Goal: Task Accomplishment & Management: Use online tool/utility

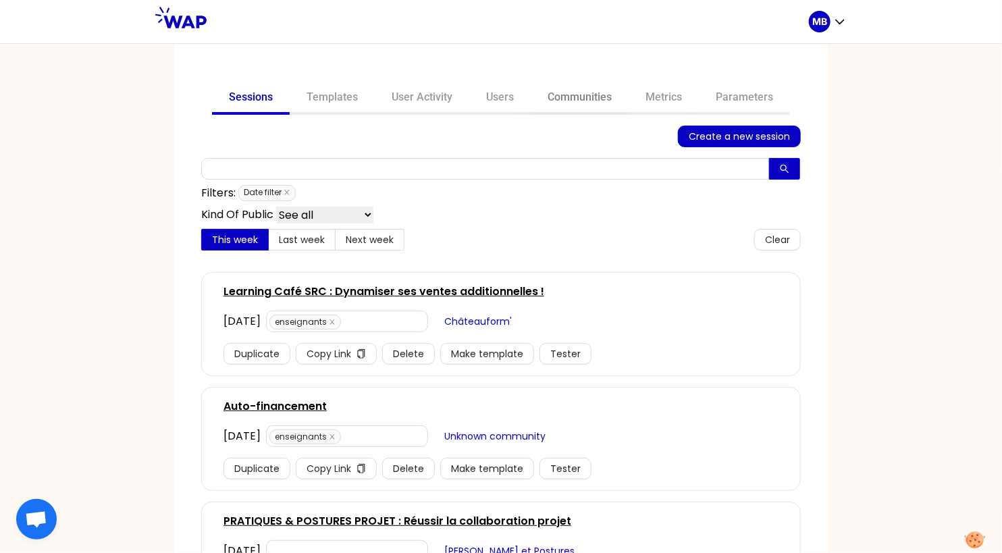
click at [560, 94] on link "Communities" at bounding box center [580, 98] width 98 height 32
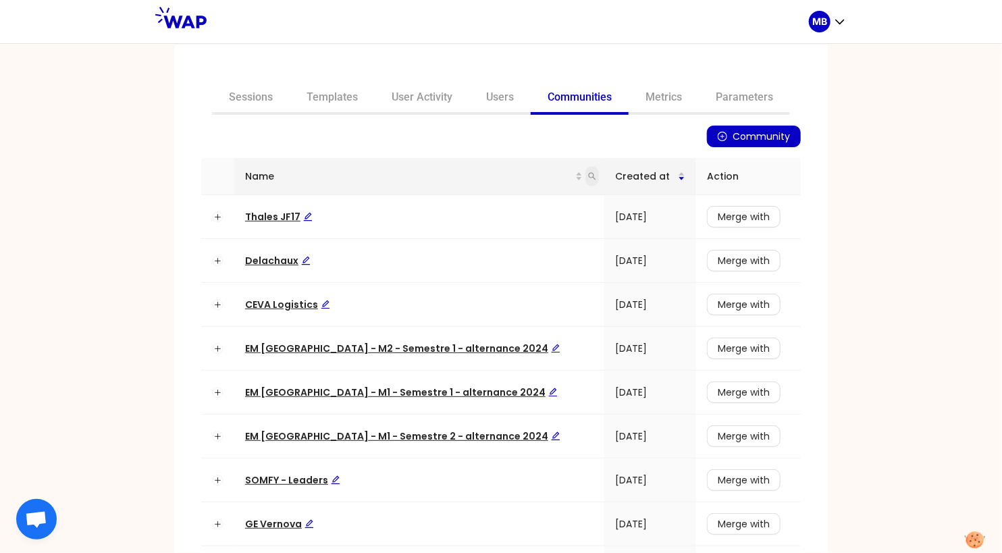
click at [588, 173] on icon "search" at bounding box center [592, 176] width 8 height 8
type input "matmut"
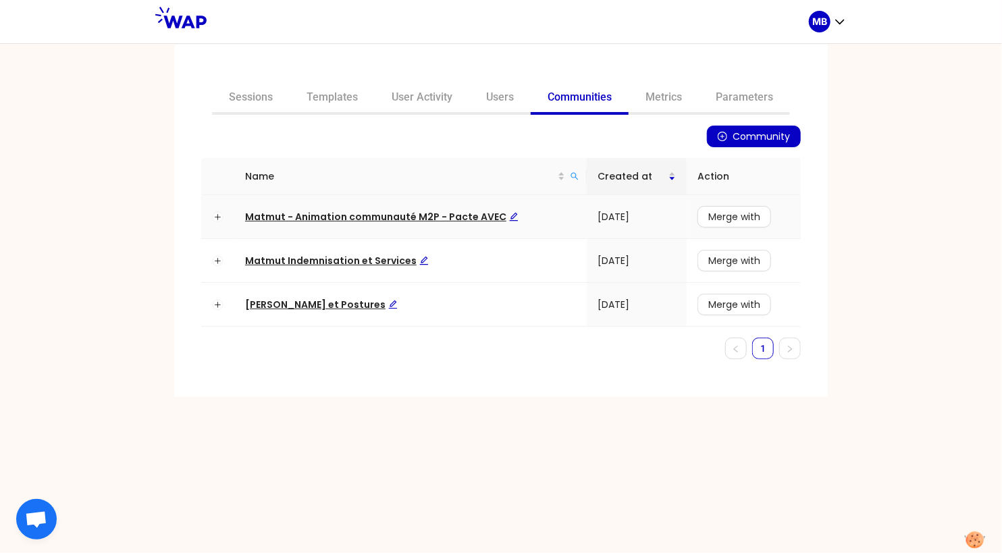
click at [437, 216] on span "Matmut - Animation communauté M2P - Pacte AVEC" at bounding box center [381, 216] width 273 height 13
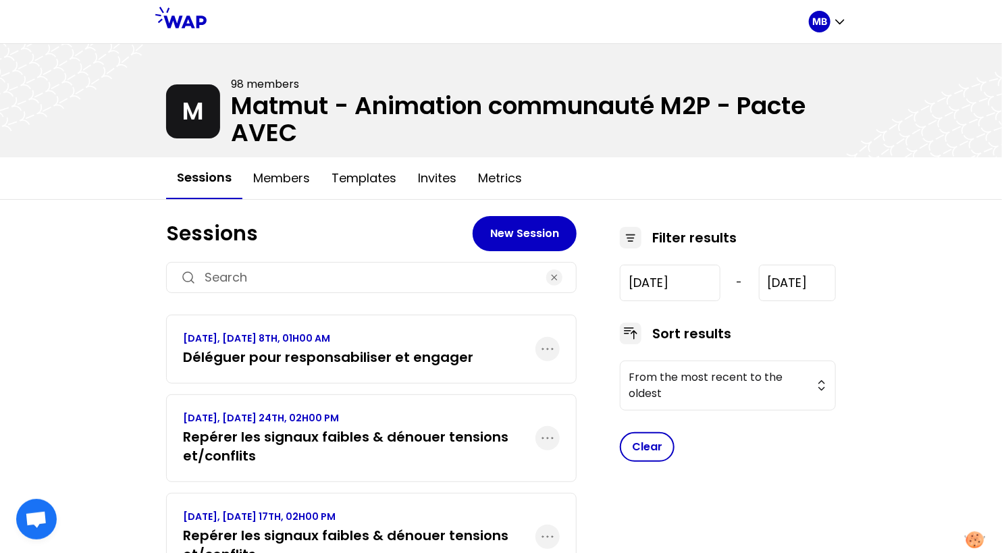
drag, startPoint x: 232, startPoint y: 99, endPoint x: 335, endPoint y: 134, distance: 109.3
click at [350, 139] on div at bounding box center [501, 100] width 1002 height 113
drag, startPoint x: 301, startPoint y: 132, endPoint x: 234, endPoint y: 108, distance: 71.1
click at [234, 108] on div at bounding box center [501, 100] width 1002 height 113
drag, startPoint x: 233, startPoint y: 103, endPoint x: 335, endPoint y: 128, distance: 105.6
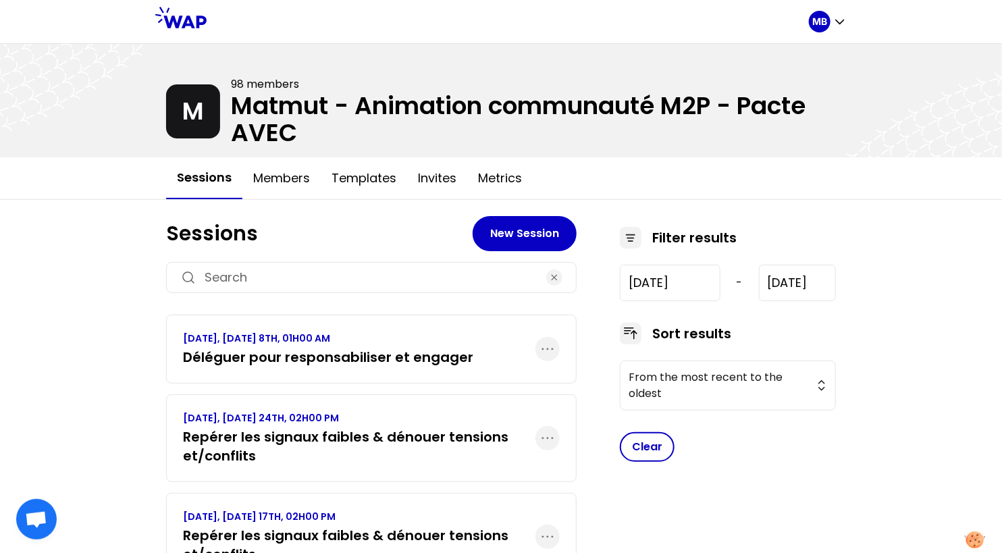
click at [336, 128] on div at bounding box center [501, 100] width 1002 height 113
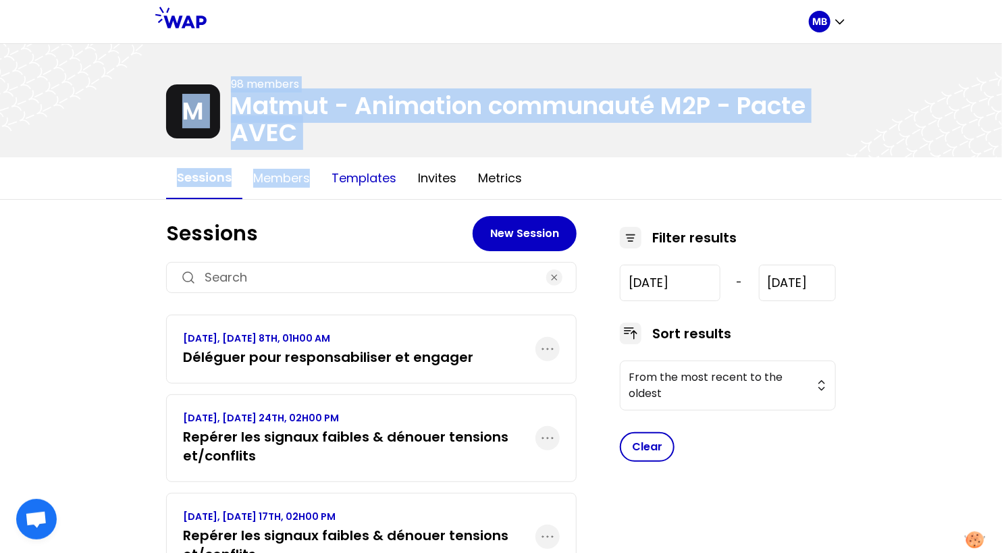
drag, startPoint x: 234, startPoint y: 107, endPoint x: 356, endPoint y: 158, distance: 131.9
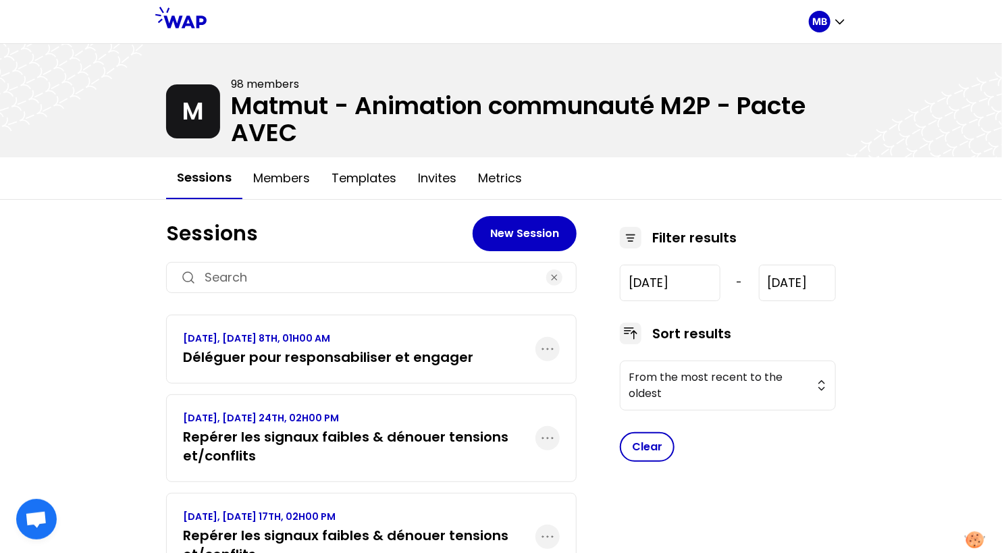
click at [322, 126] on div at bounding box center [501, 100] width 1002 height 113
drag, startPoint x: 317, startPoint y: 136, endPoint x: 240, endPoint y: 100, distance: 85.1
click at [240, 100] on div at bounding box center [501, 100] width 1002 height 113
drag, startPoint x: 232, startPoint y: 90, endPoint x: 307, endPoint y: 135, distance: 88.1
click at [307, 135] on div at bounding box center [501, 100] width 1002 height 113
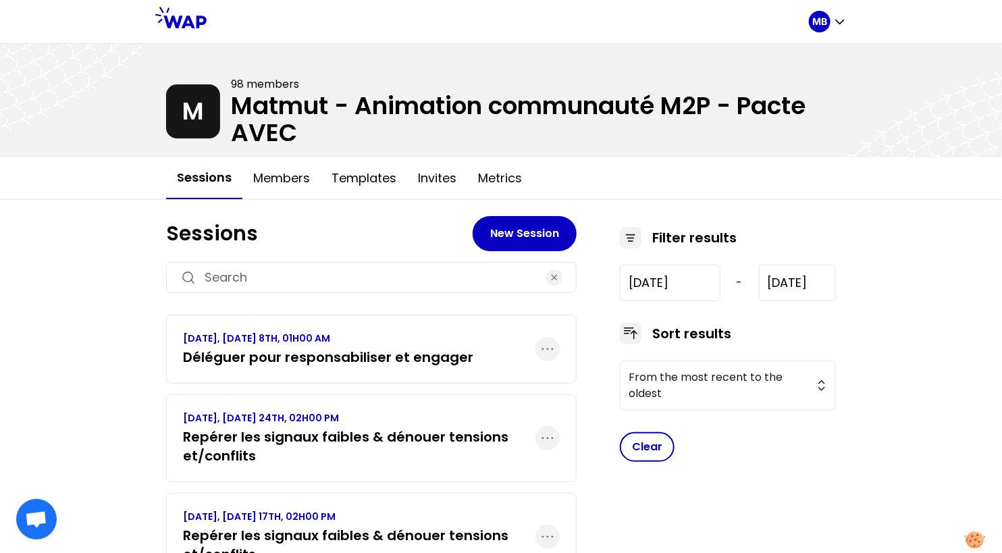
drag, startPoint x: 234, startPoint y: 82, endPoint x: 291, endPoint y: 129, distance: 73.4
click at [291, 129] on div at bounding box center [501, 100] width 1002 height 113
drag, startPoint x: 317, startPoint y: 135, endPoint x: 227, endPoint y: 97, distance: 98.0
click at [227, 97] on div at bounding box center [501, 100] width 1002 height 113
drag, startPoint x: 226, startPoint y: 97, endPoint x: 309, endPoint y: 132, distance: 89.9
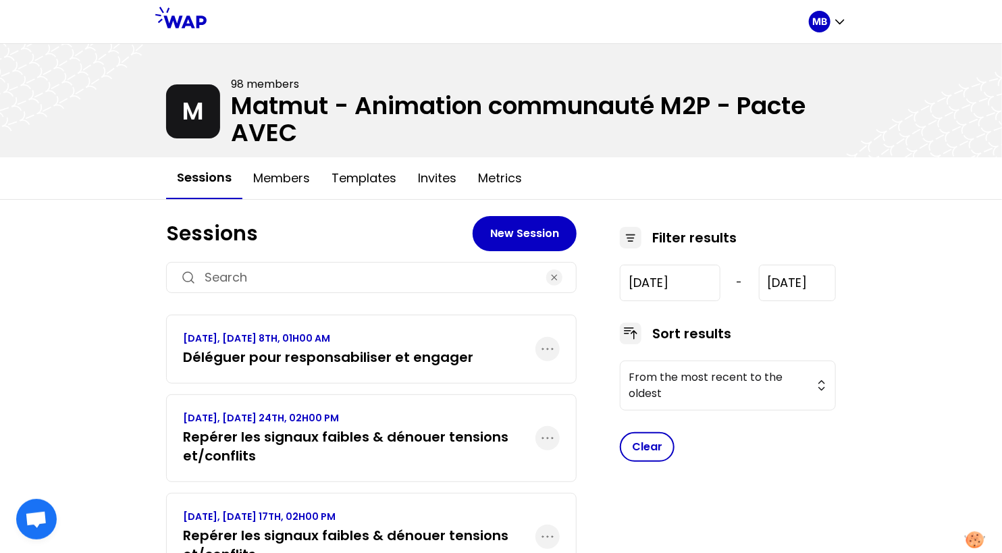
click at [309, 132] on div at bounding box center [501, 100] width 1002 height 113
drag, startPoint x: 309, startPoint y: 132, endPoint x: 234, endPoint y: 97, distance: 83.3
click at [234, 97] on div at bounding box center [501, 100] width 1002 height 113
drag, startPoint x: 229, startPoint y: 69, endPoint x: 327, endPoint y: 146, distance: 124.0
click at [327, 146] on div at bounding box center [501, 100] width 1002 height 113
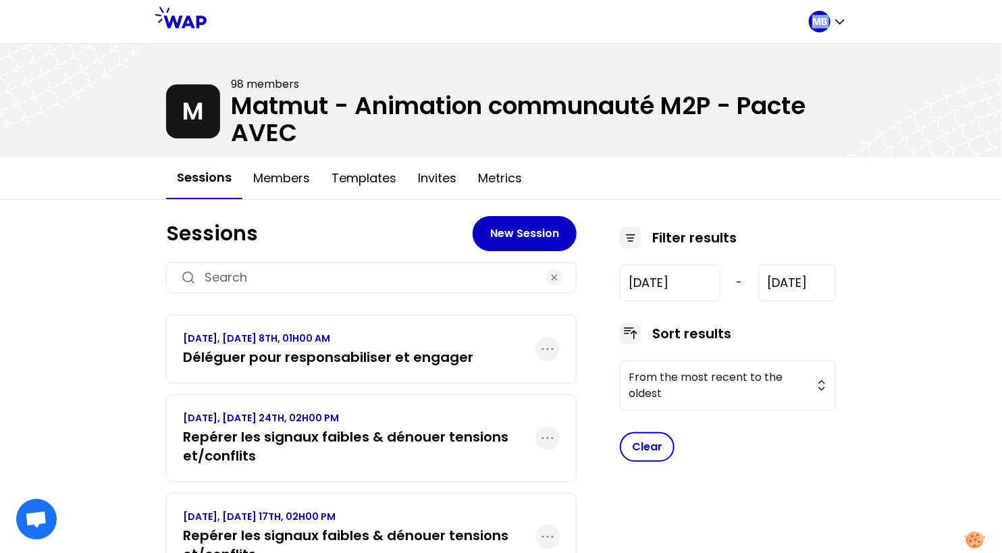
drag, startPoint x: 305, startPoint y: 131, endPoint x: 205, endPoint y: 38, distance: 137.1
drag, startPoint x: 232, startPoint y: 83, endPoint x: 288, endPoint y: 134, distance: 75.5
click at [288, 134] on div at bounding box center [501, 100] width 1002 height 113
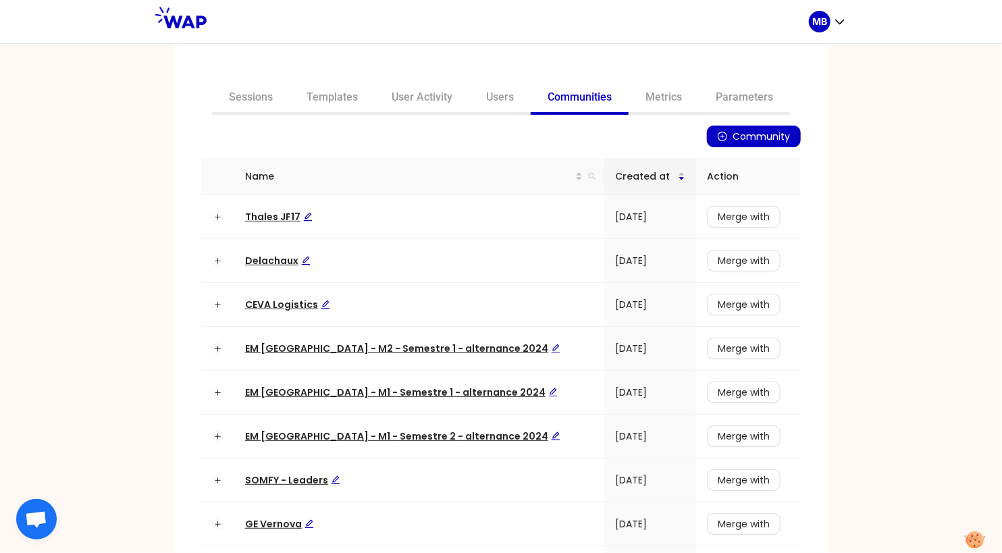
click at [727, 138] on icon "plus-circle" at bounding box center [721, 136] width 9 height 9
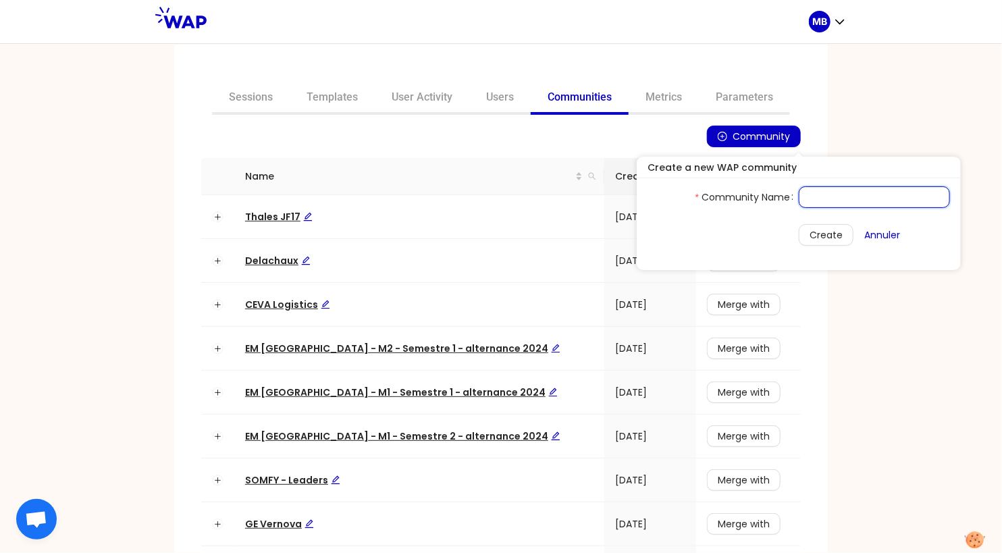
click at [825, 201] on input "Community Name" at bounding box center [873, 197] width 151 height 22
paste input "Matmut - Animation communauté M2M - Pacte AVEC"
type input "Matmut - Animation communauté M2M - Pacte AVEC"
click at [809, 237] on span "Create" at bounding box center [825, 234] width 33 height 15
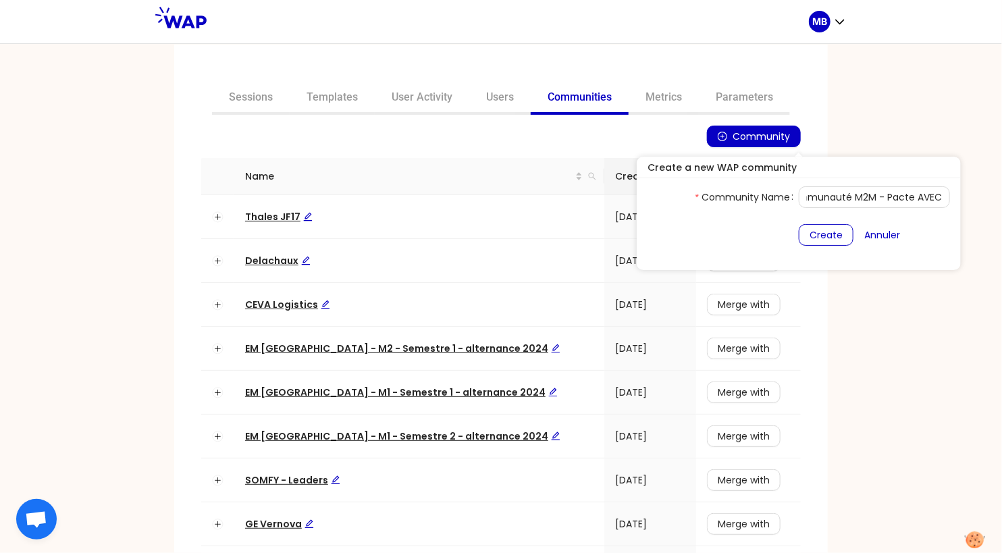
scroll to position [0, 0]
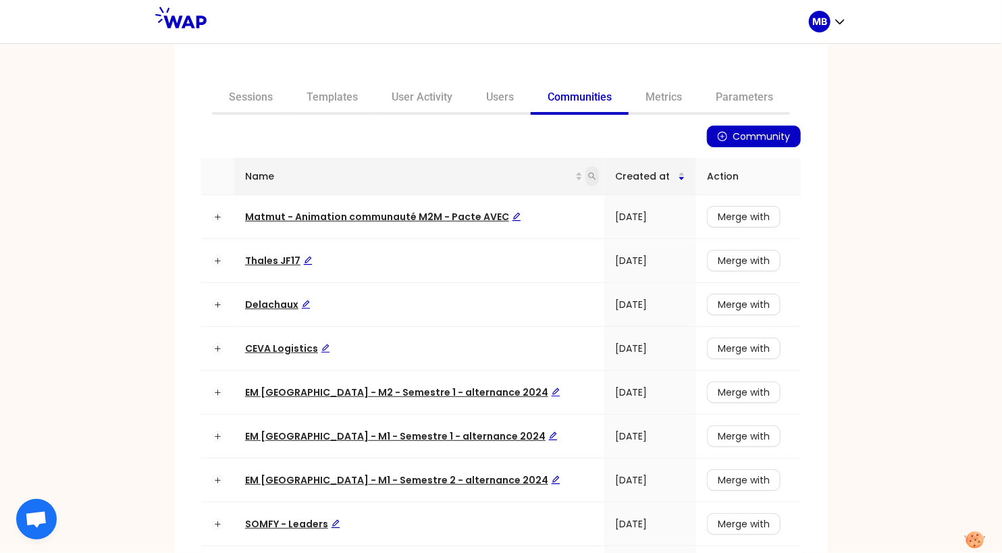
click at [588, 177] on icon "search" at bounding box center [592, 176] width 8 height 8
type input "matmut"
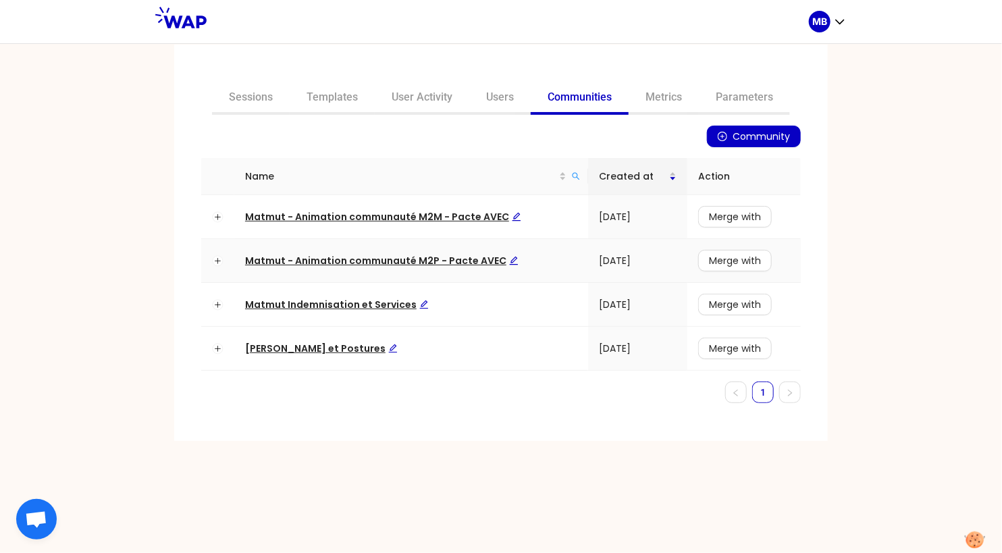
click at [445, 257] on span "Matmut - Animation communauté M2P - Pacte AVEC" at bounding box center [381, 260] width 273 height 13
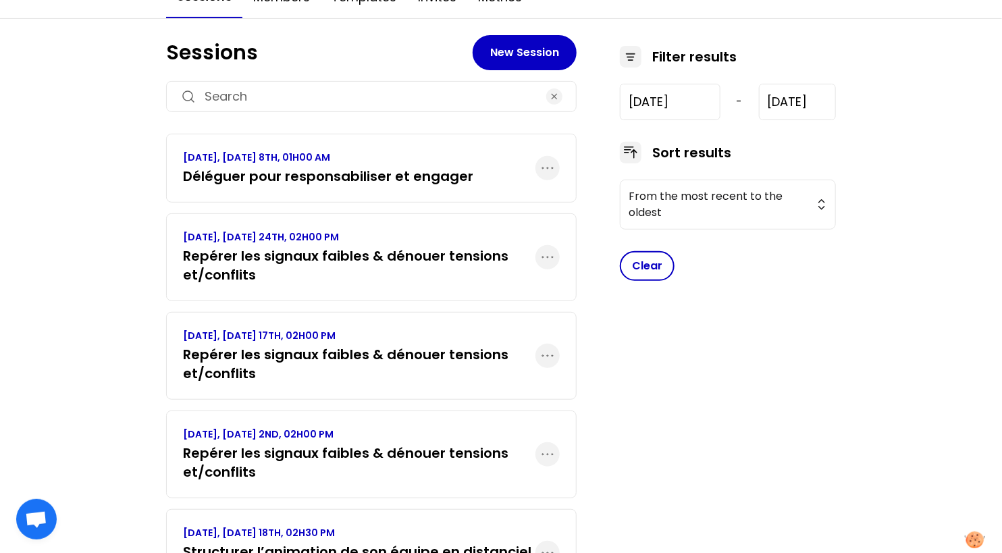
scroll to position [183, 0]
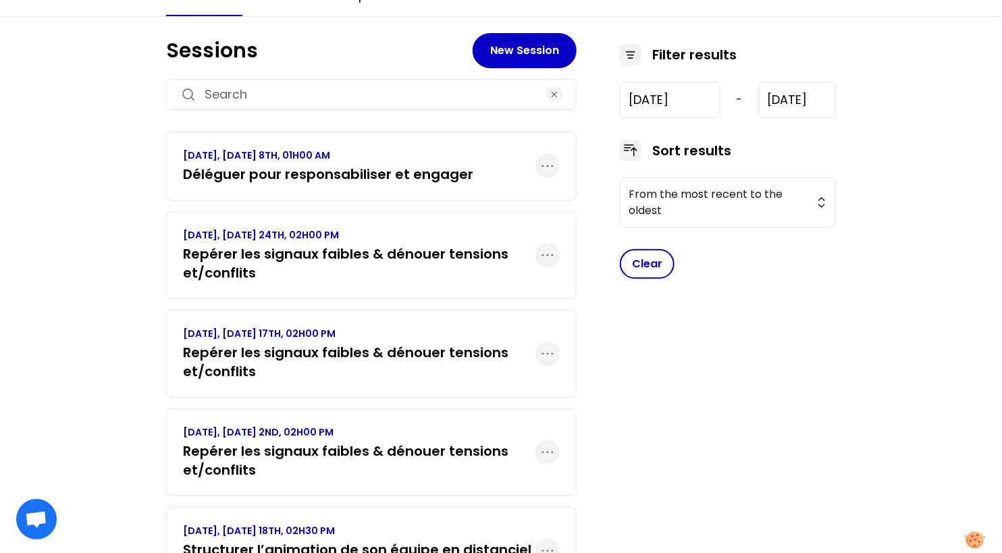
click at [489, 252] on h3 "Repérer les signaux faibles & dénouer tensions et/conflits" at bounding box center [359, 263] width 352 height 38
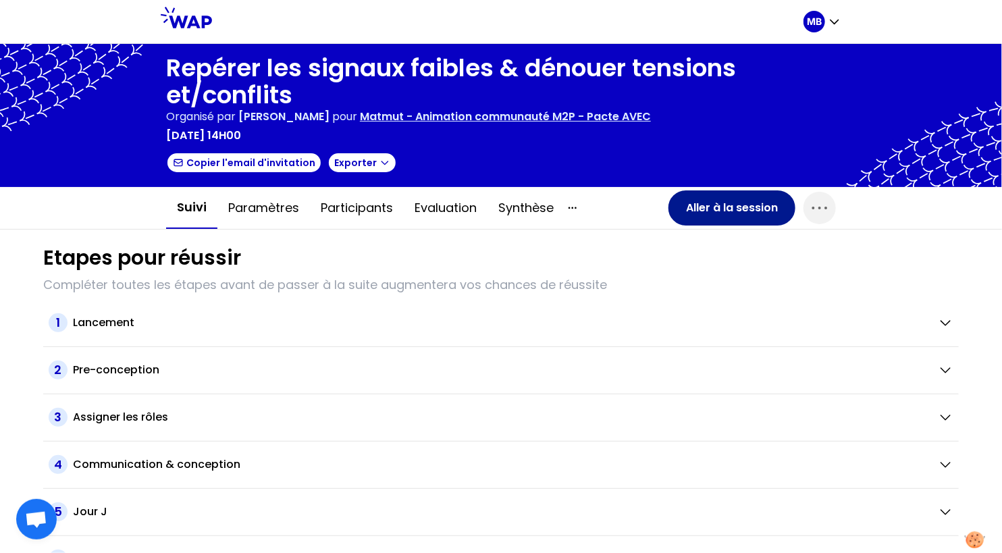
click at [725, 214] on button "Aller à la session" at bounding box center [731, 207] width 127 height 35
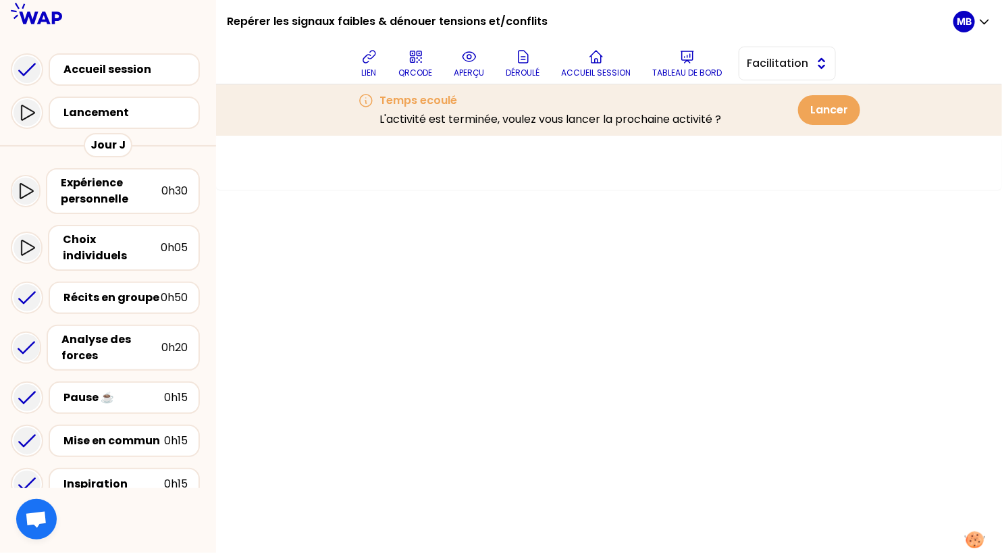
click at [782, 53] on button "Facilitation" at bounding box center [786, 64] width 97 height 34
click at [771, 100] on span "Conception" at bounding box center [795, 97] width 58 height 16
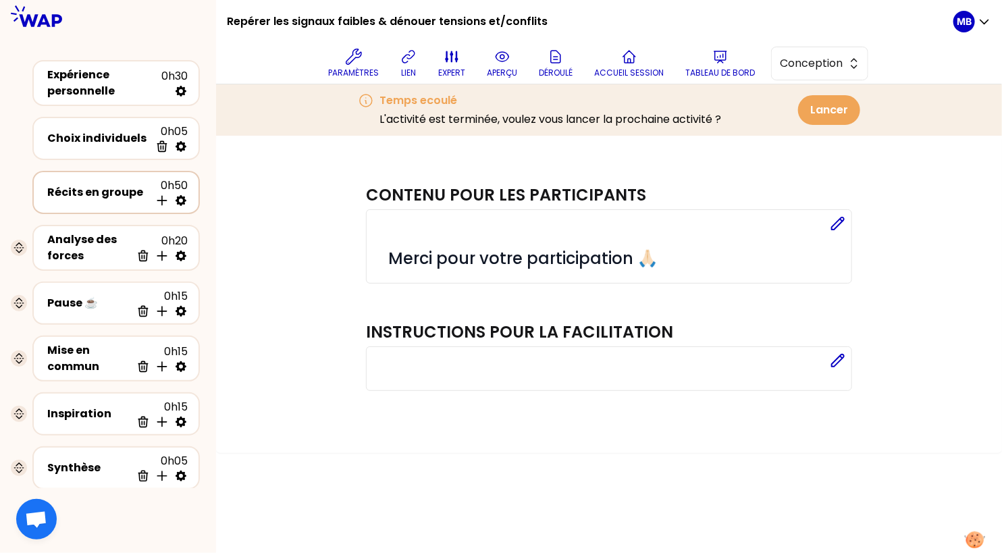
click at [183, 201] on icon at bounding box center [180, 200] width 11 height 11
select select "4"
select select "5"
select select "all"
select select "false"
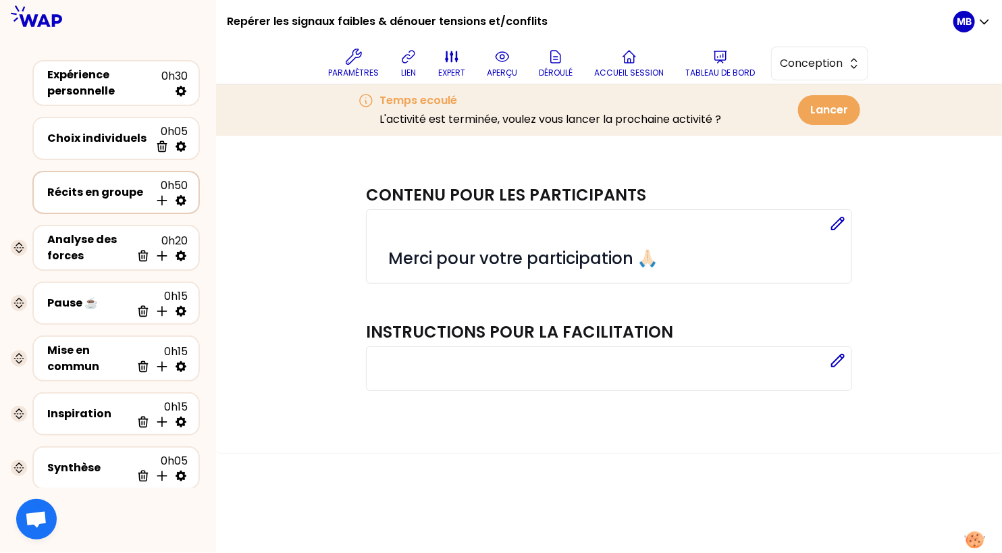
select select "Each"
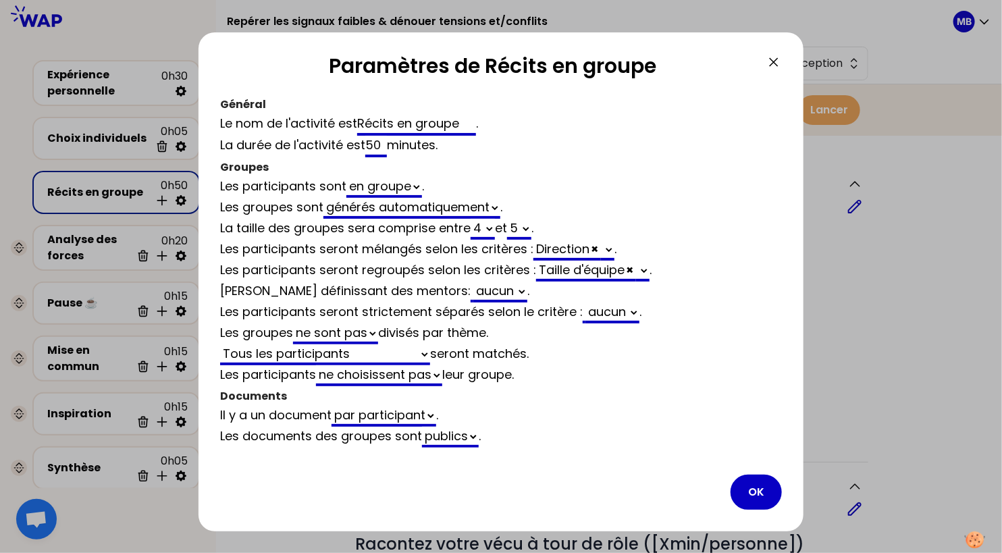
click at [136, 134] on div at bounding box center [501, 276] width 1002 height 553
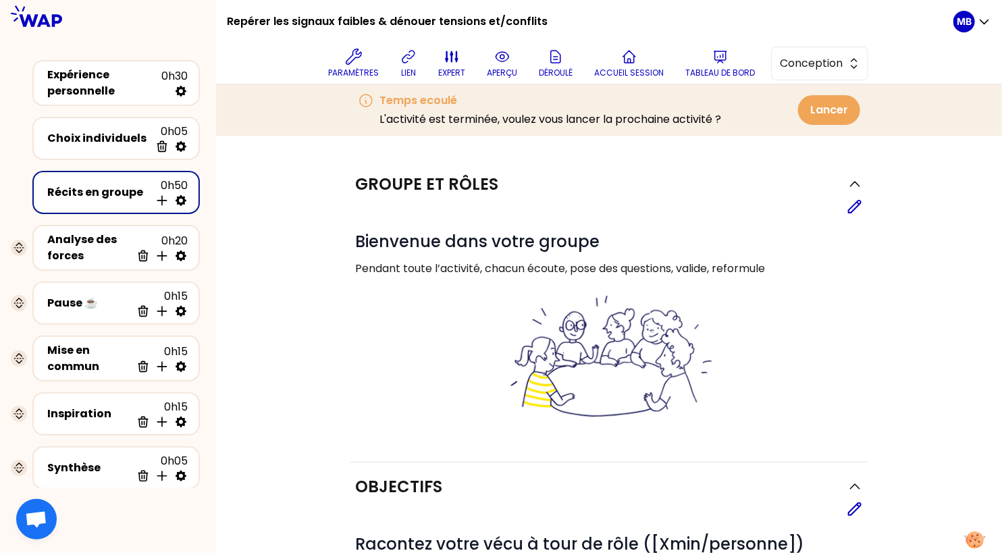
click at [181, 196] on icon at bounding box center [180, 200] width 11 height 11
select select "4"
select select "5"
select select "all"
select select "false"
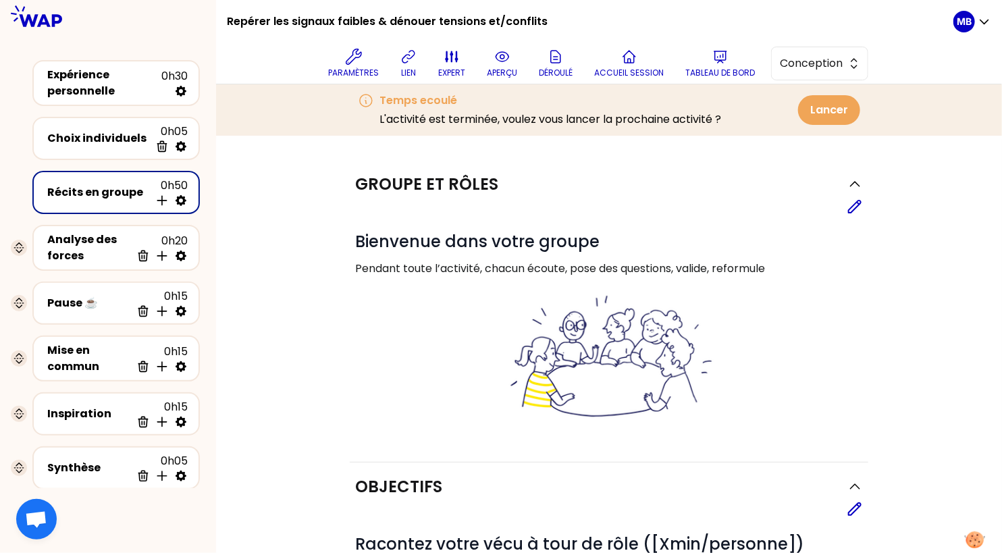
select select "Each"
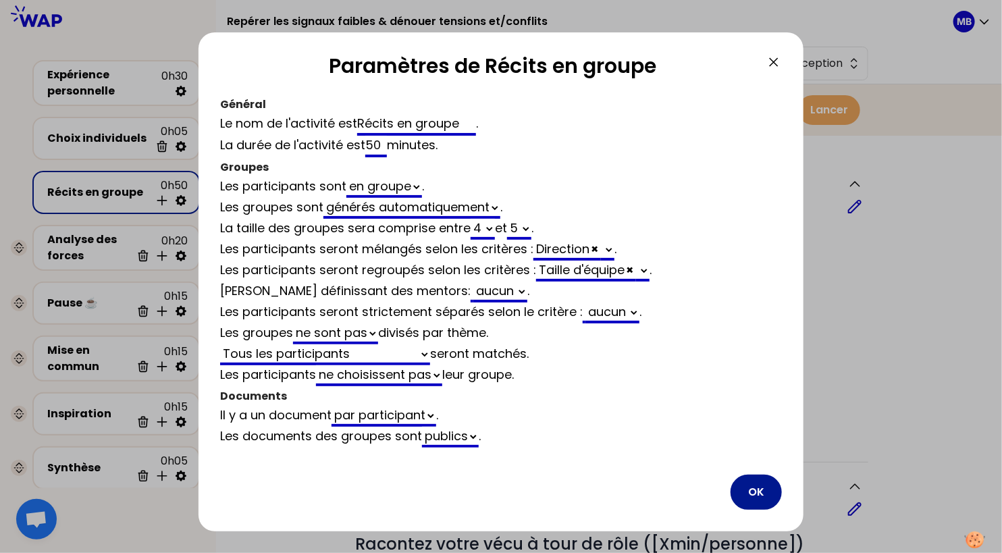
click at [755, 482] on button "OK" at bounding box center [755, 491] width 51 height 35
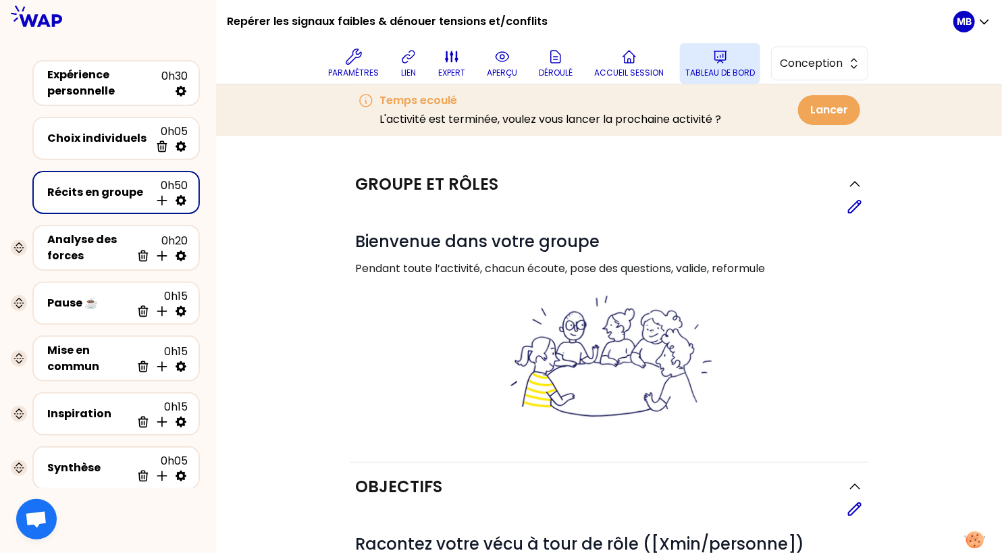
click at [728, 65] on button "Tableau de bord" at bounding box center [720, 63] width 80 height 40
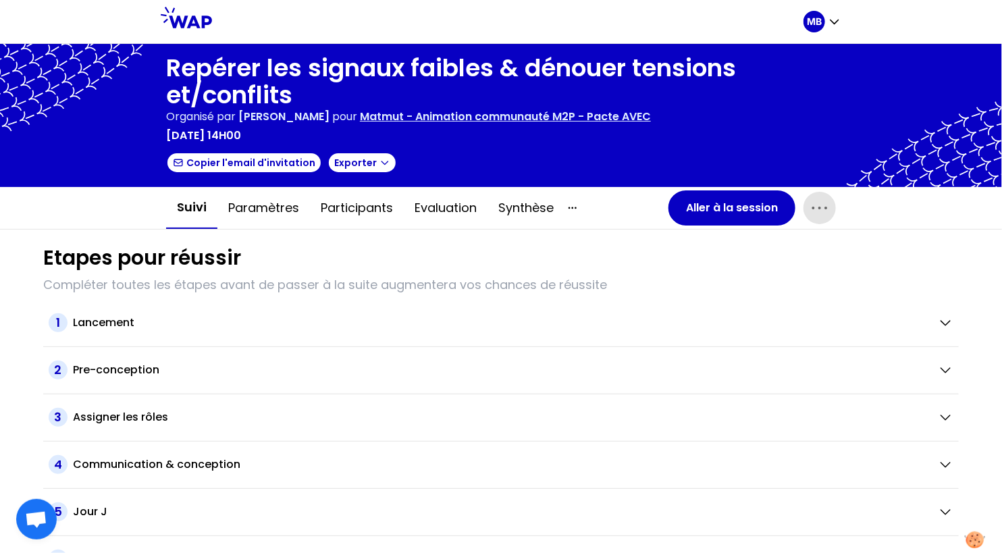
click at [823, 205] on icon "button" at bounding box center [820, 208] width 22 height 22
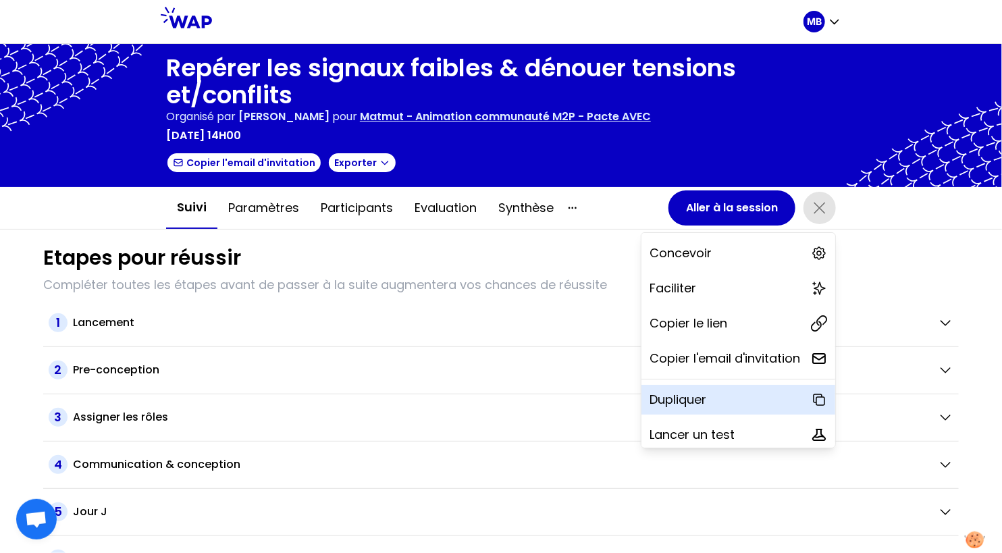
click at [690, 398] on p "Dupliquer" at bounding box center [677, 399] width 57 height 19
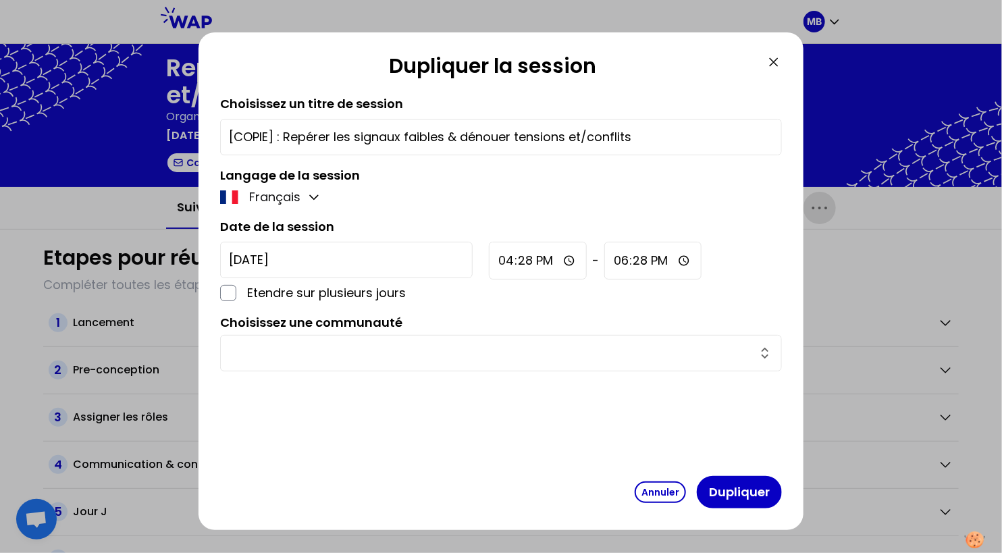
click at [280, 134] on input "[COPIE] : Repérer les signaux faibles & dénouer tensions et/conflits" at bounding box center [501, 137] width 544 height 19
drag, startPoint x: 282, startPoint y: 134, endPoint x: 217, endPoint y: 134, distance: 65.5
click at [217, 134] on div "Dupliquer la session Choisissez un titre de session [COPIE] : Repérer les signa…" at bounding box center [500, 280] width 605 height 497
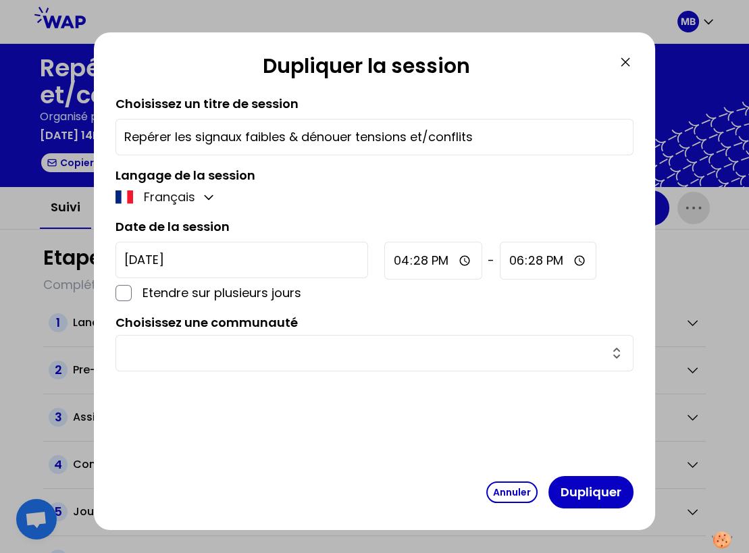
click at [408, 136] on input "Repérer les signaux faibles & dénouer tensions et/conflits" at bounding box center [374, 137] width 501 height 19
paste input "Embarquer et développer vos managers (M2P) dans la transformation"
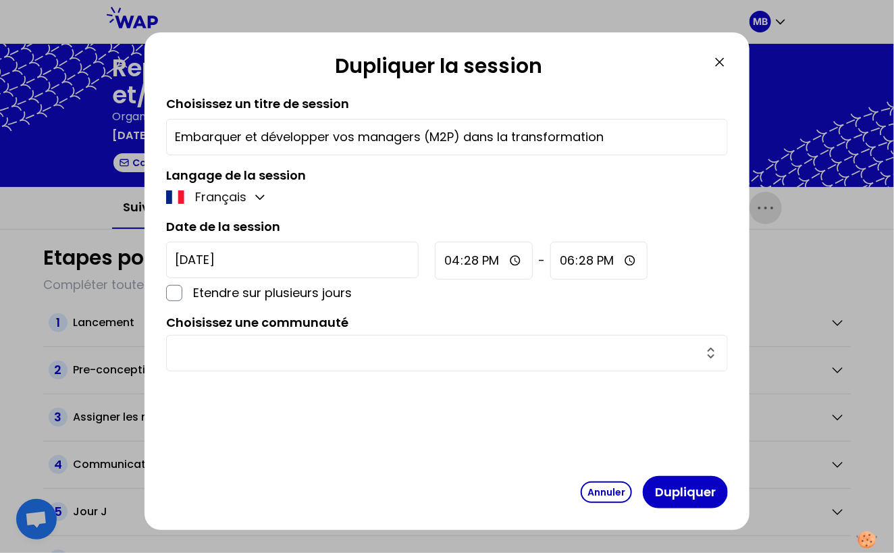
type input "Embarquer et développer vos managers (M2P) dans la transformation"
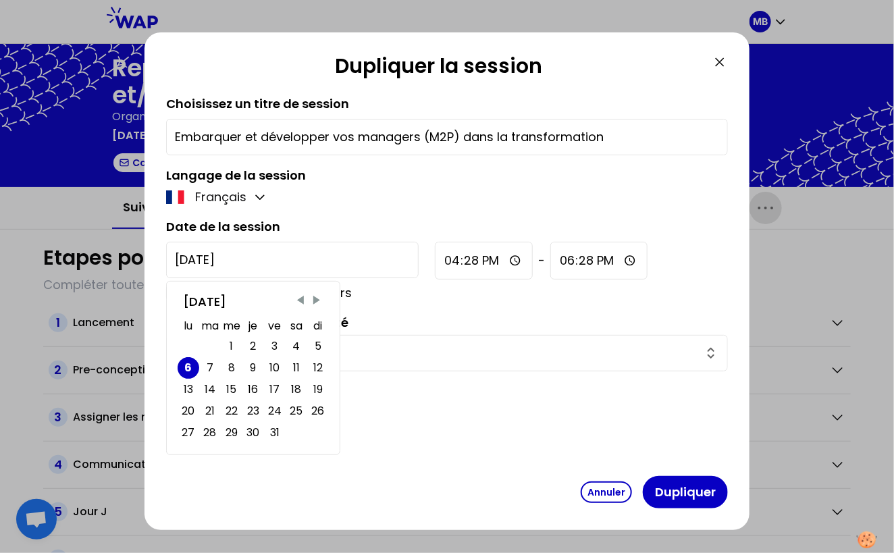
drag, startPoint x: 246, startPoint y: 261, endPoint x: 80, endPoint y: 256, distance: 165.5
click at [80, 256] on div "Dupliquer la session Choisissez un titre de session Embarquer et développer vos…" at bounding box center [447, 276] width 894 height 553
click at [256, 387] on div "16" at bounding box center [253, 389] width 10 height 19
type input "[DATE]"
click at [435, 251] on input "16:28" at bounding box center [484, 261] width 98 height 38
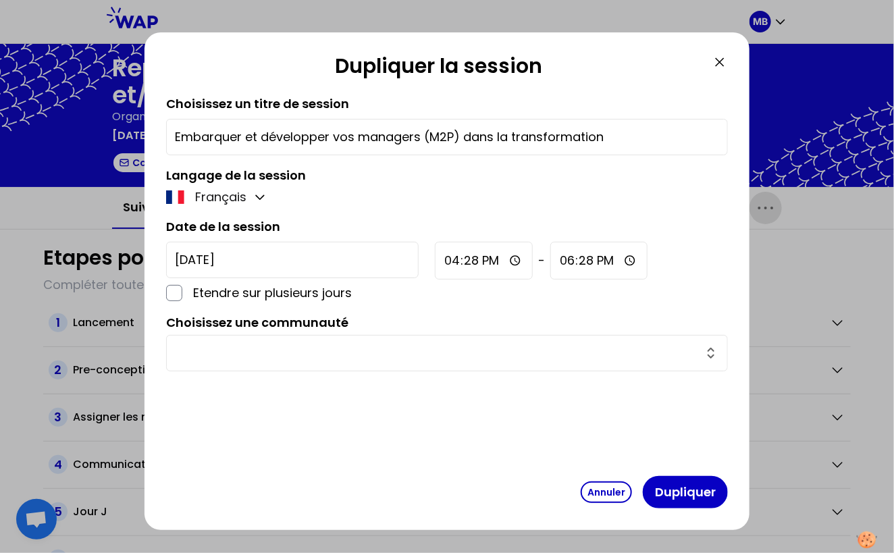
click at [435, 256] on input "16:28" at bounding box center [484, 261] width 98 height 38
type input "09:00"
click at [549, 263] on input "18:28" at bounding box center [597, 261] width 97 height 38
type input "12:00"
click at [436, 292] on div "[DATE] Etendre sur plusieurs jours 09:00 - 12:00" at bounding box center [447, 272] width 562 height 61
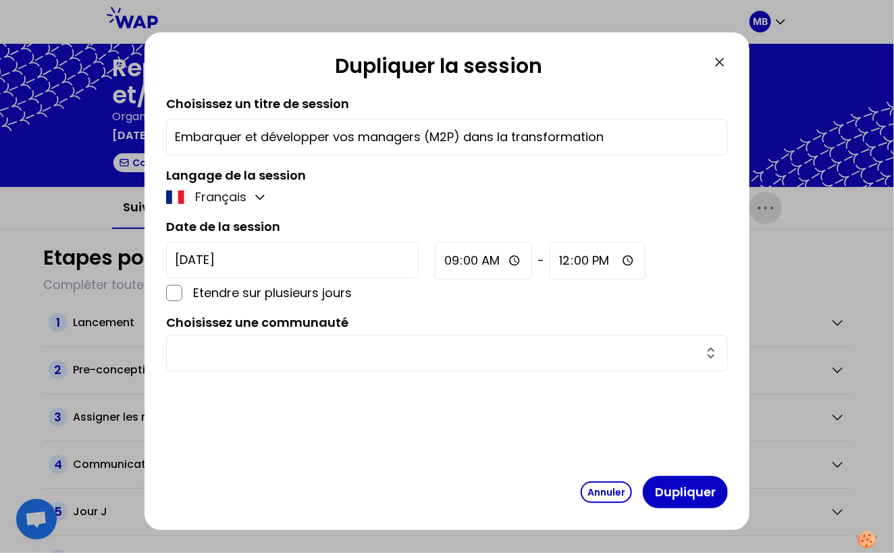
click at [325, 357] on input "text" at bounding box center [439, 353] width 528 height 19
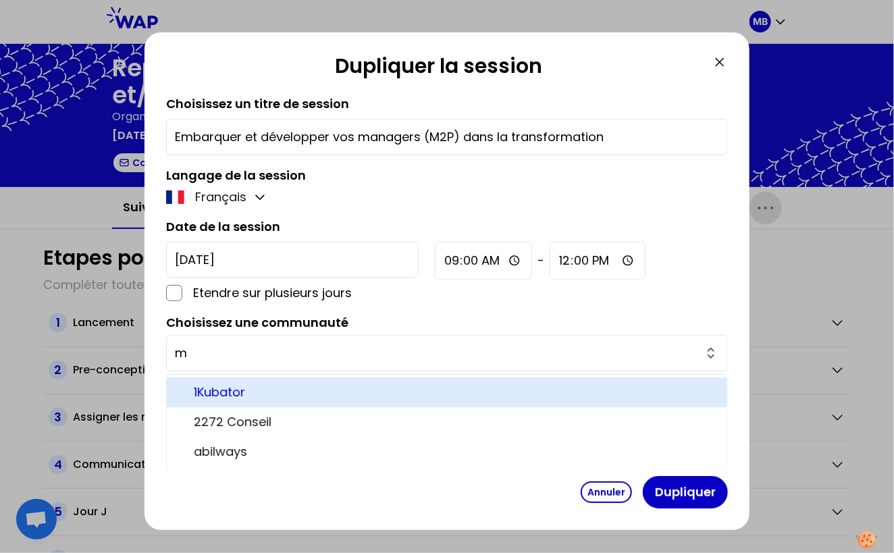
type input "Altarea Cogedim"
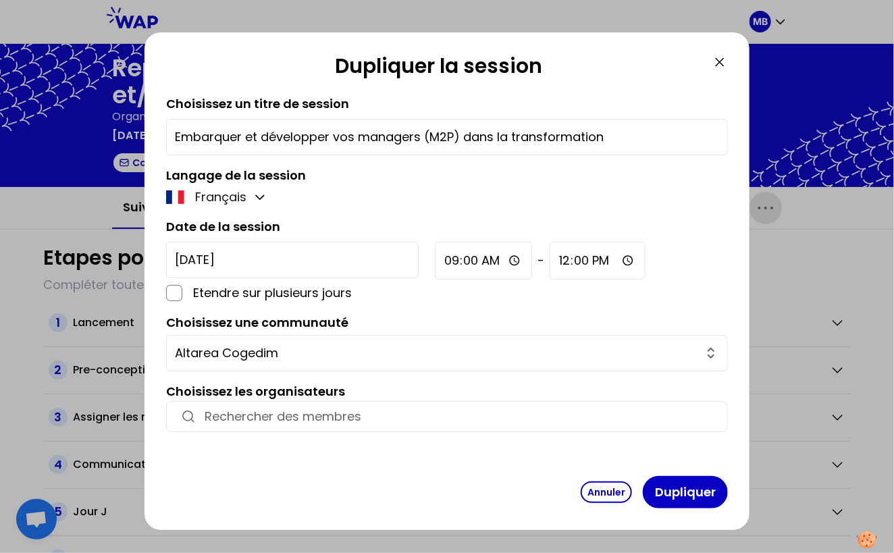
click at [302, 346] on input "Altarea Cogedim" at bounding box center [439, 353] width 528 height 19
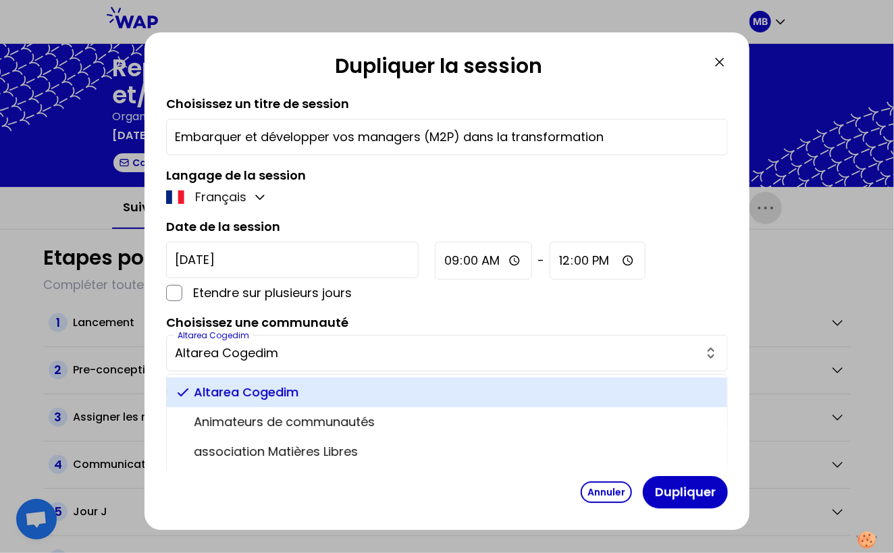
drag, startPoint x: 297, startPoint y: 348, endPoint x: 138, endPoint y: 348, distance: 159.3
click at [138, 348] on div "Dupliquer la session Choisissez un titre de session Embarquer et développer vos…" at bounding box center [447, 276] width 894 height 553
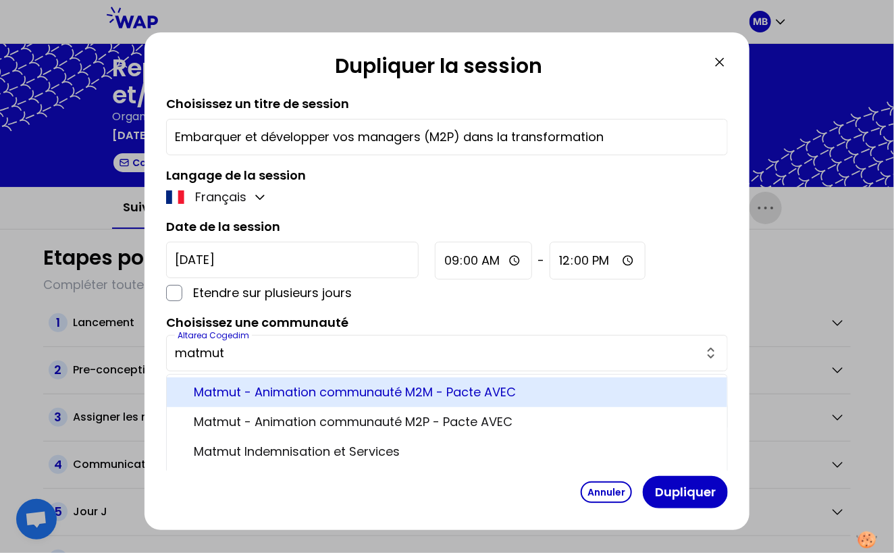
click at [244, 385] on span "Matmut - Animation communauté M2M - Pacte AVEC" at bounding box center [455, 392] width 522 height 19
type input "Matmut - Animation communauté M2M - Pacte AVEC"
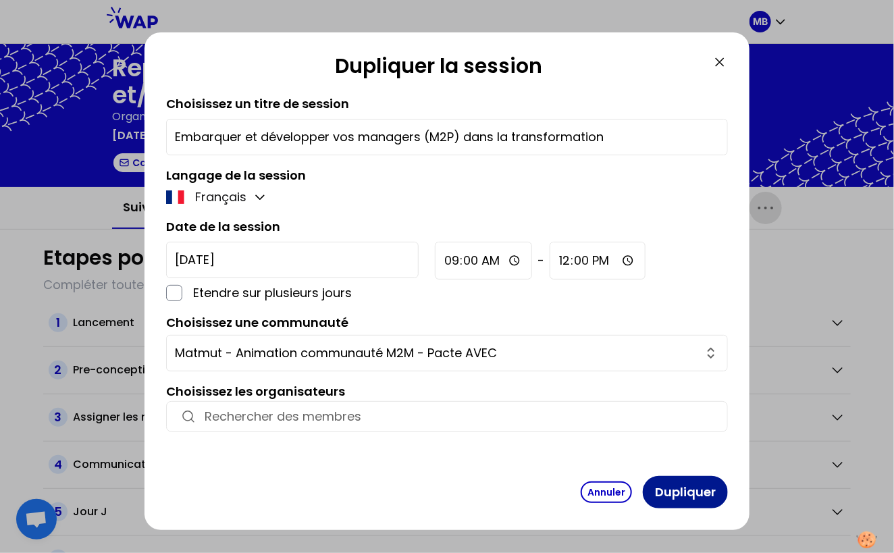
click at [681, 493] on button "Dupliquer" at bounding box center [685, 492] width 85 height 32
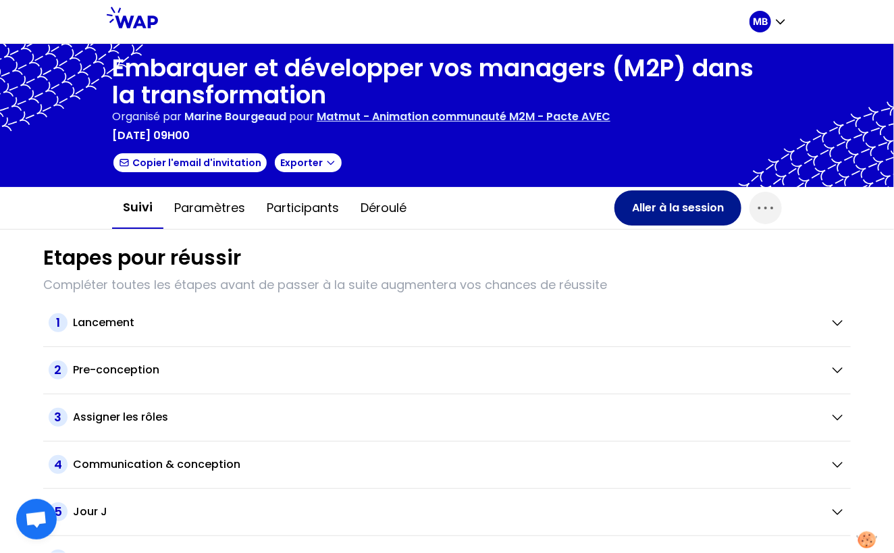
click at [657, 211] on button "Aller à la session" at bounding box center [677, 207] width 127 height 35
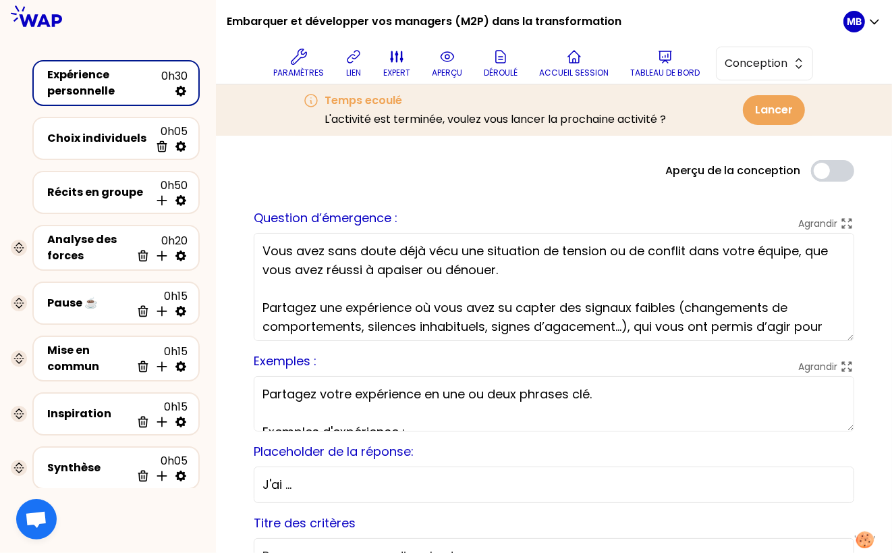
click at [417, 268] on textarea "Vous avez sans doute déjà vécu une situation de tension ou de conflit dans votr…" at bounding box center [554, 287] width 601 height 108
click at [393, 252] on textarea "Vous avez sans doute déjà vécu une situation de tension ou de conflit dans votr…" at bounding box center [554, 287] width 601 height 108
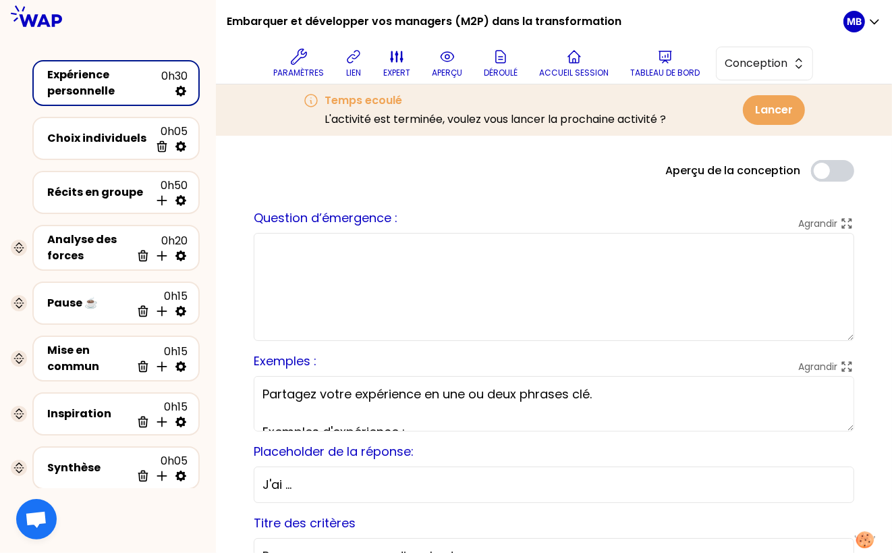
paste textarea "Vous avez toutes et tous contribué à faire évoluer la posture de vos managers d…"
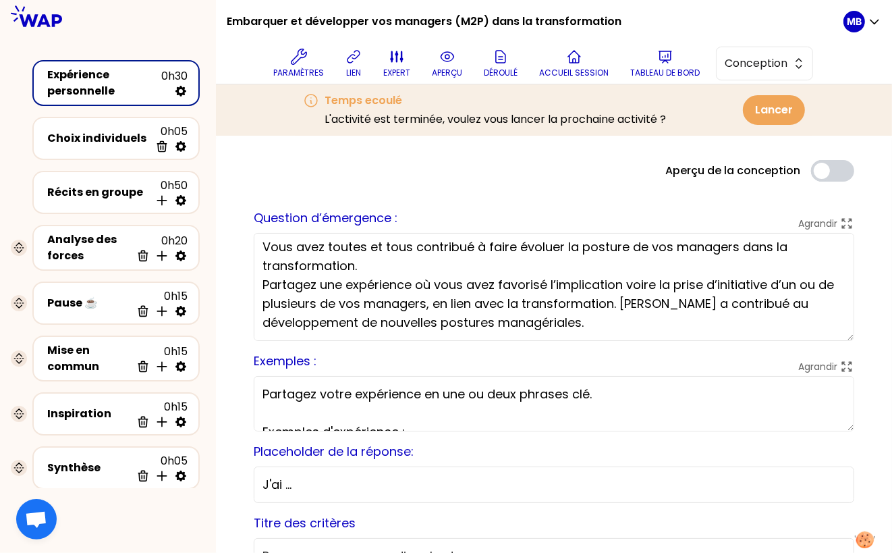
click at [398, 256] on textarea "Vous avez toutes et tous contribué à faire évoluer la posture de vos managers d…" at bounding box center [554, 287] width 601 height 108
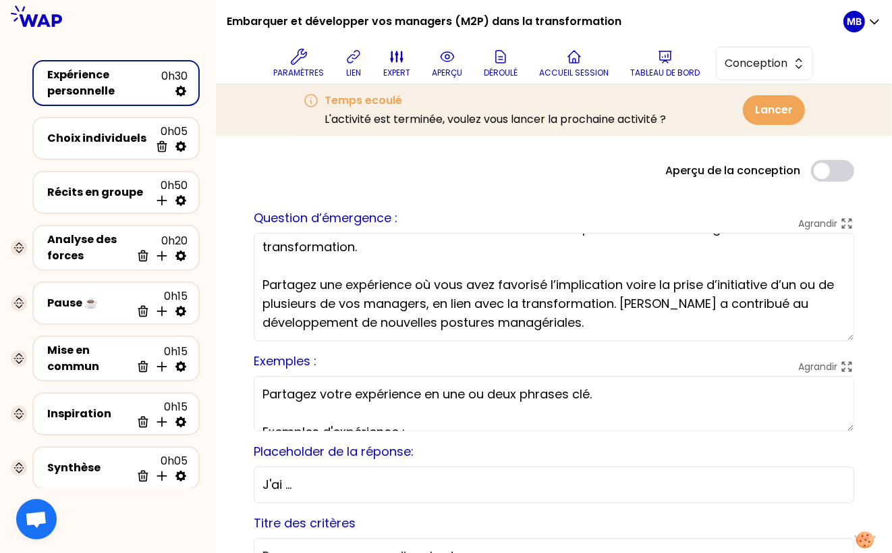
click at [329, 328] on textarea "Vous avez toutes et tous contribué à faire évoluer la posture de vos managers d…" at bounding box center [554, 287] width 601 height 108
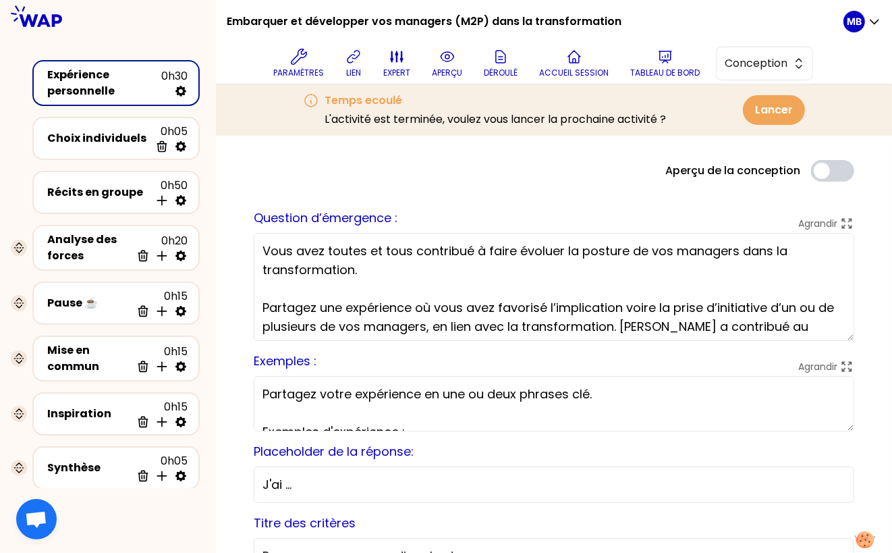
click at [387, 269] on textarea "Vous avez toutes et tous contribué à faire évoluer la posture de vos managers d…" at bounding box center [554, 287] width 601 height 108
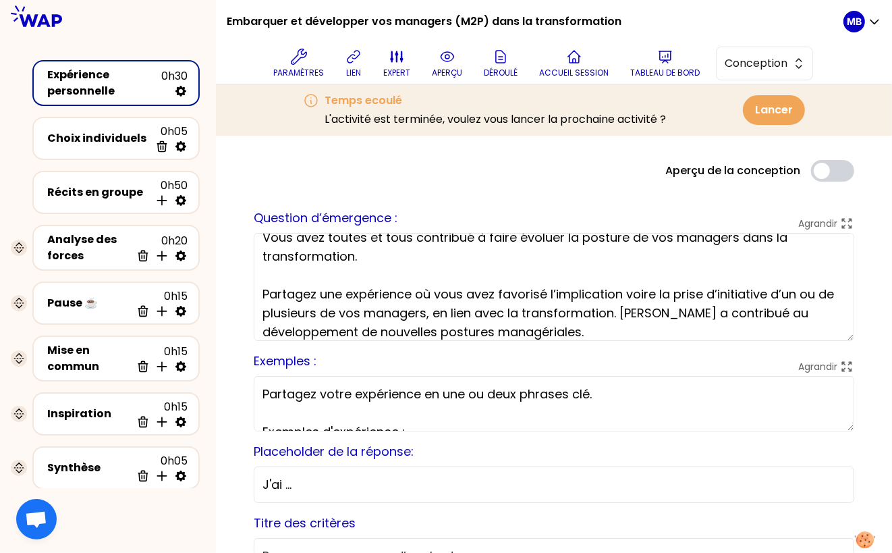
scroll to position [22, 0]
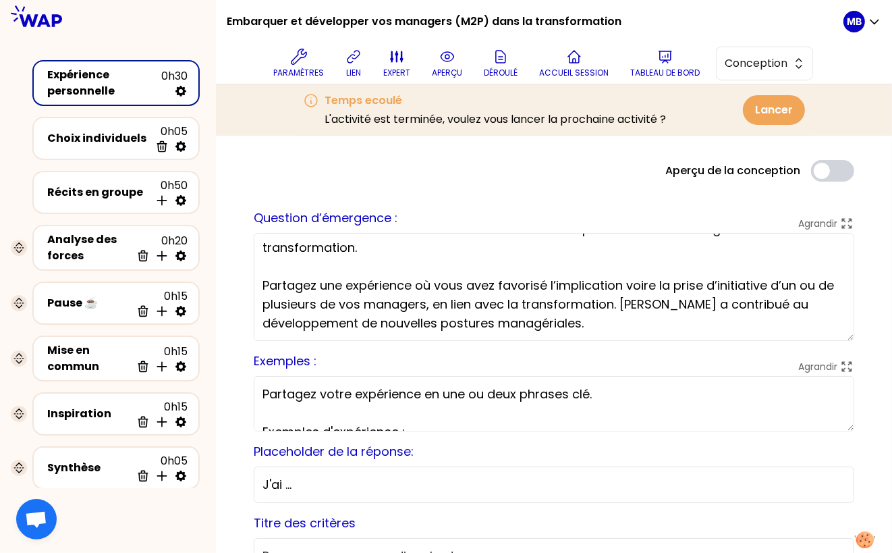
click at [533, 327] on textarea "Vous avez toutes et tous contribué à faire évoluer la posture de vos managers d…" at bounding box center [554, 287] width 601 height 108
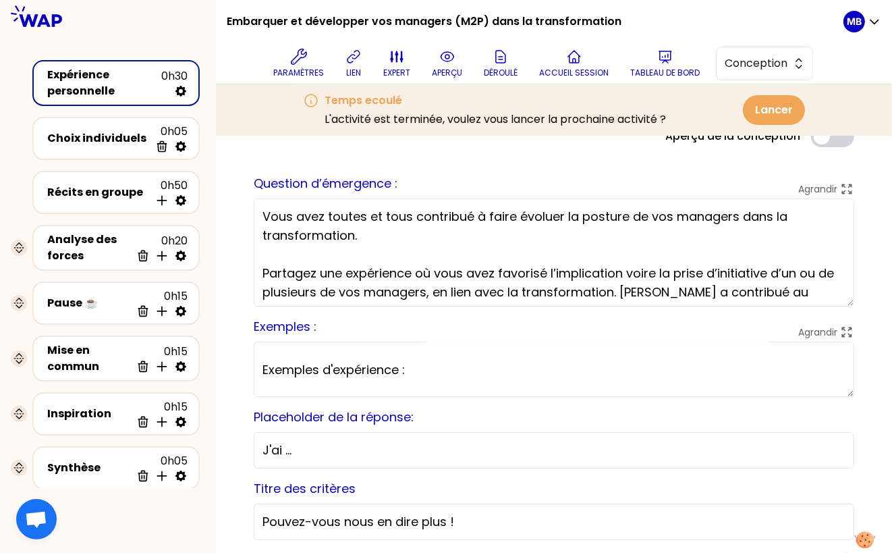
scroll to position [28, 0]
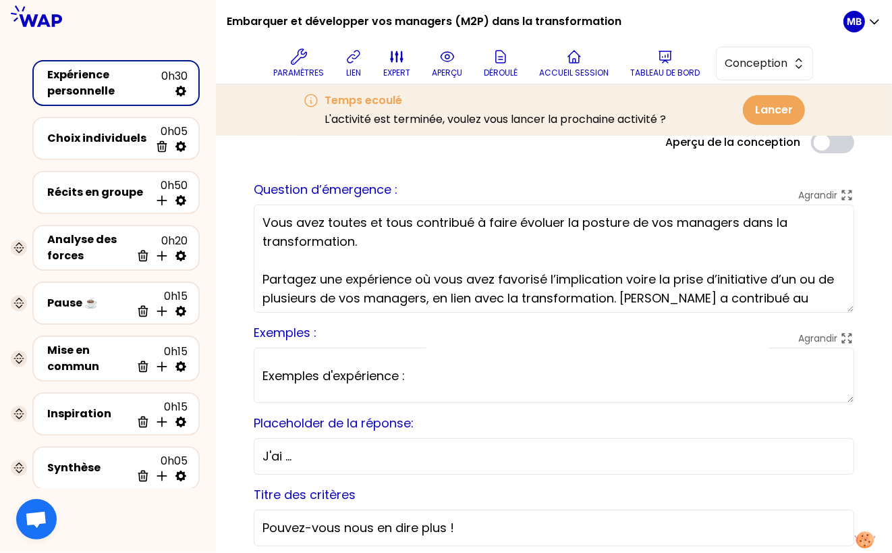
click at [424, 238] on textarea "Vous avez toutes et tous contribué à faire évoluer la posture de vos managers d…" at bounding box center [554, 259] width 601 height 108
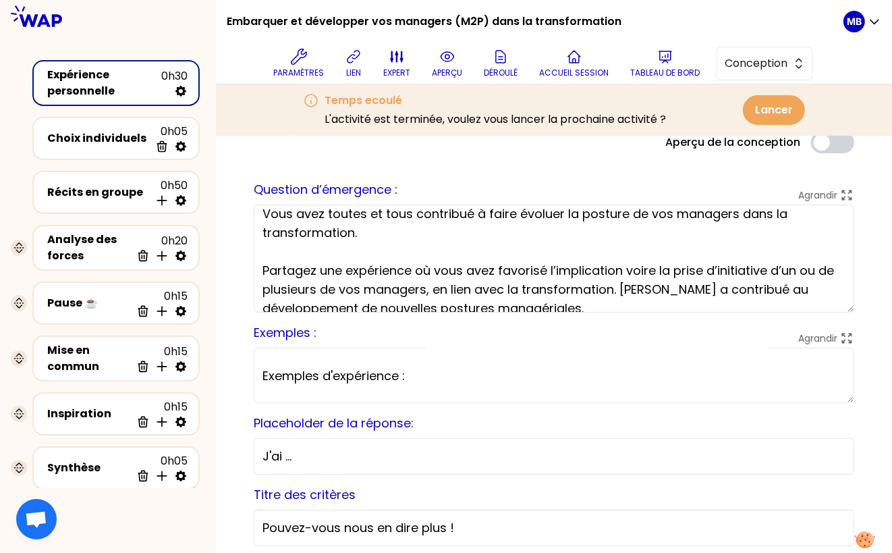
scroll to position [13, 0]
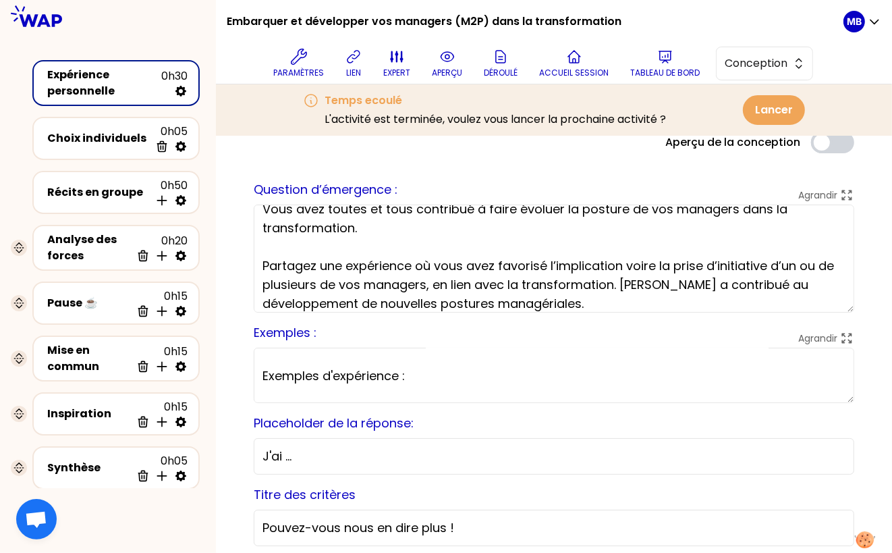
click at [498, 304] on textarea "Vous avez toutes et tous contribué à faire évoluer la posture de vos managers d…" at bounding box center [554, 259] width 601 height 108
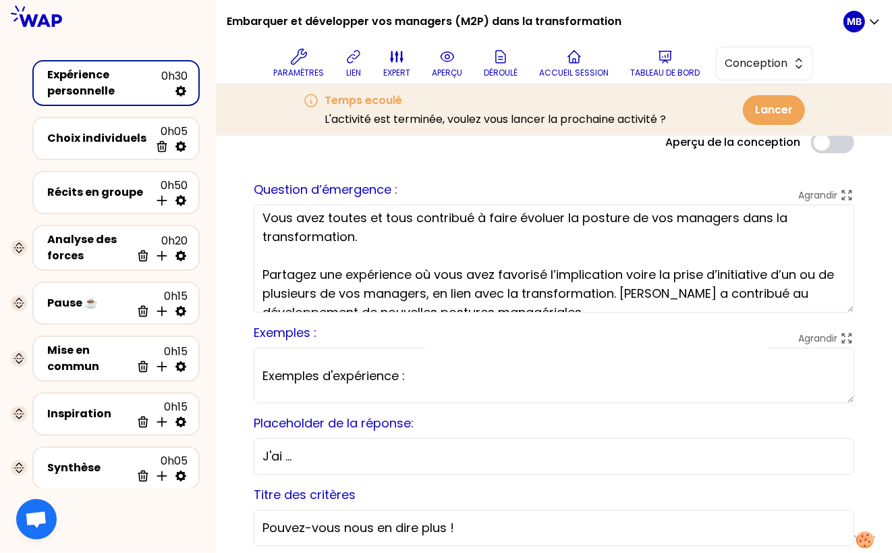
scroll to position [0, 0]
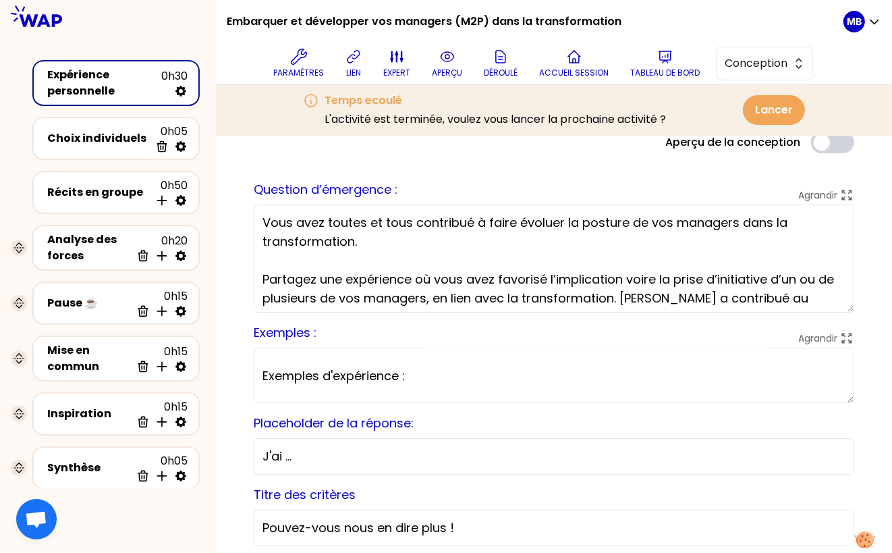
click at [410, 240] on textarea "Vous avez toutes et tous contribué à faire évoluer la posture de vos managers d…" at bounding box center [554, 259] width 601 height 108
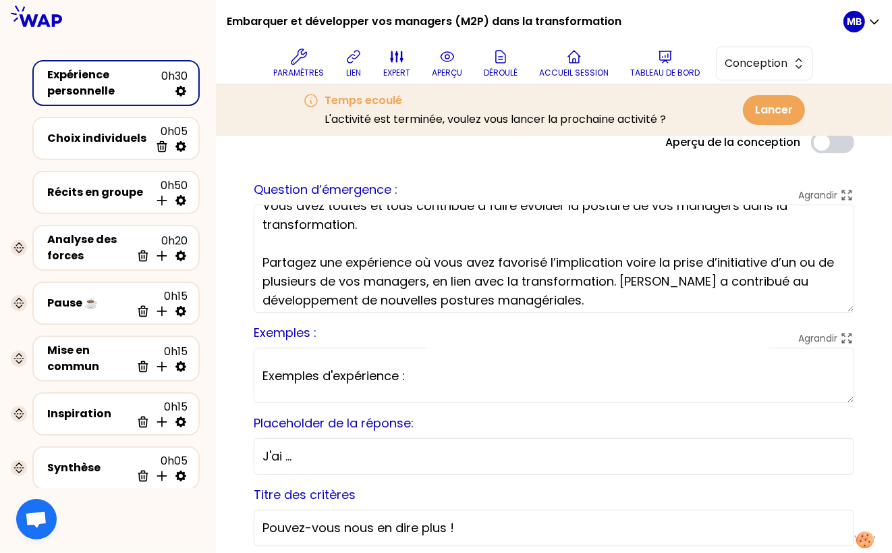
scroll to position [22, 0]
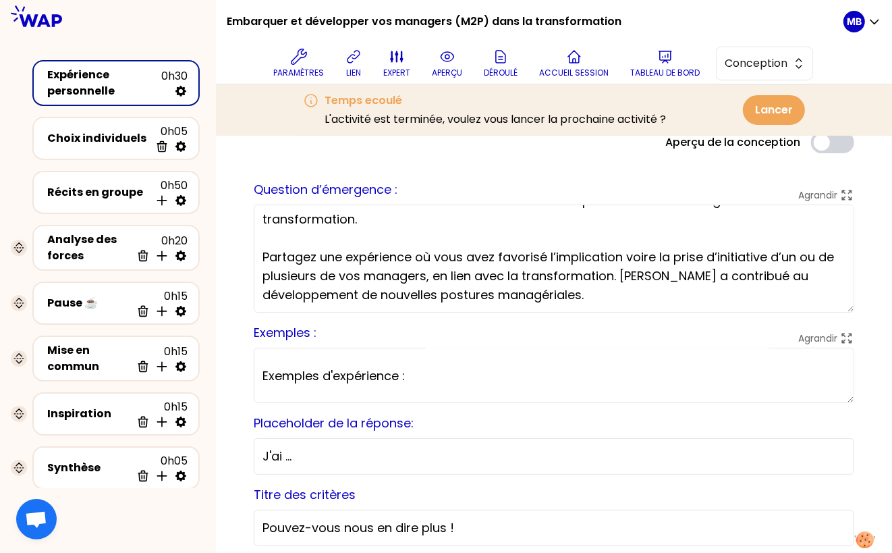
click at [514, 296] on textarea "Vous avez toutes et tous contribué à faire évoluer la posture de vos managers d…" at bounding box center [554, 259] width 601 height 108
type textarea "Vous avez toutes et tous contribué à faire évoluer la posture de vos managers d…"
click at [352, 74] on p "lien" at bounding box center [353, 72] width 15 height 11
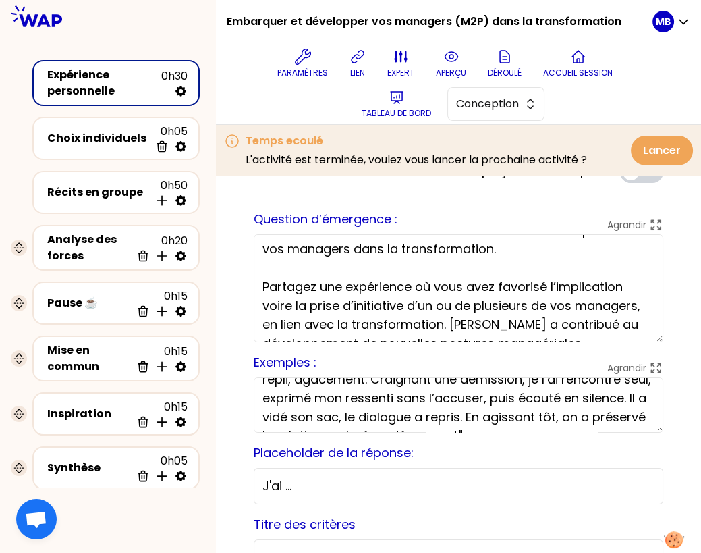
scroll to position [0, 0]
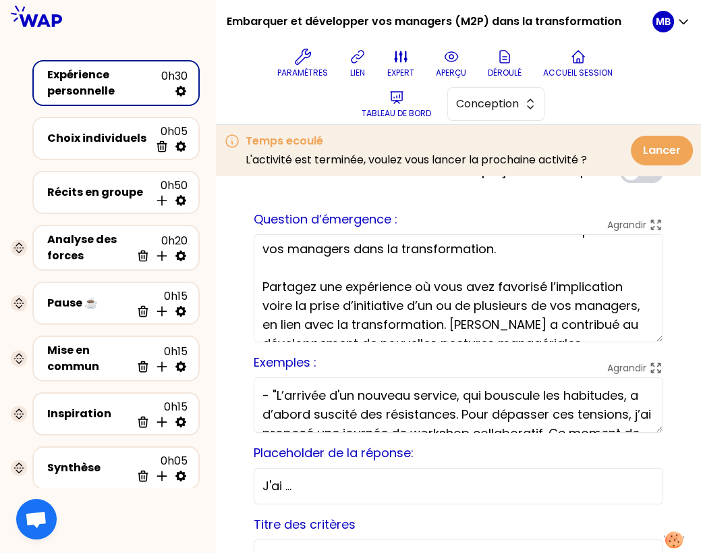
drag, startPoint x: 452, startPoint y: 396, endPoint x: 276, endPoint y: 402, distance: 176.3
click at [276, 402] on textarea "Partagez votre expérience en une ou deux phrases clé. Exemples d'expérience : -…" at bounding box center [459, 404] width 410 height 55
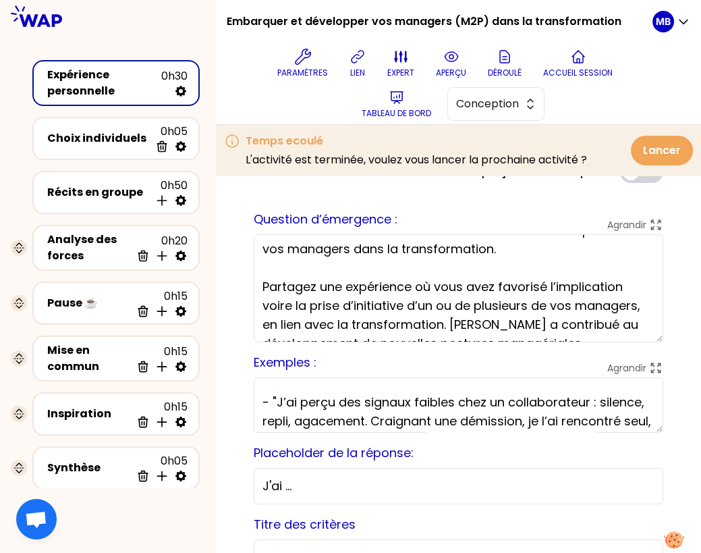
scroll to position [265, 0]
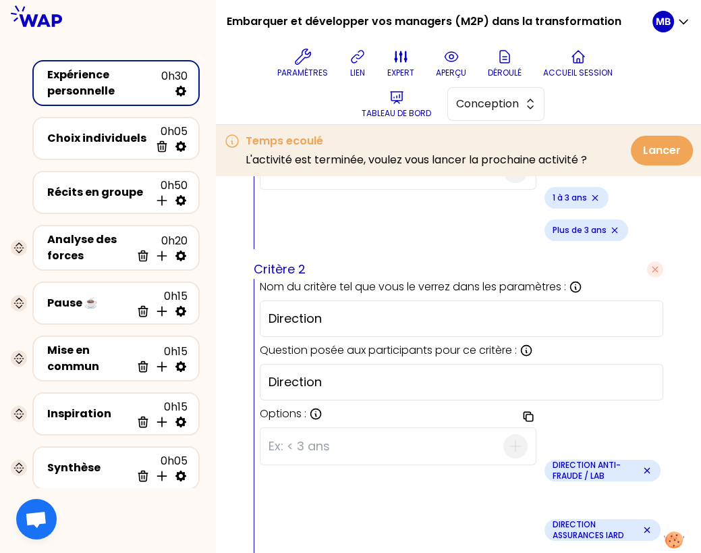
drag, startPoint x: 273, startPoint y: 398, endPoint x: 584, endPoint y: 574, distance: 357.0
click at [584, 552] on html "Embarquer et développer vos managers (M2P) dans la transformation Paramètres li…" at bounding box center [350, 276] width 701 height 553
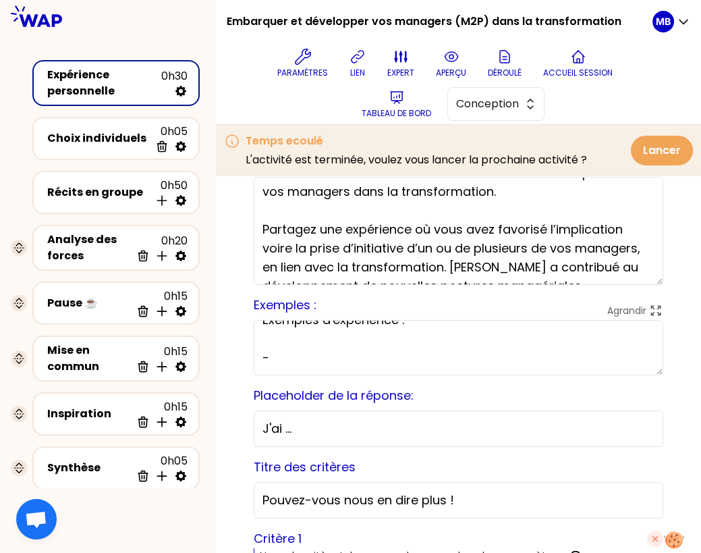
scroll to position [91, 0]
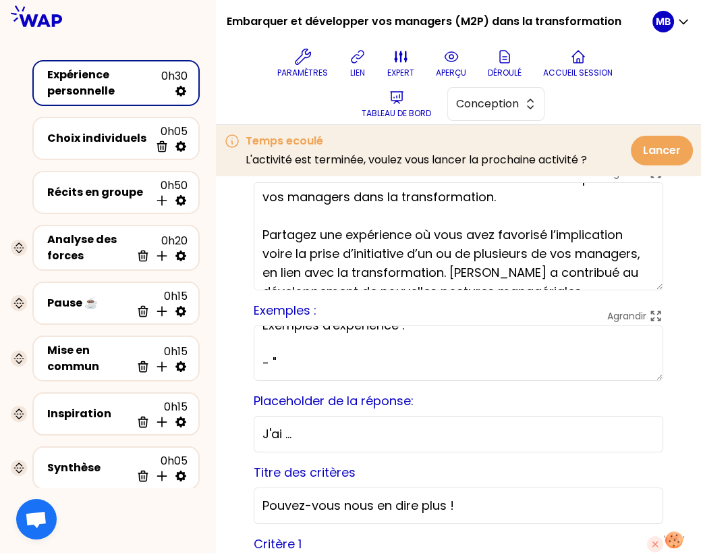
paste textarea "J’ai confié à manager qui a envie d’évoluer dans l’entreprise le rituel hebdo “…"
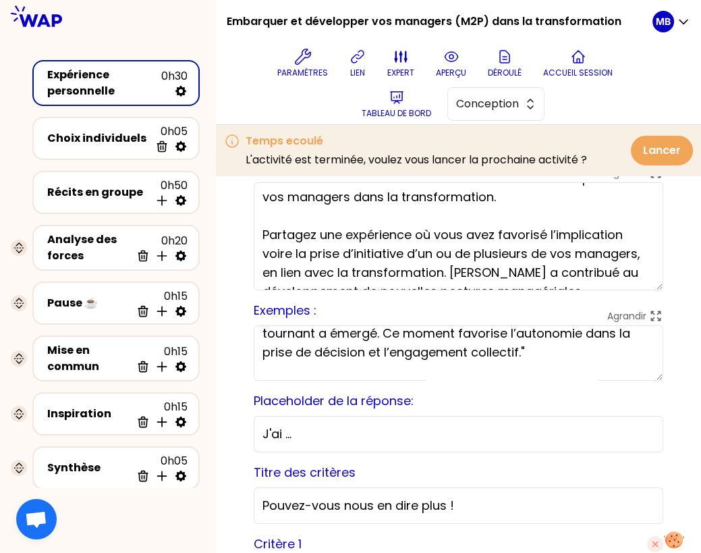
scroll to position [169, 0]
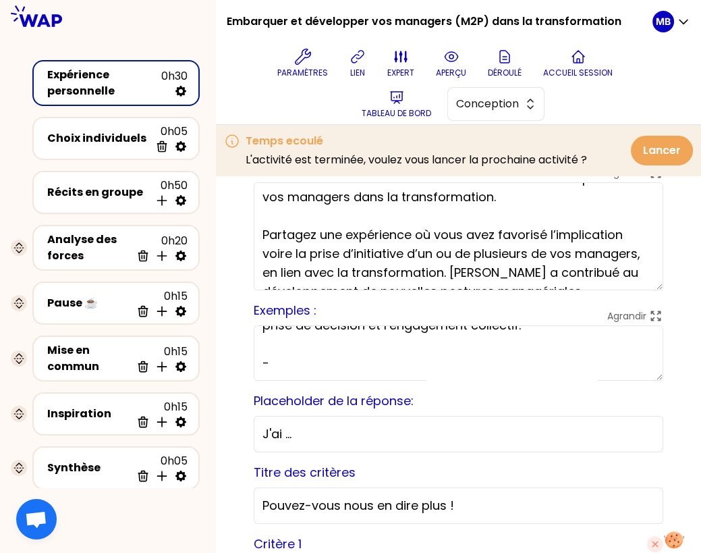
click at [304, 357] on textarea "Partagez votre expérience en une ou deux phrases clé. Exemples d'expérience : -…" at bounding box center [459, 352] width 410 height 55
paste textarea "“Un M2P réticent à l’accompagnement terrain a fini par s’impliquer après échang…"
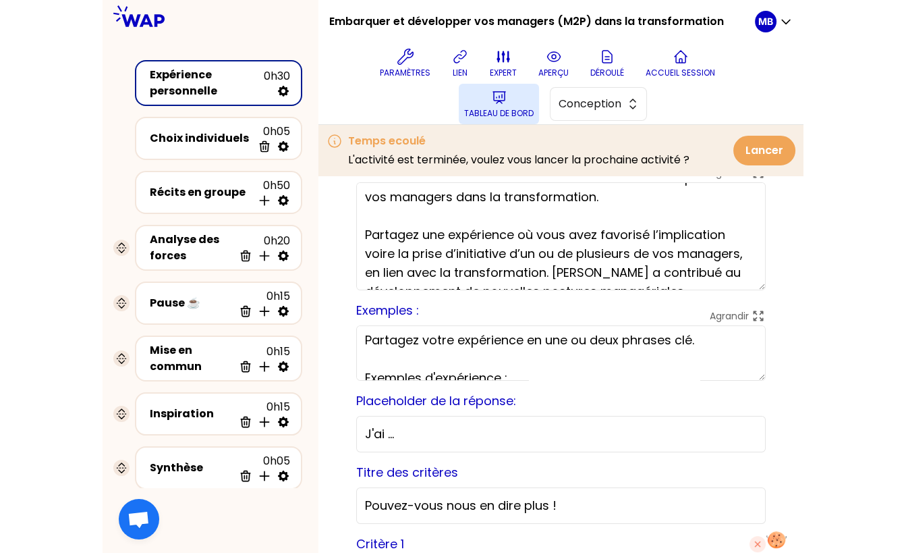
scroll to position [0, 0]
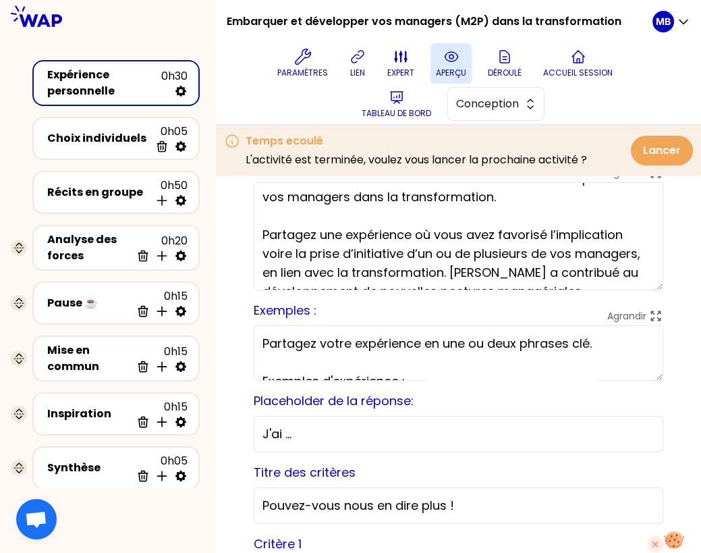
type textarea "Partagez votre expérience en une ou deux phrases clé. Exemples d'expérience : -…"
click at [457, 63] on icon at bounding box center [451, 57] width 16 height 16
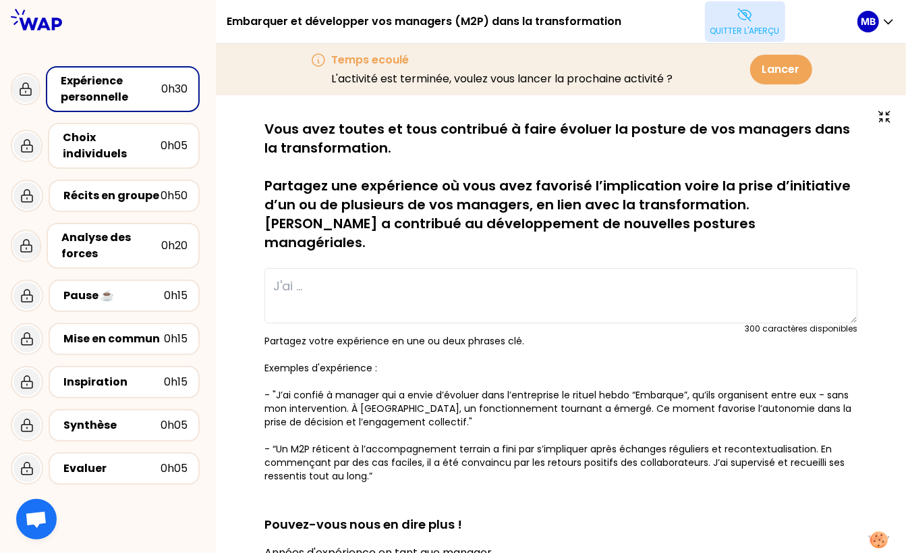
click at [749, 28] on p "Quitter l'aperçu" at bounding box center [746, 31] width 70 height 11
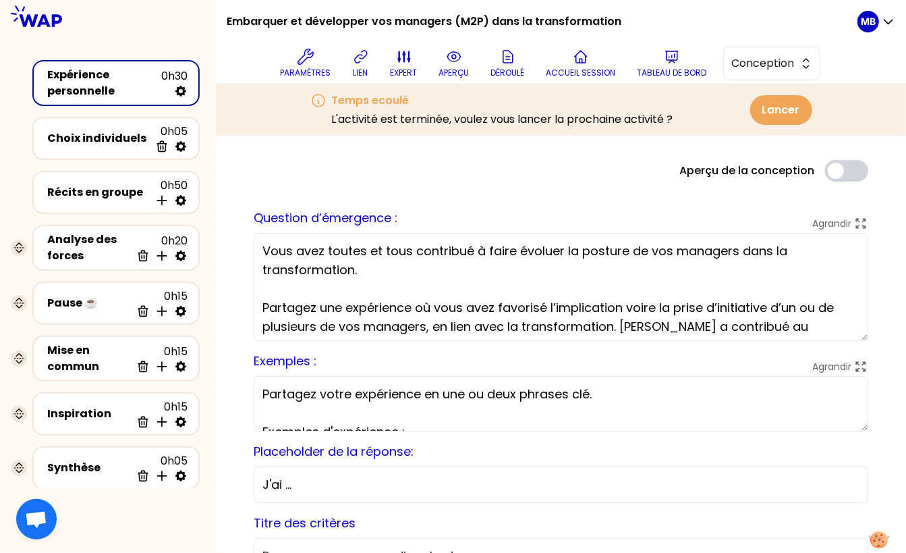
click at [742, 252] on textarea "Vous avez toutes et tous contribué à faire évoluer la posture de vos managers d…" at bounding box center [561, 287] width 615 height 108
type textarea "Vous avez toutes et tous contribué à faire évoluer la posture de vos managers (…"
click at [681, 61] on button "Tableau de bord" at bounding box center [672, 63] width 80 height 40
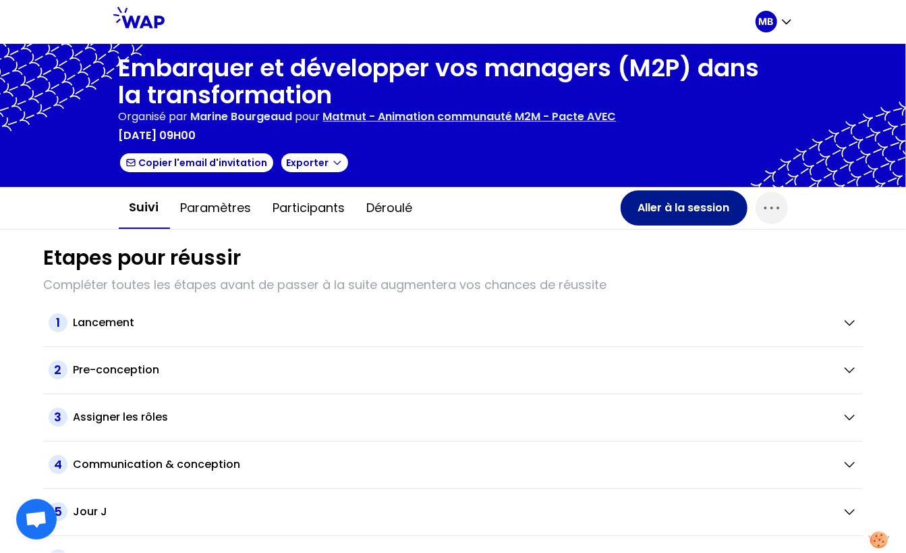
click at [647, 209] on button "Aller à la session" at bounding box center [684, 207] width 127 height 35
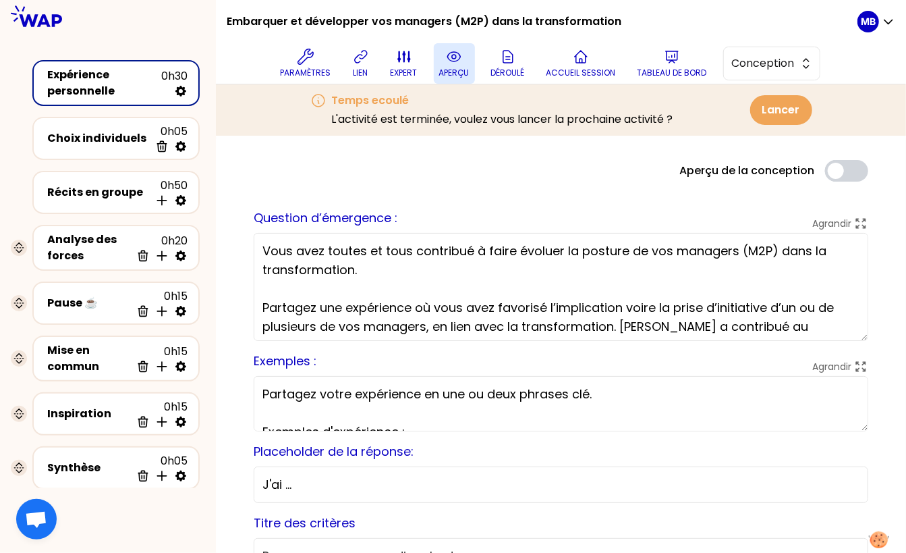
click at [462, 70] on p "aperçu" at bounding box center [454, 72] width 30 height 11
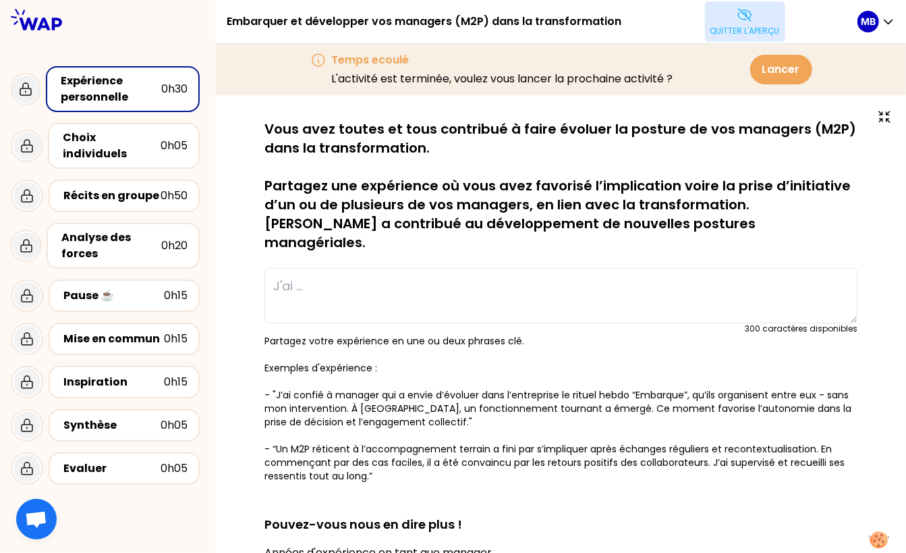
click at [732, 16] on button "Quitter l'aperçu" at bounding box center [745, 21] width 80 height 40
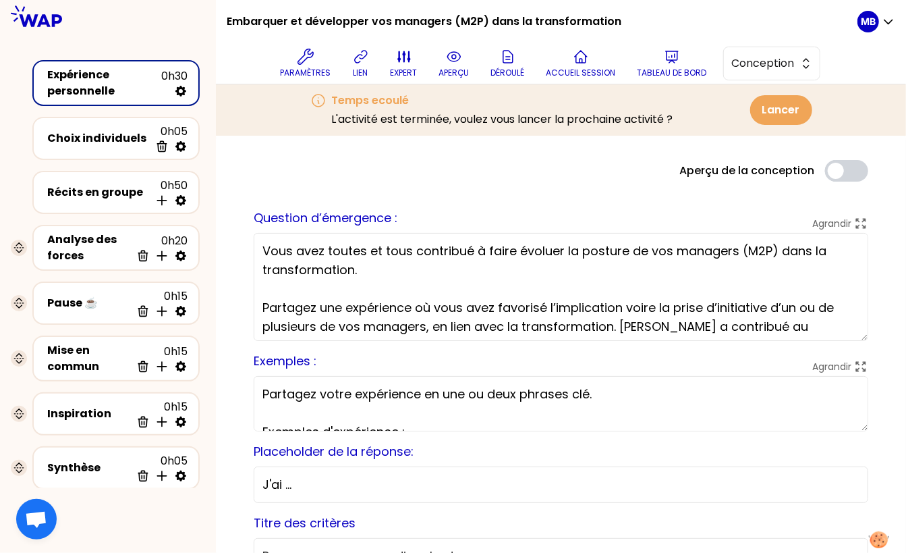
click at [647, 325] on textarea "Vous avez toutes et tous contribué à faire évoluer la posture de vos managers (…" at bounding box center [561, 287] width 615 height 108
drag, startPoint x: 622, startPoint y: 325, endPoint x: 722, endPoint y: 325, distance: 100.6
click at [722, 325] on textarea "Vous avez toutes et tous contribué à faire évoluer la posture de vos managers (…" at bounding box center [561, 287] width 615 height 108
type textarea "Vous avez toutes et tous contribué à faire évoluer la posture de vos managers (…"
click at [453, 73] on p "aperçu" at bounding box center [454, 72] width 30 height 11
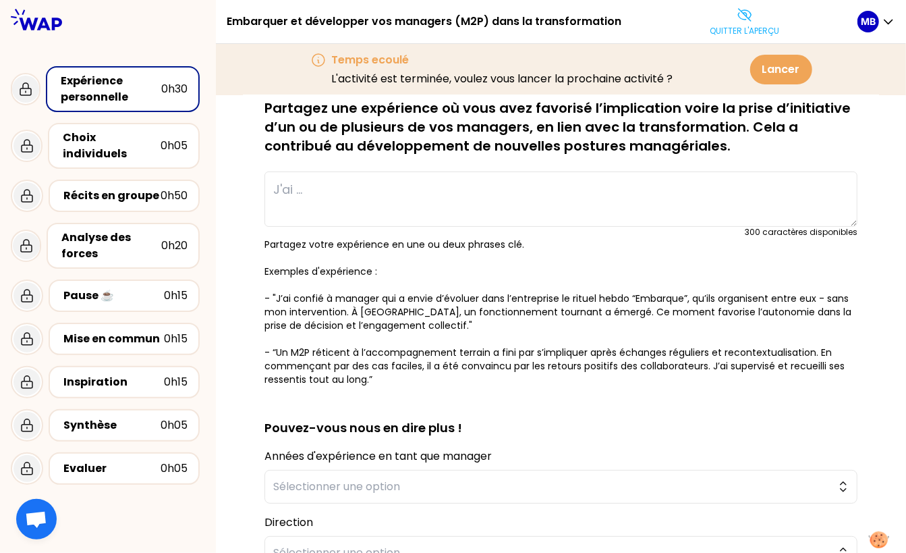
scroll to position [82, 0]
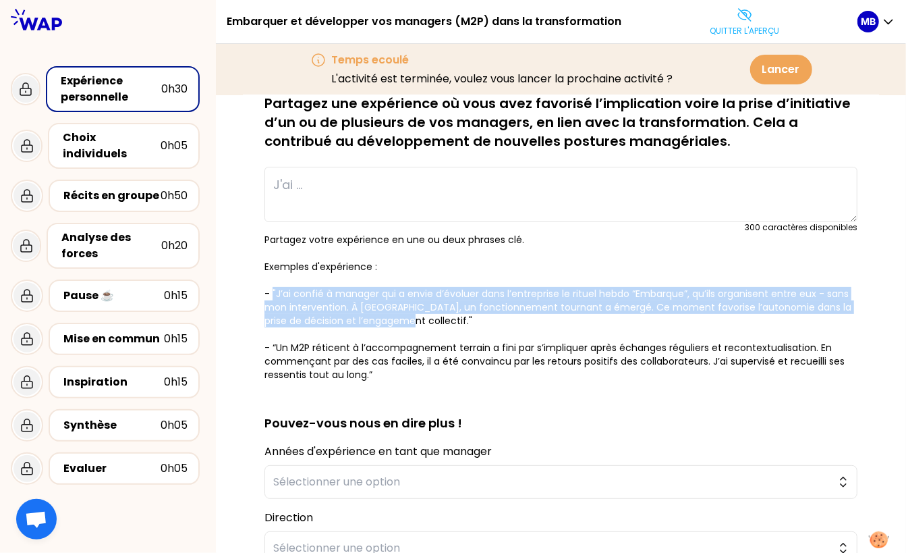
drag, startPoint x: 398, startPoint y: 322, endPoint x: 271, endPoint y: 294, distance: 130.0
click at [271, 294] on p "Partagez votre expérience en une ou deux phrases clé. Exemples d'expérience : -…" at bounding box center [561, 307] width 593 height 148
copy p ""J’ai confié à manager qui a envie d’évoluer dans l’entreprise le rituel hebdo …"
click at [746, 34] on p "Quitter l'aperçu" at bounding box center [746, 31] width 70 height 11
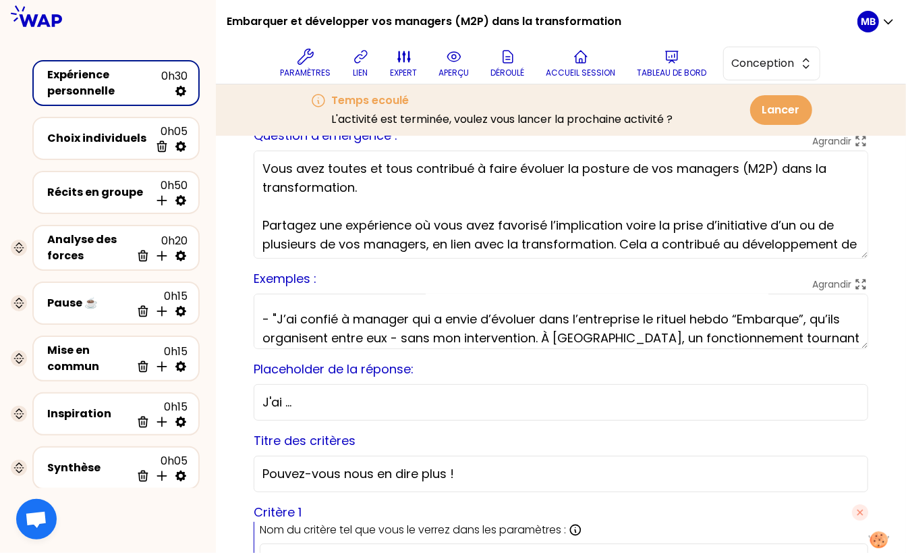
scroll to position [62, 0]
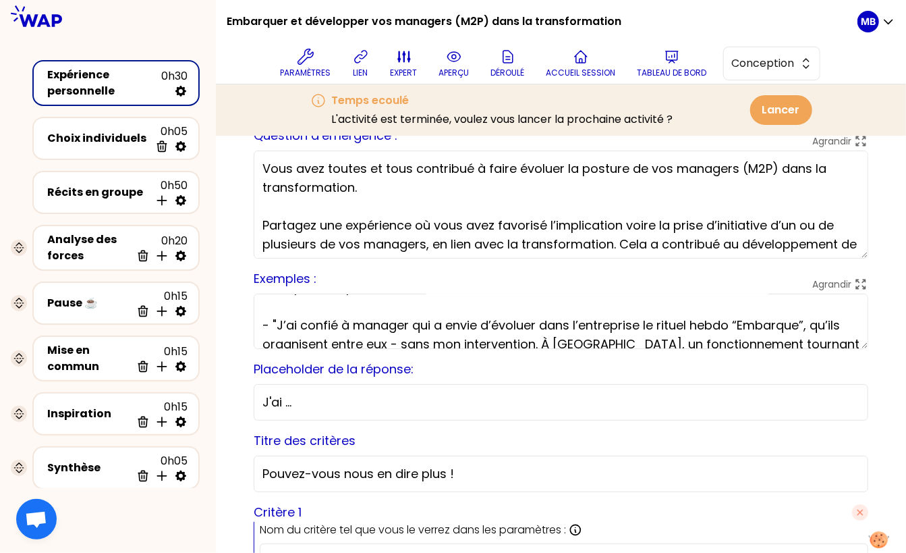
drag, startPoint x: 759, startPoint y: 327, endPoint x: 279, endPoint y: 328, distance: 480.6
click at [279, 328] on textarea "Partagez votre expérience en une ou deux phrases clé. Exemples d'expérience : -…" at bounding box center [561, 321] width 615 height 55
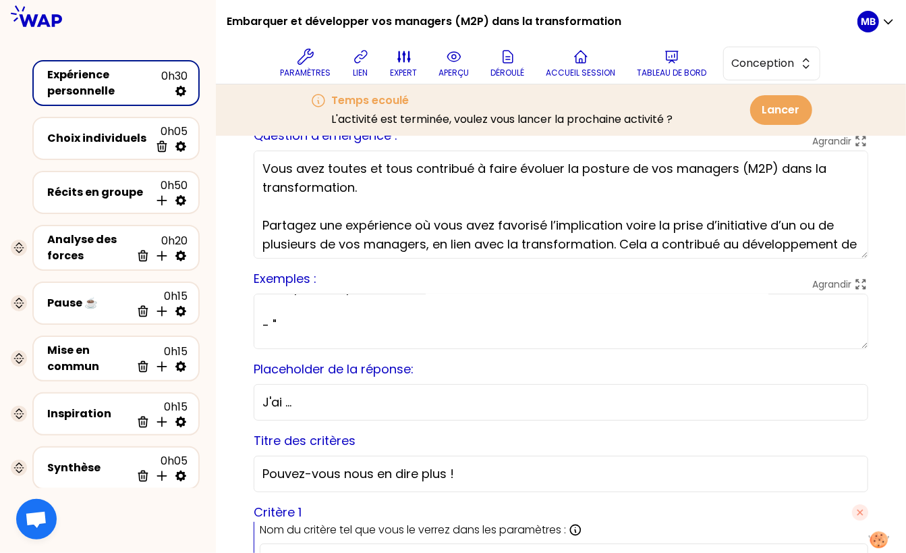
paste textarea ""J’ai confié le rituel hebdomadaire “Embarque” à un manager souhaitant évoluer …"
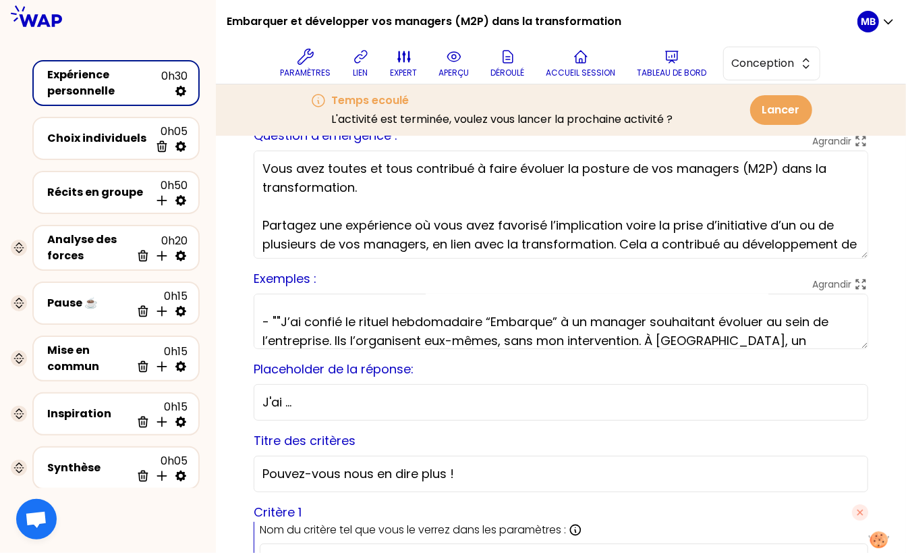
scroll to position [75, 0]
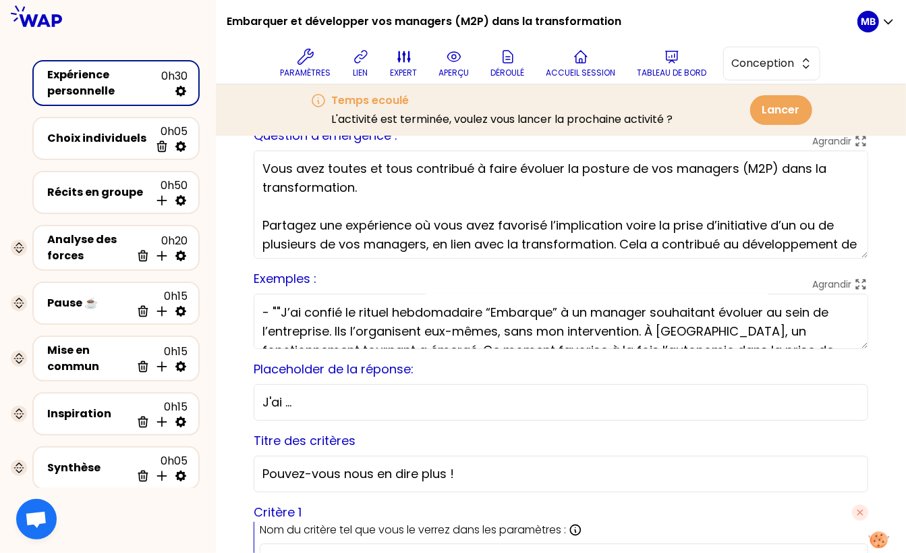
click at [275, 311] on textarea "Partagez votre expérience en une ou deux phrases clé. Exemples d'expérience : -…" at bounding box center [561, 321] width 615 height 55
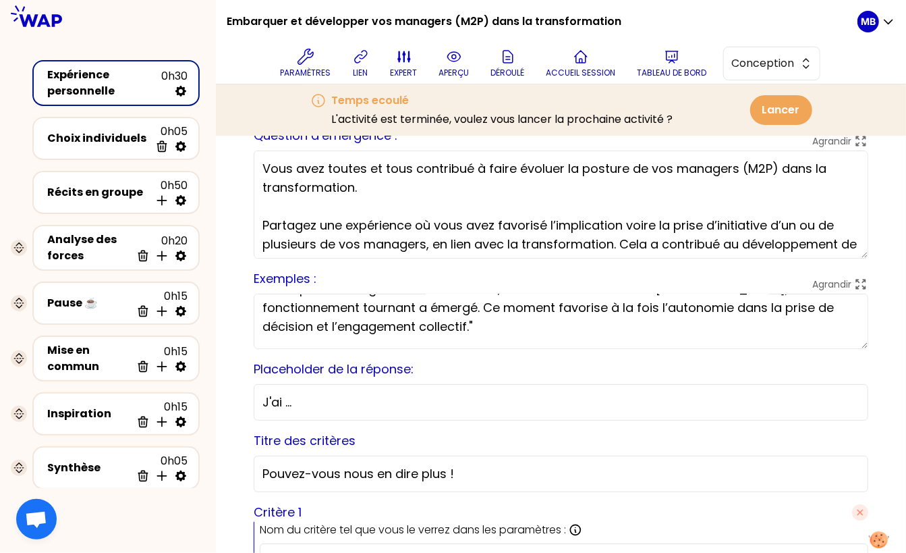
scroll to position [129, 0]
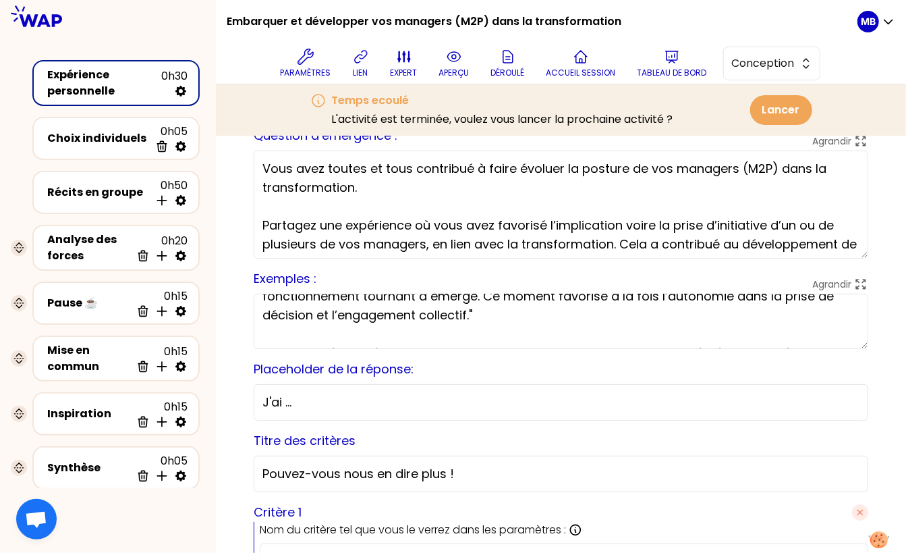
click at [383, 311] on textarea "Partagez votre expérience en une ou deux phrases clé. Exemples d'expérience : -…" at bounding box center [561, 321] width 615 height 55
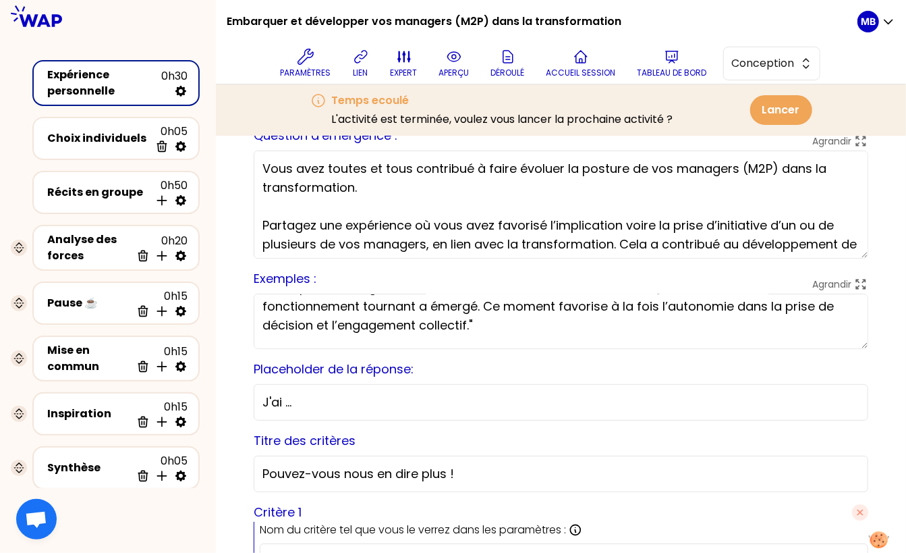
scroll to position [124, 0]
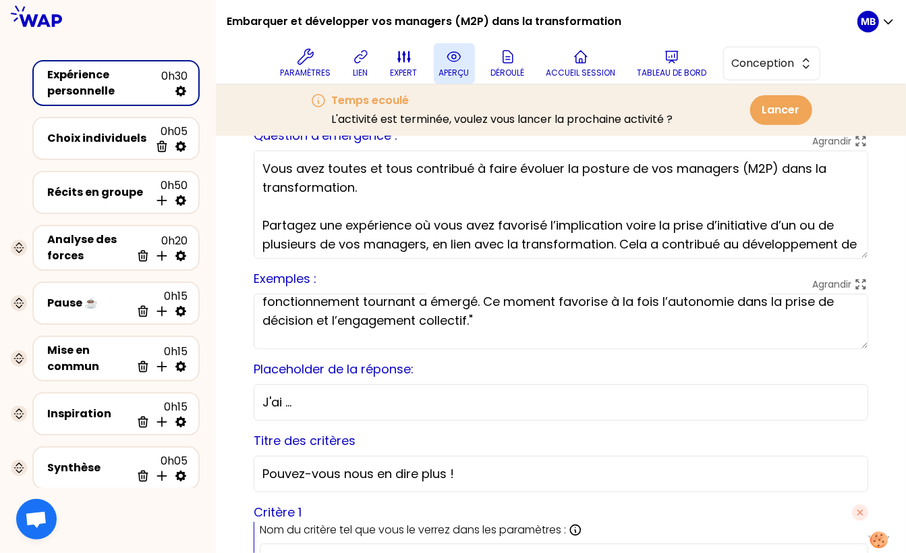
type textarea "Partagez votre expérience en une ou deux phrases clé. Exemples d'expérience : -…"
click at [458, 65] on button "aperçu" at bounding box center [454, 63] width 41 height 40
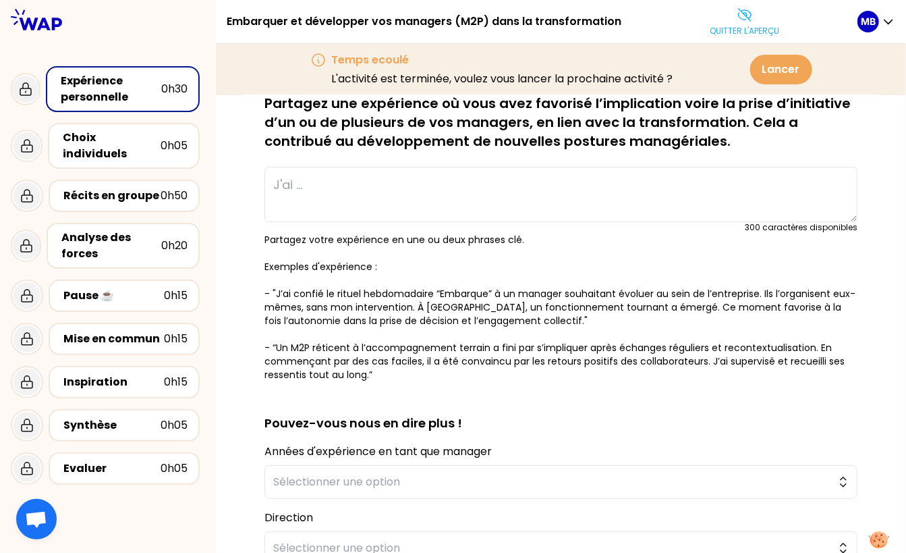
click at [349, 207] on textarea at bounding box center [561, 194] width 593 height 55
paste textarea ""J’ai confié le rituel hebdomadaire “Embarque” à un manager souhaitant évoluer …"
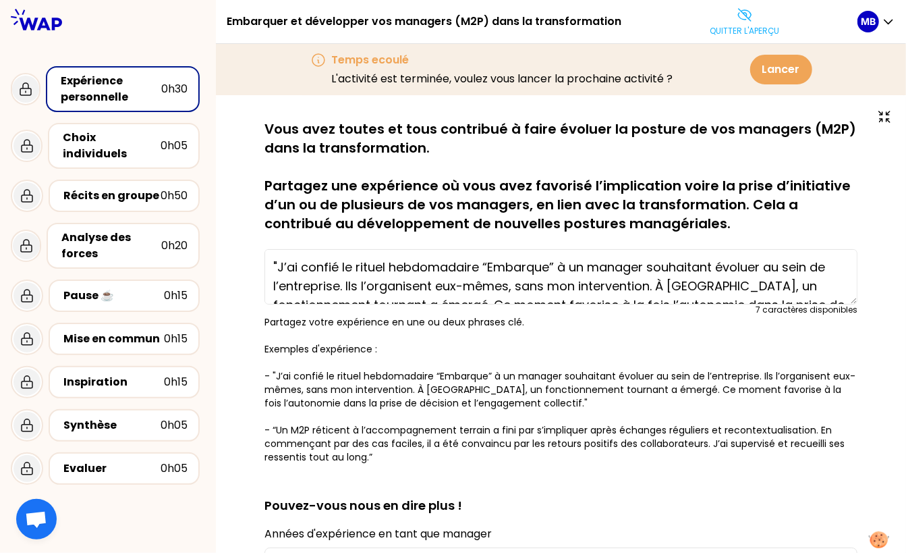
scroll to position [38, 0]
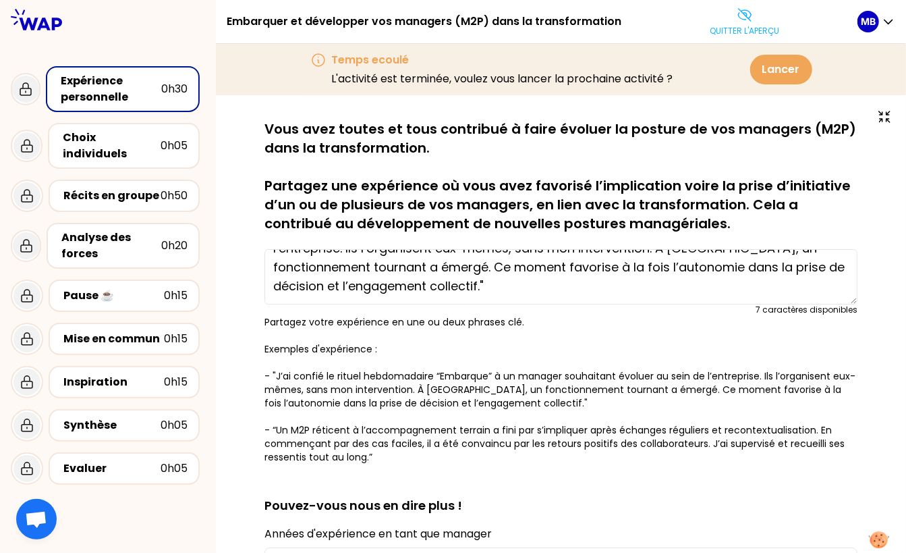
type textarea ""J’ai confié le rituel hebdomadaire “Embarque” à un manager souhaitant évoluer …"
click at [500, 402] on p "Partagez votre expérience en une ou deux phrases clé. Exemples d'expérience : -…" at bounding box center [561, 389] width 593 height 148
click at [722, 22] on button "Quitter l'aperçu" at bounding box center [745, 21] width 80 height 40
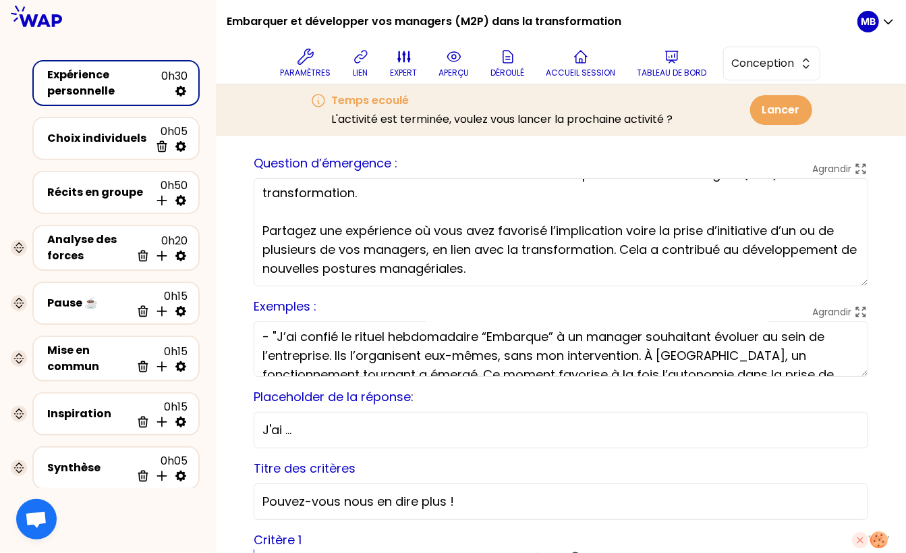
scroll to position [80, 0]
click at [346, 354] on textarea "Partagez votre expérience en une ou deux phrases clé. Exemples d'expérience : -…" at bounding box center [561, 348] width 615 height 55
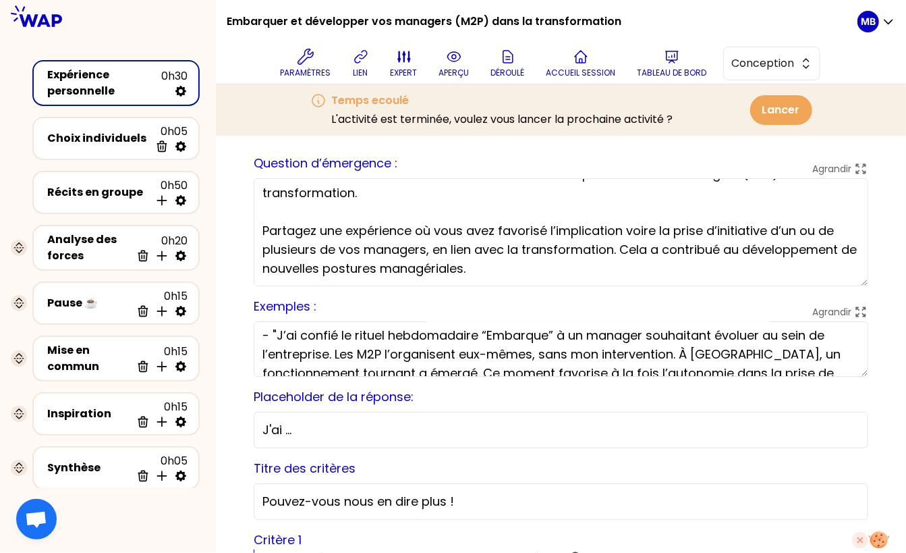
click at [392, 351] on textarea "Partagez votre expérience en une ou deux phrases clé. Exemples d'expérience : -…" at bounding box center [561, 348] width 615 height 55
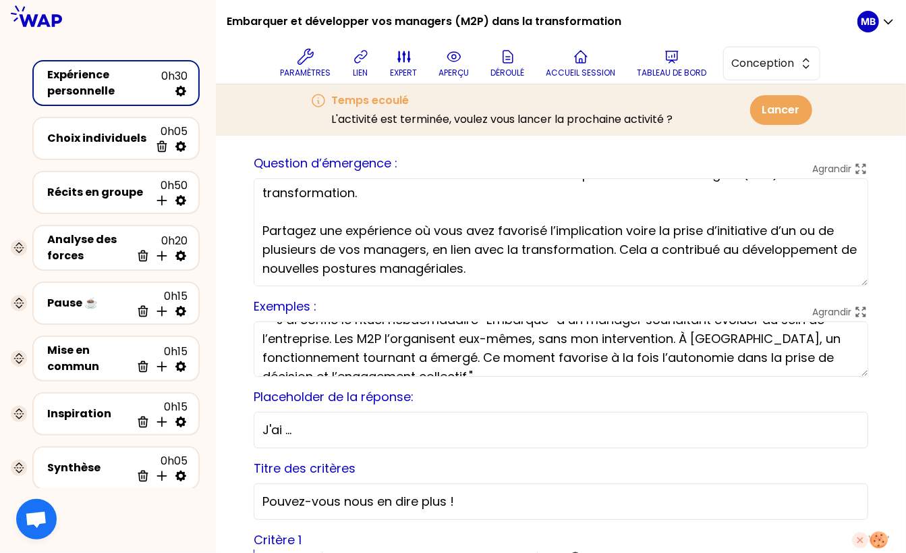
scroll to position [101, 0]
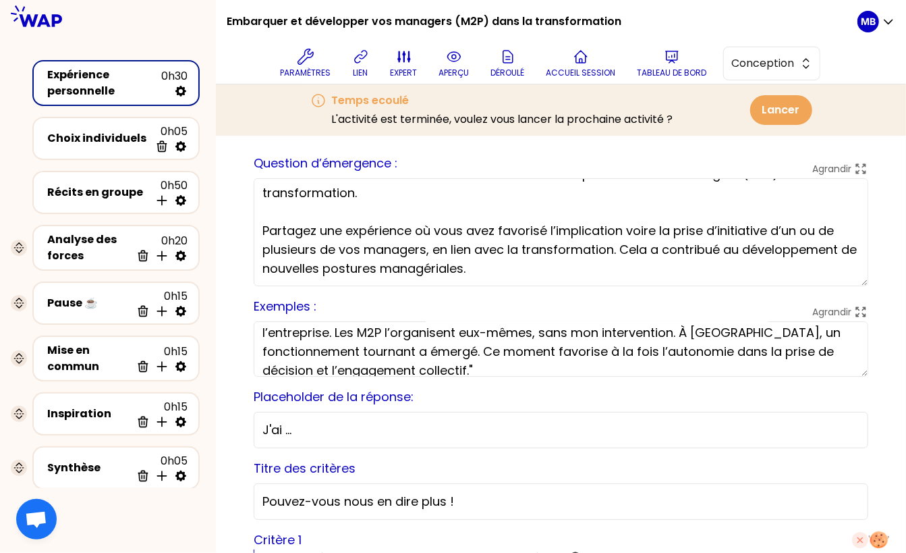
click at [443, 360] on textarea "Partagez votre expérience en une ou deux phrases clé. Exemples d'expérience : -…" at bounding box center [561, 348] width 615 height 55
click at [438, 366] on textarea "Partagez votre expérience en une ou deux phrases clé. Exemples d'expérience : -…" at bounding box center [561, 348] width 615 height 55
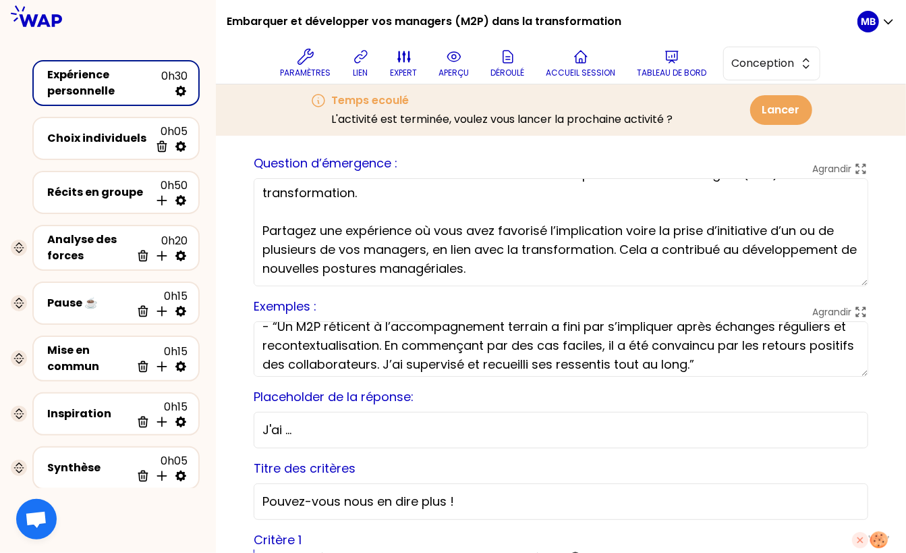
scroll to position [182, 0]
click at [717, 325] on textarea "Partagez votre expérience en une ou deux phrases clé. Exemples d'expérience : -…" at bounding box center [561, 348] width 615 height 55
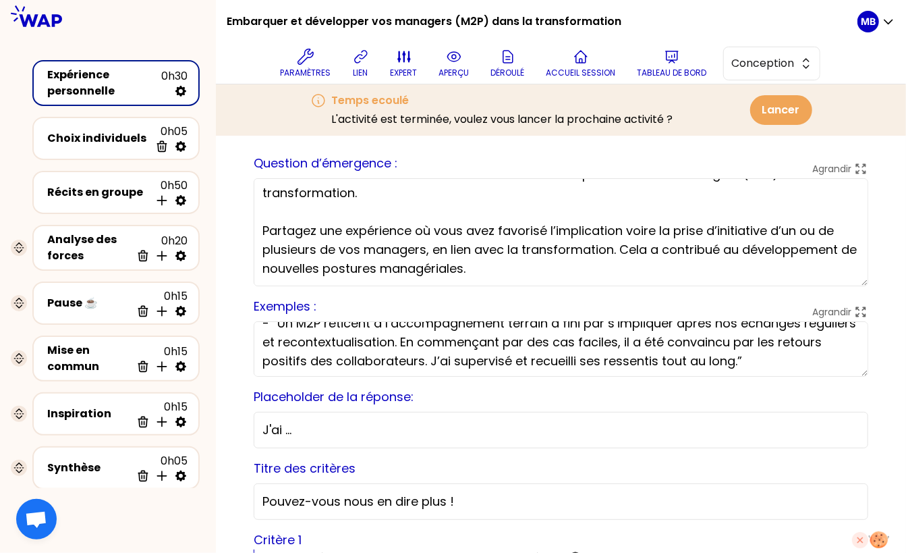
scroll to position [189, 0]
click at [779, 356] on textarea "Partagez votre expérience en une ou deux phrases clé. Exemples d'expérience : -…" at bounding box center [561, 348] width 615 height 55
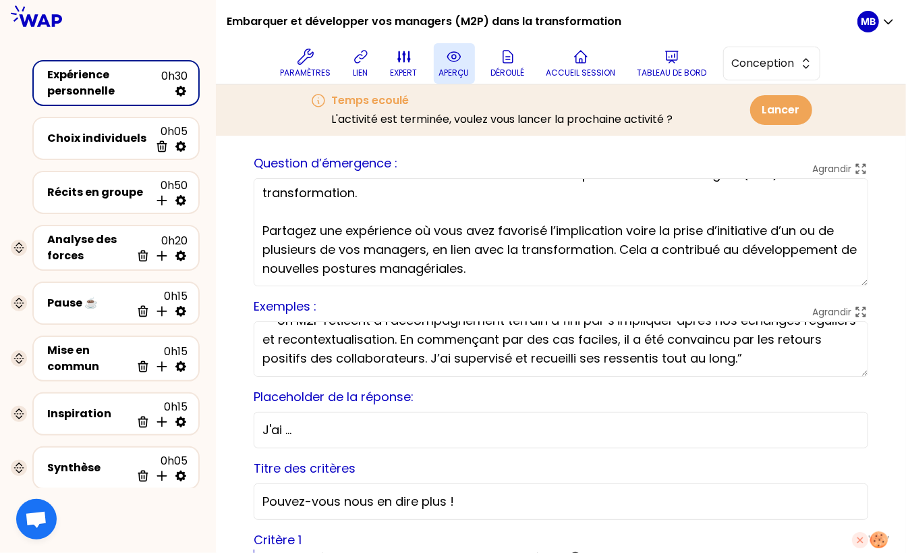
type textarea "Partagez votre expérience en une ou deux phrases clé. Exemples d'expérience : -…"
click at [448, 69] on p "aperçu" at bounding box center [454, 72] width 30 height 11
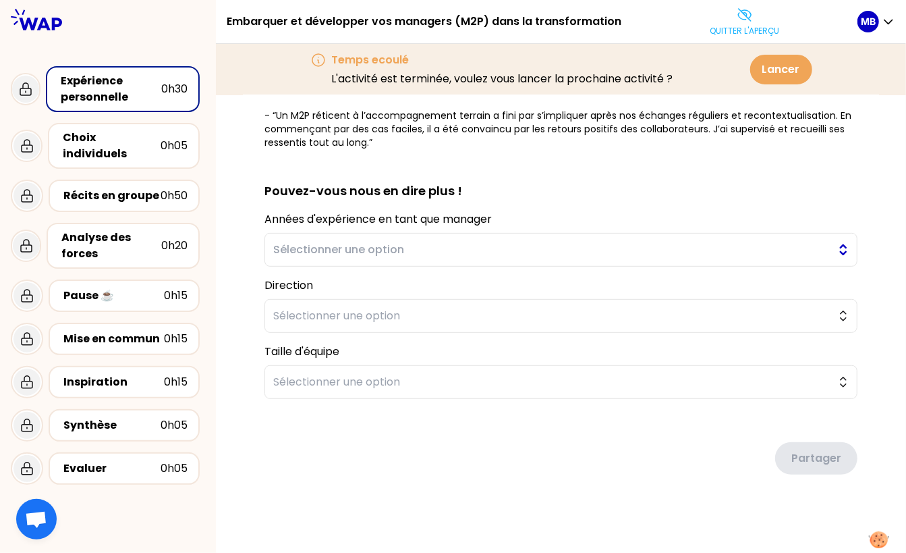
scroll to position [252, 0]
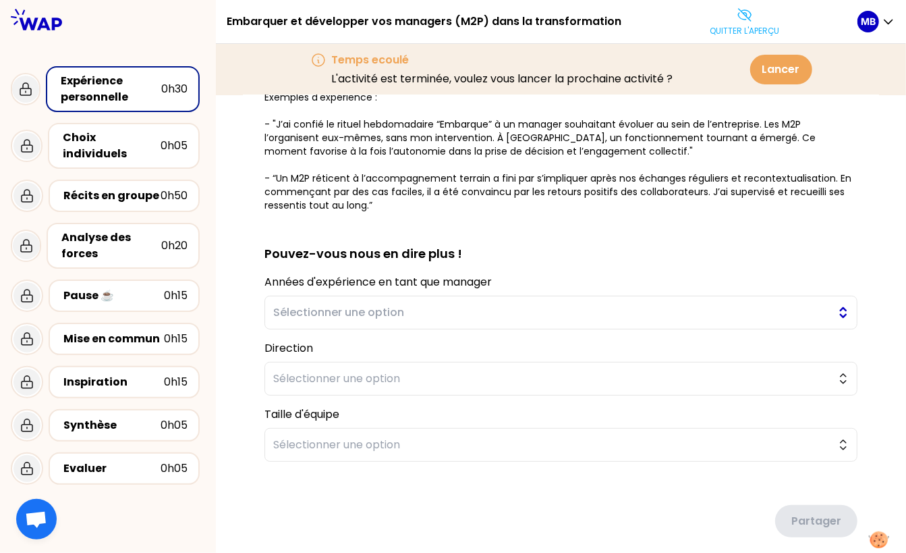
click at [442, 313] on span "Sélectionner une option" at bounding box center [551, 312] width 557 height 16
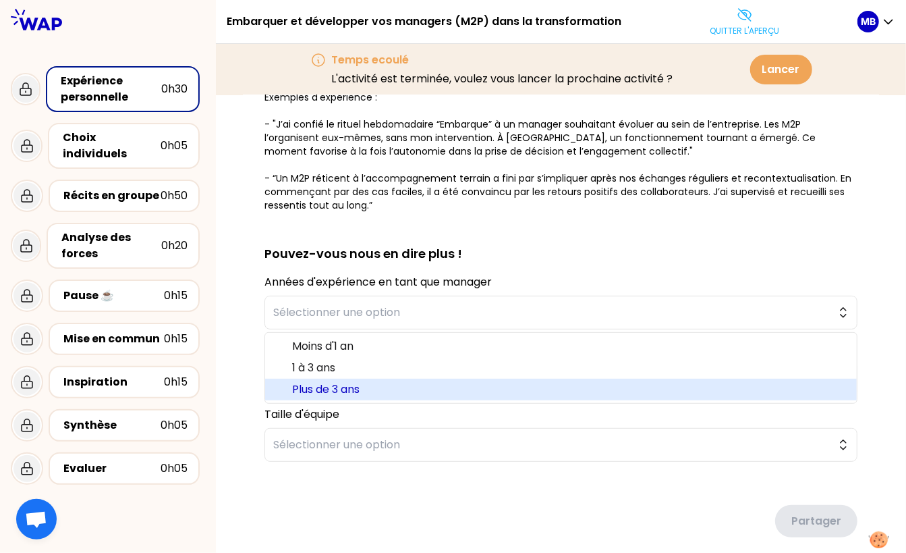
scroll to position [271, 0]
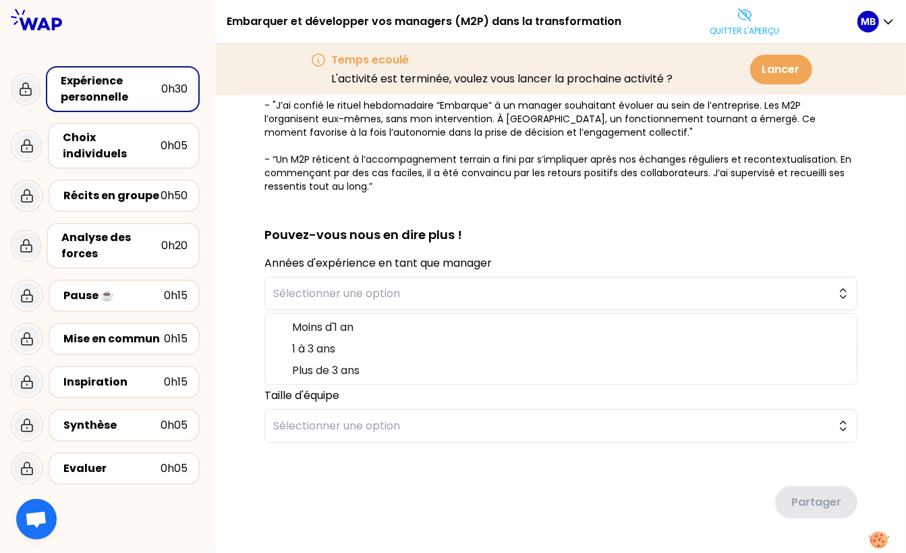
click at [239, 323] on div "sauvegardé Vous avez toutes et tous contribué à faire évoluer la posture de vos…" at bounding box center [561, 212] width 690 height 775
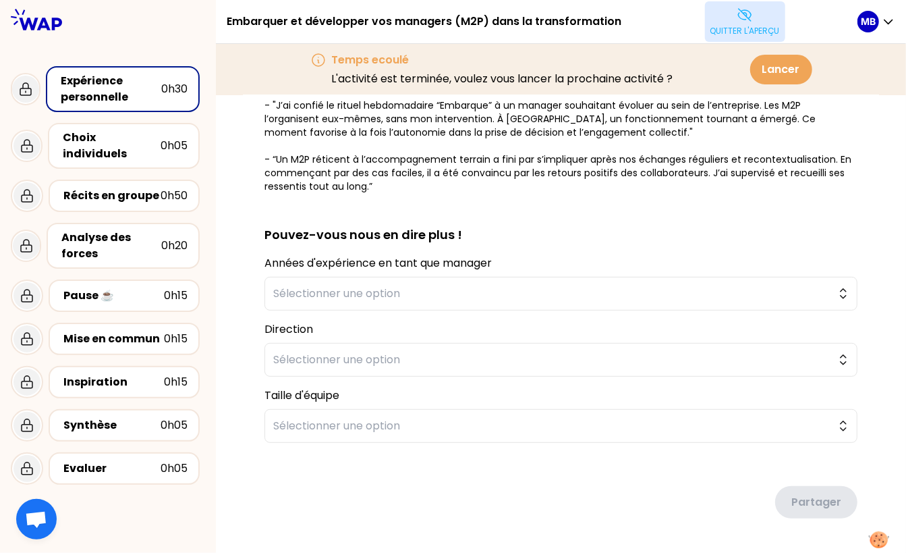
click at [722, 33] on p "Quitter l'aperçu" at bounding box center [746, 31] width 70 height 11
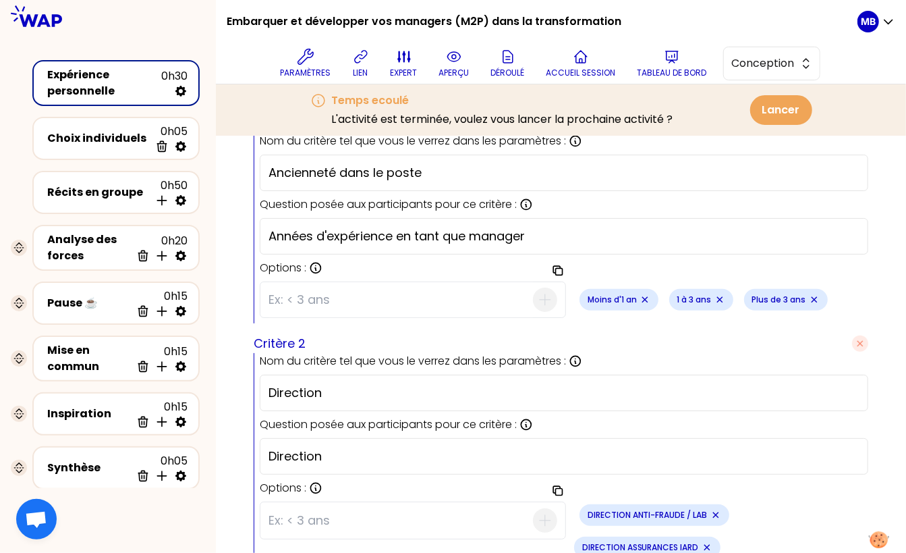
scroll to position [425, 0]
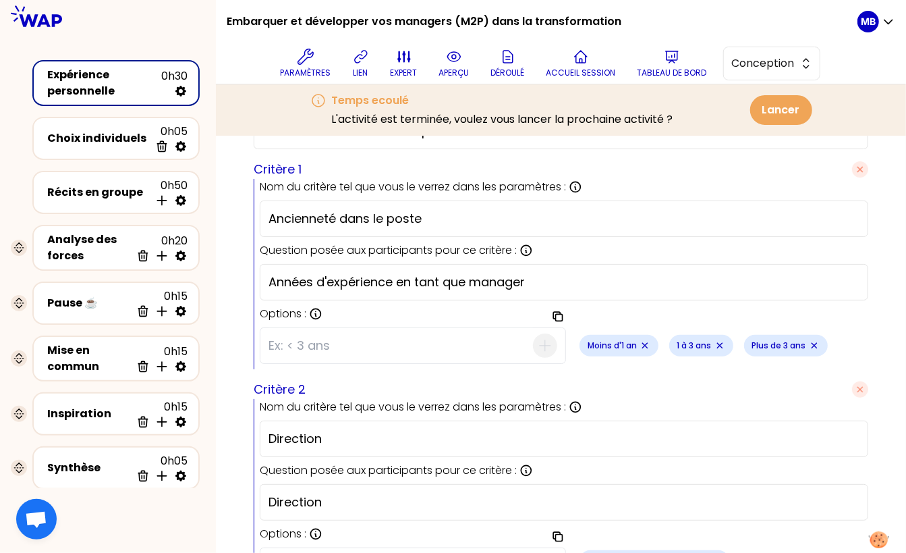
click at [568, 273] on input "Années d'expérience en tant que manager" at bounding box center [564, 282] width 591 height 19
type input "Années d'expérience en tant que manager de managers"
click at [813, 343] on icon "Remove small badge" at bounding box center [814, 345] width 5 height 5
click at [319, 335] on input at bounding box center [401, 345] width 265 height 35
type input "de 3 à 5 ans"
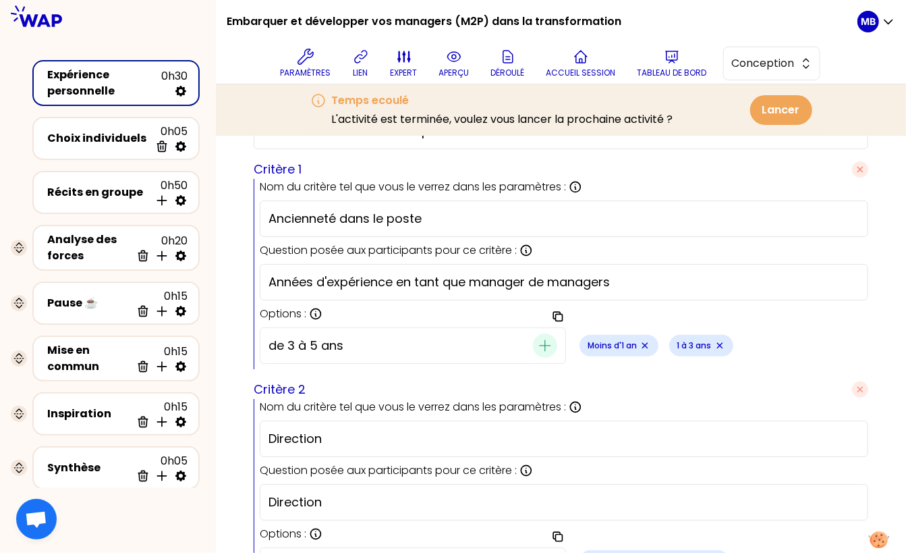
click at [548, 342] on icon "button" at bounding box center [545, 345] width 16 height 16
click at [396, 347] on input at bounding box center [401, 345] width 265 height 35
type input "plus de 5 ans"
click at [547, 342] on icon "button" at bounding box center [545, 345] width 16 height 16
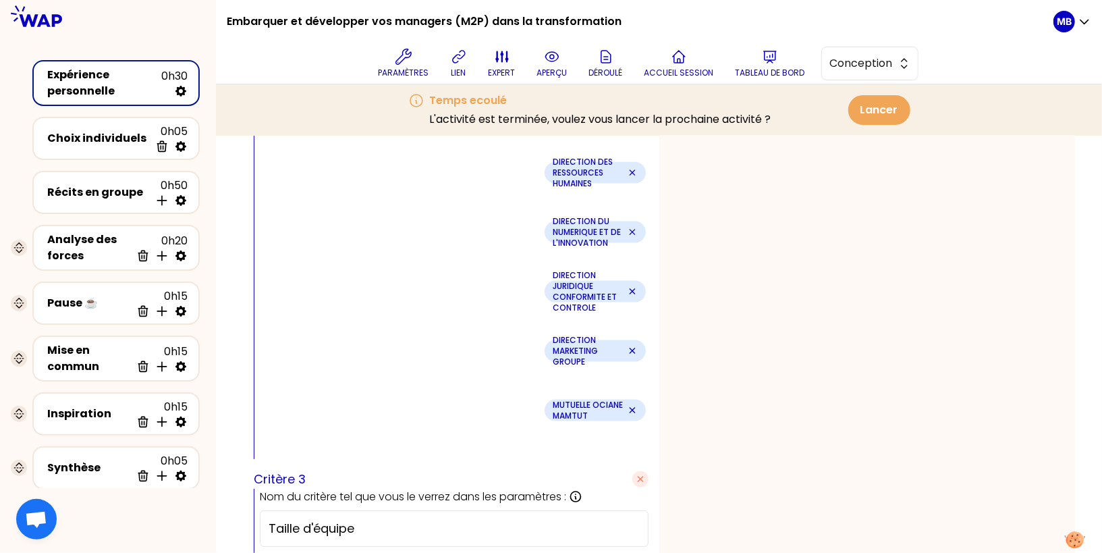
scroll to position [1040, 0]
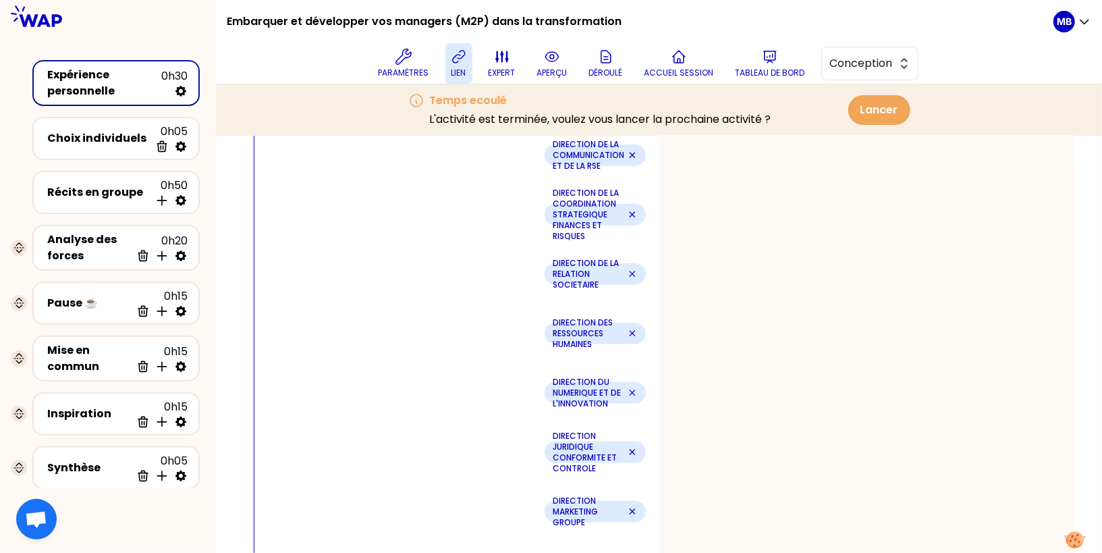
click at [453, 55] on icon at bounding box center [459, 57] width 16 height 16
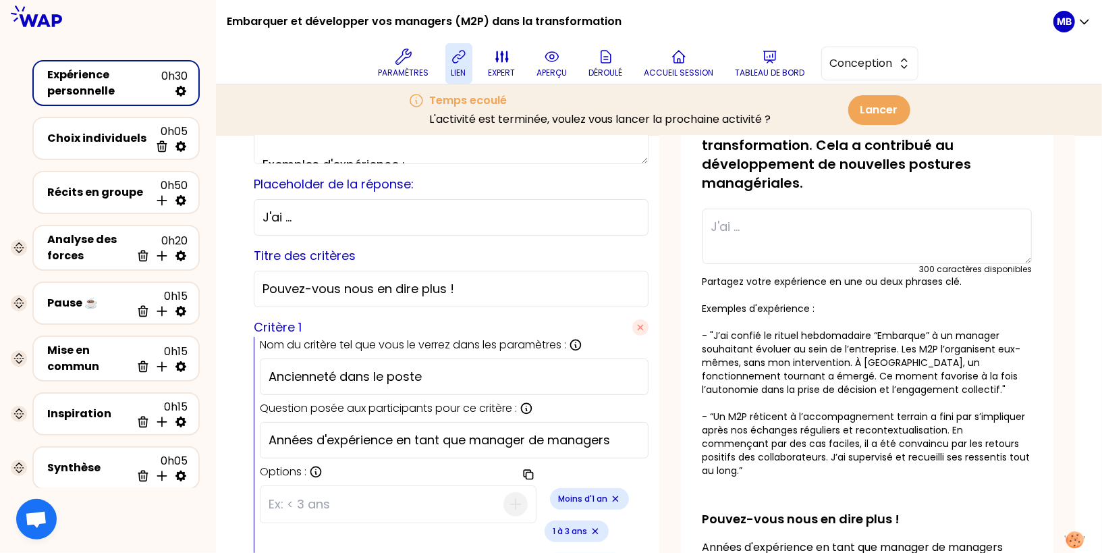
scroll to position [0, 0]
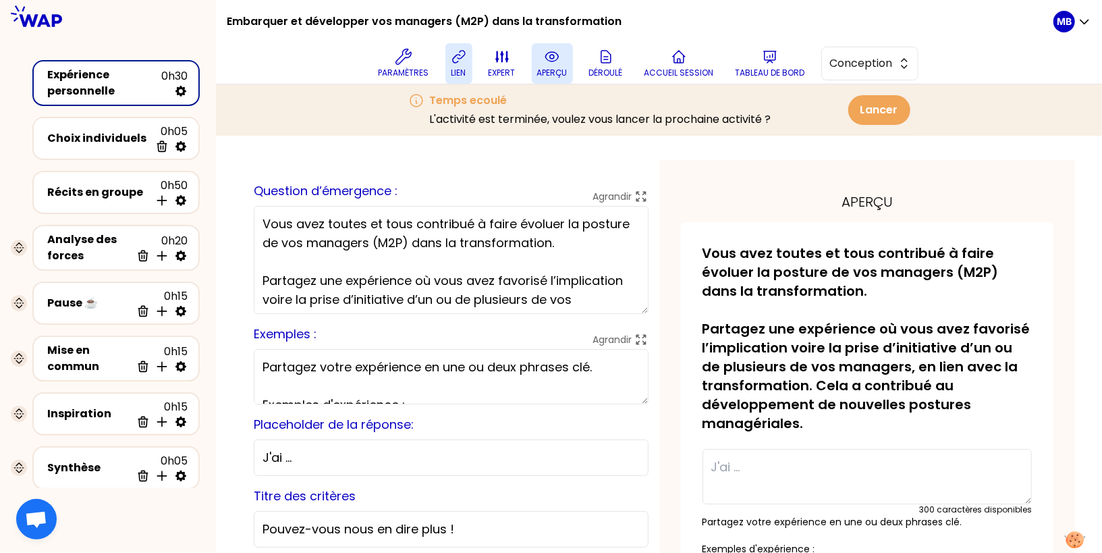
click at [547, 55] on icon at bounding box center [552, 57] width 16 height 16
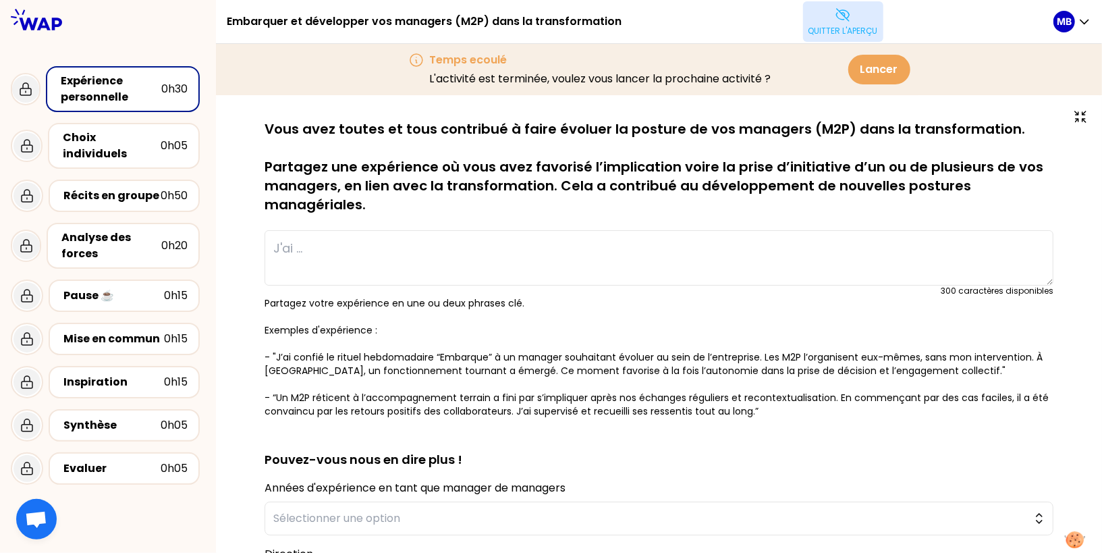
scroll to position [210, 0]
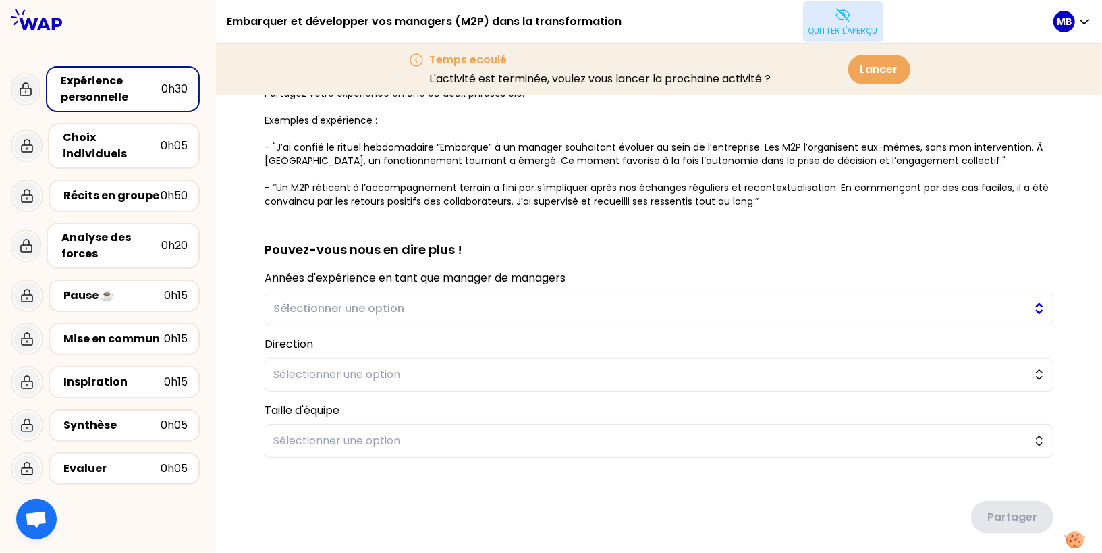
click at [410, 308] on span "Sélectionner une option" at bounding box center [649, 308] width 753 height 16
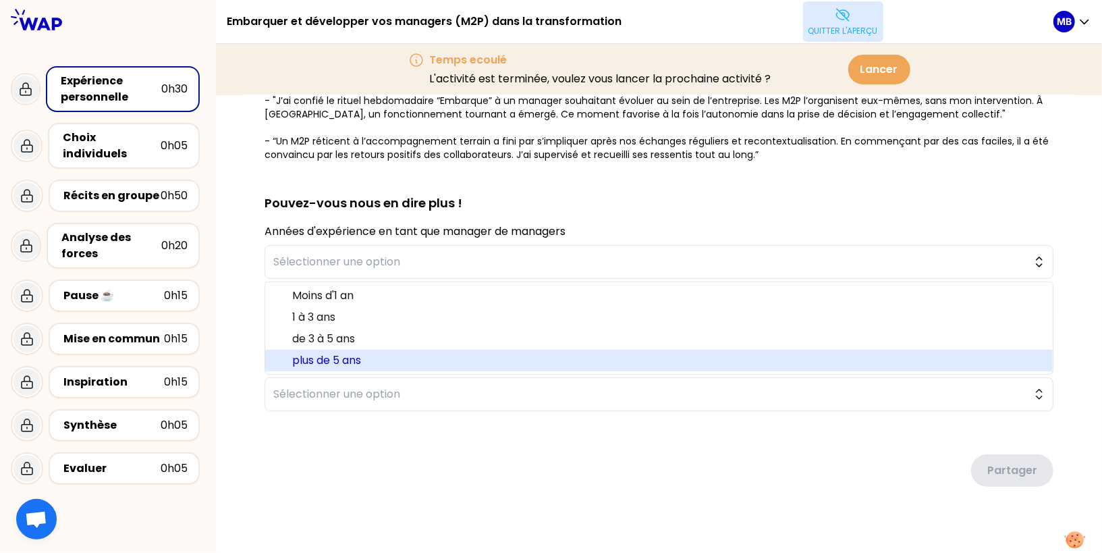
scroll to position [268, 0]
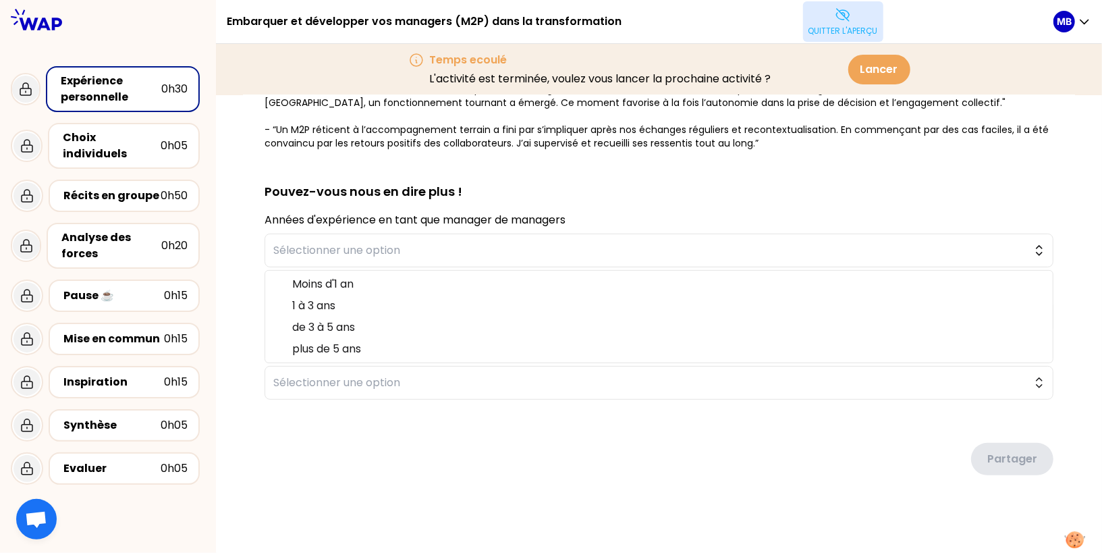
click at [251, 331] on div "sauvegardé Vous avez toutes et tous contribué à faire évoluer la posture de vos…" at bounding box center [659, 191] width 832 height 678
click at [284, 309] on span "Sélectionner une option" at bounding box center [649, 316] width 753 height 16
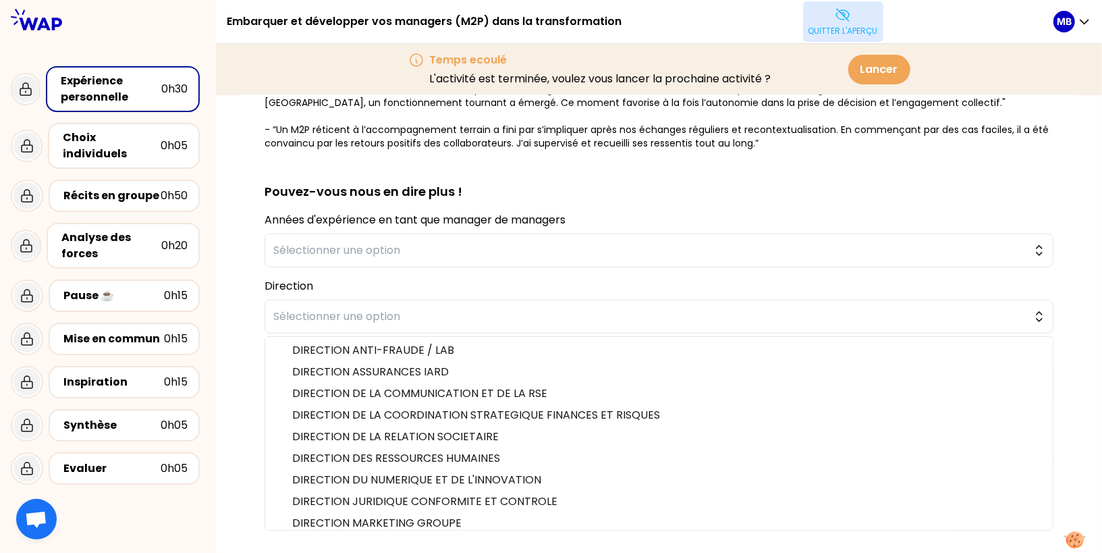
click at [246, 324] on div "sauvegardé Vous avez toutes et tous contribué à faire évoluer la posture de vos…" at bounding box center [659, 191] width 832 height 678
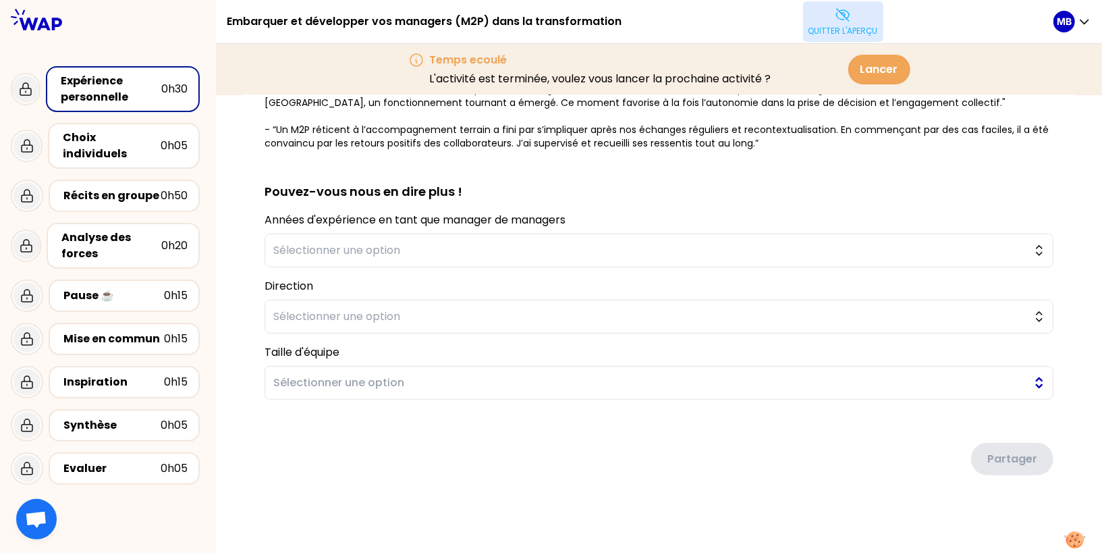
click at [290, 387] on span "Sélectionner une option" at bounding box center [649, 383] width 753 height 16
click at [252, 377] on div "sauvegardé Vous avez toutes et tous contribué à faire évoluer la posture de vos…" at bounding box center [659, 191] width 832 height 678
click at [830, 12] on button "Quitter l'aperçu" at bounding box center [843, 21] width 80 height 40
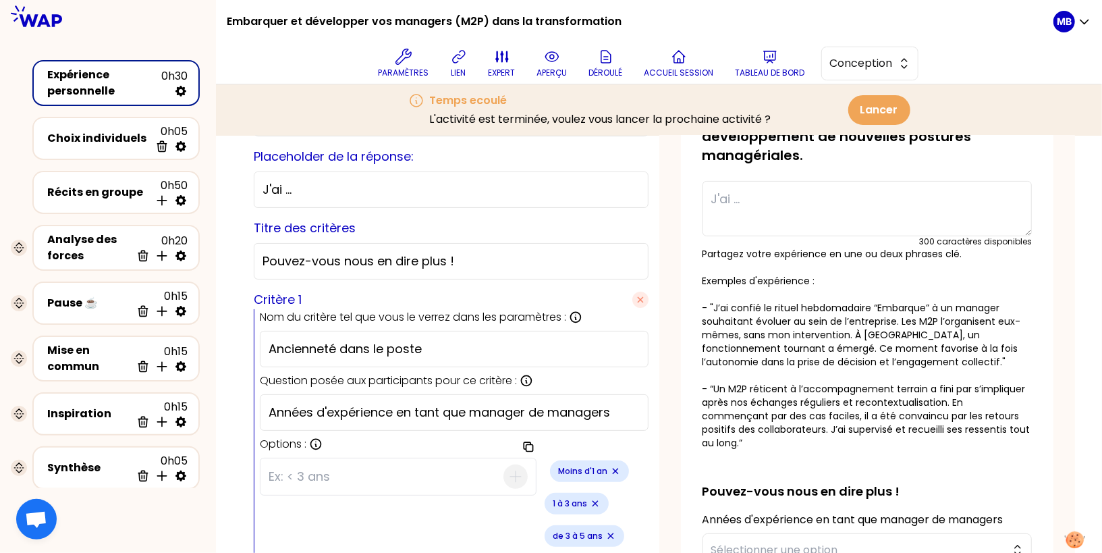
click at [184, 88] on icon at bounding box center [180, 91] width 11 height 11
select select "false"
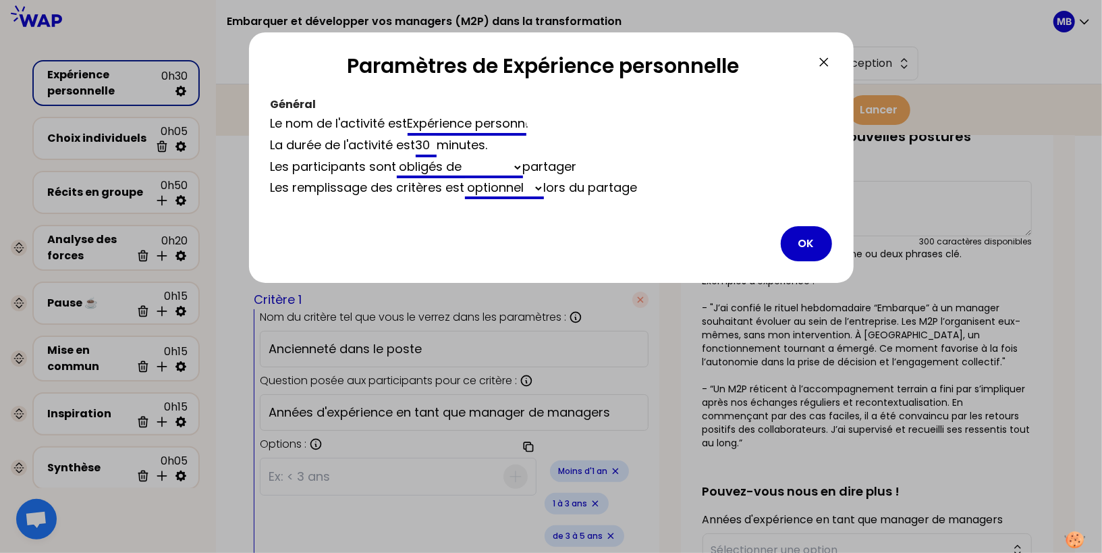
type textarea ""J’ai confié le rituel hebdomadaire “Embarque” à un manager souhaitant évoluer …"
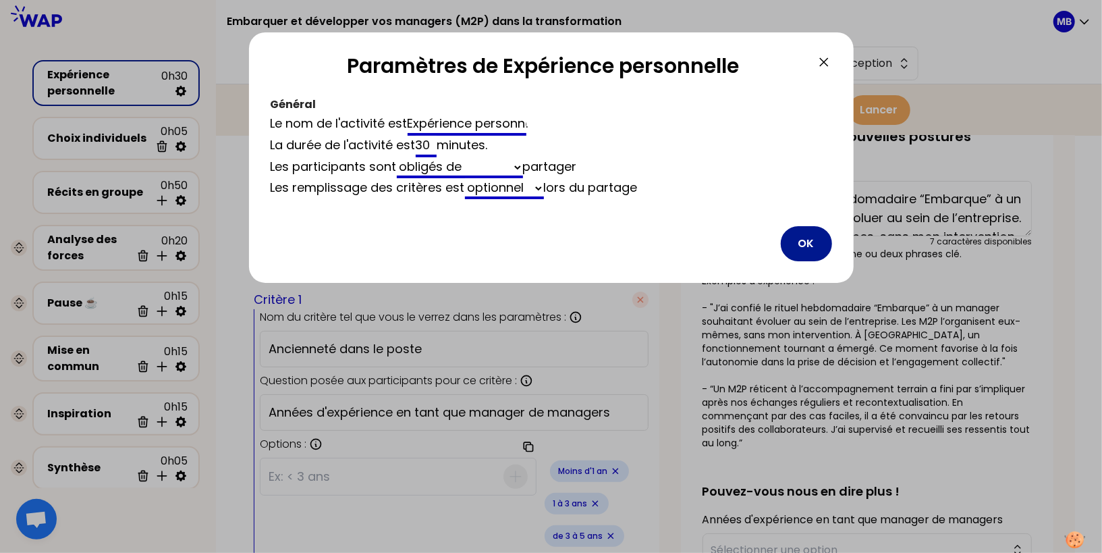
click at [799, 242] on button "OK" at bounding box center [806, 243] width 51 height 35
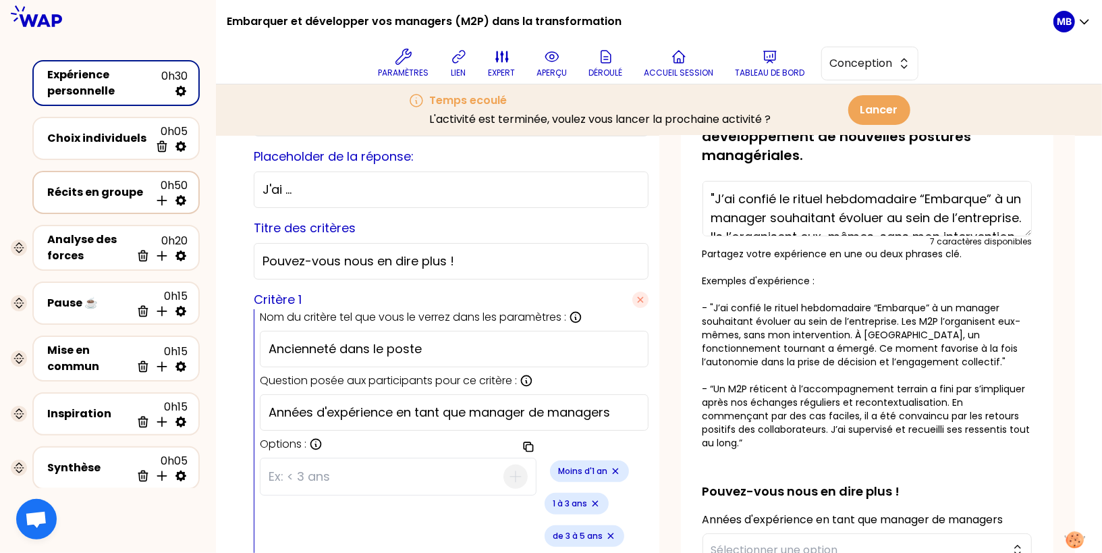
click at [181, 197] on icon at bounding box center [180, 200] width 13 height 13
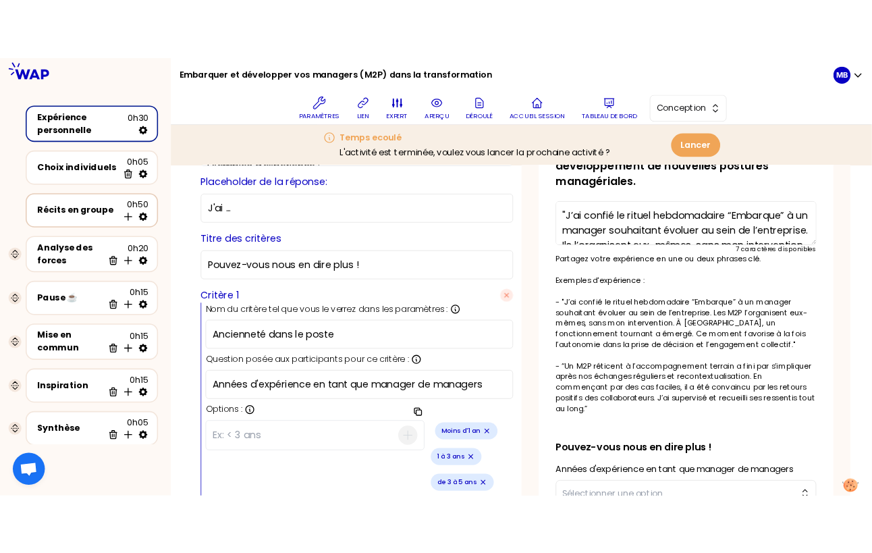
scroll to position [268, 0]
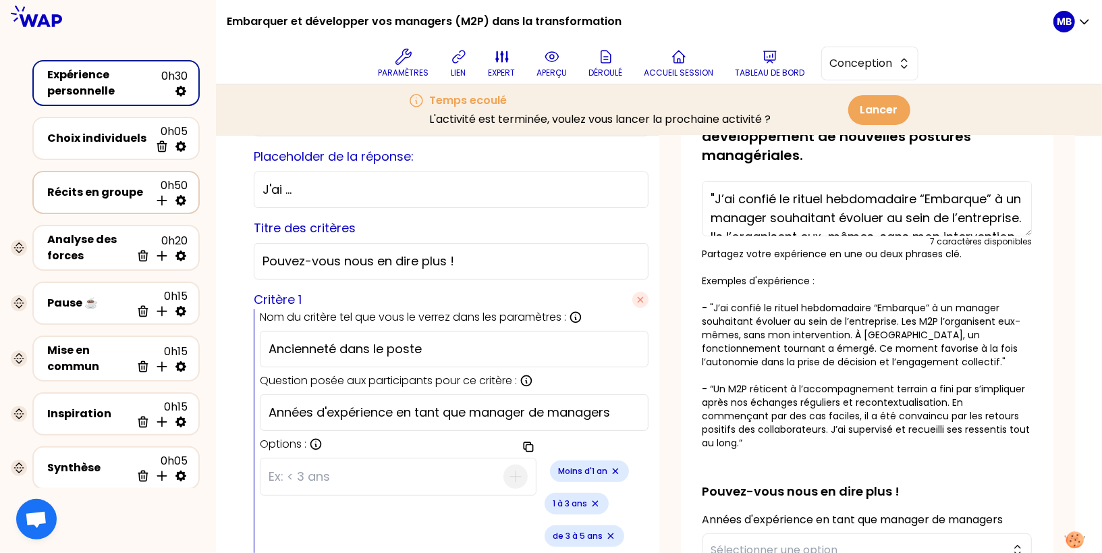
select select "4"
select select "5"
select select "all"
select select "false"
select select "Each"
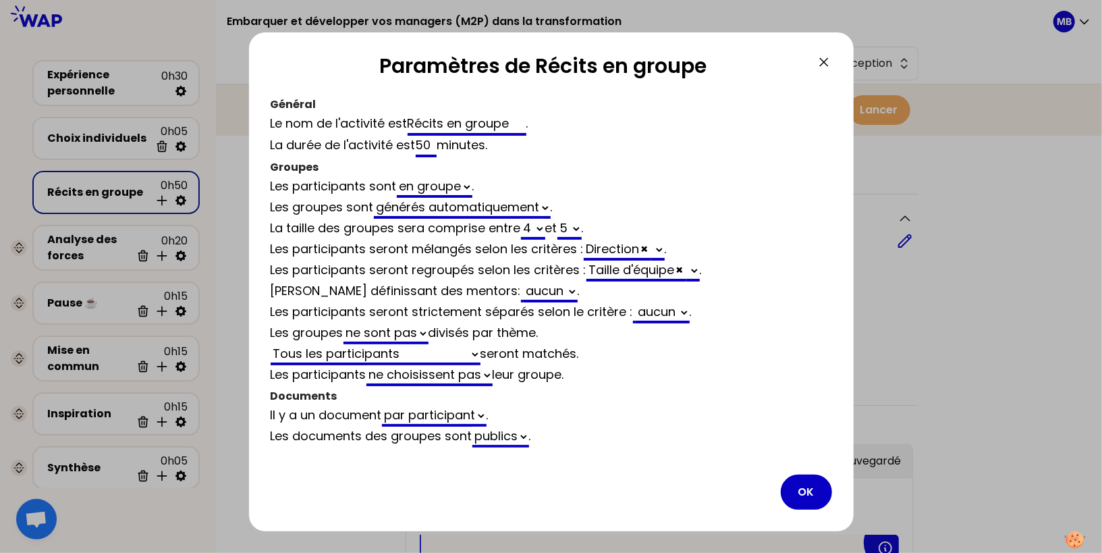
click at [641, 243] on div "Direction × Ancienneté dans le poste" at bounding box center [624, 250] width 81 height 20
click at [659, 247] on select "Ancienneté dans le poste" at bounding box center [657, 250] width 13 height 21
click at [663, 248] on select "Ancienneté dans le poste" at bounding box center [657, 250] width 13 height 21
select select "4"
select select "5"
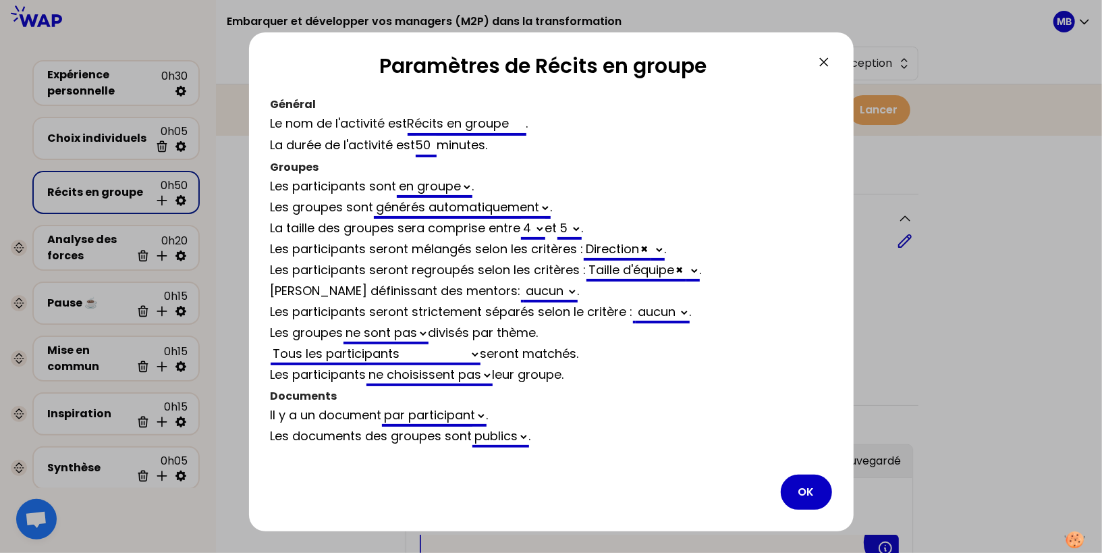
select select "all"
select select "false"
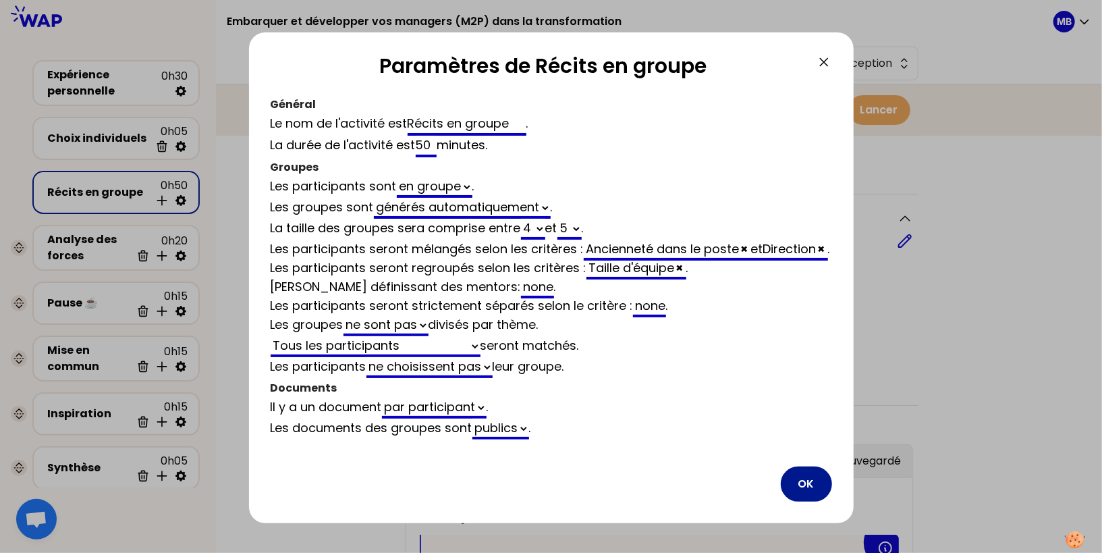
click at [799, 498] on button "OK" at bounding box center [806, 483] width 51 height 35
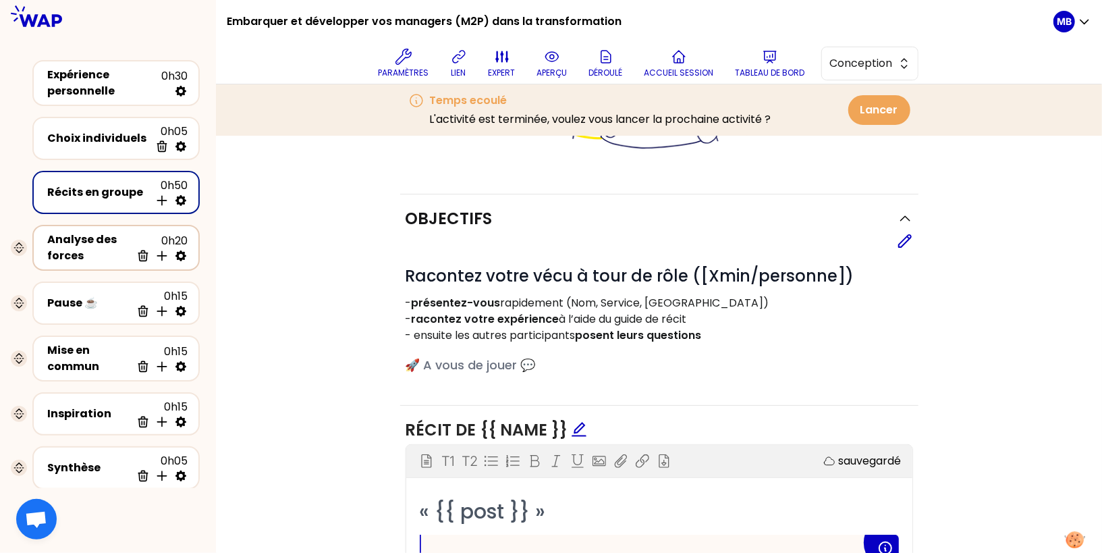
click at [182, 258] on icon at bounding box center [180, 255] width 11 height 11
select select "same_as"
select select "false"
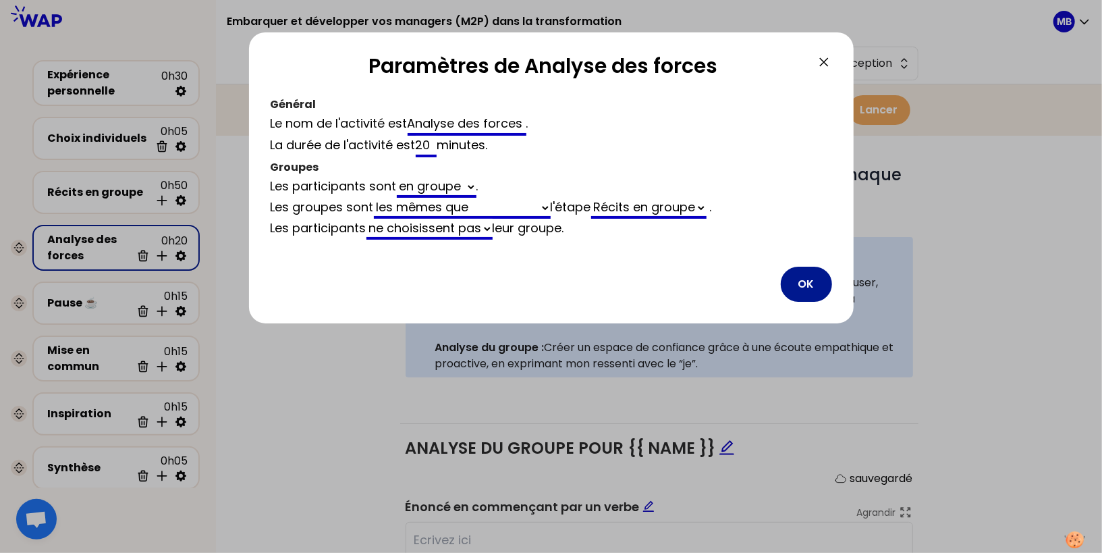
click at [798, 284] on button "OK" at bounding box center [806, 284] width 51 height 35
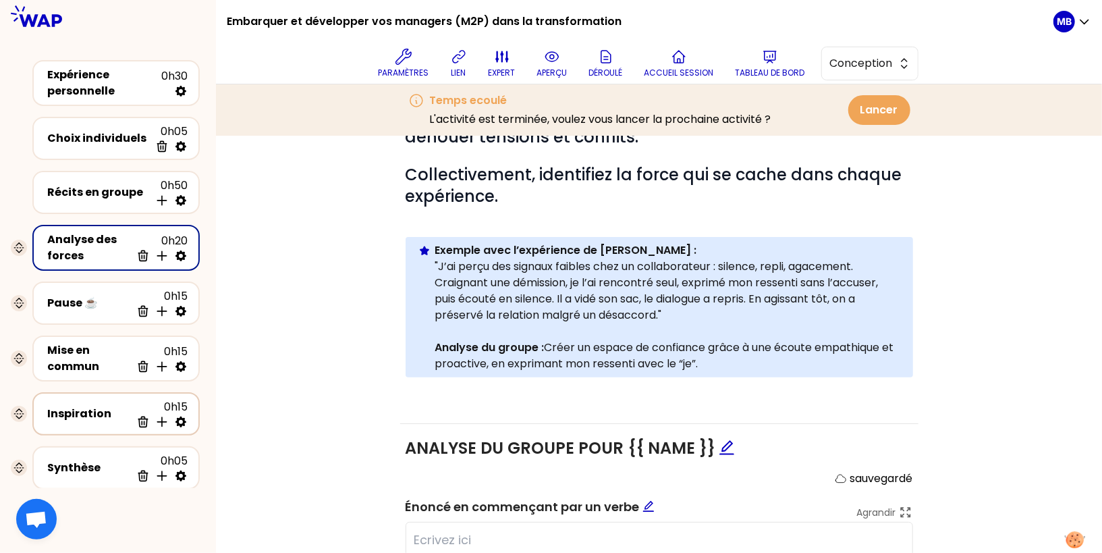
click at [184, 416] on icon at bounding box center [180, 421] width 11 height 11
select select "3"
select select "activity"
select select "share"
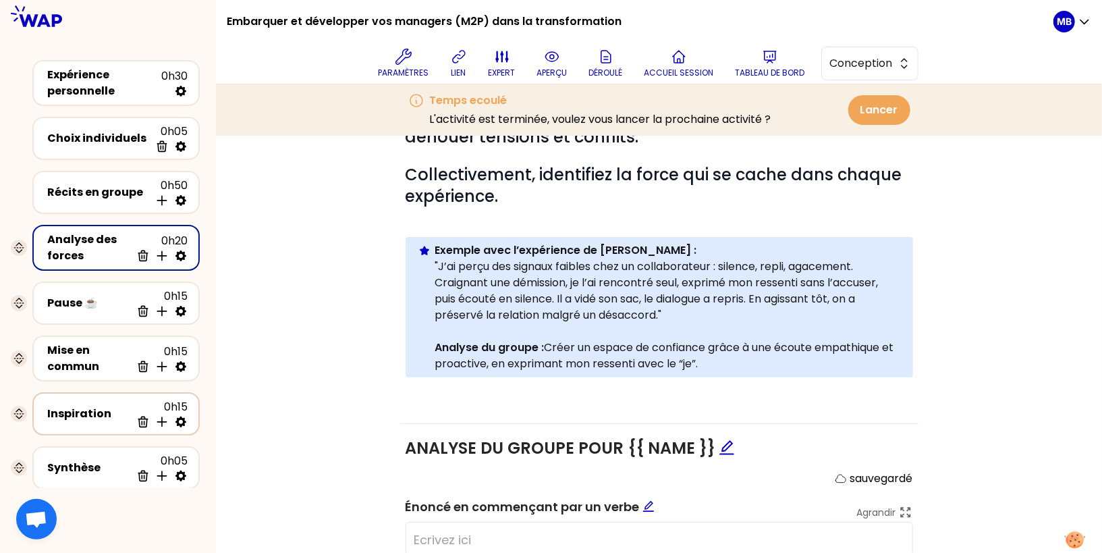
select select "false"
select select "Each"
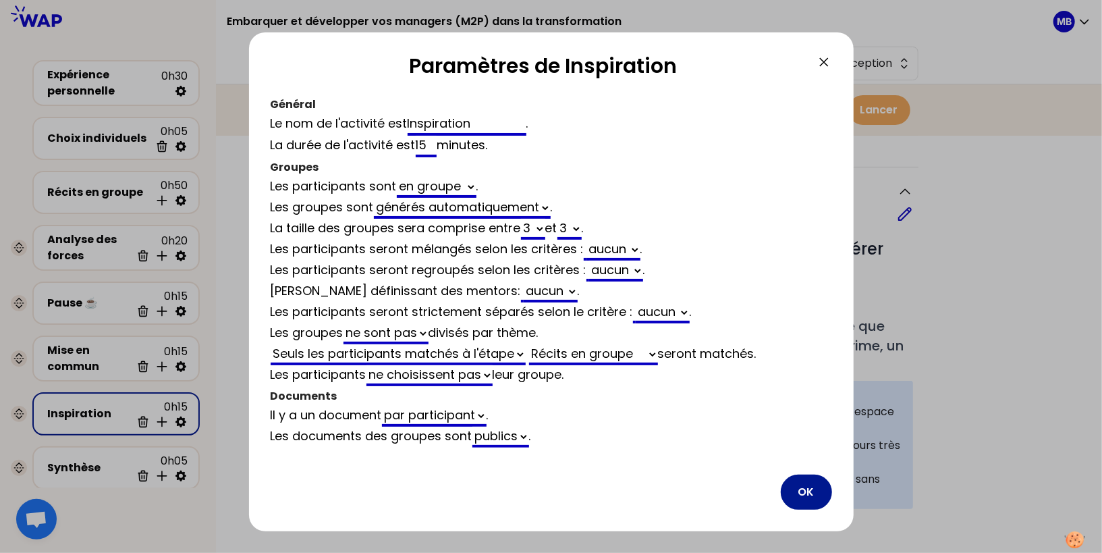
click at [816, 489] on button "OK" at bounding box center [806, 491] width 51 height 35
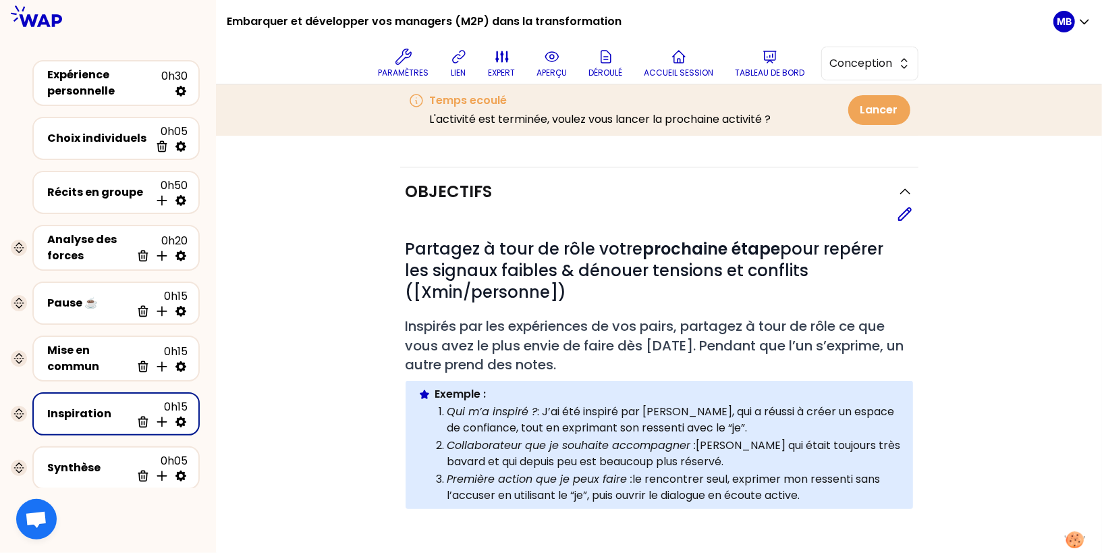
drag, startPoint x: 1093, startPoint y: 541, endPoint x: 875, endPoint y: 514, distance: 219.7
click at [875, 514] on body "Embarquer et développer vos managers (M2P) dans la transformation Paramètres li…" at bounding box center [551, 276] width 1102 height 553
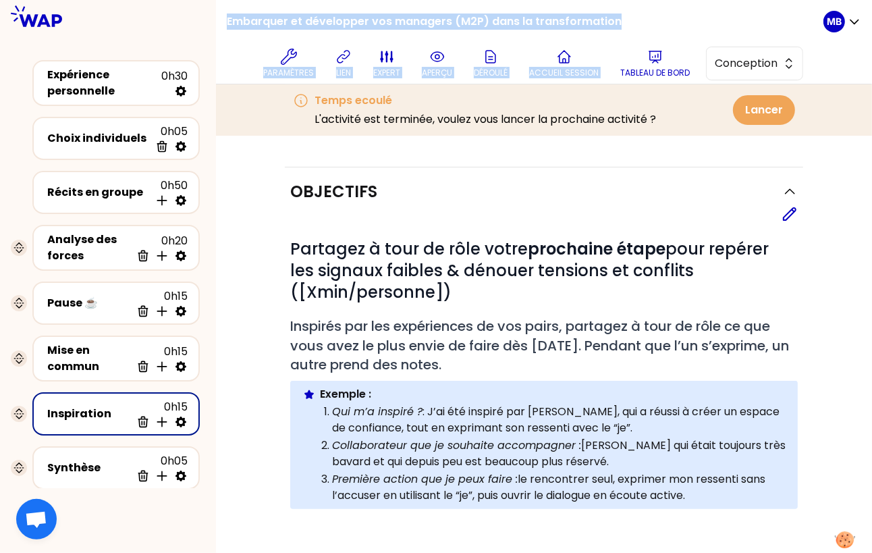
drag, startPoint x: 227, startPoint y: 18, endPoint x: 640, endPoint y: 25, distance: 412.5
click at [640, 25] on div "Embarquer et développer vos managers (M2P) dans la transformation Paramètres li…" at bounding box center [525, 42] width 597 height 84
drag, startPoint x: 626, startPoint y: 23, endPoint x: 228, endPoint y: 24, distance: 398.2
click at [228, 24] on div "Embarquer et développer vos managers (M2P) dans la transformation Paramètres li…" at bounding box center [525, 42] width 597 height 84
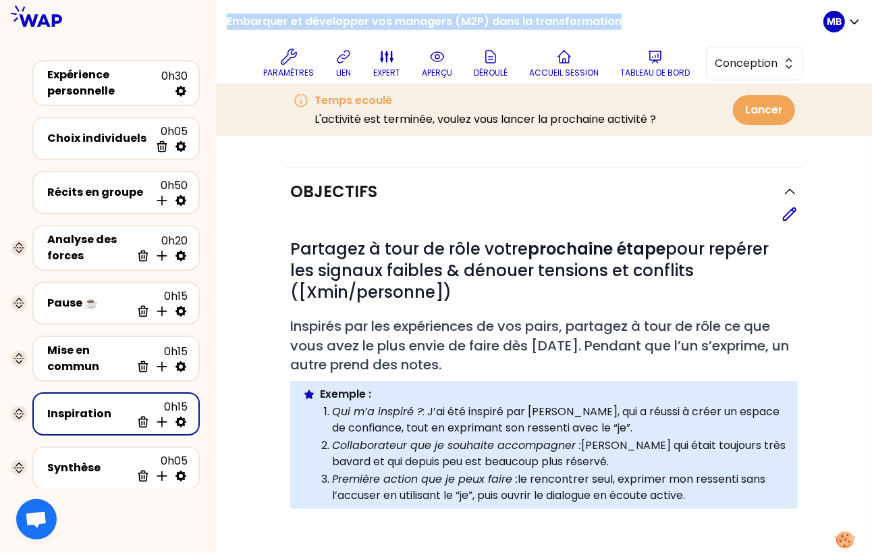
copy h1 "Embarquer et développer vos managers (M2P) dans la transformation"
click at [310, 194] on h2 "Objectifs" at bounding box center [333, 192] width 87 height 22
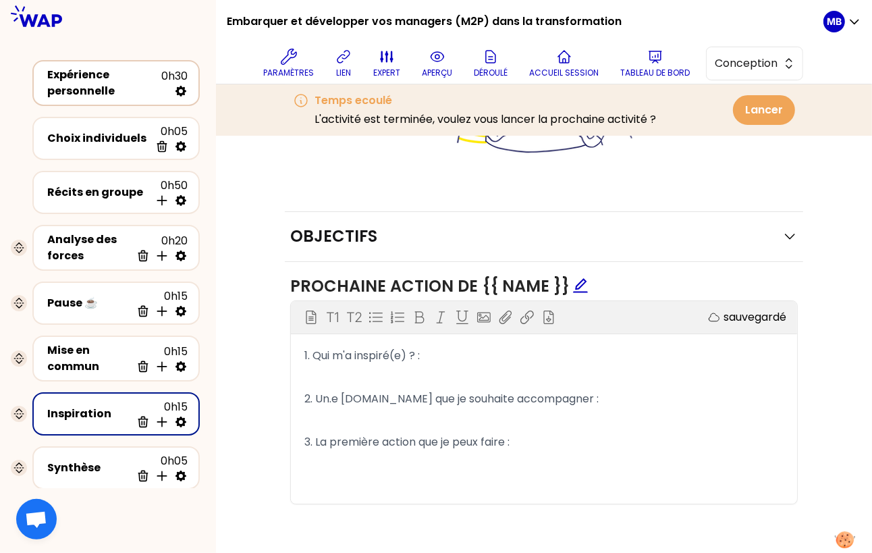
click at [134, 76] on div "Expérience personnelle" at bounding box center [104, 83] width 114 height 32
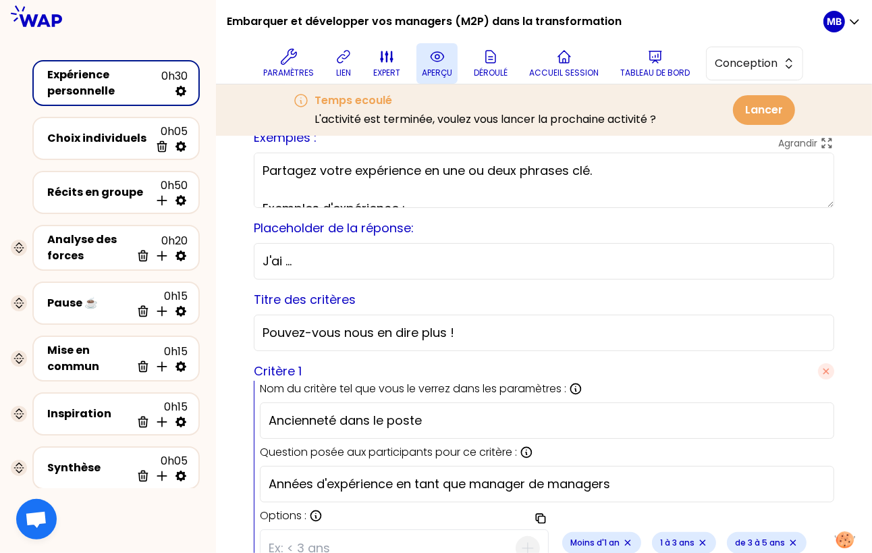
click at [427, 59] on button "aperçu" at bounding box center [436, 63] width 41 height 40
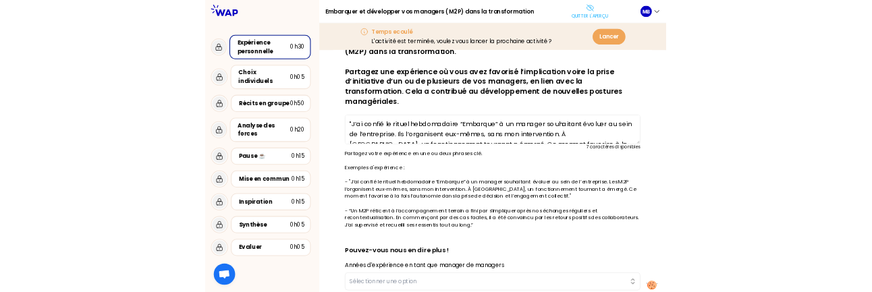
scroll to position [57, 0]
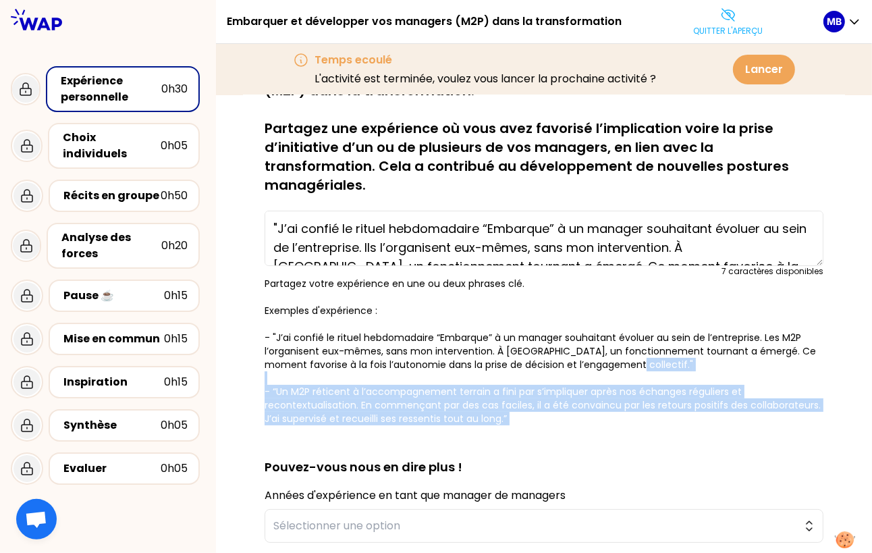
drag, startPoint x: 256, startPoint y: 365, endPoint x: 519, endPoint y: 408, distance: 266.0
click at [519, 408] on div "sauvegardé Vous avez toutes et tous contribué à faire évoluer la posture de vos…" at bounding box center [544, 433] width 602 height 742
copy p "- “Un M2P réticent à l’accompagnement terrain a fini par s’impliquer après nos …"
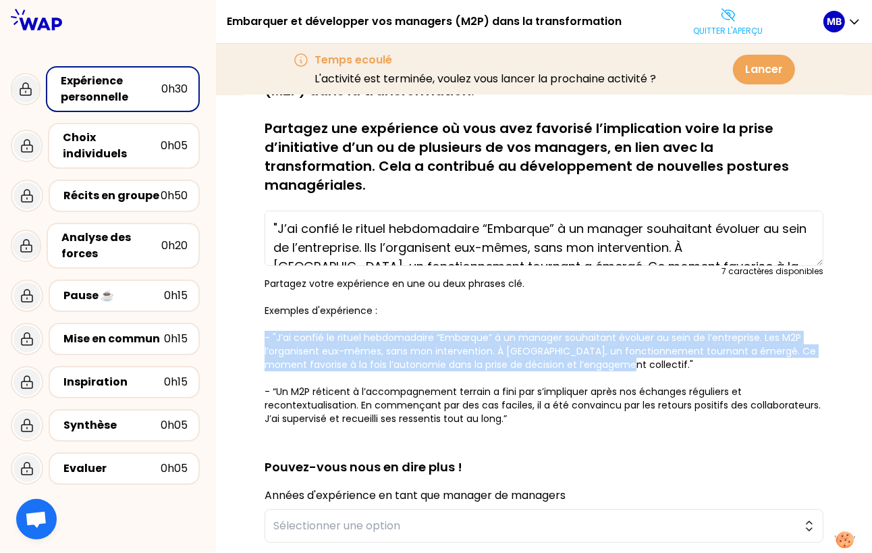
drag, startPoint x: 260, startPoint y: 315, endPoint x: 618, endPoint y: 344, distance: 358.8
click at [618, 344] on div "sauvegardé Vous avez toutes et tous contribué à faire évoluer la posture de vos…" at bounding box center [544, 433] width 602 height 742
copy p "- "J’ai confié le rituel hebdomadaire “Embarque” à un manager souhaitant évolue…"
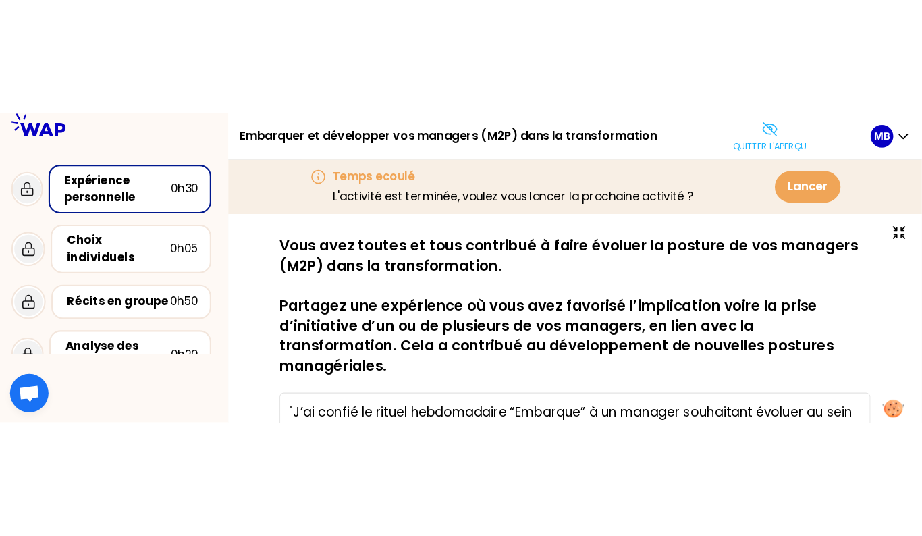
scroll to position [0, 0]
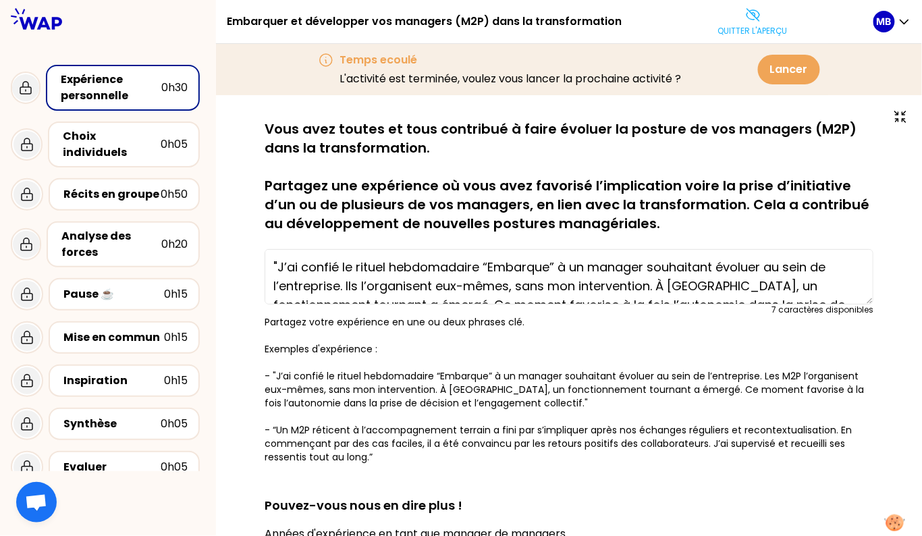
click at [510, 288] on textarea ""J’ai confié le rituel hebdomadaire “Embarque” à un manager souhaitant évoluer …" at bounding box center [569, 276] width 609 height 55
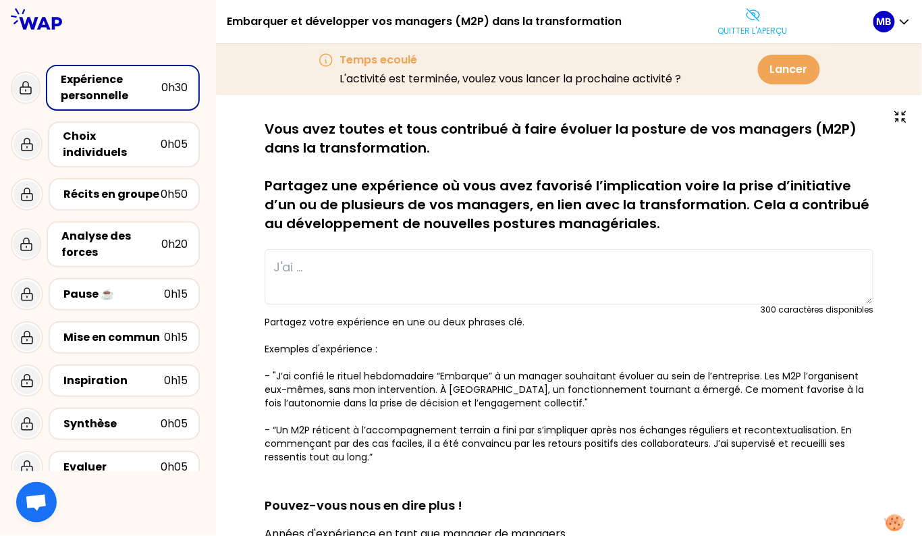
paste textarea "“Je me suis retrouvé face à un M2P réticent à l’accompagnement terrain. Grâce à…"
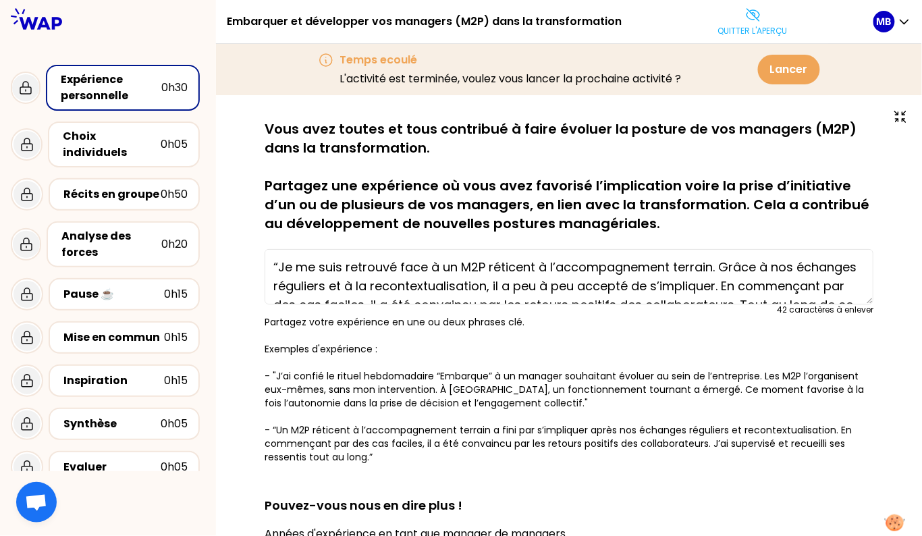
scroll to position [28, 0]
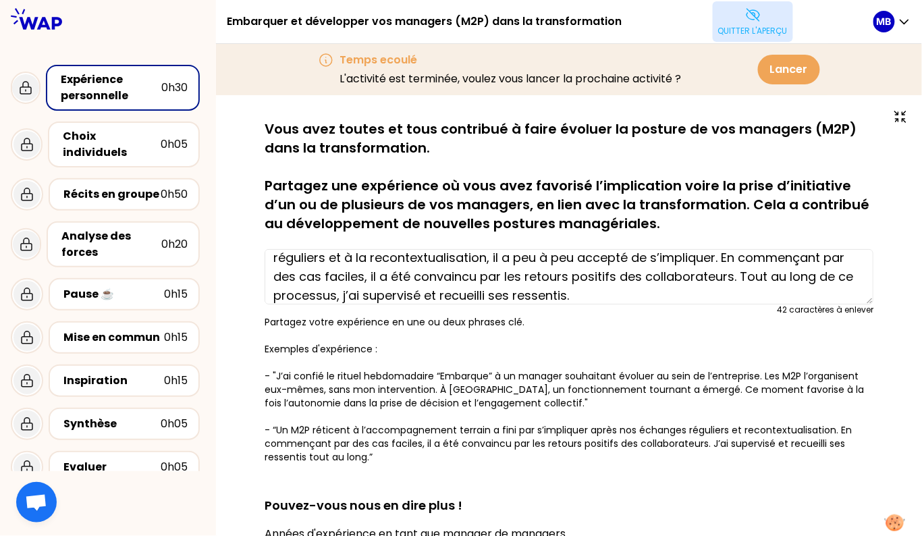
type textarea "“Je me suis retrouvé face à un M2P réticent à l’accompagnement terrain. Grâce à…"
click at [744, 38] on button "Quitter l'aperçu" at bounding box center [753, 21] width 80 height 40
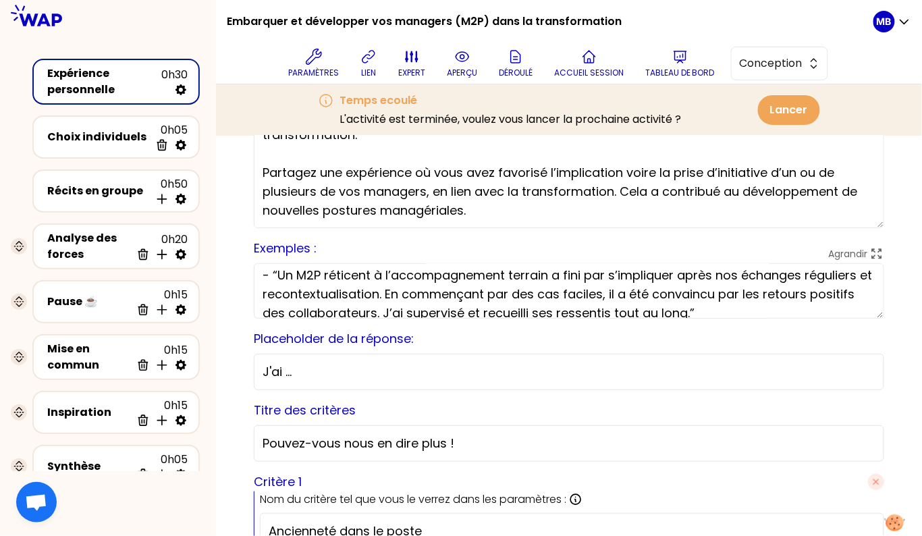
scroll to position [178, 0]
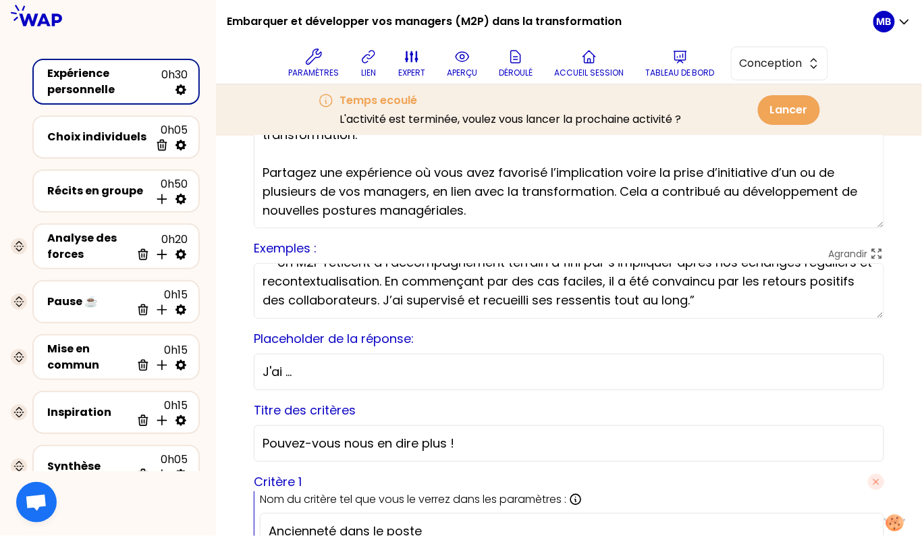
drag, startPoint x: 271, startPoint y: 271, endPoint x: 701, endPoint y: 311, distance: 431.8
click at [701, 311] on textarea "Partagez votre expérience en une ou deux phrases clé. Exemples d'expérience : -…" at bounding box center [569, 290] width 630 height 55
paste textarea "Je me suis retrouvé face à un M2P réticent à l’accompagnement terrain. Grâce à …"
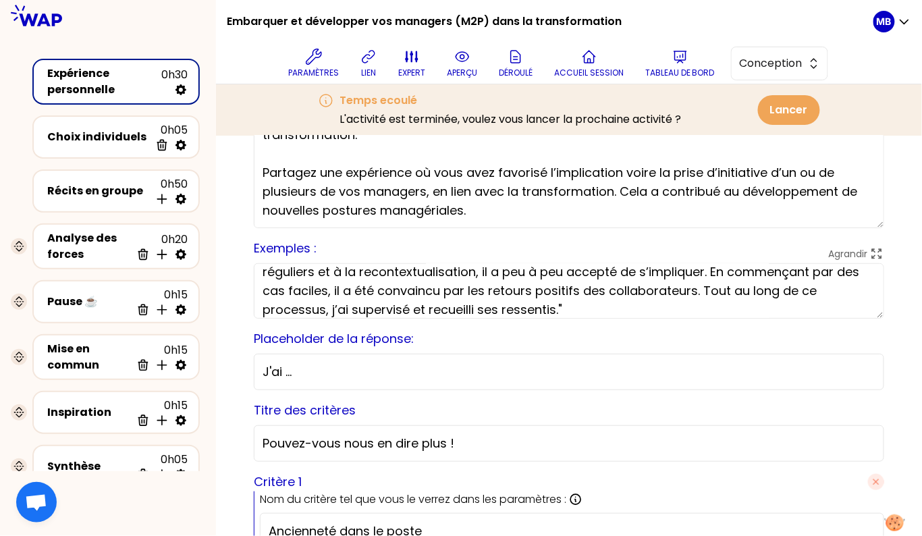
scroll to position [166, 0]
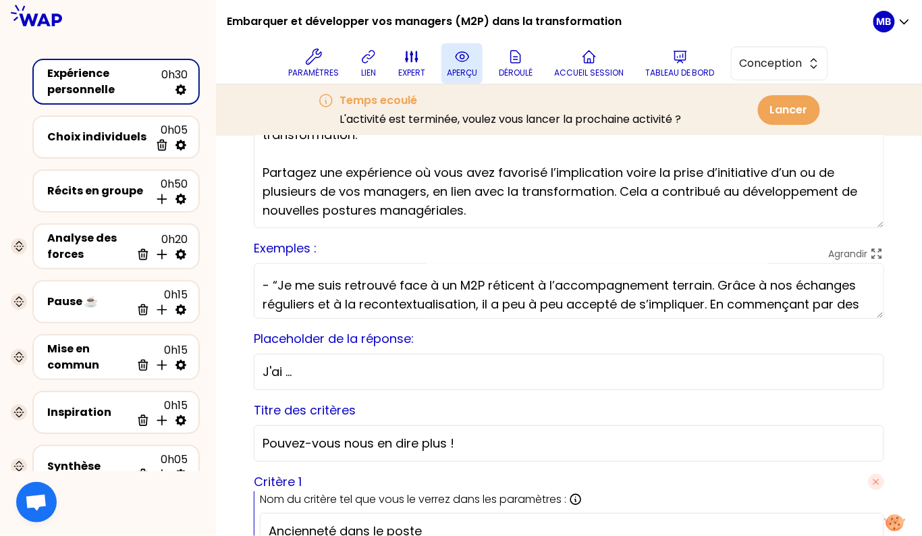
type textarea "Partagez votre expérience en une ou deux phrases clé. Exemples d'expérience : -…"
click at [462, 47] on button "aperçu" at bounding box center [461, 63] width 41 height 40
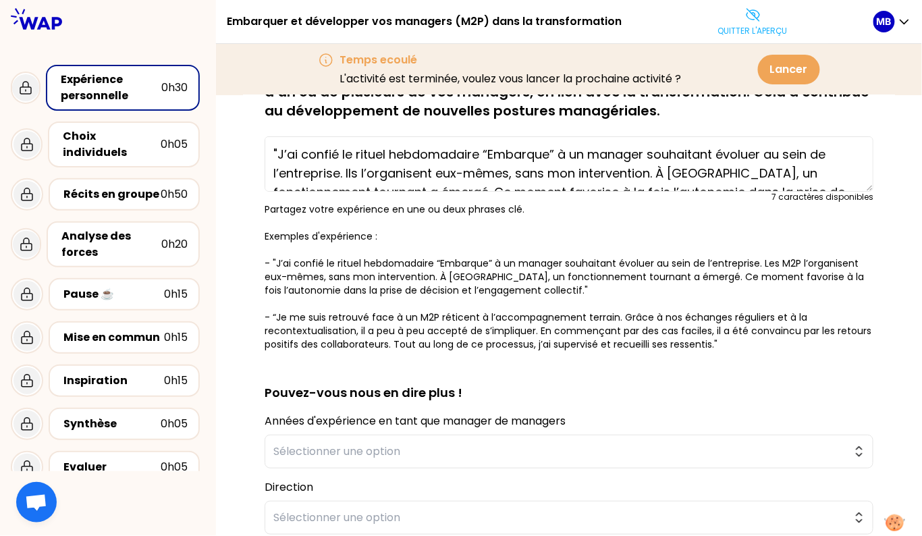
scroll to position [331, 0]
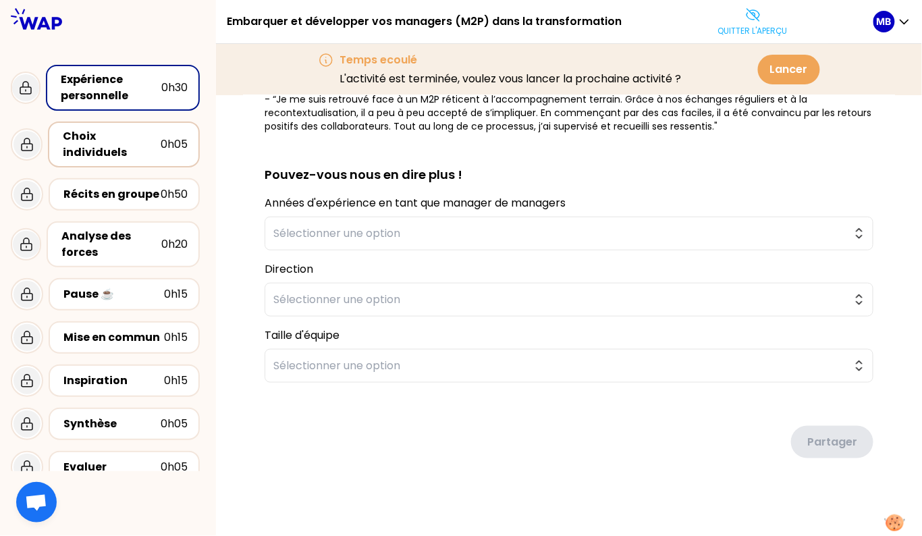
click at [124, 134] on div "Choix individuels" at bounding box center [112, 144] width 98 height 32
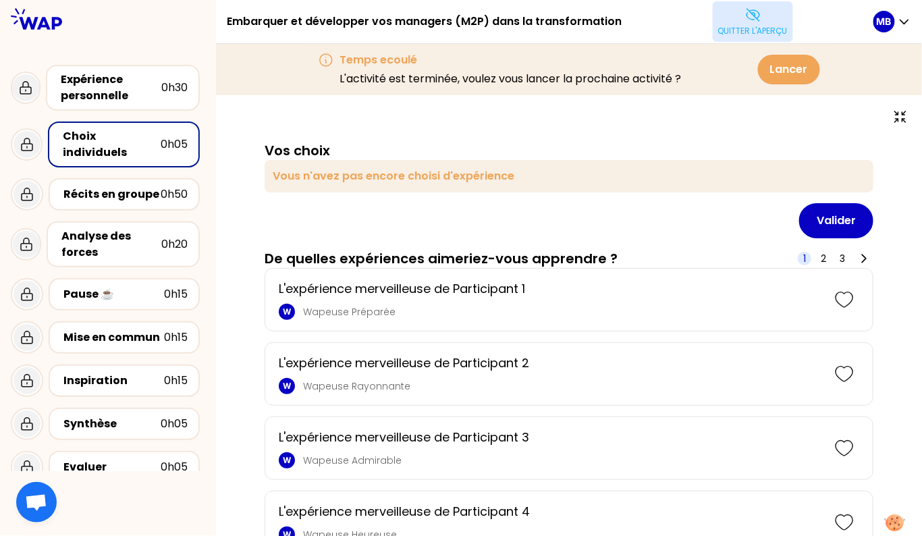
click at [746, 28] on p "Quitter l'aperçu" at bounding box center [753, 31] width 70 height 11
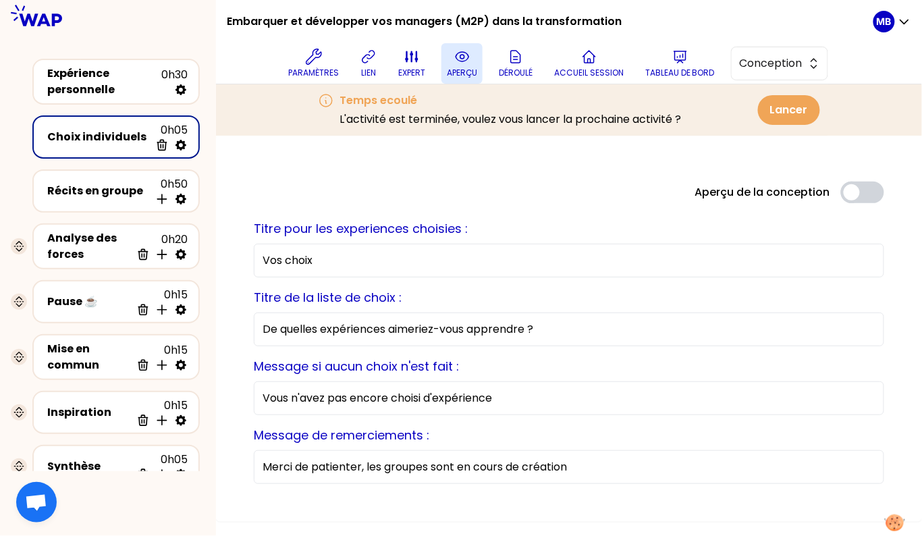
click at [452, 67] on p "aperçu" at bounding box center [462, 72] width 30 height 11
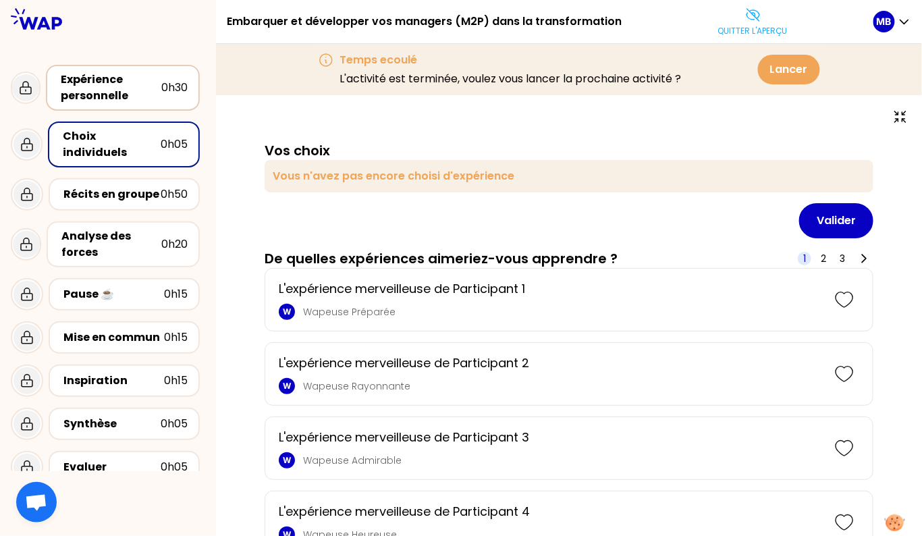
click at [144, 88] on div "Expérience personnelle" at bounding box center [111, 88] width 101 height 32
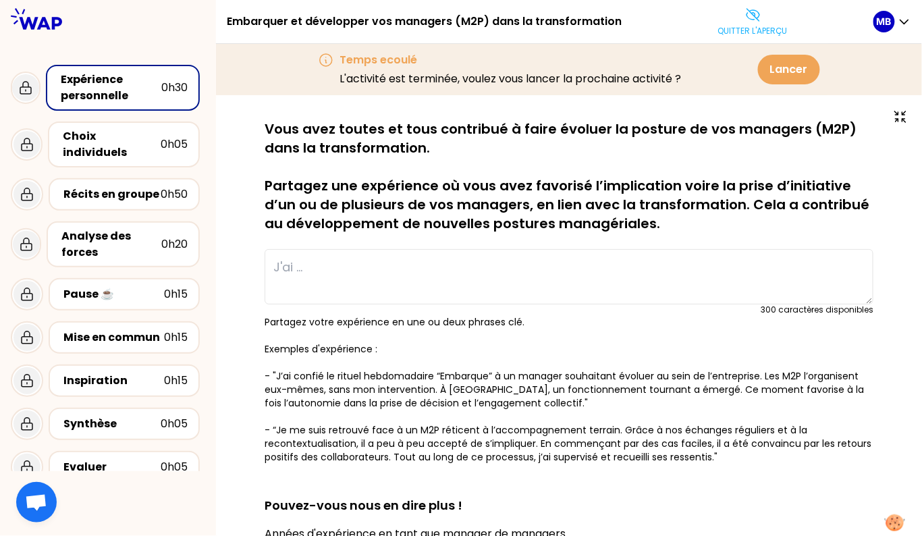
type textarea "“Je me suis retrouvé face à un M2P réticent à l’accompagnement terrain. Grâce à…"
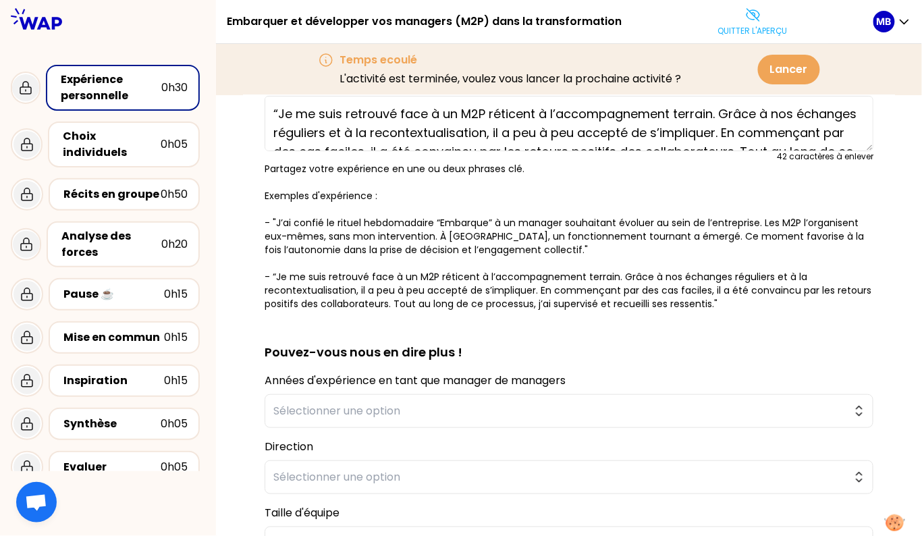
scroll to position [186, 0]
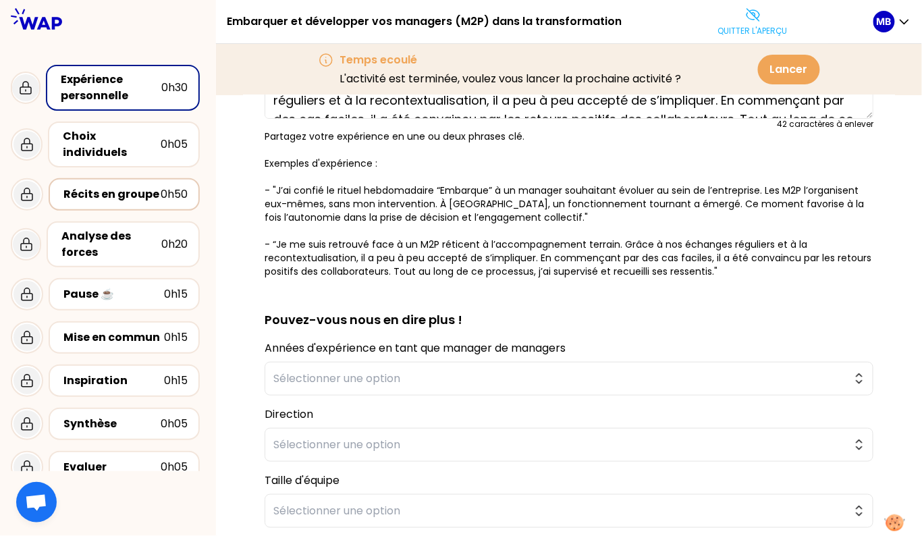
click at [128, 186] on div "Récits en groupe" at bounding box center [111, 194] width 97 height 16
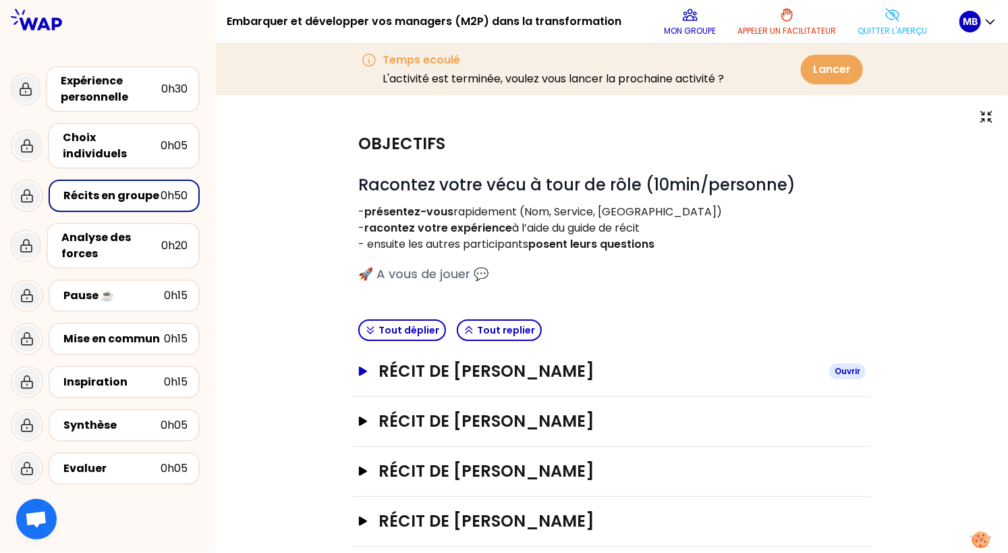
click at [505, 372] on h3 "Récit de [PERSON_NAME]" at bounding box center [599, 371] width 440 height 22
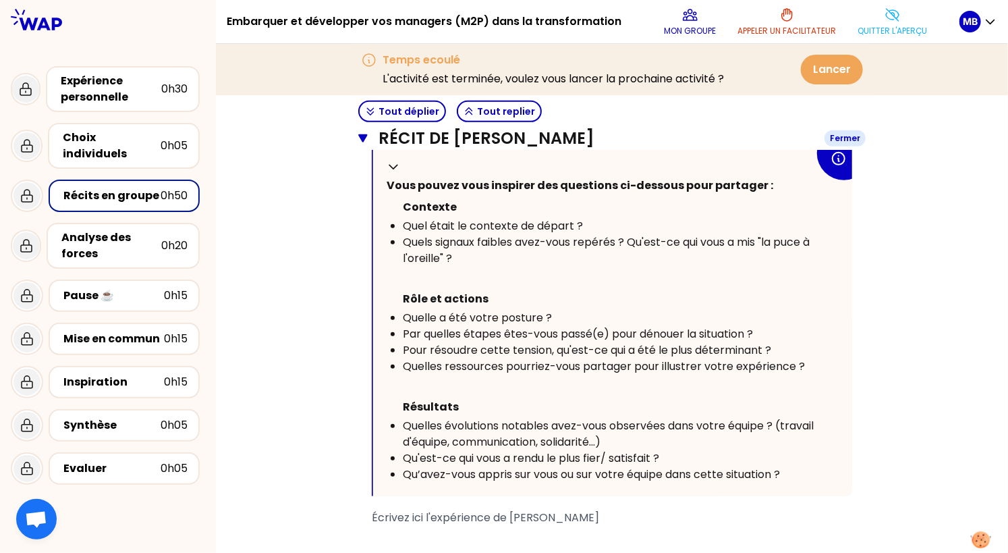
scroll to position [358, 0]
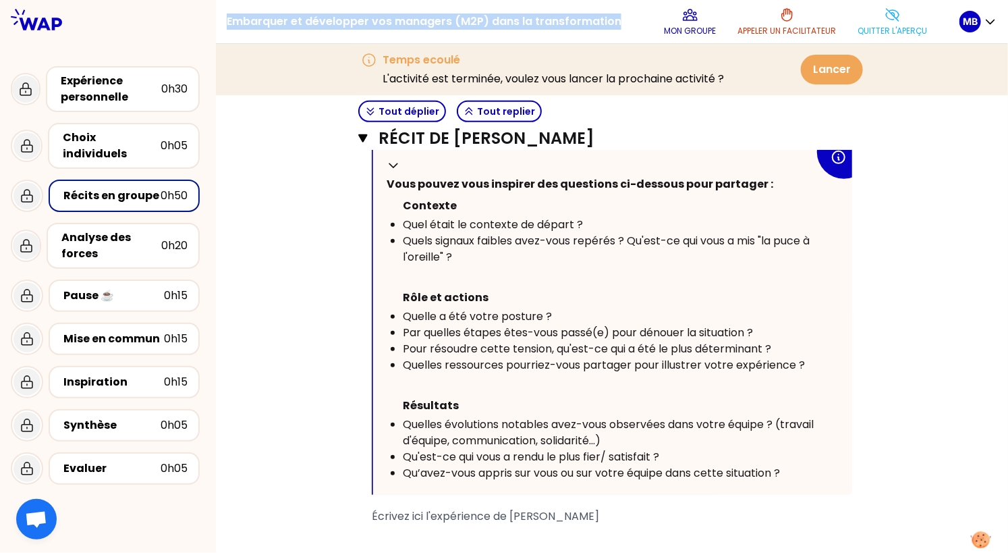
drag, startPoint x: 615, startPoint y: 22, endPoint x: 226, endPoint y: 18, distance: 388.8
click at [226, 18] on div "Embarquer et développer vos managers (M2P) dans la transformation Mon groupe Ap…" at bounding box center [612, 22] width 792 height 44
copy h1 "Embarquer et développer vos managers (M2P) dans la transformation"
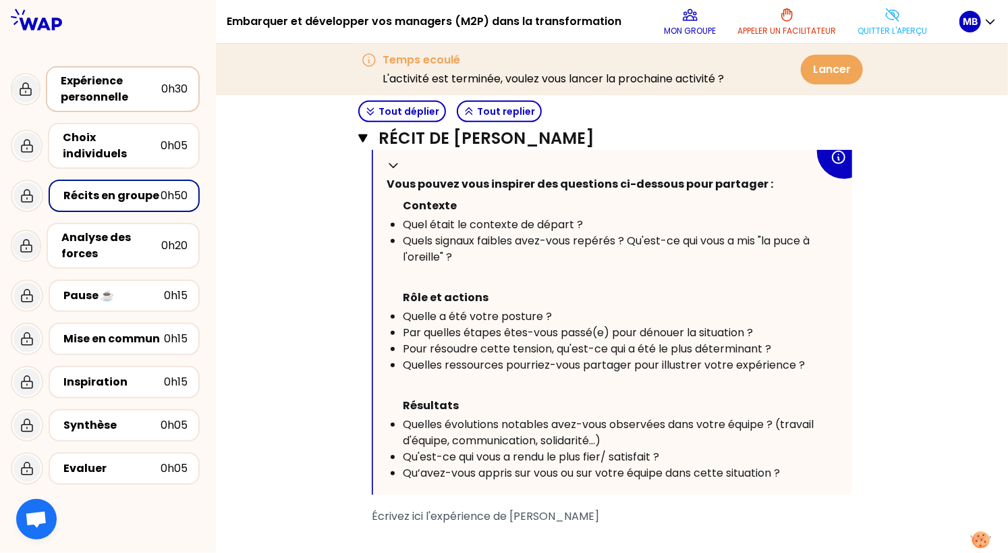
click at [133, 80] on div "Expérience personnelle" at bounding box center [111, 89] width 101 height 32
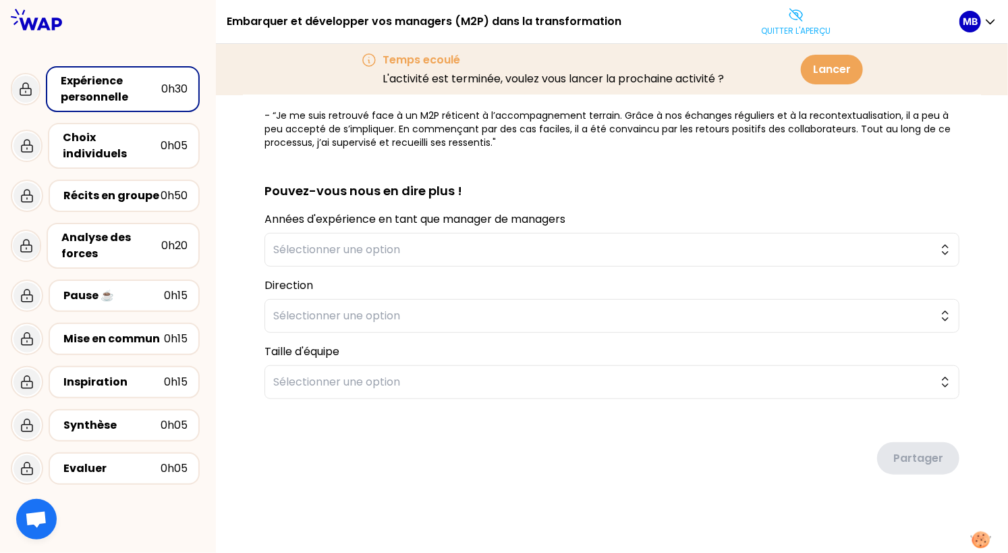
type textarea "“Je me suis retrouvé face à un M2P réticent à l’accompagnement terrain. Grâce à…"
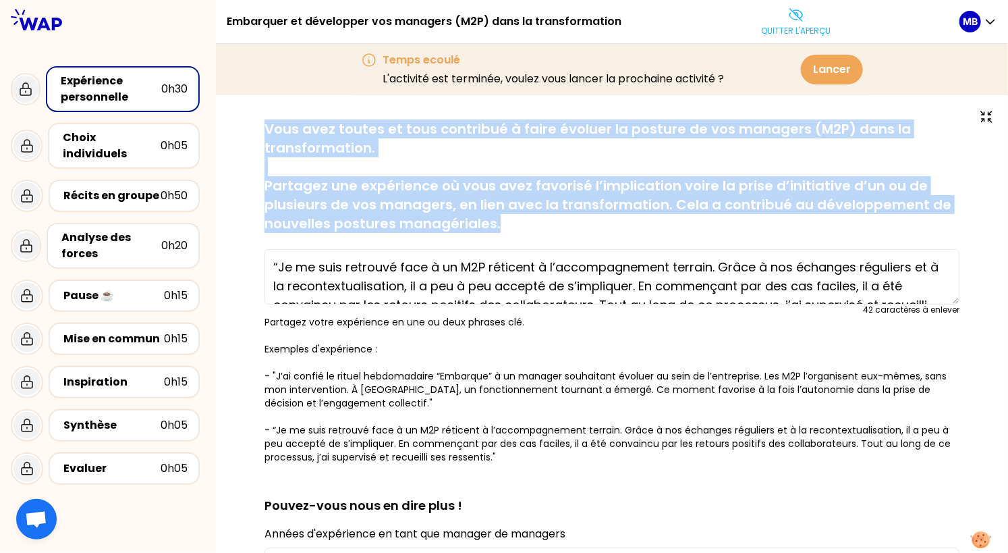
drag, startPoint x: 265, startPoint y: 131, endPoint x: 549, endPoint y: 255, distance: 310.1
click at [549, 255] on div "sauvegardé Vous avez toutes et tous contribué à faire évoluer la posture de vos…" at bounding box center [612, 291] width 695 height 344
copy p "Vous avez toutes et tous contribué à faire évoluer la posture de vos managers (…"
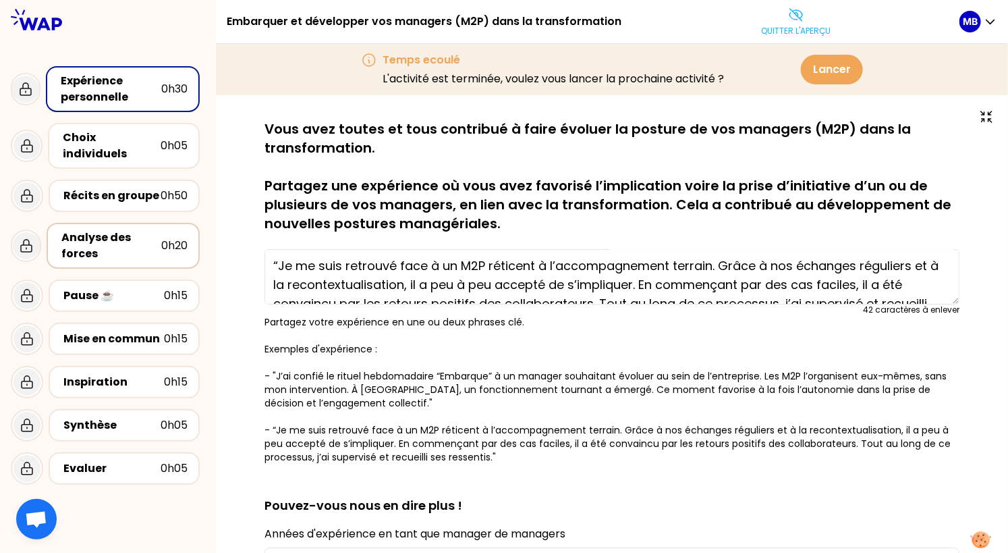
click at [103, 229] on div "Analyse des forces" at bounding box center [111, 245] width 100 height 32
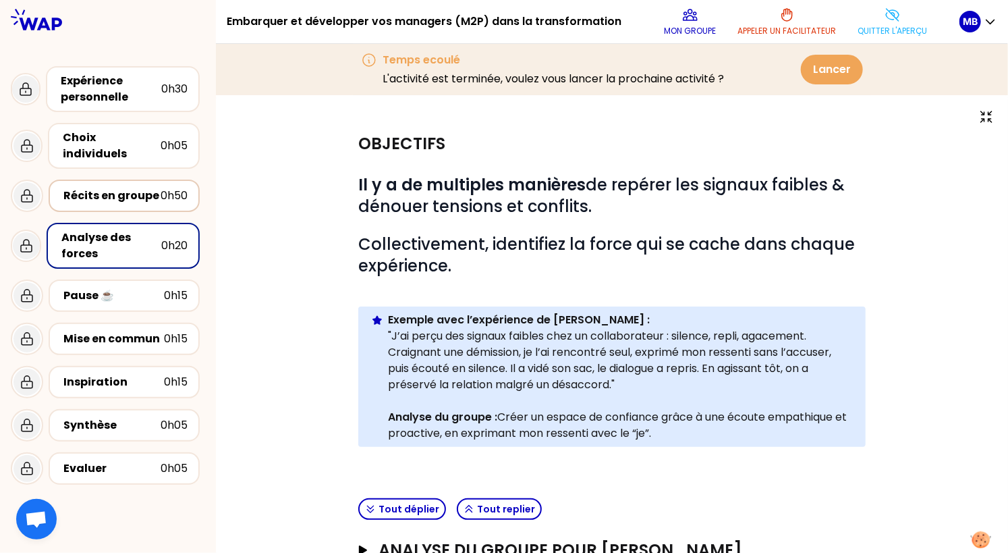
click at [109, 188] on div "Récits en groupe" at bounding box center [111, 196] width 97 height 16
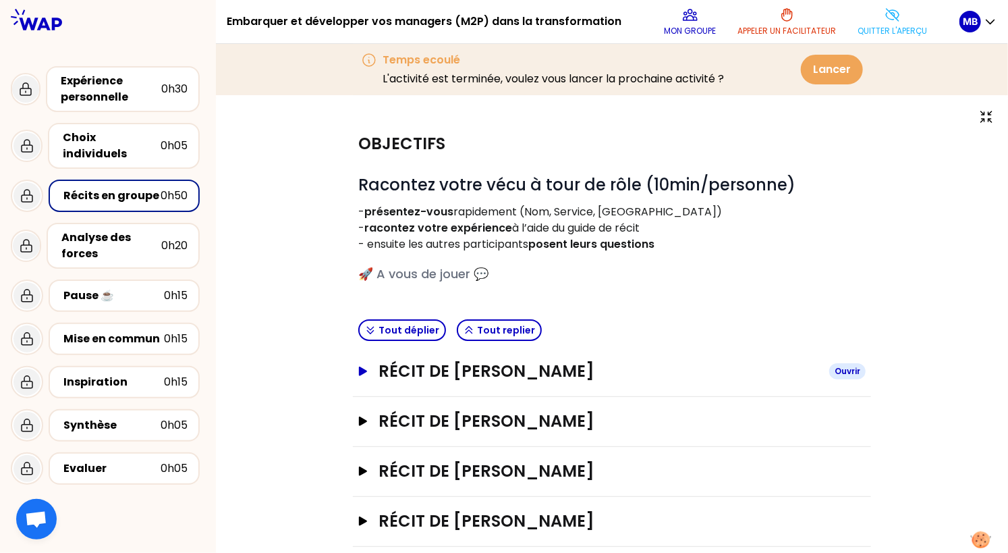
click at [423, 361] on h3 "Récit de [PERSON_NAME]" at bounding box center [599, 371] width 440 height 22
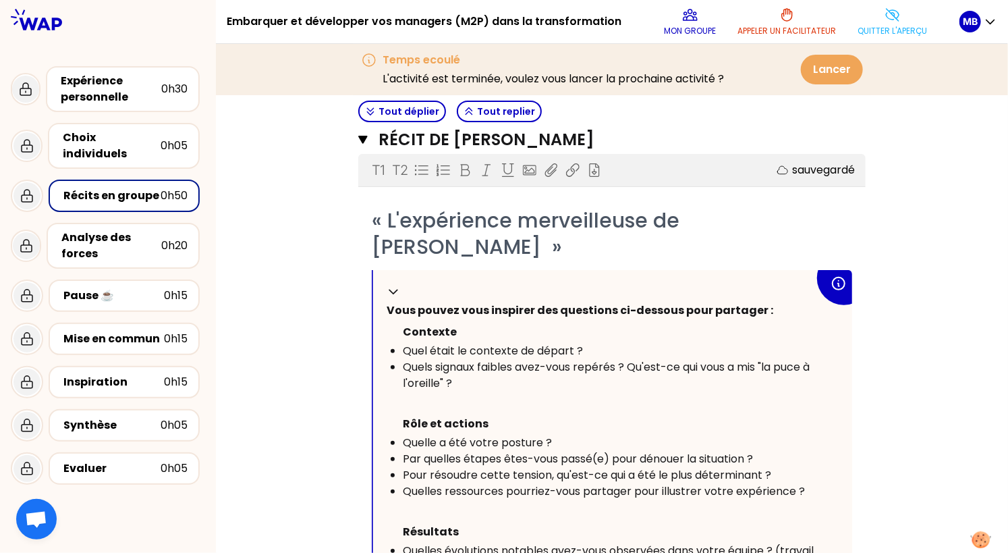
scroll to position [369, 0]
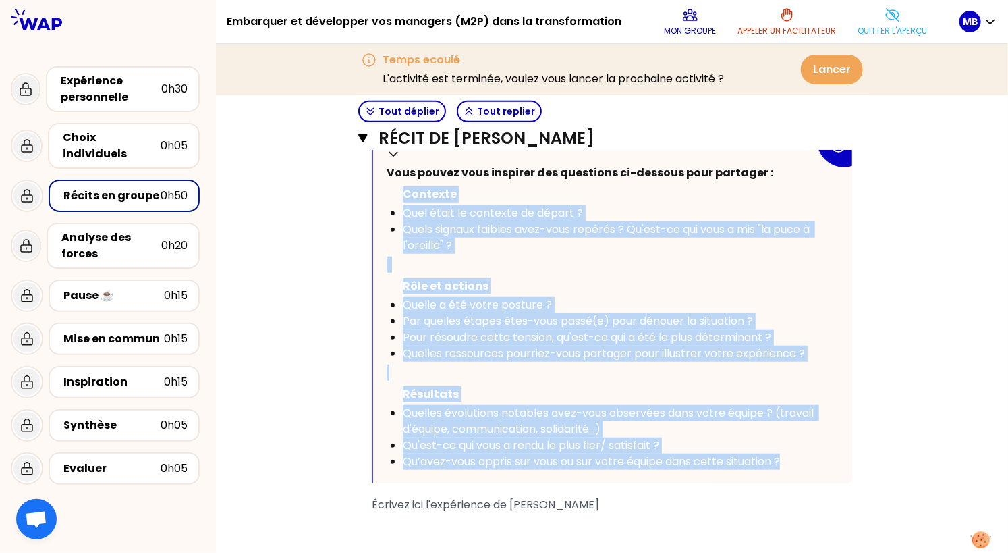
drag, startPoint x: 405, startPoint y: 193, endPoint x: 805, endPoint y: 454, distance: 477.9
click at [805, 454] on div "Replier Vous pouvez vous inspirer des questions ci-dessous pour partager : [PER…" at bounding box center [612, 307] width 479 height 351
copy div "Contexte Quel était le contexte de départ ? Quels signaux faibles avez-vous rep…"
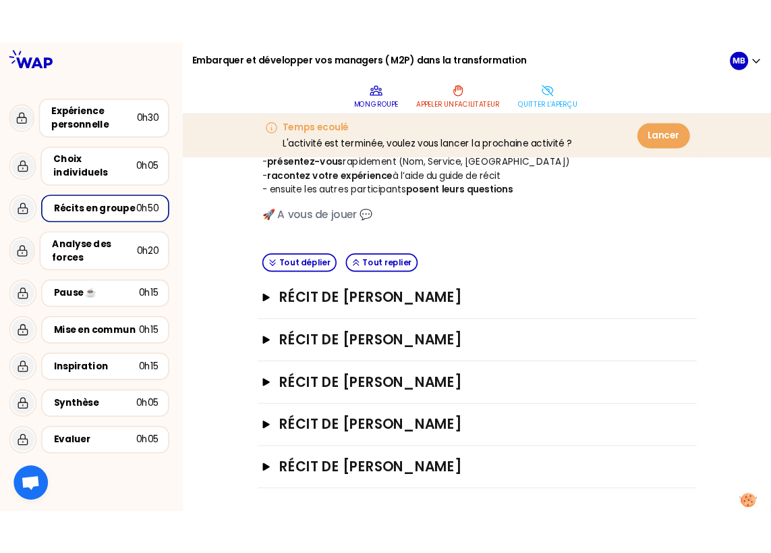
scroll to position [107, 0]
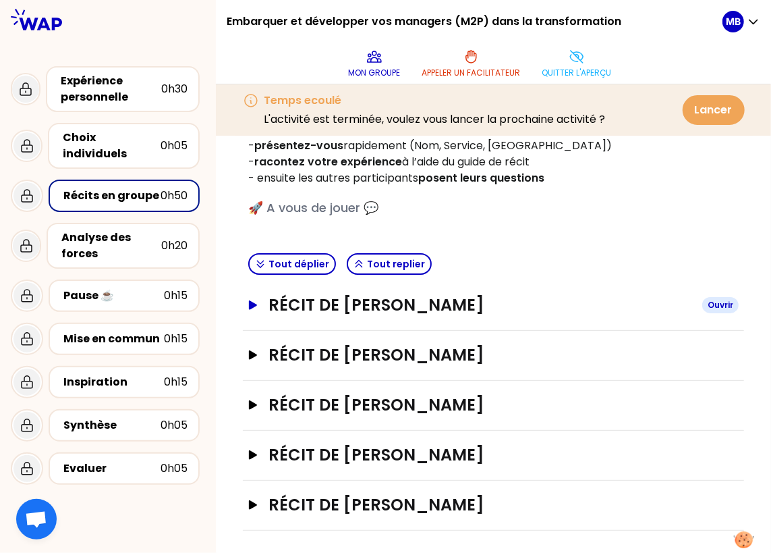
click at [278, 306] on h3 "Récit de [PERSON_NAME]" at bounding box center [480, 305] width 423 height 22
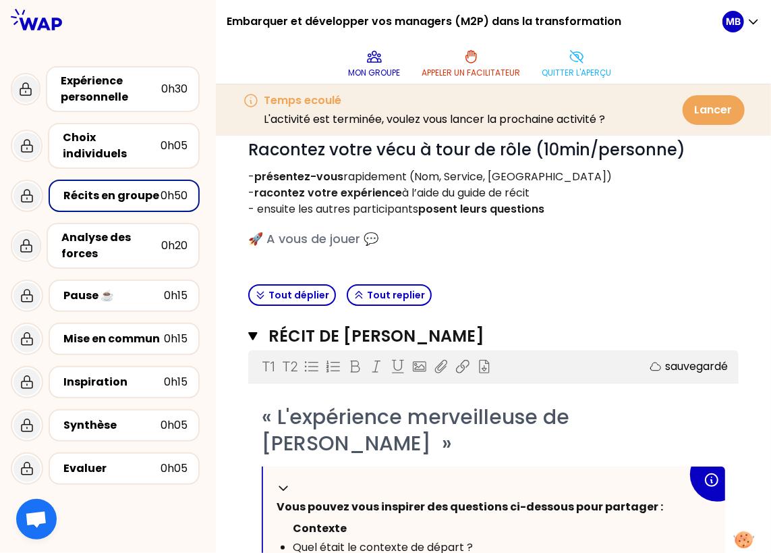
scroll to position [0, 0]
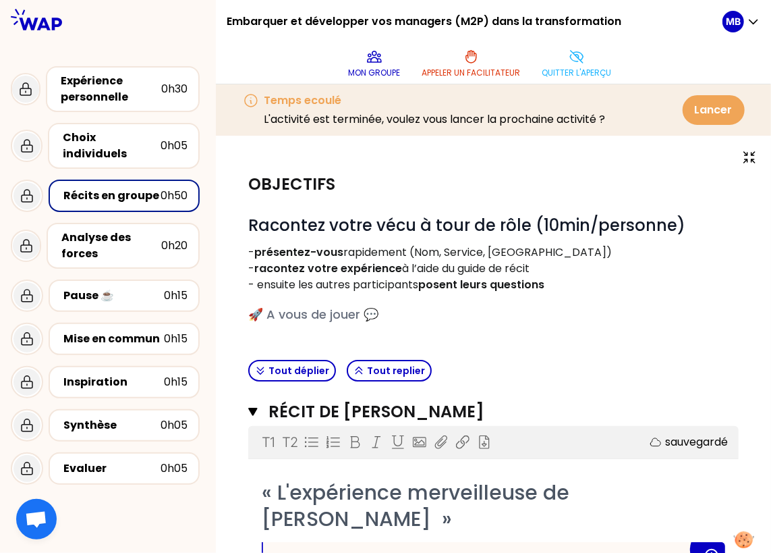
click at [564, 42] on h1 "Embarquer et développer vos managers (M2P) dans la transformation" at bounding box center [424, 21] width 395 height 43
click at [569, 70] on p "Quitter l'aperçu" at bounding box center [578, 72] width 70 height 11
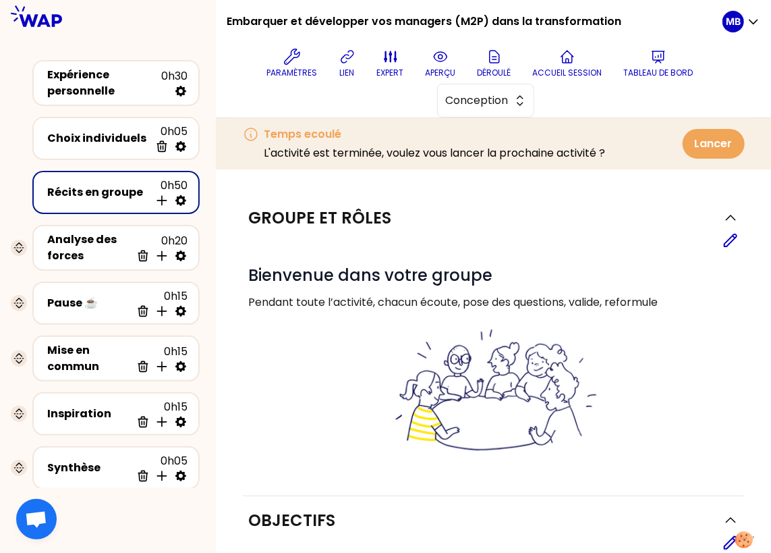
scroll to position [327, 0]
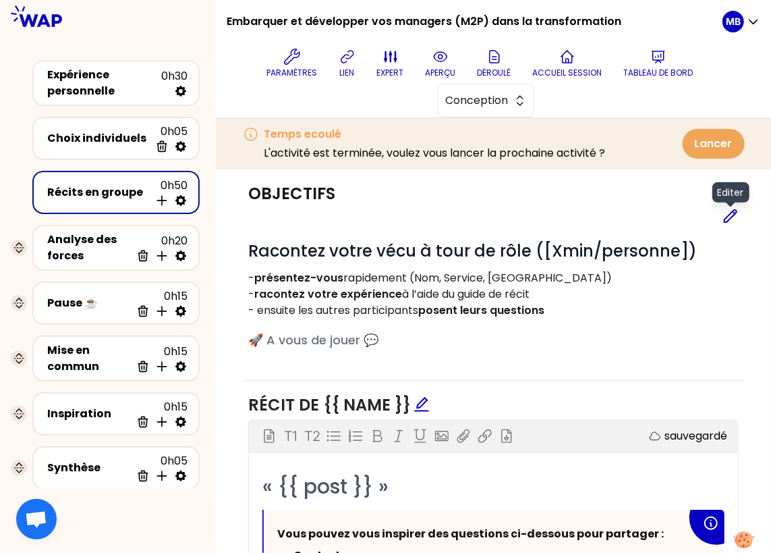
click at [733, 210] on icon at bounding box center [731, 216] width 12 height 12
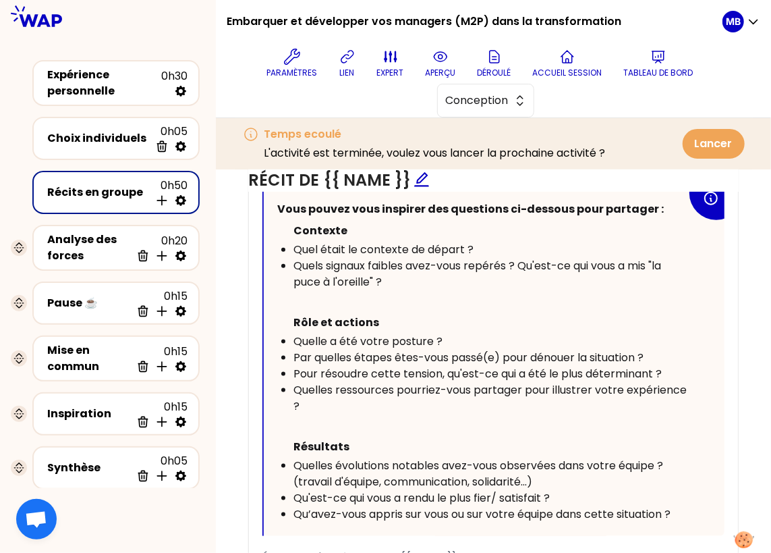
scroll to position [711, 0]
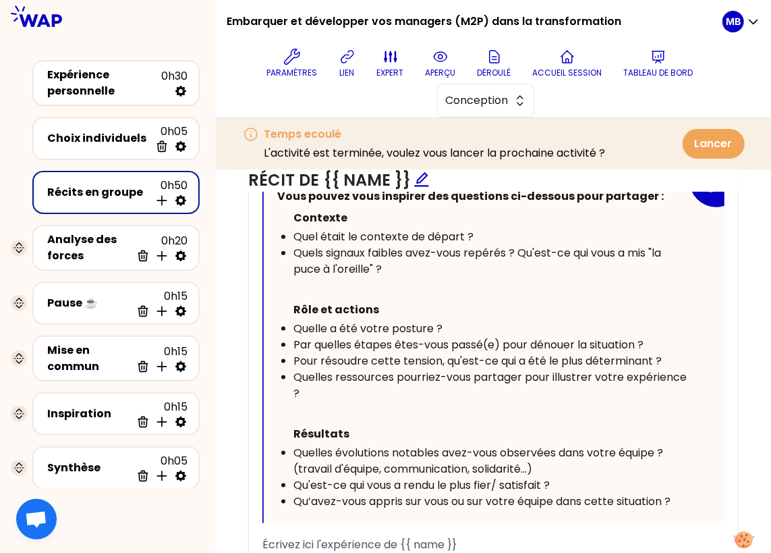
drag, startPoint x: 327, startPoint y: 383, endPoint x: 291, endPoint y: 340, distance: 56.1
click at [291, 340] on ul "Rôle et actions Quelle a été votre posture ? Par quelles étapes êtes-vous passé…" at bounding box center [482, 350] width 410 height 103
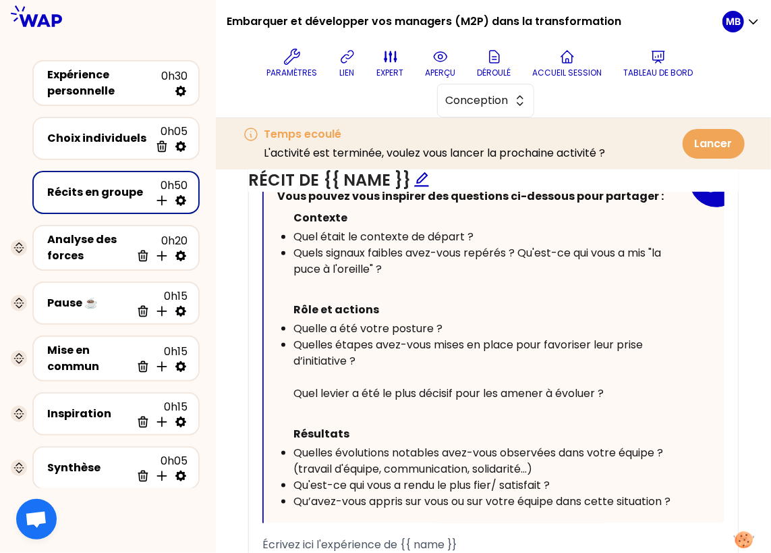
click at [300, 369] on div "﻿" at bounding box center [490, 377] width 393 height 16
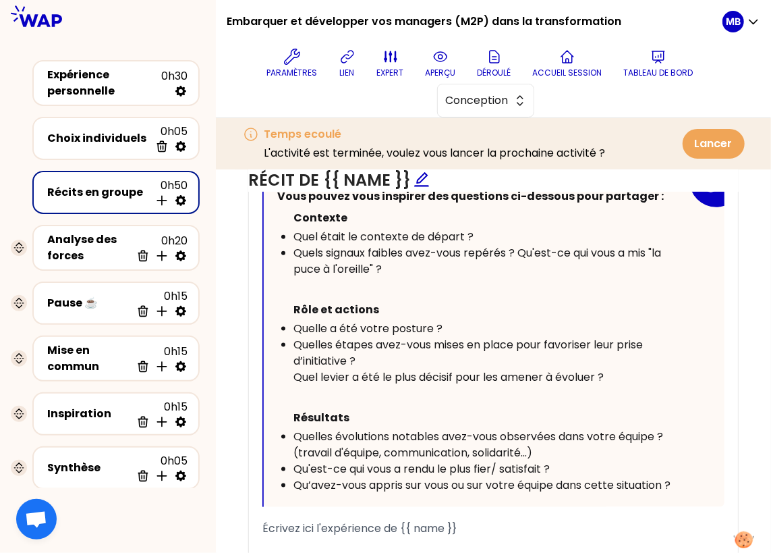
click at [294, 371] on span "Quel levier a été le plus décisif pour les amener à évoluer ?" at bounding box center [449, 377] width 310 height 16
click at [293, 399] on p "﻿" at bounding box center [482, 396] width 410 height 22
drag, startPoint x: 437, startPoint y: 323, endPoint x: 275, endPoint y: 322, distance: 161.3
click at [275, 322] on div "Vous pouvez vous inspirer des questions ci-dessous pour partager : Contexte Que…" at bounding box center [494, 339] width 461 height 335
click at [375, 356] on div "Quelles étapes avez-vous mises en place pour favoriser leur prise d’initiative ?" at bounding box center [490, 353] width 393 height 32
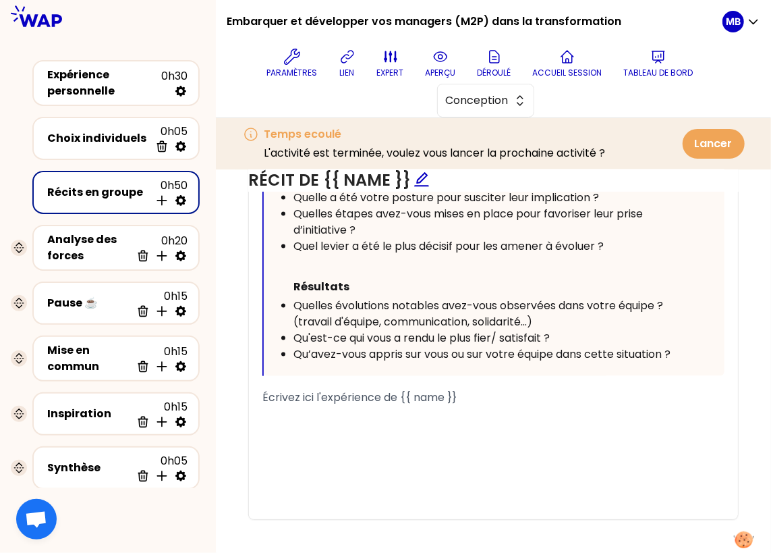
scroll to position [805, 0]
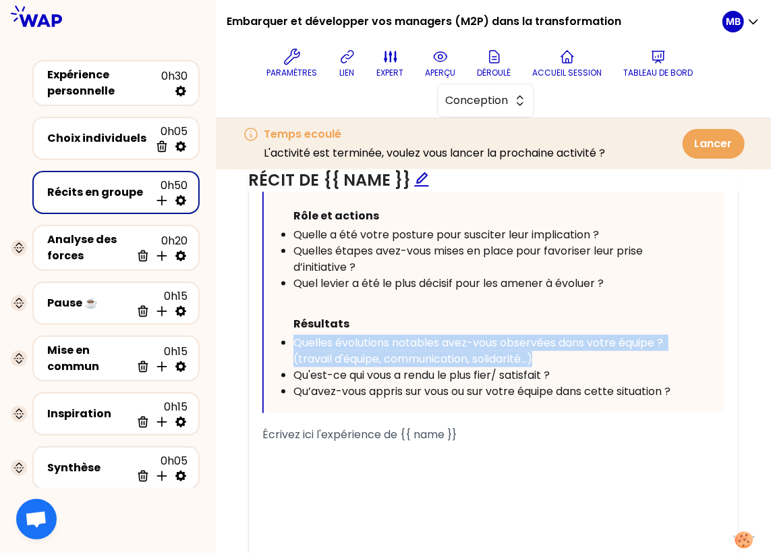
drag, startPoint x: 553, startPoint y: 356, endPoint x: 284, endPoint y: 335, distance: 270.1
click at [294, 335] on li "Quelles évolutions notables avez-vous observées dans votre équipe ? (travail d'…" at bounding box center [490, 351] width 393 height 32
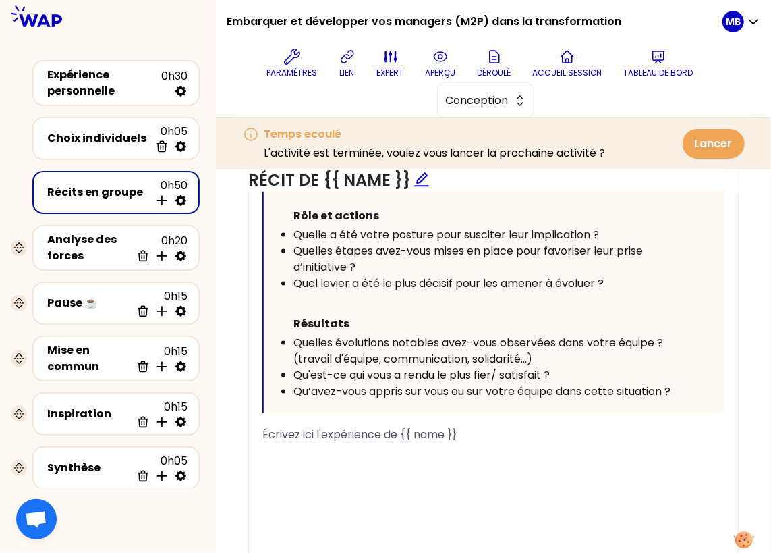
drag, startPoint x: 698, startPoint y: 391, endPoint x: 373, endPoint y: 355, distance: 326.6
click at [373, 355] on div "Vous pouvez vous inspirer des questions ci-dessous pour partager : Contexte Que…" at bounding box center [494, 245] width 461 height 335
click at [589, 383] on span "Qu’avez-vous appris sur vous ou sur votre équipe dans cette situation ?" at bounding box center [482, 391] width 377 height 16
click at [686, 387] on div "Qu’avez-vous appris sur vous ou sur votre équipe dans cette situation ?" at bounding box center [490, 391] width 393 height 16
drag, startPoint x: 559, startPoint y: 374, endPoint x: 288, endPoint y: 336, distance: 274.0
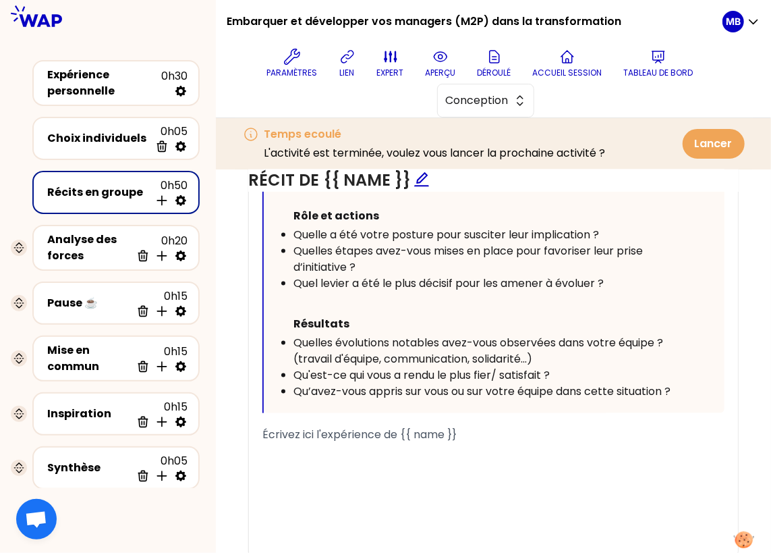
click at [288, 336] on ul "Résultats Quelles évolutions notables avez-vous observées dans votre équipe ? (…" at bounding box center [482, 356] width 410 height 86
click at [437, 369] on span "Qu'est-ce qui vous a rendu le plus fier/ satisfait ?" at bounding box center [422, 375] width 256 height 16
click at [296, 340] on span "Quelles évolutions notables avez-vous observées dans votre équipe ? (travail d'…" at bounding box center [480, 351] width 373 height 32
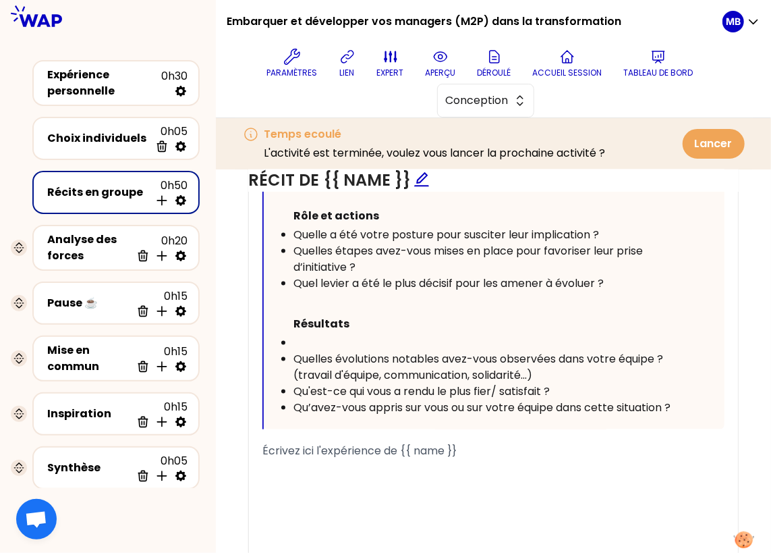
click at [301, 342] on div "﻿" at bounding box center [490, 343] width 393 height 16
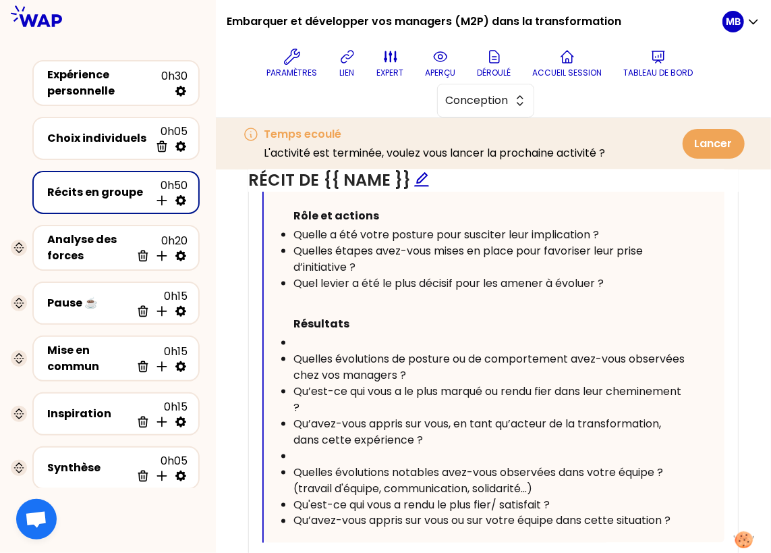
click at [314, 337] on div "﻿" at bounding box center [490, 343] width 393 height 16
click at [290, 354] on ul "Résultats ﻿ Quelles évolutions de posture ou de comportement avez-vous observée…" at bounding box center [482, 421] width 410 height 216
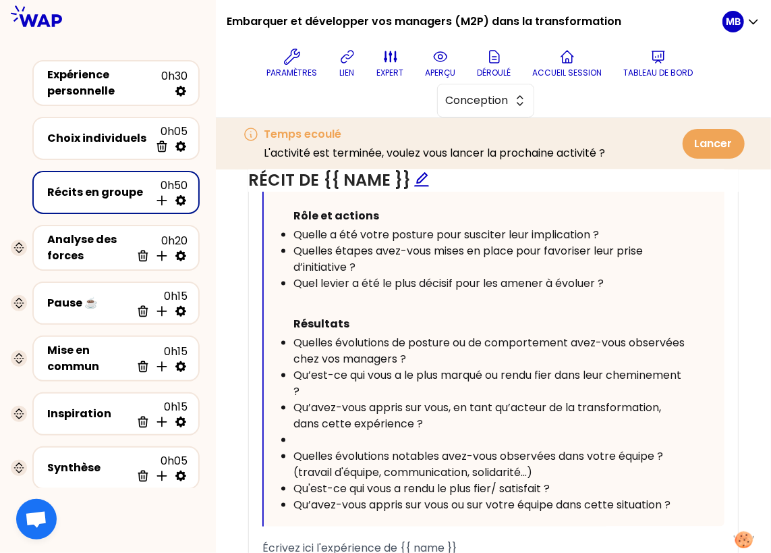
click at [431, 389] on div "Qu’est-ce qui vous a le plus marqué ou rendu fier dans leur cheminement ?" at bounding box center [490, 383] width 393 height 32
click at [481, 351] on div "Quelles évolutions de posture ou de comportement avez-vous observées chez vos m…" at bounding box center [490, 351] width 393 height 32
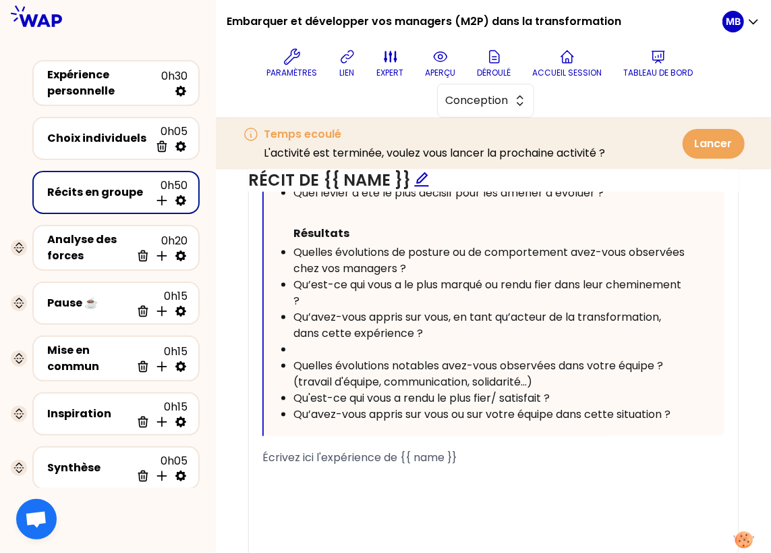
scroll to position [886, 0]
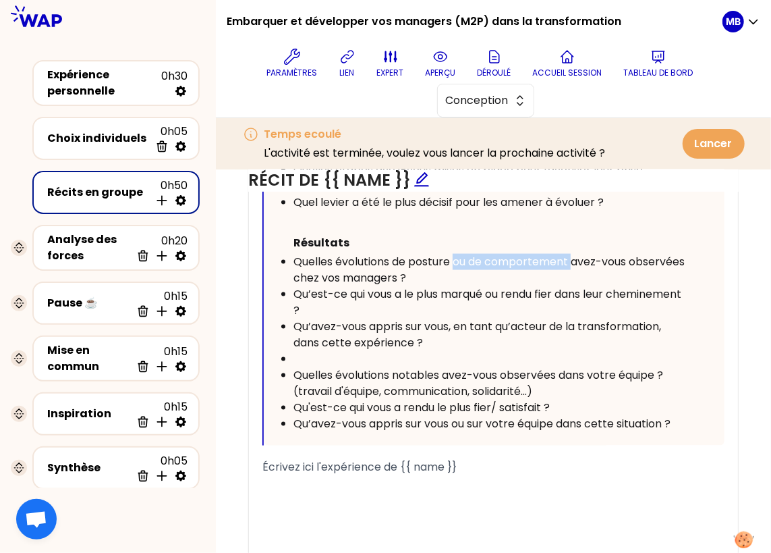
drag, startPoint x: 574, startPoint y: 256, endPoint x: 458, endPoint y: 254, distance: 116.1
click at [458, 254] on span "Quelles évolutions de posture ou de comportement avez-vous observées chez vos m…" at bounding box center [491, 270] width 394 height 32
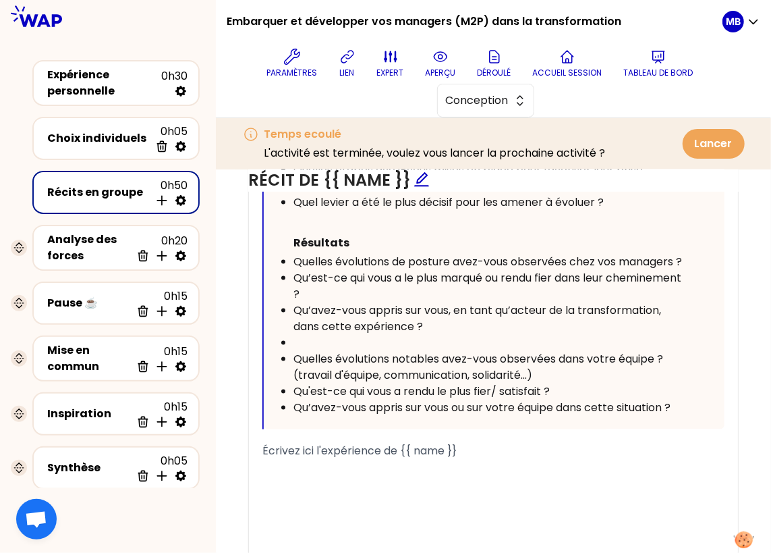
click at [462, 292] on div "Qu’est-ce qui vous a le plus marqué ou rendu fier dans leur cheminement ?" at bounding box center [490, 286] width 393 height 32
drag, startPoint x: 507, startPoint y: 275, endPoint x: 443, endPoint y: 269, distance: 64.5
click at [443, 270] on span "Qu’est-ce qui vous a le plus marqué ou rendu fier dans leur cheminement ?" at bounding box center [489, 286] width 391 height 32
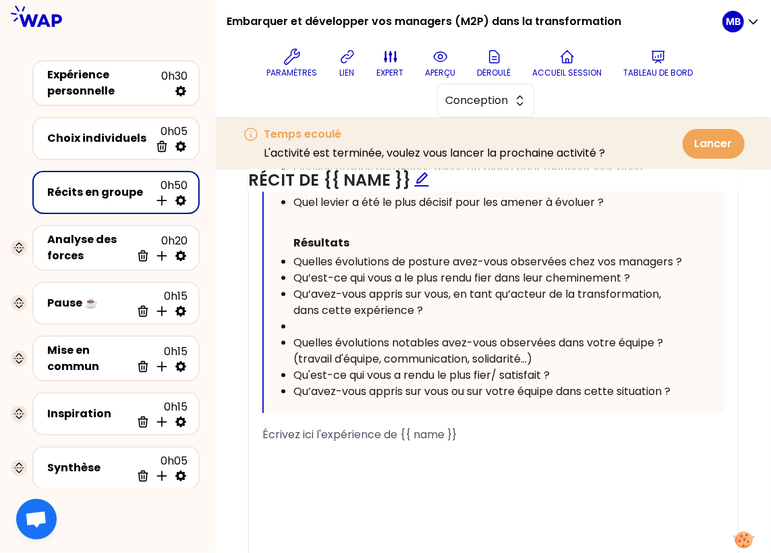
click at [458, 308] on div "Qu’avez-vous appris sur vous, en tant qu’acteur de la transformation, dans cett…" at bounding box center [490, 302] width 393 height 32
click at [392, 319] on div "﻿" at bounding box center [490, 327] width 393 height 16
drag, startPoint x: 563, startPoint y: 369, endPoint x: 300, endPoint y: 319, distance: 267.4
click at [300, 319] on ul "Résultats Quelles évolutions de posture avez-vous observées chez vos managers ?…" at bounding box center [482, 315] width 410 height 167
drag, startPoint x: 572, startPoint y: 371, endPoint x: 284, endPoint y: 289, distance: 299.6
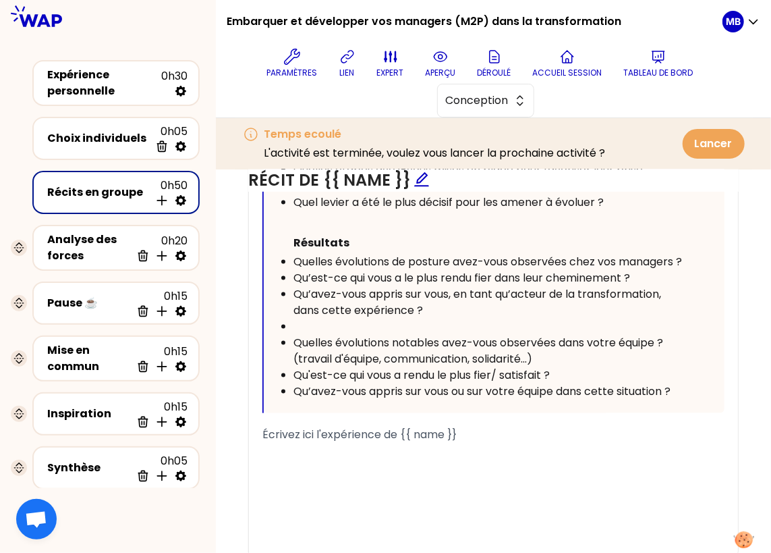
click at [284, 289] on ul "Résultats Quelles évolutions de posture avez-vous observées chez vos managers ?…" at bounding box center [482, 315] width 410 height 167
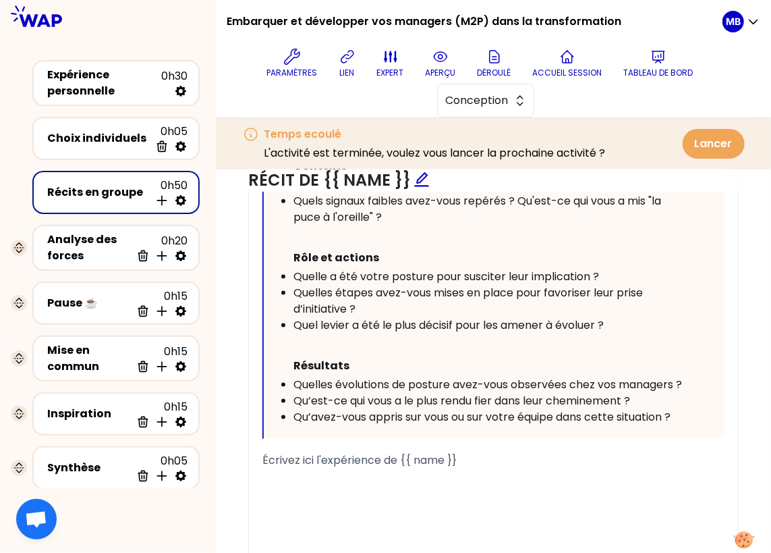
scroll to position [755, 0]
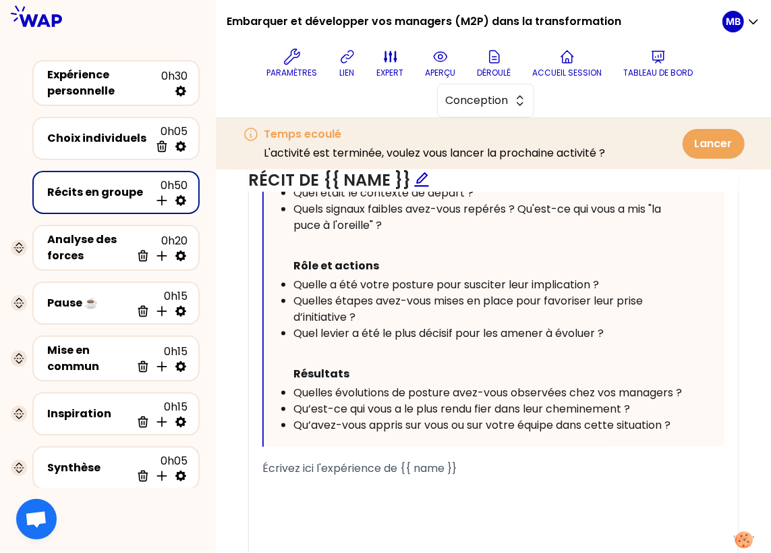
click at [400, 306] on div "Quelles étapes avez-vous mises en place pour favoriser leur prise d’initiative ?" at bounding box center [490, 309] width 393 height 32
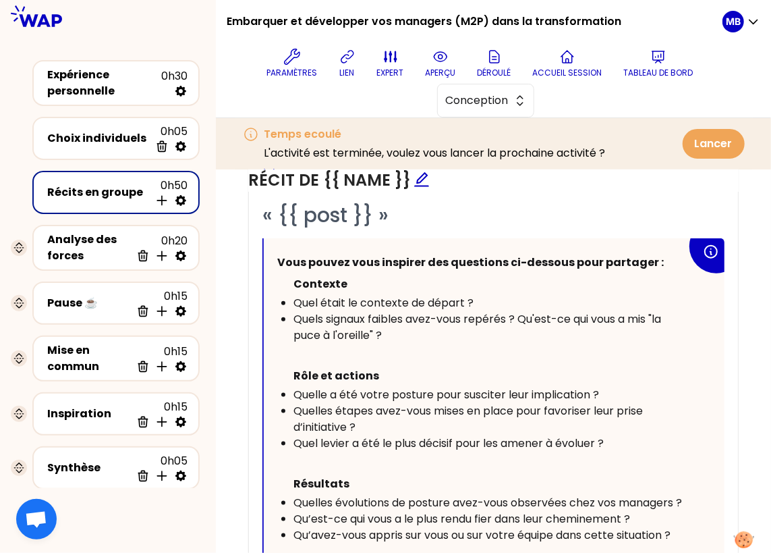
scroll to position [639, 0]
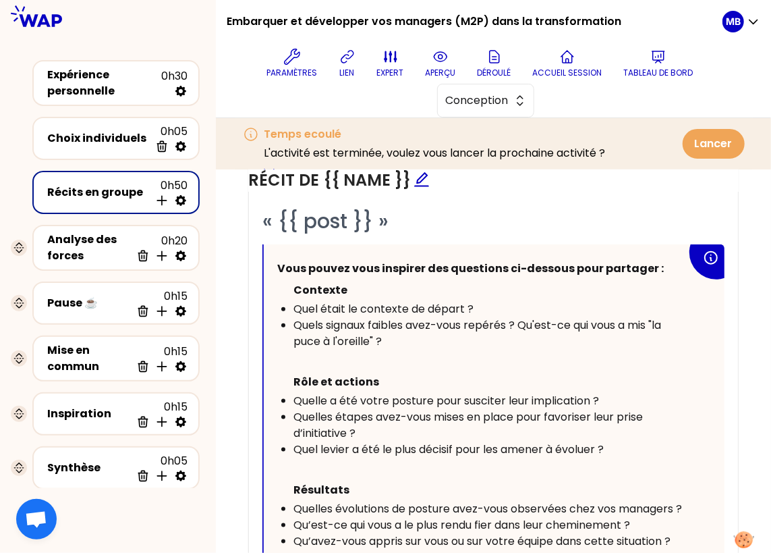
drag, startPoint x: 384, startPoint y: 336, endPoint x: 283, endPoint y: 296, distance: 108.8
click at [283, 296] on ul "Contexte Quel était le contexte de départ ? Quels signaux faibles avez-vous rep…" at bounding box center [482, 314] width 410 height 70
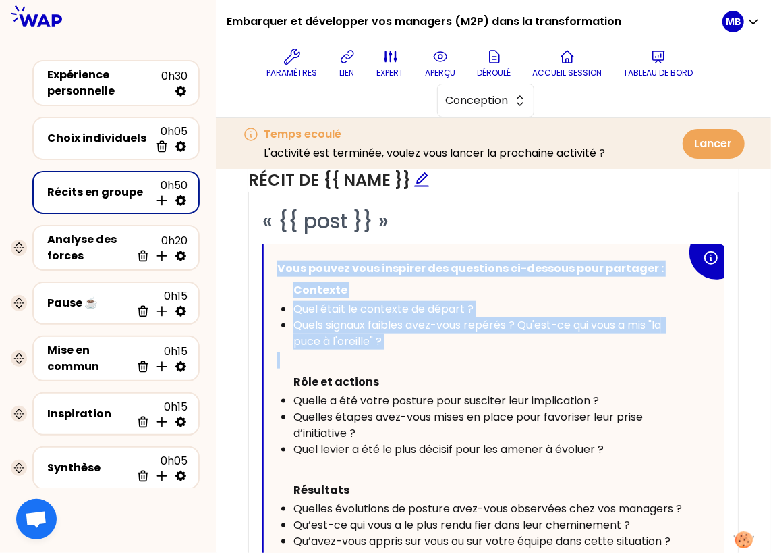
click at [391, 341] on div "Quels signaux faibles avez-vous repérés ? Qu'est-ce qui vous a mis "la puce à l…" at bounding box center [490, 333] width 393 height 32
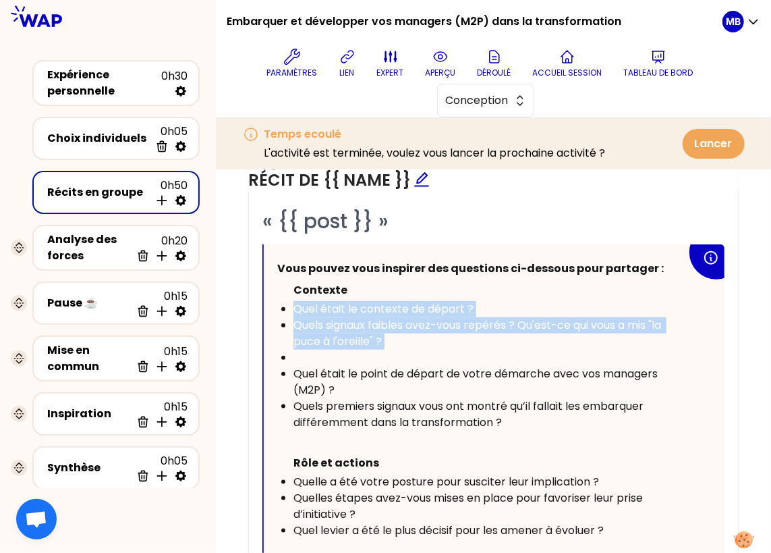
drag, startPoint x: 320, startPoint y: 354, endPoint x: 288, endPoint y: 305, distance: 58.6
click at [288, 305] on ul "Contexte Quel était le contexte de départ ? Quels signaux faibles avez-vous rep…" at bounding box center [482, 354] width 410 height 151
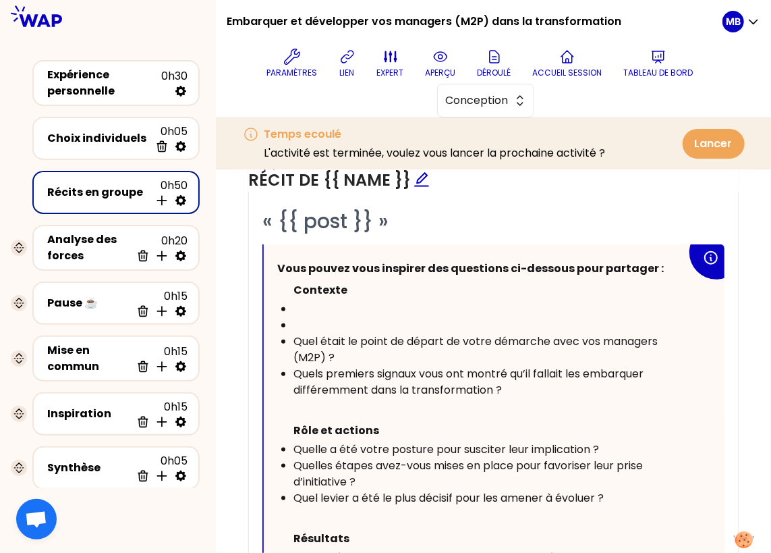
click at [300, 321] on div "﻿" at bounding box center [490, 325] width 393 height 16
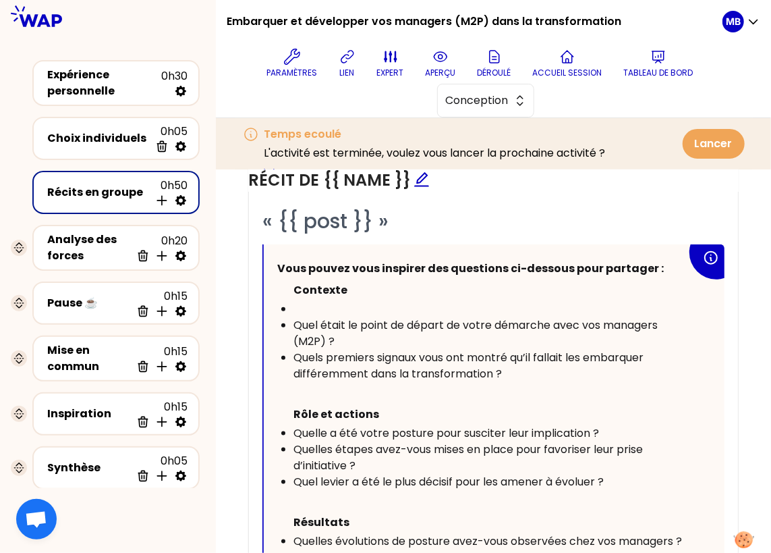
click at [294, 317] on span "Quel était le point de départ de votre démarche avec vos managers (M2P) ?" at bounding box center [477, 333] width 367 height 32
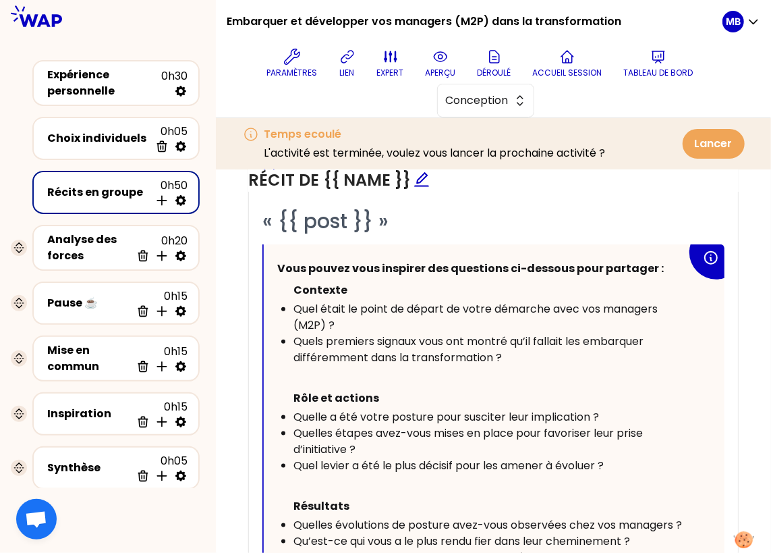
click at [377, 316] on div "Quel était le point de départ de votre démarche avec vos managers (M2P) ?" at bounding box center [490, 317] width 393 height 32
drag, startPoint x: 326, startPoint y: 320, endPoint x: 275, endPoint y: 320, distance: 51.3
click at [275, 320] on div "Vous pouvez vous inspirer des questions ci-dessous pour partager : Contexte Que…" at bounding box center [494, 411] width 461 height 335
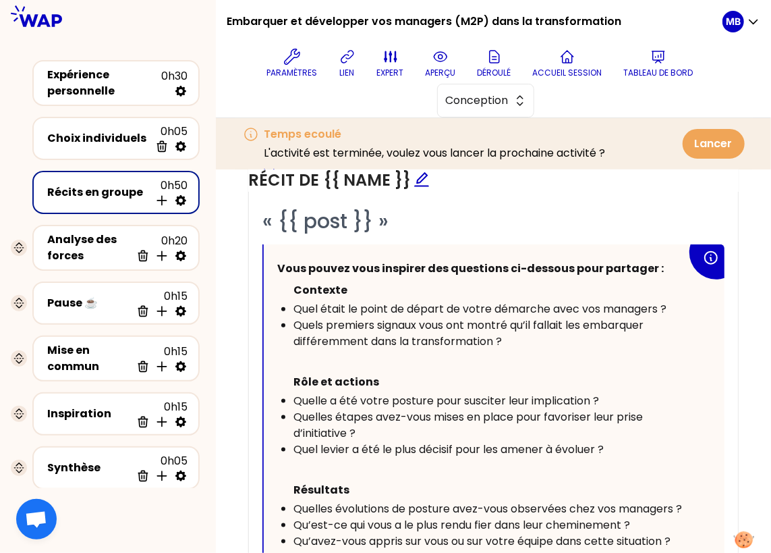
click at [535, 335] on div "Quels premiers signaux vous ont montré qu’il fallait les embarquer différemment…" at bounding box center [490, 333] width 393 height 32
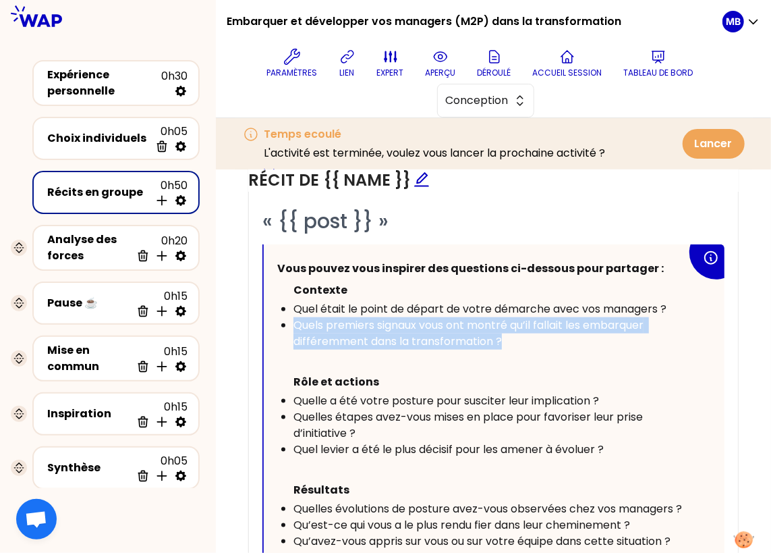
drag, startPoint x: 516, startPoint y: 342, endPoint x: 294, endPoint y: 320, distance: 223.2
click at [294, 320] on div "Quels premiers signaux vous ont montré qu’il fallait les embarquer différemment…" at bounding box center [490, 333] width 393 height 32
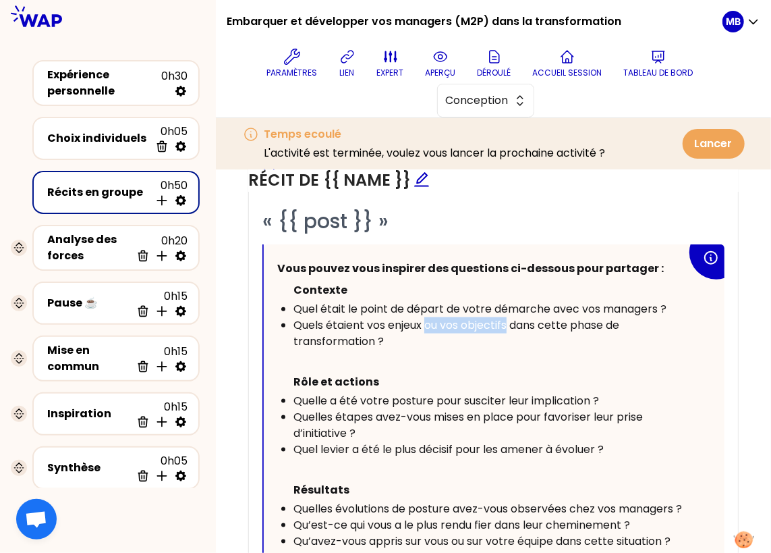
drag, startPoint x: 511, startPoint y: 317, endPoint x: 426, endPoint y: 322, distance: 85.2
click at [426, 322] on span "Quels étaient vos enjeux ou vos objectifs dans cette phase de transformation ?" at bounding box center [458, 333] width 329 height 32
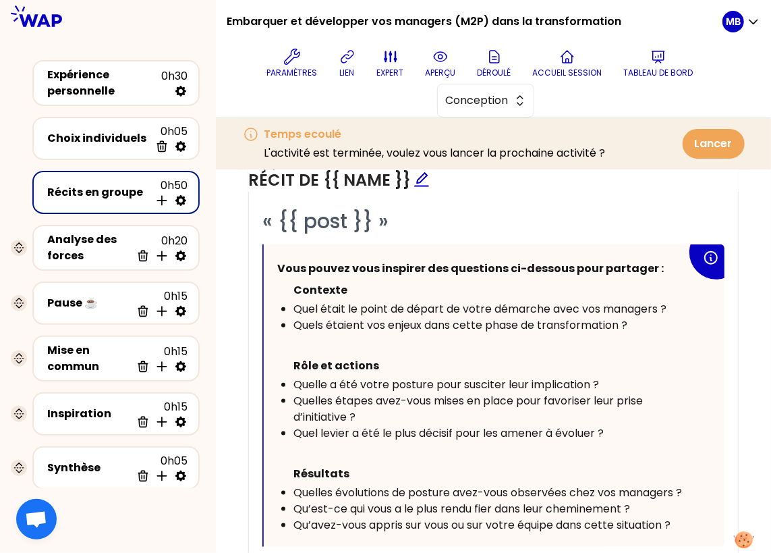
click at [439, 355] on p "Rôle et actions" at bounding box center [490, 366] width 393 height 22
click at [400, 340] on p at bounding box center [482, 344] width 410 height 22
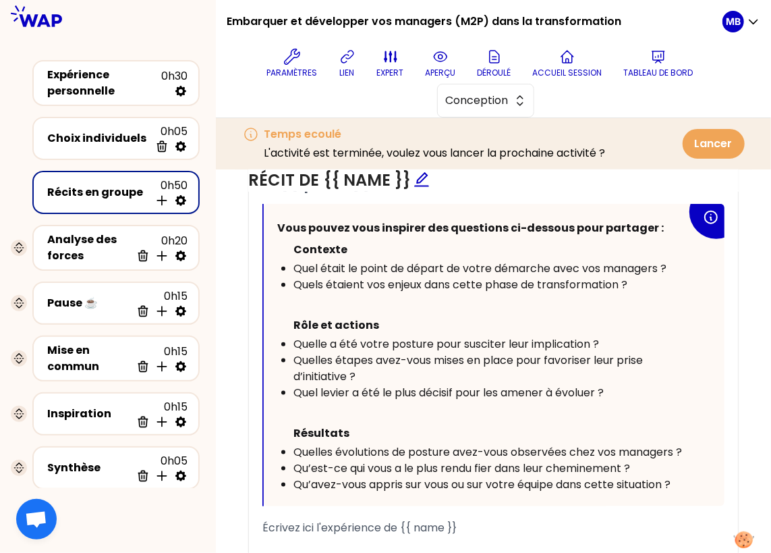
scroll to position [683, 0]
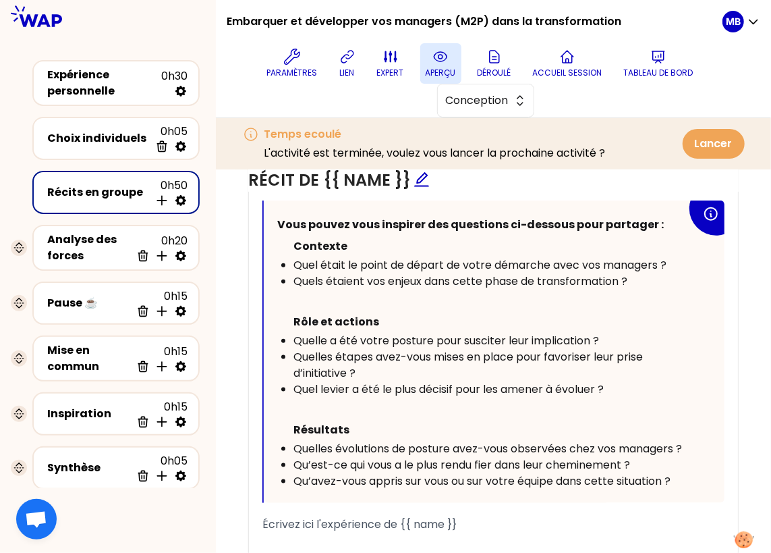
click at [436, 51] on icon at bounding box center [441, 57] width 16 height 16
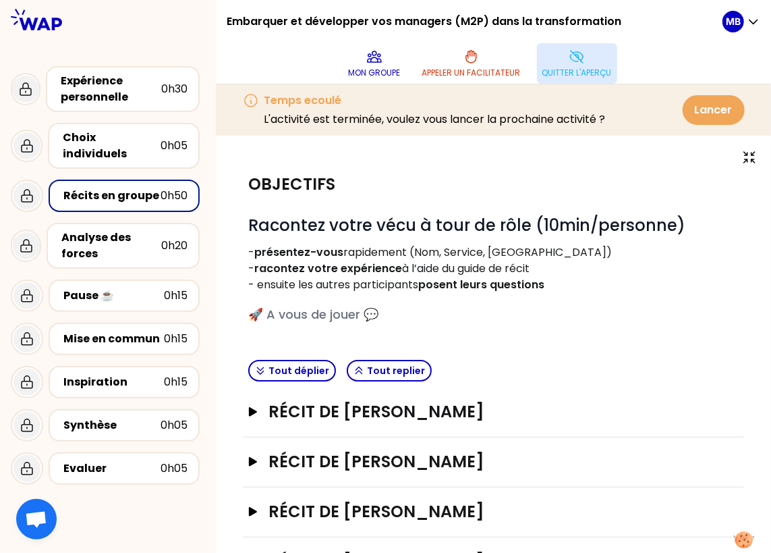
click at [354, 394] on div "Récit de [PERSON_NAME] Ouvrir" at bounding box center [493, 412] width 501 height 50
click at [352, 404] on h3 "Récit de [PERSON_NAME]" at bounding box center [480, 412] width 423 height 22
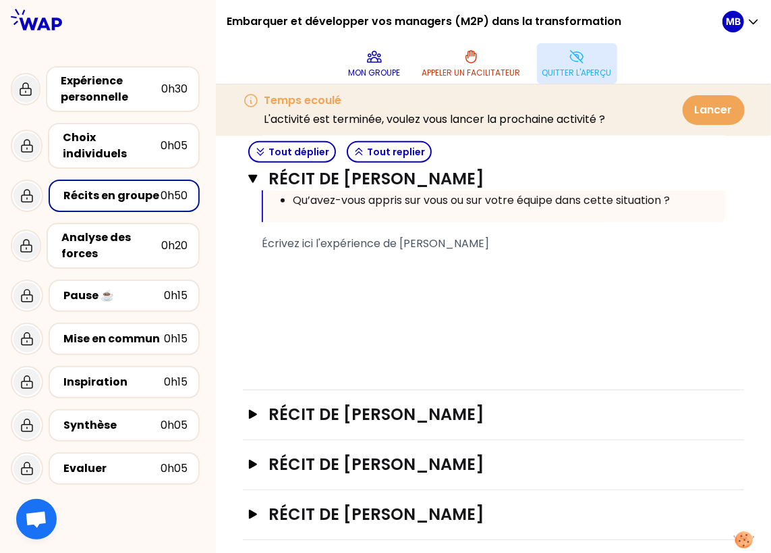
scroll to position [527, 0]
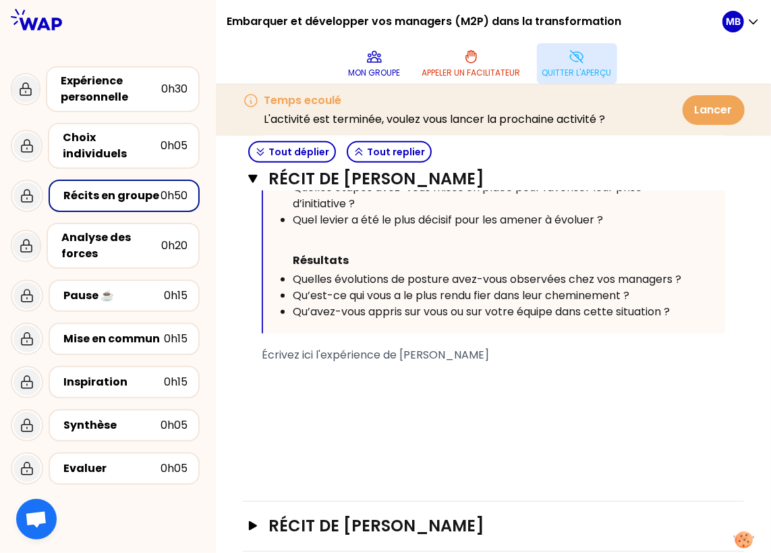
click at [373, 424] on div "﻿" at bounding box center [494, 420] width 464 height 16
click at [568, 70] on p "Quitter l'aperçu" at bounding box center [578, 72] width 70 height 11
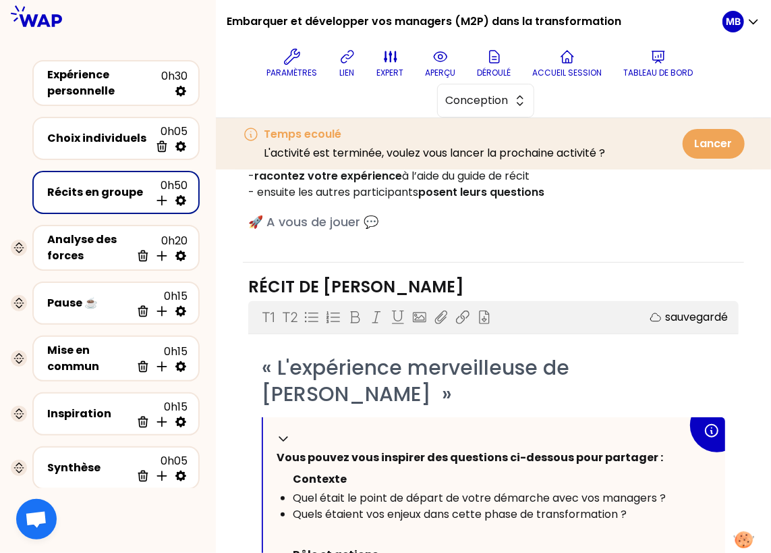
scroll to position [777, 0]
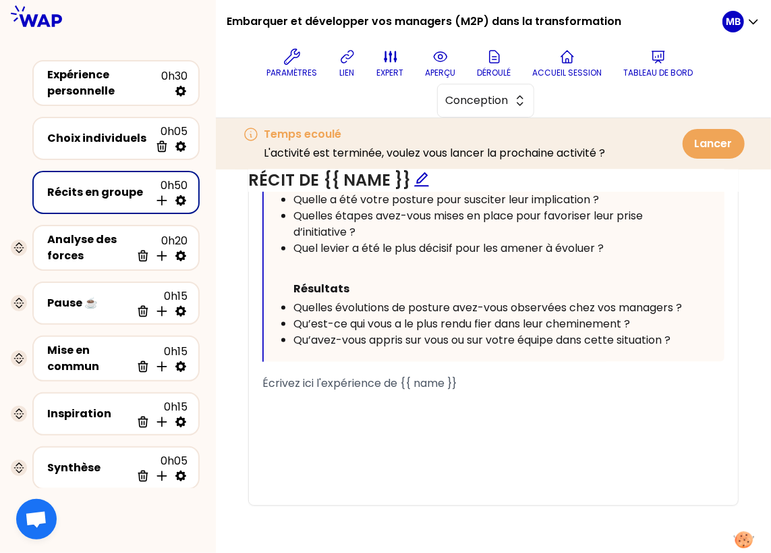
click at [338, 433] on div "﻿" at bounding box center [494, 432] width 462 height 16
click at [319, 472] on div "﻿" at bounding box center [494, 480] width 462 height 16
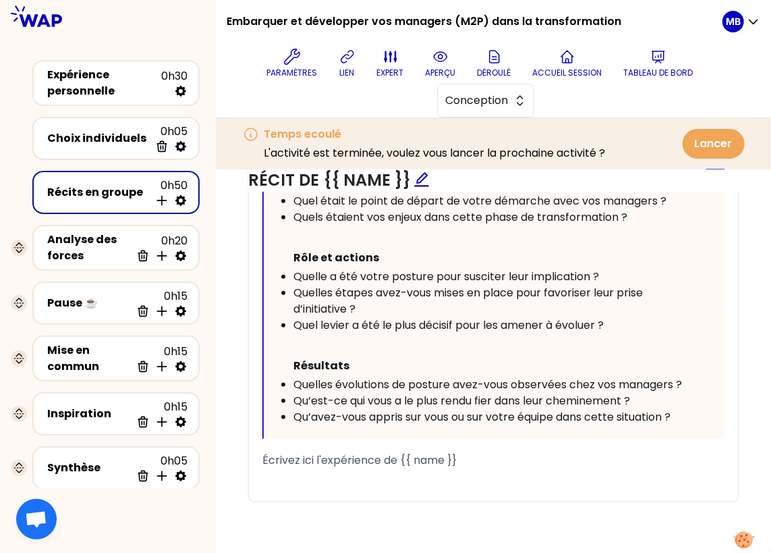
scroll to position [696, 0]
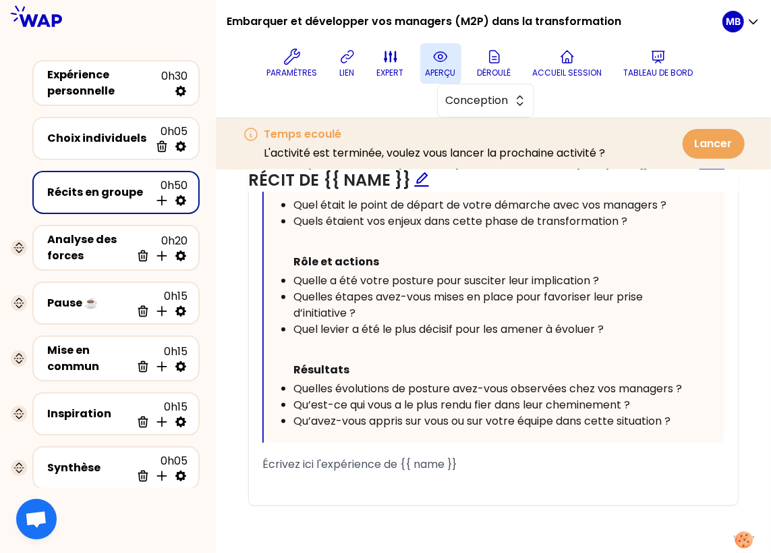
click at [444, 65] on button "aperçu" at bounding box center [440, 63] width 41 height 40
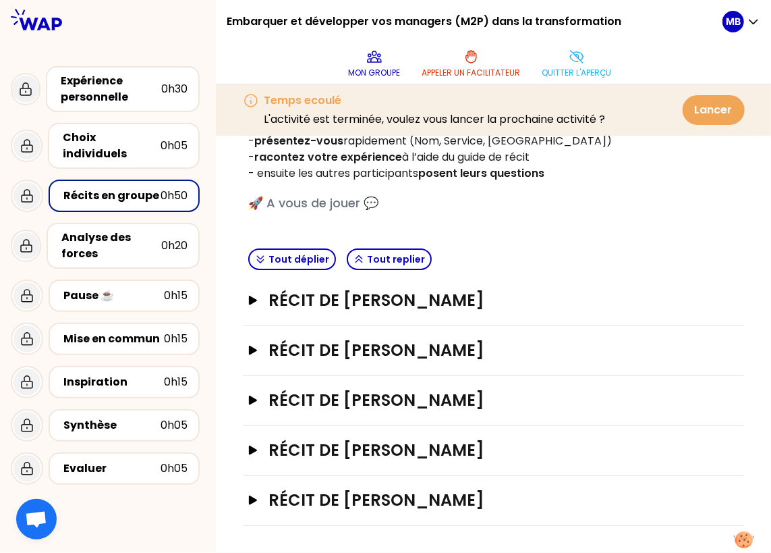
scroll to position [0, 0]
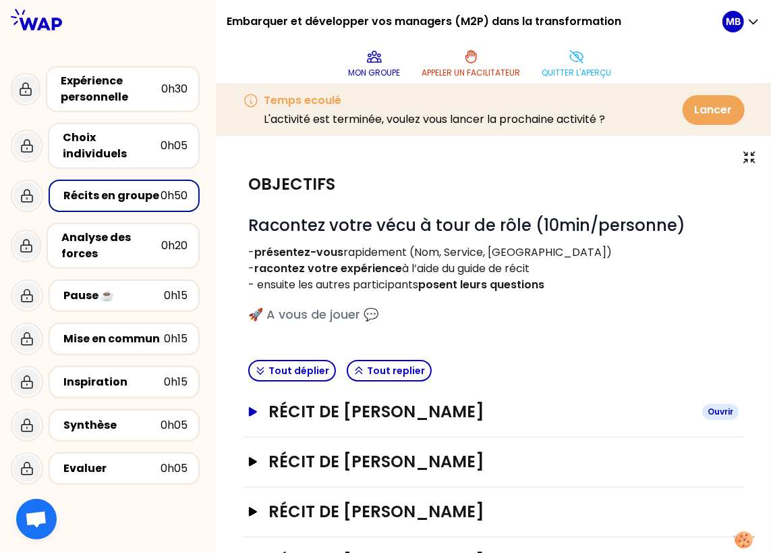
click at [344, 406] on h3 "Récit de [PERSON_NAME]" at bounding box center [480, 412] width 423 height 22
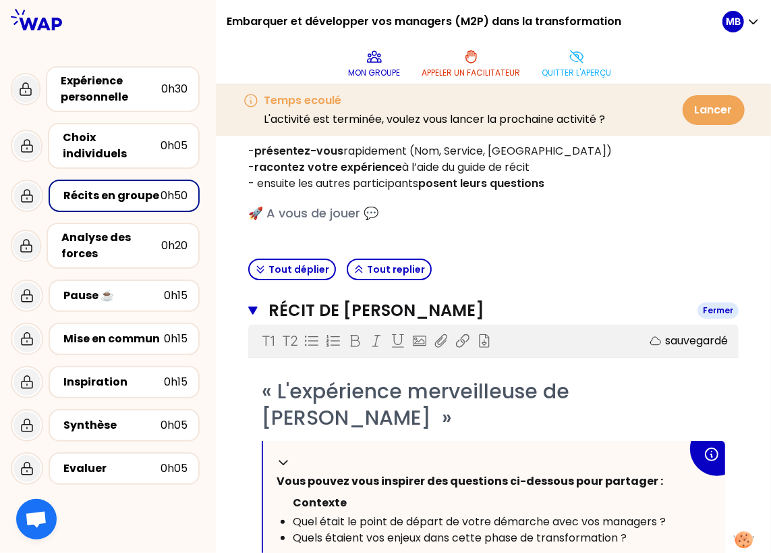
scroll to position [502, 0]
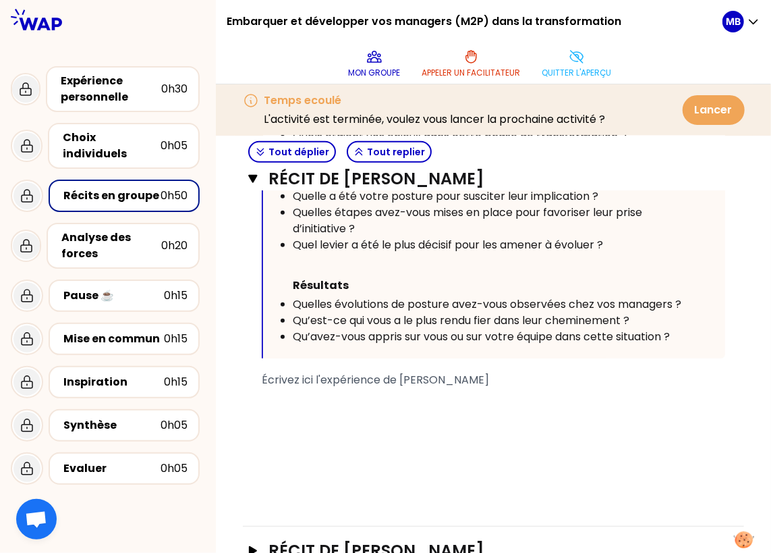
click at [321, 425] on div "﻿" at bounding box center [494, 428] width 464 height 16
click at [315, 474] on div "﻿" at bounding box center [494, 477] width 464 height 16
click at [308, 501] on div "Récit de [PERSON_NAME] Fermer T1 T2 Exporter sauvegardé « L'expérience merveill…" at bounding box center [493, 205] width 501 height 641
click at [301, 420] on div "﻿" at bounding box center [494, 428] width 464 height 16
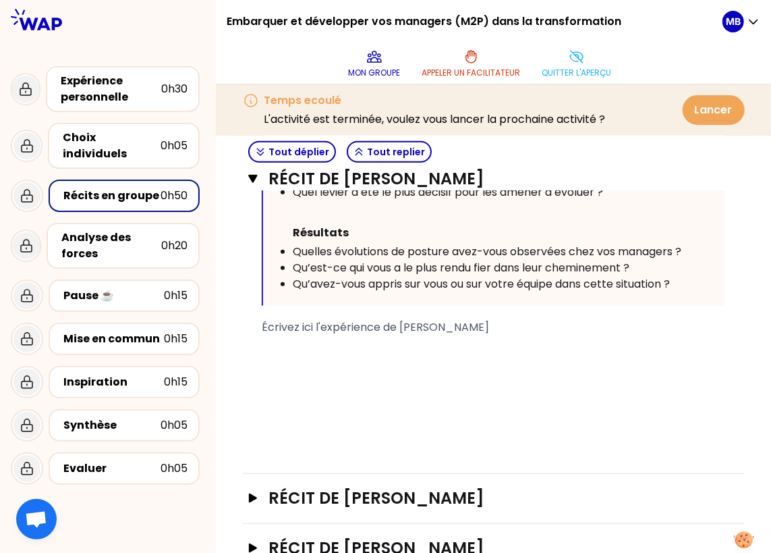
scroll to position [643, 0]
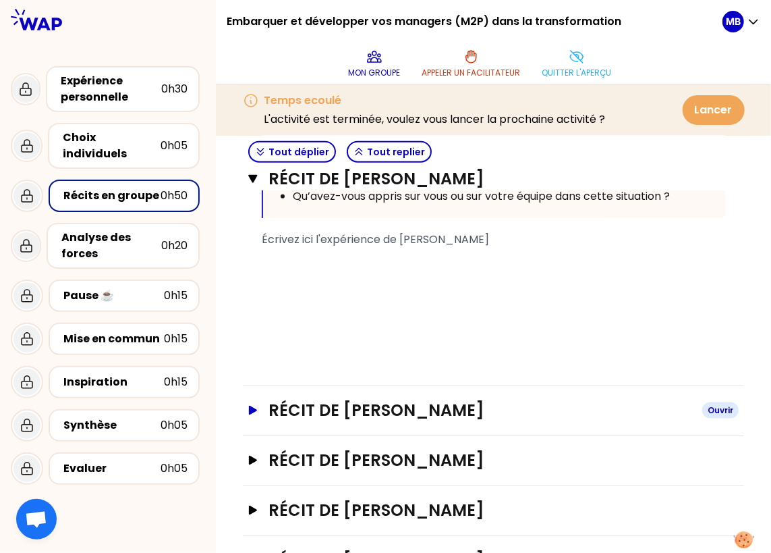
click at [300, 407] on h3 "Récit de [PERSON_NAME]" at bounding box center [480, 411] width 423 height 22
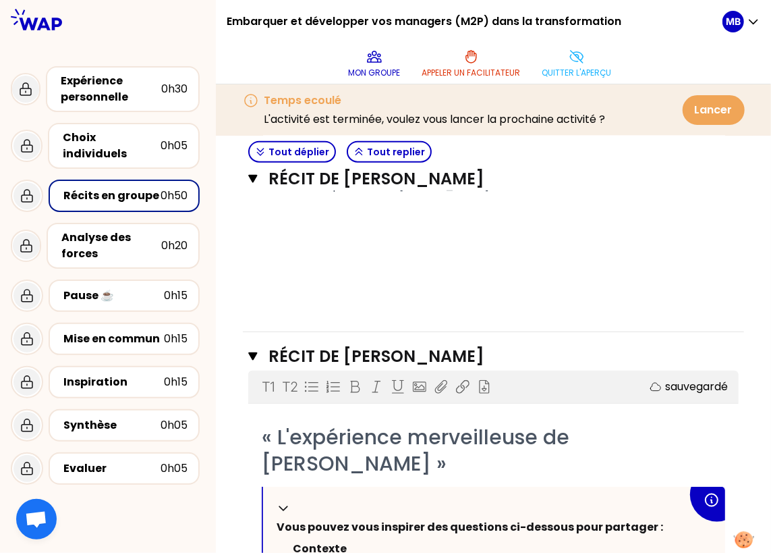
scroll to position [685, 0]
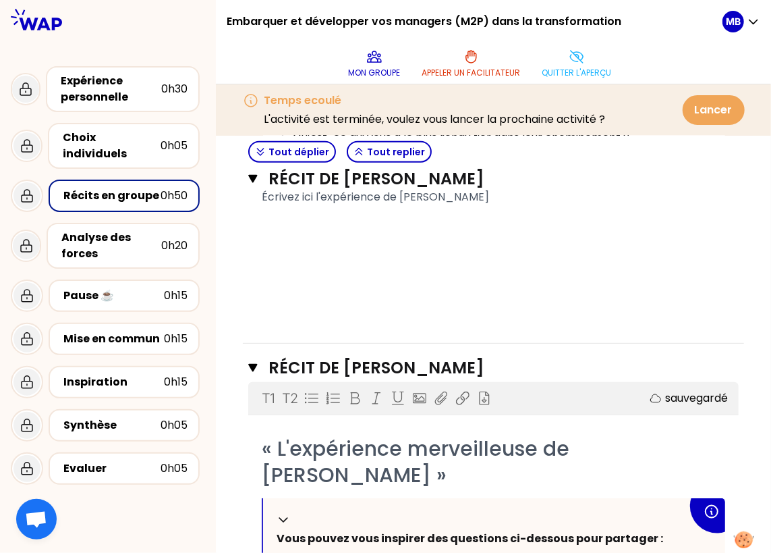
click at [276, 302] on div "﻿" at bounding box center [494, 310] width 464 height 16
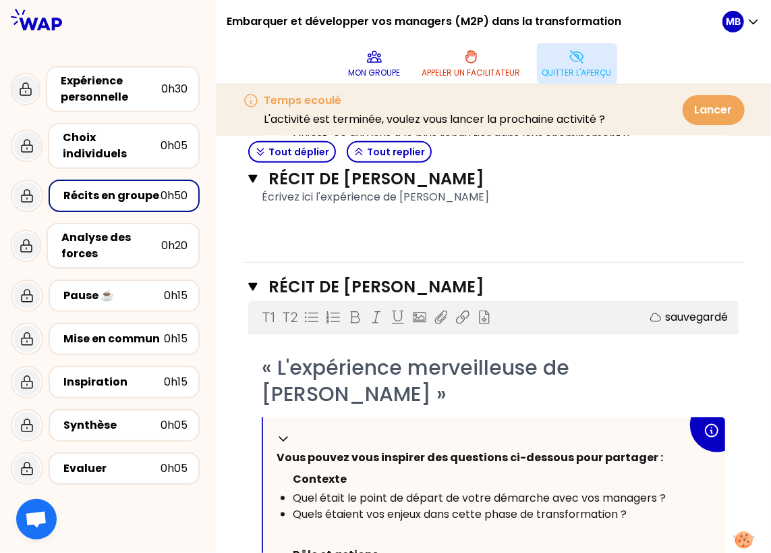
click at [559, 69] on p "Quitter l'aperçu" at bounding box center [578, 72] width 70 height 11
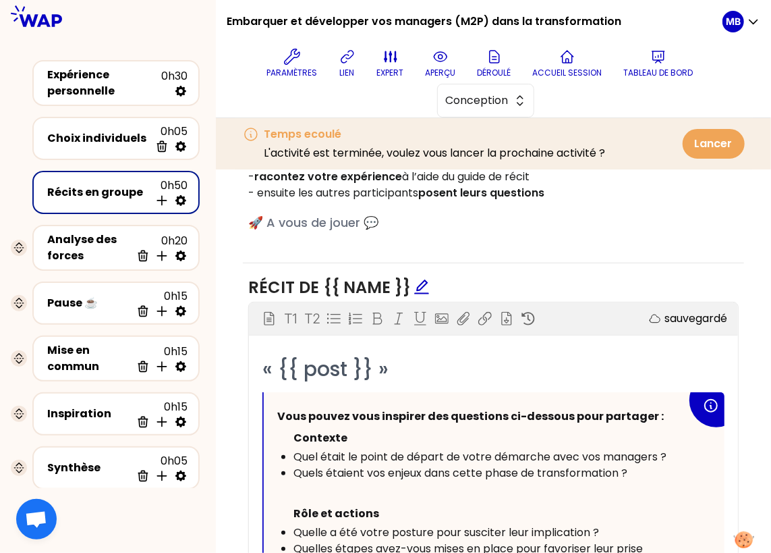
scroll to position [319, 0]
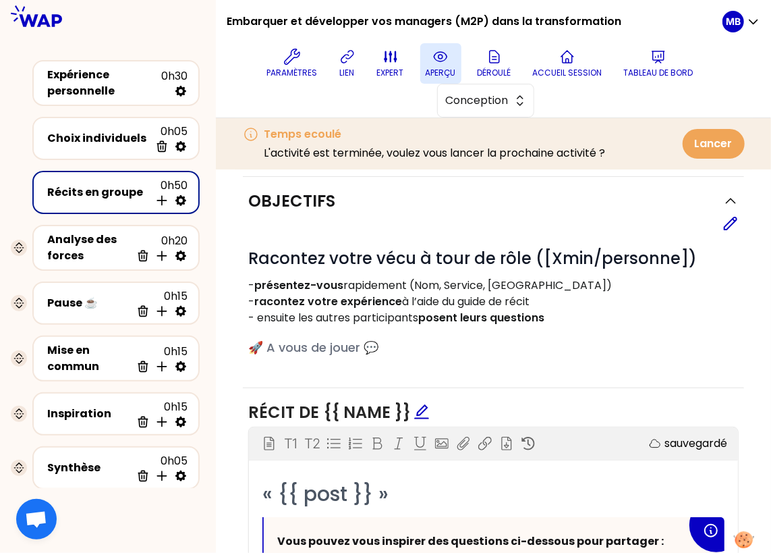
click at [439, 68] on p "aperçu" at bounding box center [441, 72] width 30 height 11
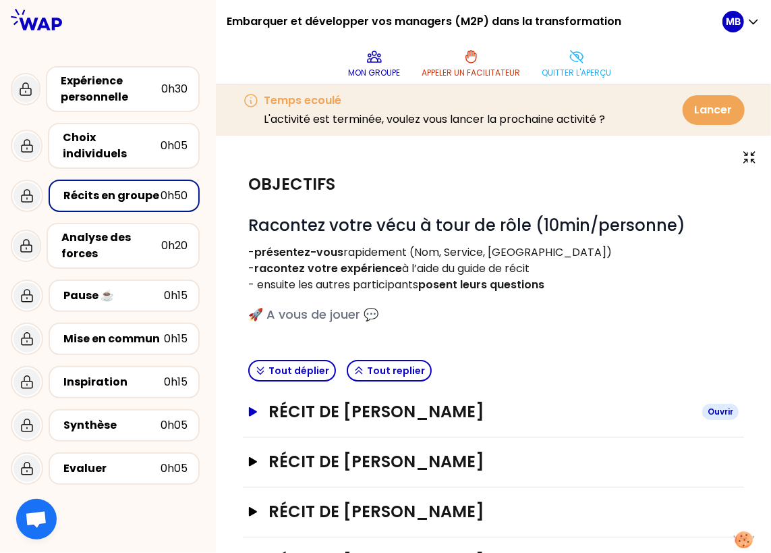
click at [335, 412] on h3 "Récit de [PERSON_NAME]" at bounding box center [480, 412] width 423 height 22
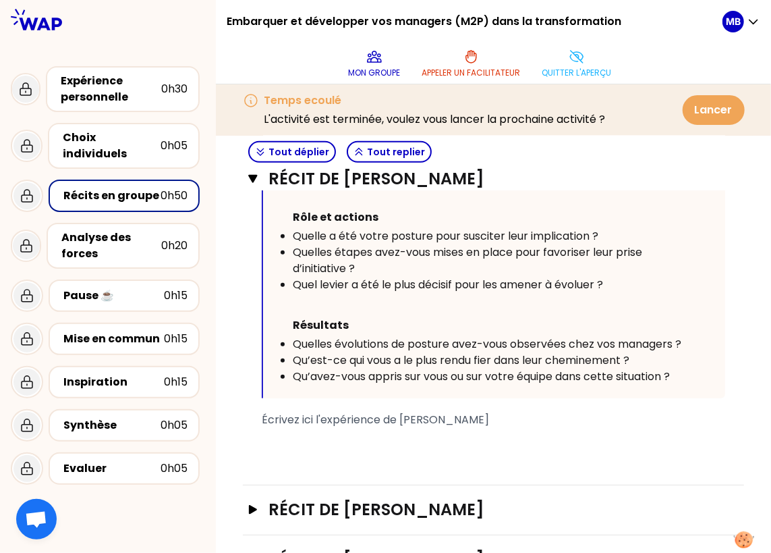
scroll to position [464, 0]
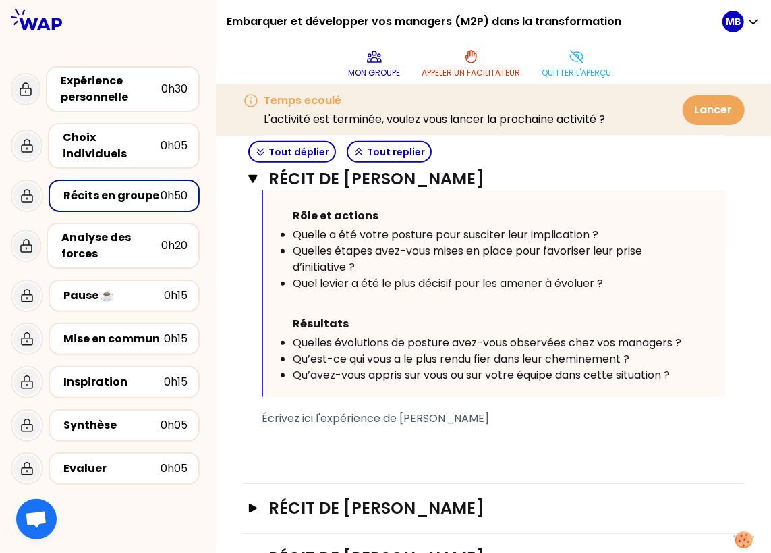
click at [308, 443] on div "﻿" at bounding box center [494, 451] width 464 height 16
click at [273, 503] on h3 "Récit de [PERSON_NAME]" at bounding box center [480, 508] width 423 height 22
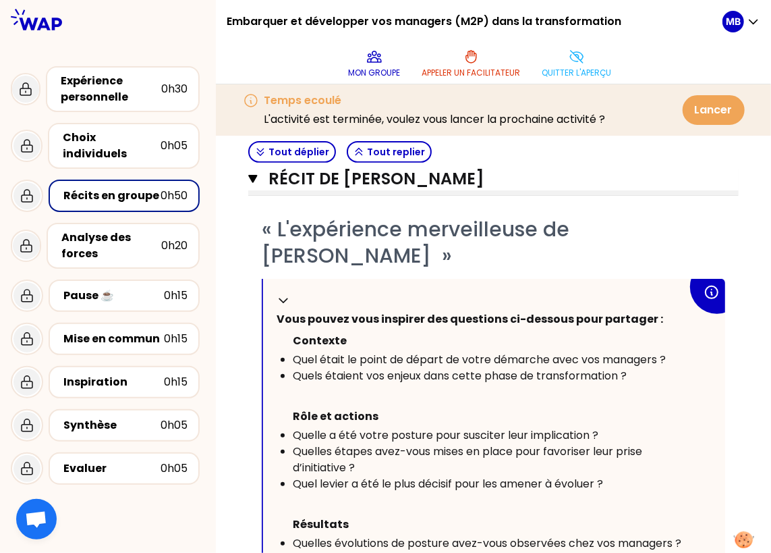
scroll to position [226, 0]
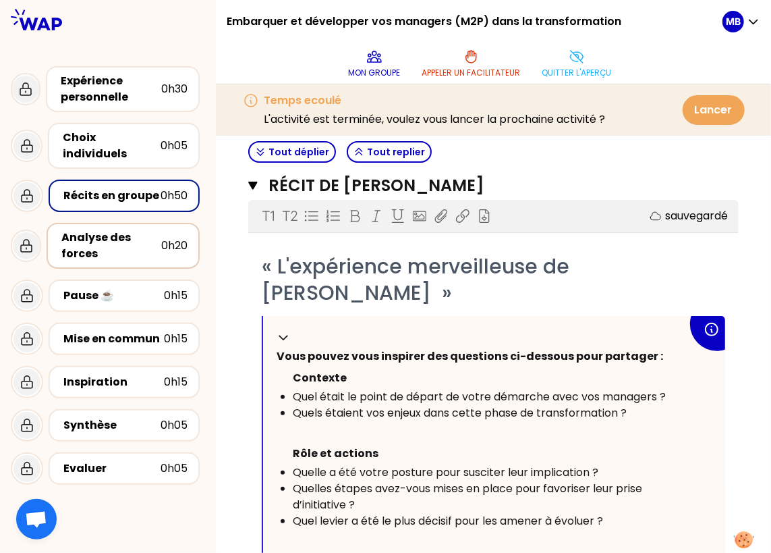
click at [114, 242] on div "Analyse des forces" at bounding box center [111, 245] width 100 height 32
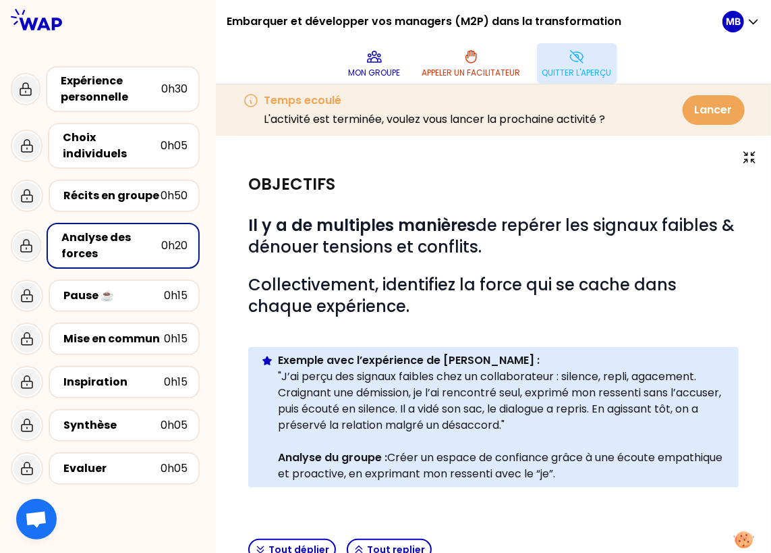
click at [576, 70] on p "Quitter l'aperçu" at bounding box center [578, 72] width 70 height 11
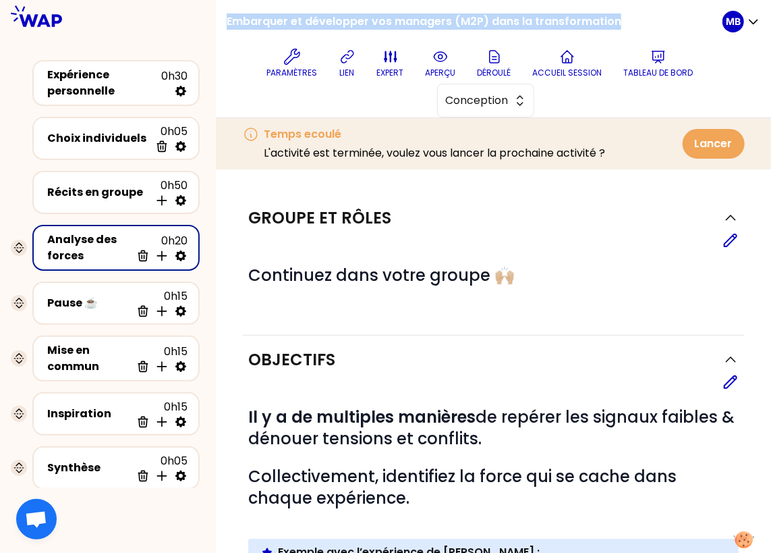
drag, startPoint x: 228, startPoint y: 20, endPoint x: 611, endPoint y: 20, distance: 382.7
click at [611, 20] on h1 "Embarquer et développer vos managers (M2P) dans la transformation" at bounding box center [424, 21] width 395 height 43
copy h1 "Embarquer et développer vos managers (M2P) dans la transformation"
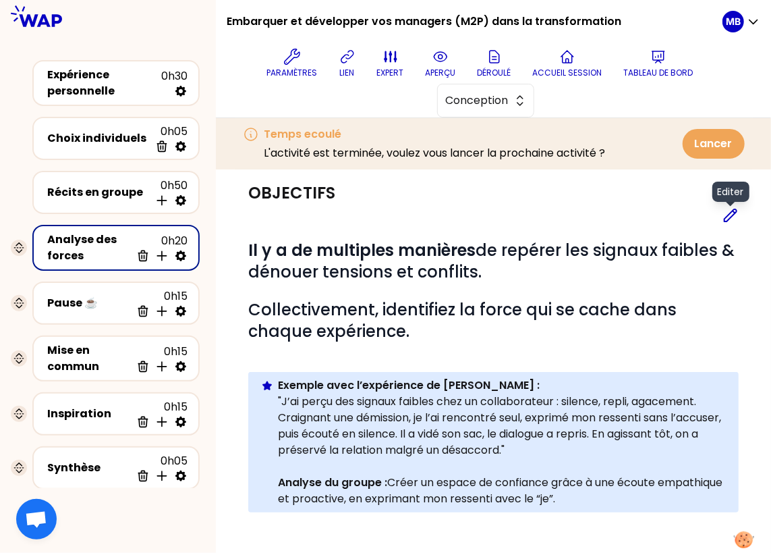
click at [727, 214] on icon at bounding box center [731, 215] width 12 height 12
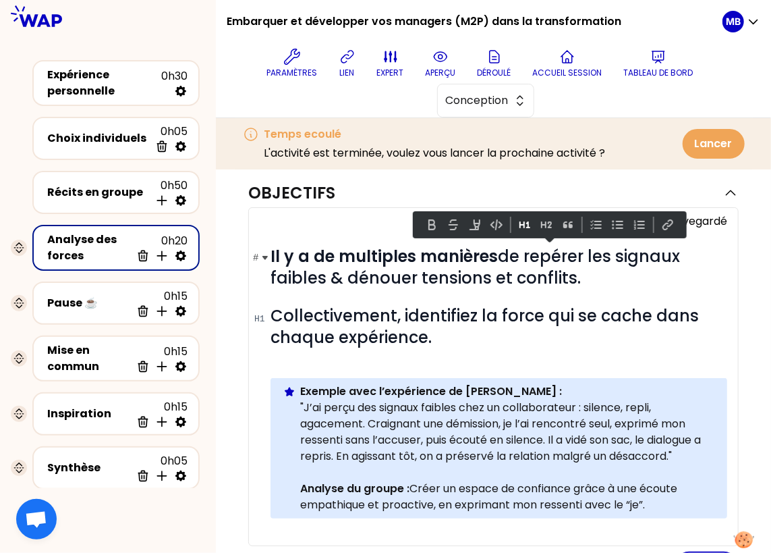
drag, startPoint x: 526, startPoint y: 252, endPoint x: 595, endPoint y: 271, distance: 70.7
click at [595, 271] on h1 "# Il y a de multiples manières de repérer les signaux faibles & dénouer tension…" at bounding box center [499, 267] width 457 height 43
paste div
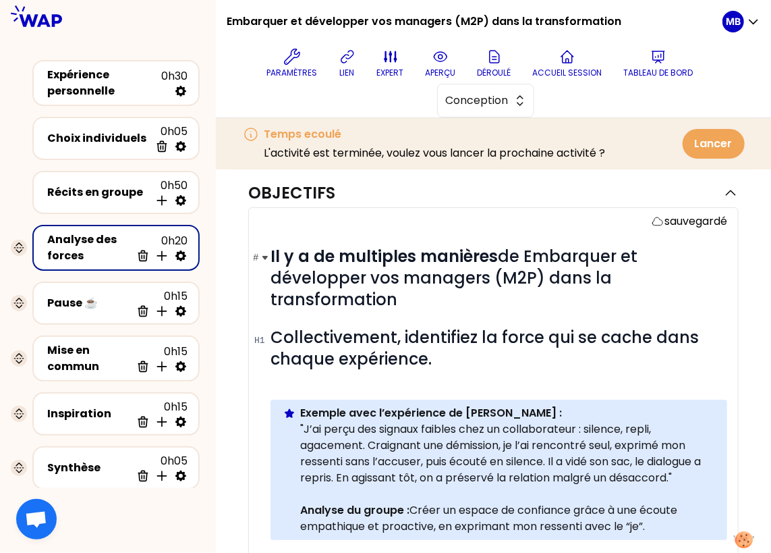
click at [537, 254] on span "Il y a de multiples manières de Embarquer et développer vos managers (M2P) dans…" at bounding box center [456, 277] width 371 height 65
click at [455, 296] on h1 "# Il y a de multiples manières d’embarquer et développer vos managers (M2P) dan…" at bounding box center [499, 278] width 457 height 65
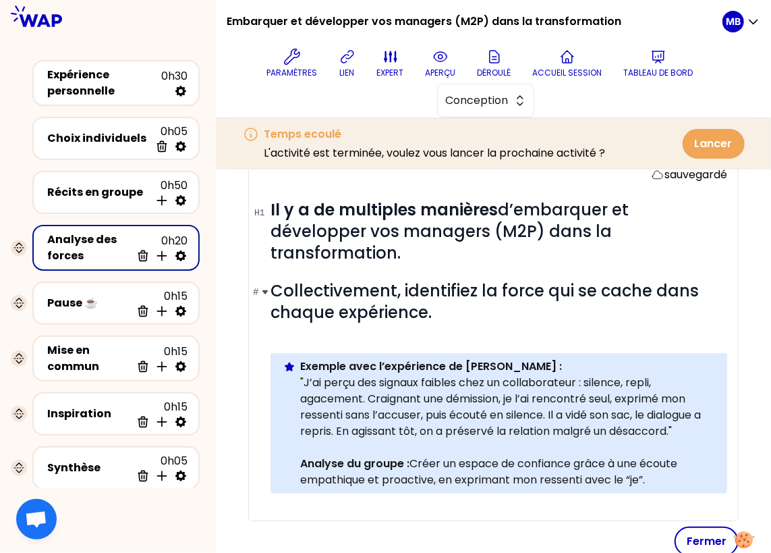
scroll to position [271, 0]
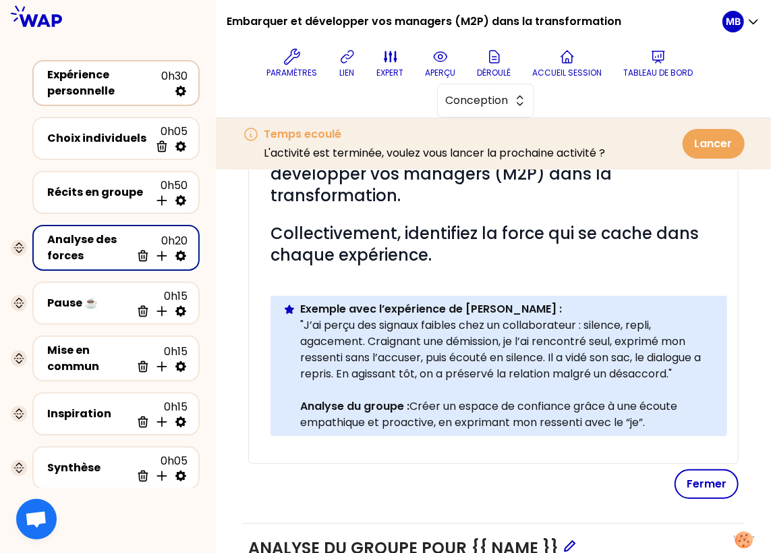
click at [91, 95] on div "Expérience personnelle" at bounding box center [104, 83] width 114 height 32
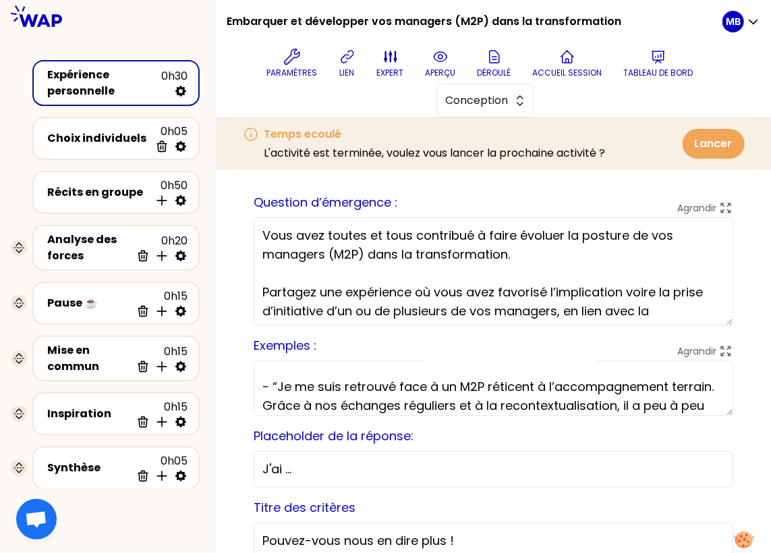
scroll to position [164, 0]
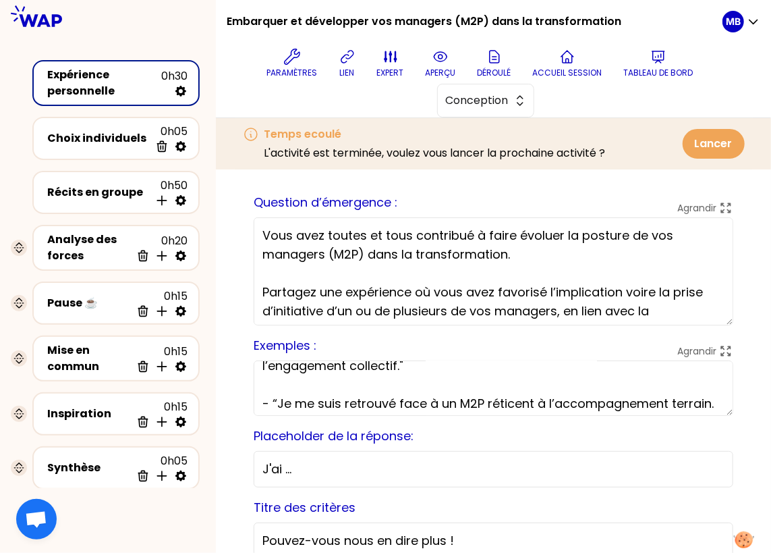
drag, startPoint x: 269, startPoint y: 379, endPoint x: 362, endPoint y: 380, distance: 92.5
click at [362, 380] on textarea "Partagez votre expérience en une ou deux phrases clé. Exemples d'expérience : -…" at bounding box center [494, 387] width 480 height 55
click at [65, 244] on div "Analyse des forces" at bounding box center [89, 248] width 84 height 32
select select "tip"
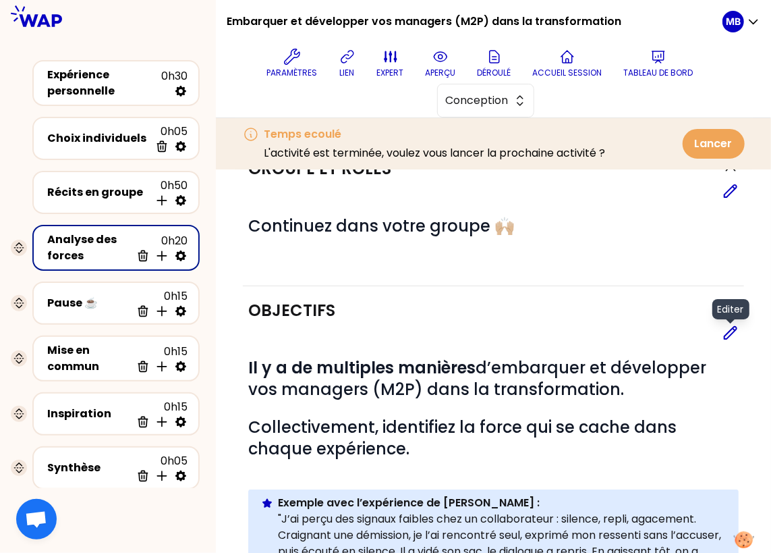
click at [734, 331] on icon at bounding box center [731, 333] width 16 height 16
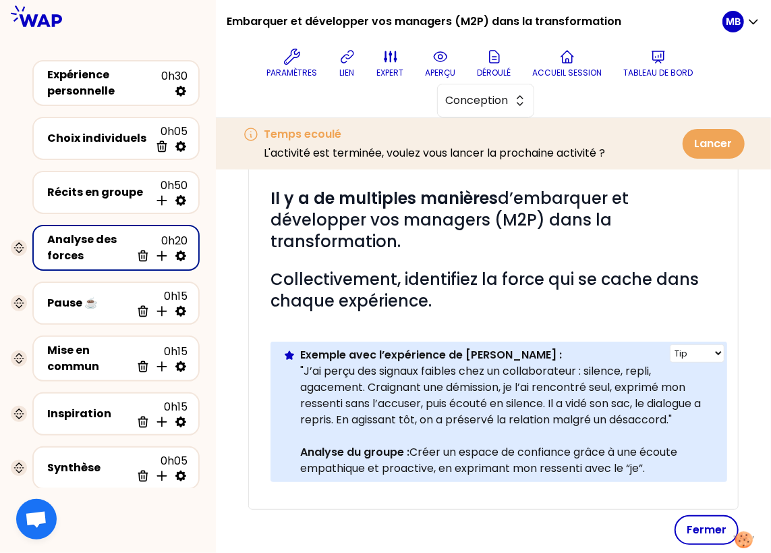
scroll to position [264, 0]
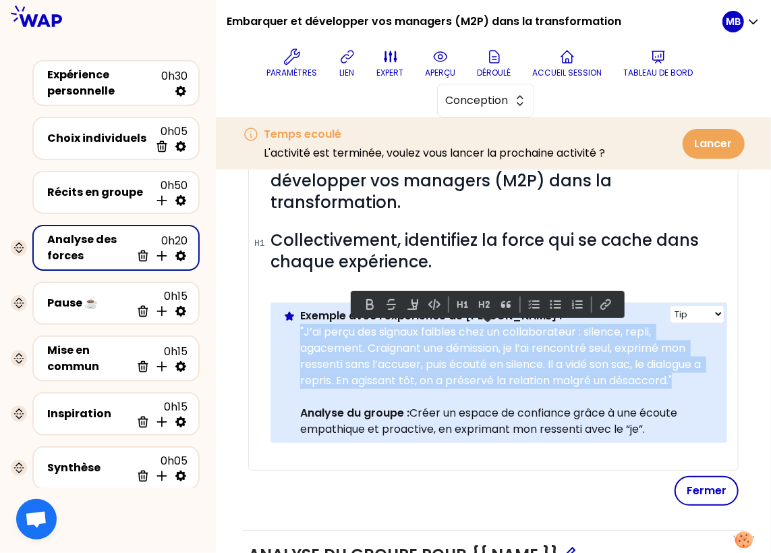
drag, startPoint x: 684, startPoint y: 377, endPoint x: 298, endPoint y: 331, distance: 389.5
click at [298, 331] on div "Info Warning Tip Exemple avec l’expérience de [PERSON_NAME] : "J’ai perçu des s…" at bounding box center [499, 372] width 457 height 140
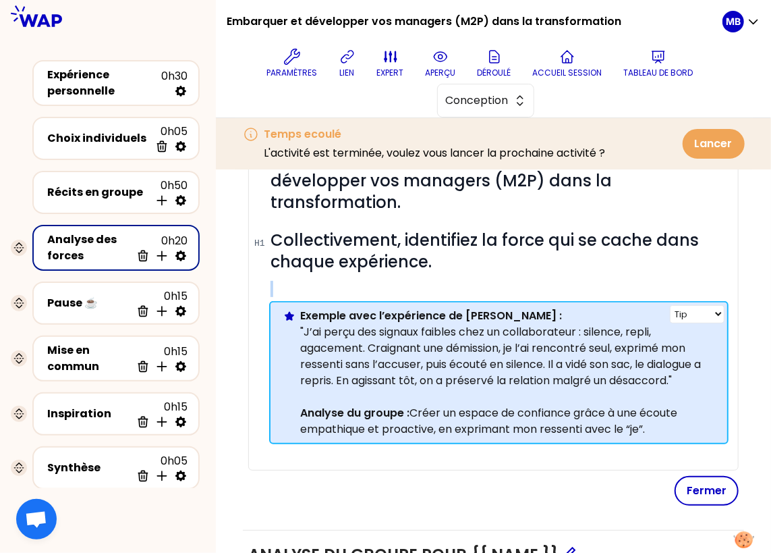
click at [389, 361] on p ""J’ai perçu des signaux faibles chez un collaborateur : silence, repli, agaceme…" at bounding box center [508, 356] width 416 height 65
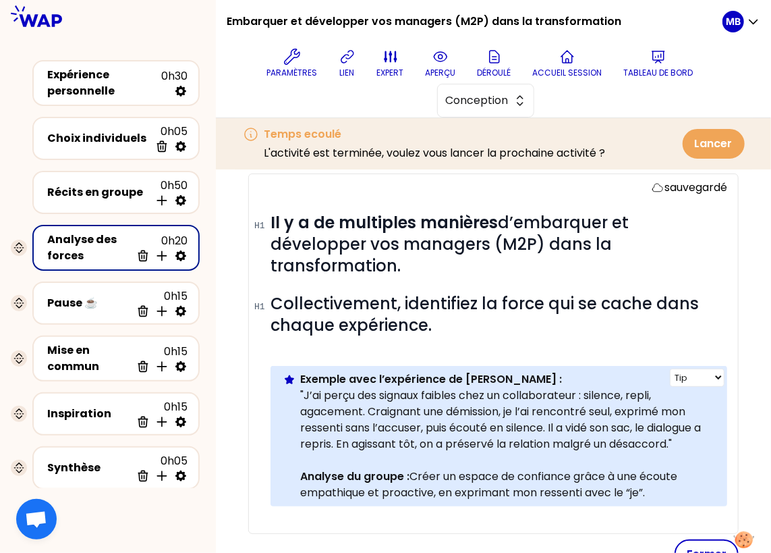
scroll to position [205, 0]
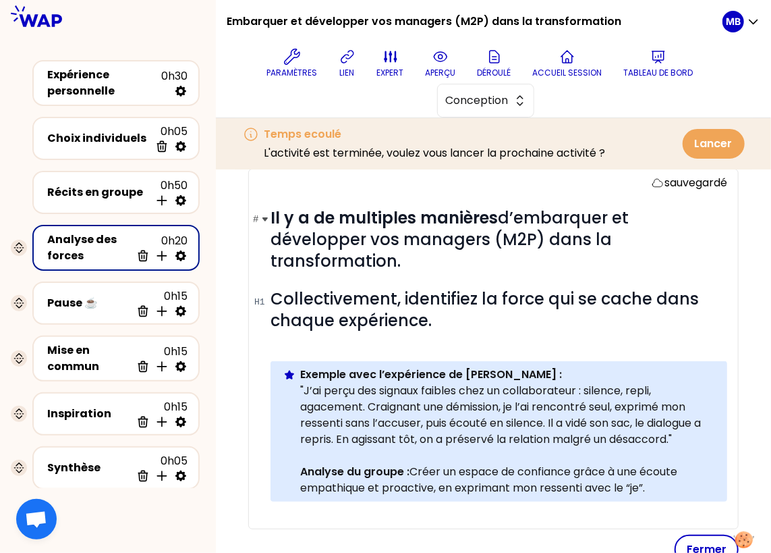
click at [271, 209] on strong "Il y a de multiples manières" at bounding box center [384, 218] width 227 height 22
drag, startPoint x: 270, startPoint y: 214, endPoint x: 353, endPoint y: 277, distance: 104.1
click at [353, 277] on div "# Il y a de multiples manières d’embarquer et développer vos managers (M2P) dan…" at bounding box center [499, 365] width 457 height 316
click at [695, 537] on button "Fermer" at bounding box center [707, 550] width 64 height 30
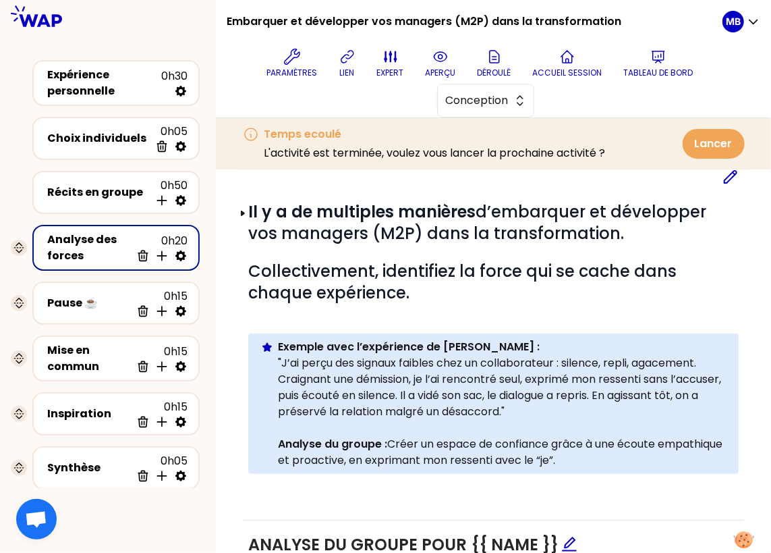
drag, startPoint x: 245, startPoint y: 205, endPoint x: 453, endPoint y: 351, distance: 254.3
drag, startPoint x: 634, startPoint y: 461, endPoint x: 246, endPoint y: 212, distance: 460.6
copy div "Il y a de multiples manières d’embarquer et développer vos managers (M2P) dans …"
click at [101, 105] on div "Expérience personnelle 0h30" at bounding box center [116, 83] width 178 height 57
click at [110, 76] on div "Expérience personnelle" at bounding box center [104, 83] width 114 height 32
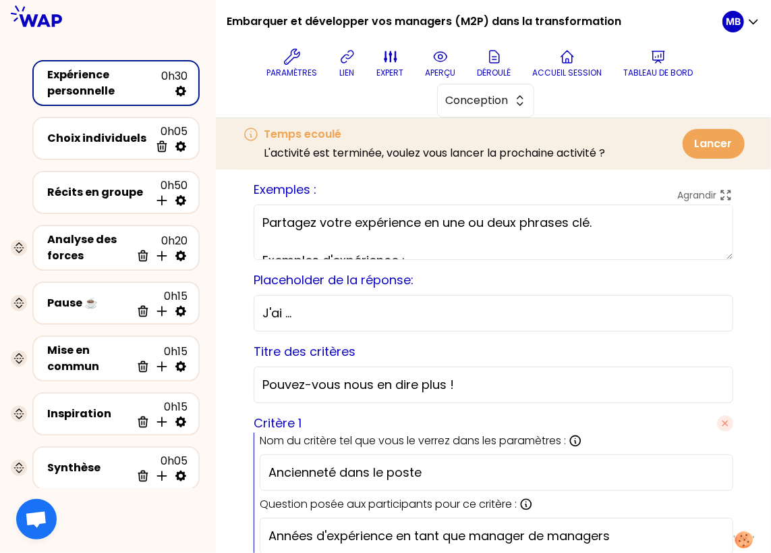
scroll to position [358, 0]
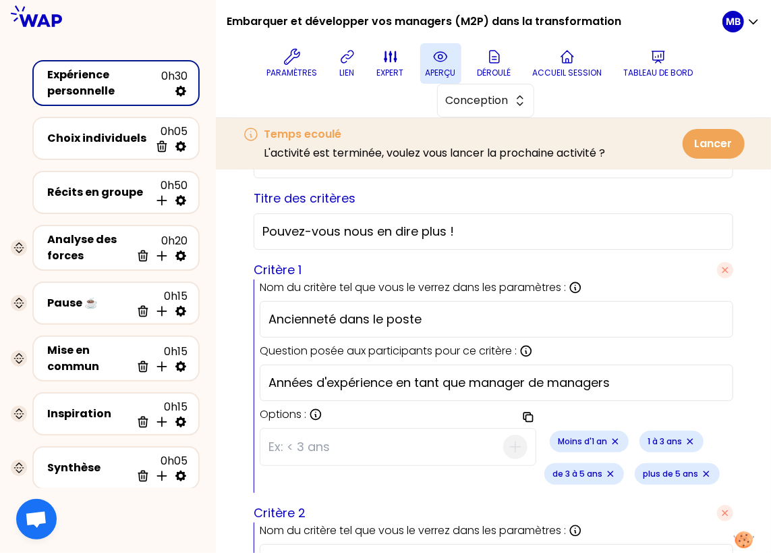
click at [433, 60] on icon at bounding box center [441, 57] width 16 height 16
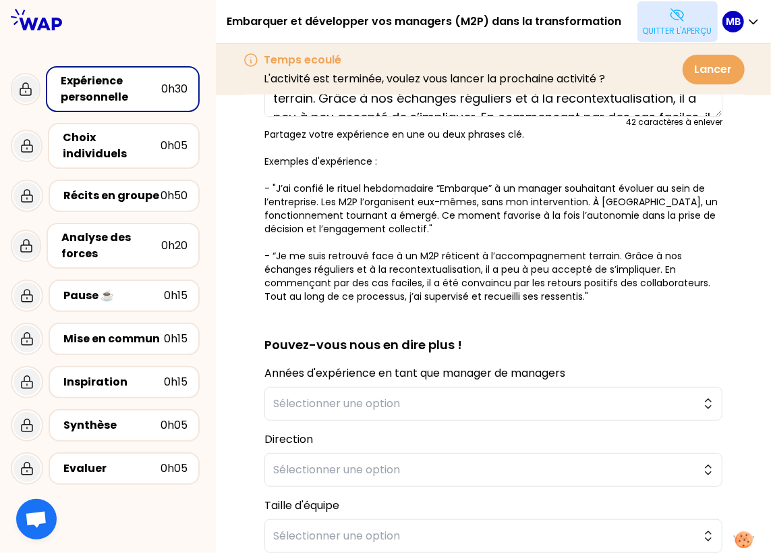
scroll to position [193, 0]
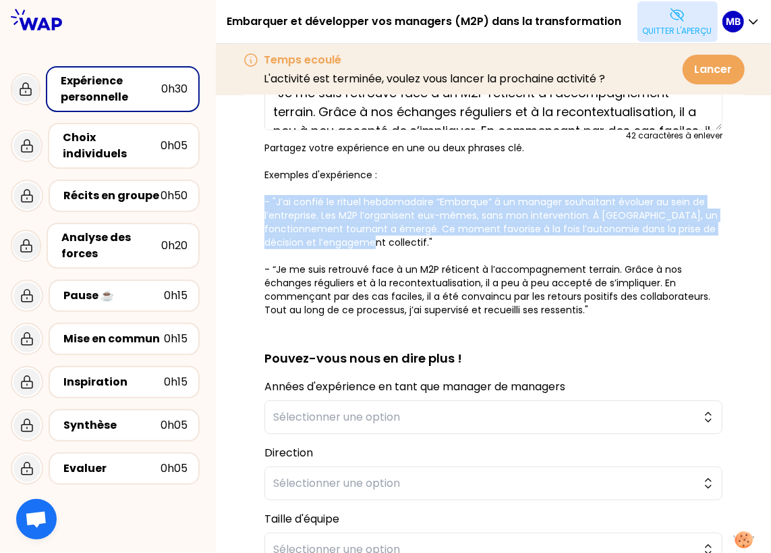
drag, startPoint x: 256, startPoint y: 194, endPoint x: 402, endPoint y: 239, distance: 152.6
click at [402, 239] on div "sauvegardé Vous avez toutes et tous contribué à faire évoluer la posture de vos…" at bounding box center [493, 310] width 501 height 769
copy p "- "J’ai confié le rituel hebdomadaire “Embarque” à un manager souhaitant évolue…"
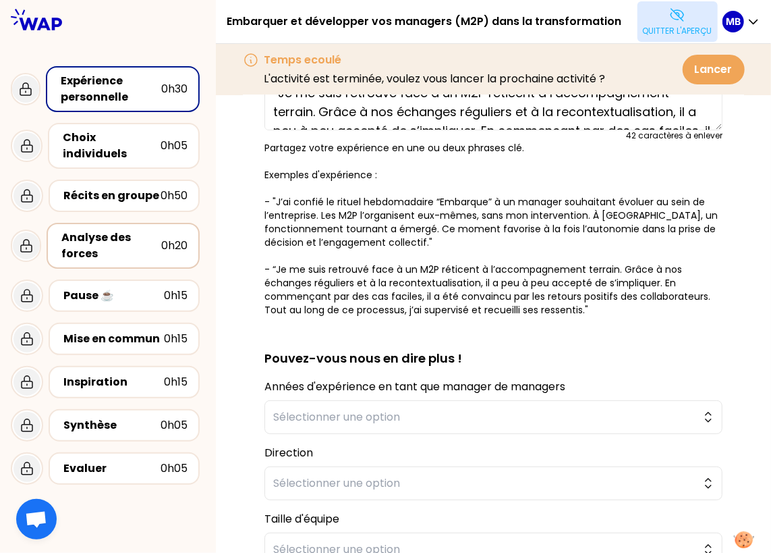
click at [126, 239] on div "Analyse des forces" at bounding box center [111, 245] width 100 height 32
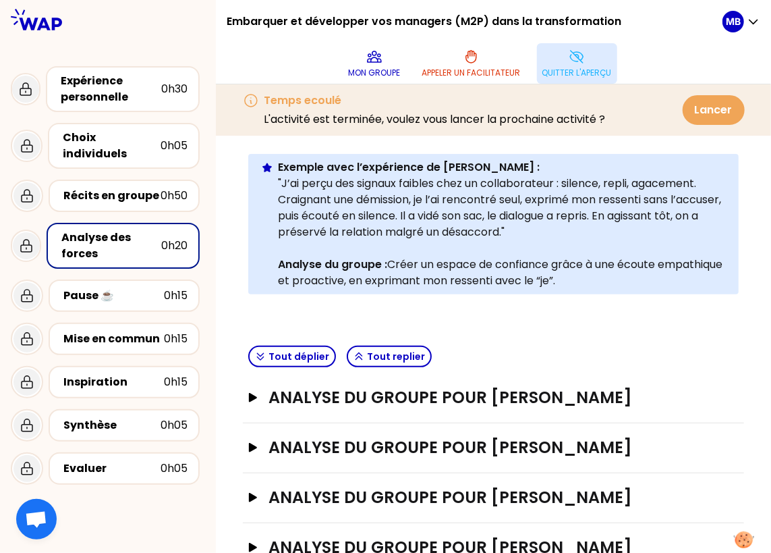
click at [576, 65] on button "Quitter l'aperçu" at bounding box center [577, 63] width 80 height 40
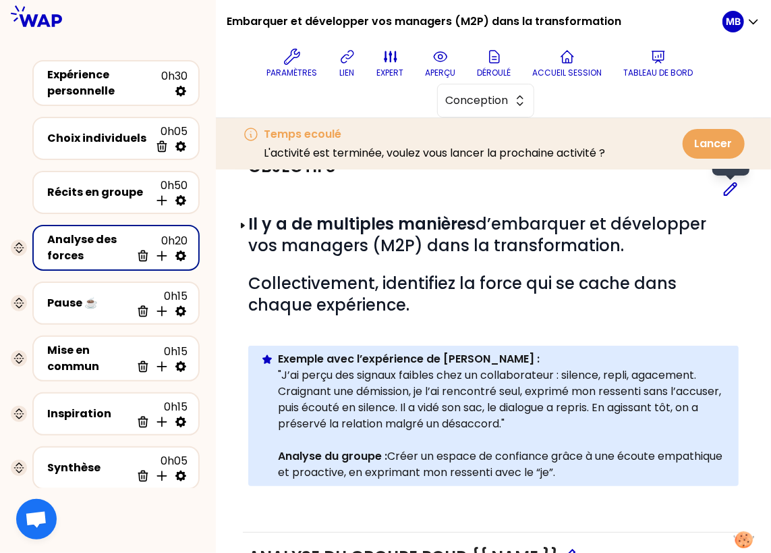
click at [732, 186] on icon at bounding box center [731, 189] width 16 height 16
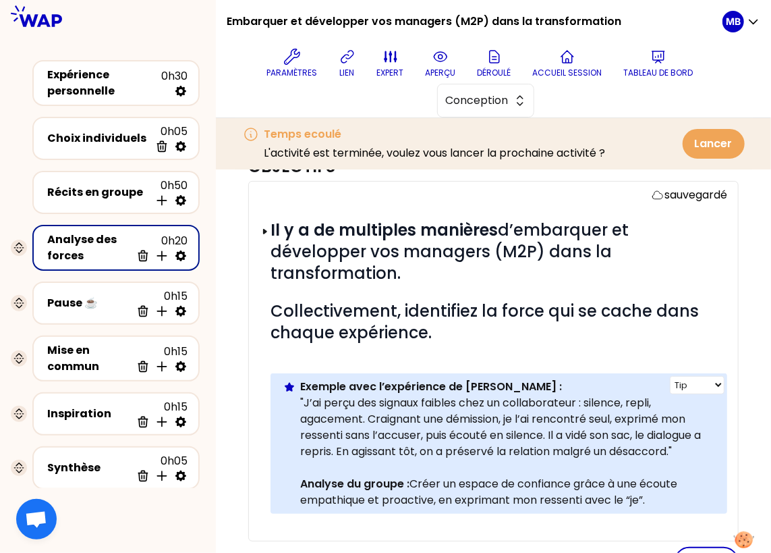
scroll to position [231, 0]
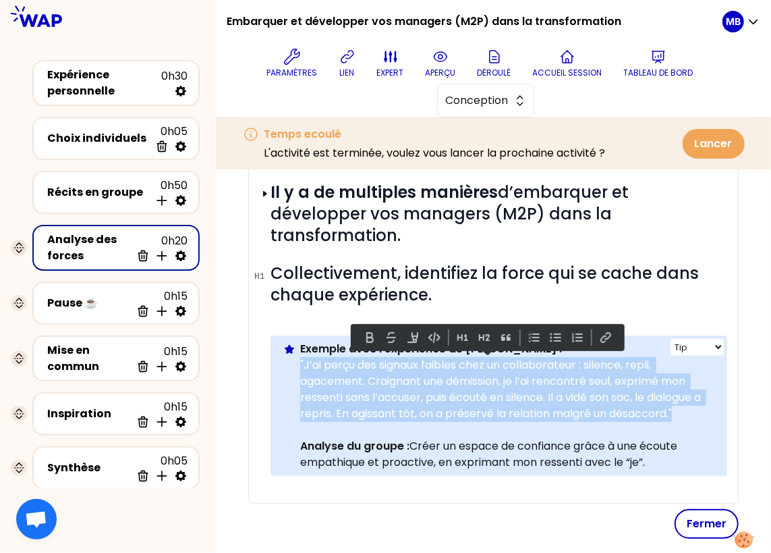
drag, startPoint x: 686, startPoint y: 413, endPoint x: 300, endPoint y: 366, distance: 388.9
click at [300, 366] on p ""J’ai perçu des signaux faibles chez un collaborateur : silence, repli, agaceme…" at bounding box center [508, 389] width 416 height 65
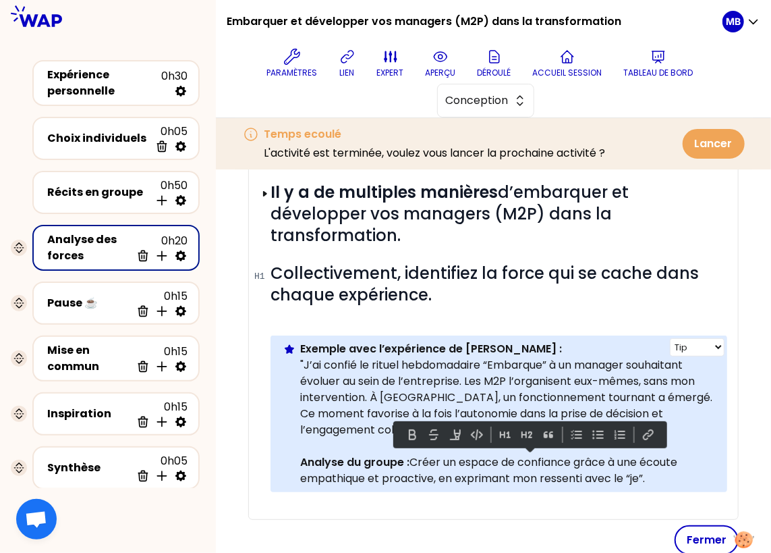
drag, startPoint x: 649, startPoint y: 472, endPoint x: 414, endPoint y: 462, distance: 235.8
click at [414, 462] on p "Analyse du groupe : Créer un espace de confiance grâce à une écoute empathique …" at bounding box center [508, 470] width 416 height 32
paste div
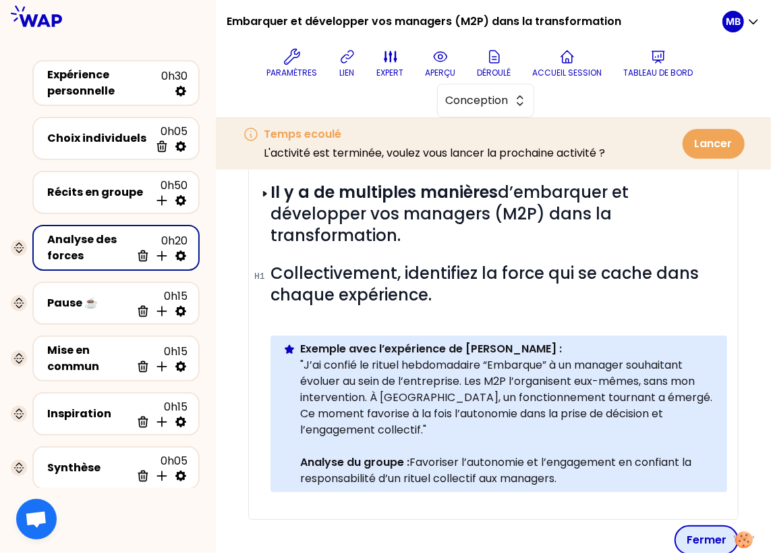
click at [690, 533] on button "Fermer" at bounding box center [707, 540] width 64 height 30
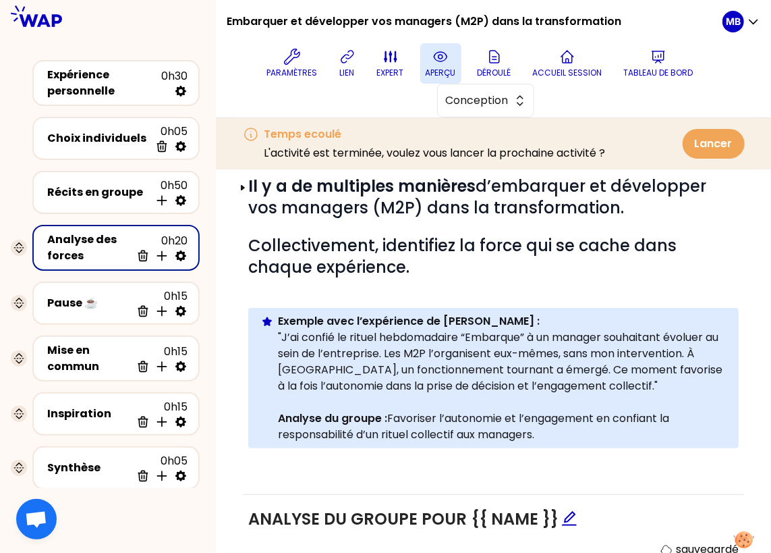
click at [439, 58] on icon at bounding box center [441, 57] width 4 height 4
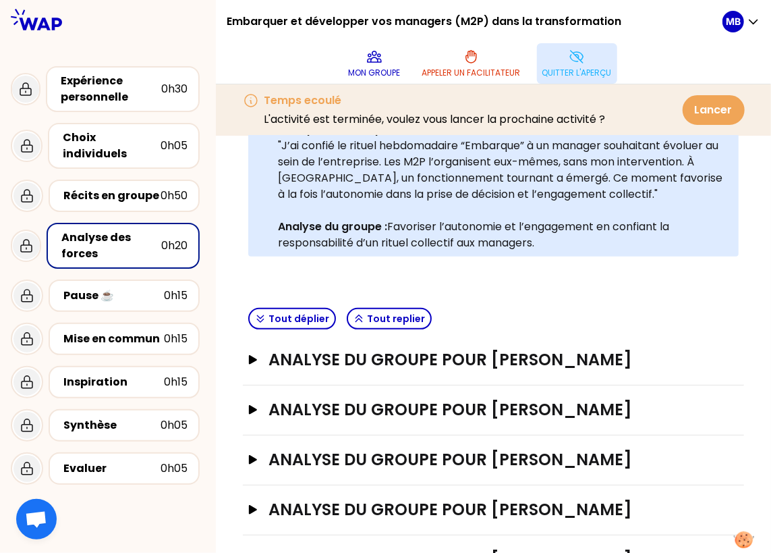
scroll to position [0, 0]
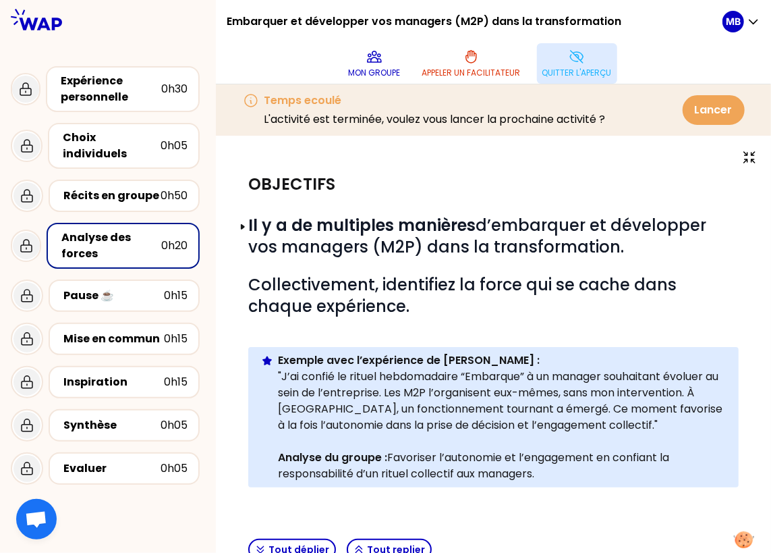
click at [570, 51] on icon at bounding box center [577, 57] width 16 height 16
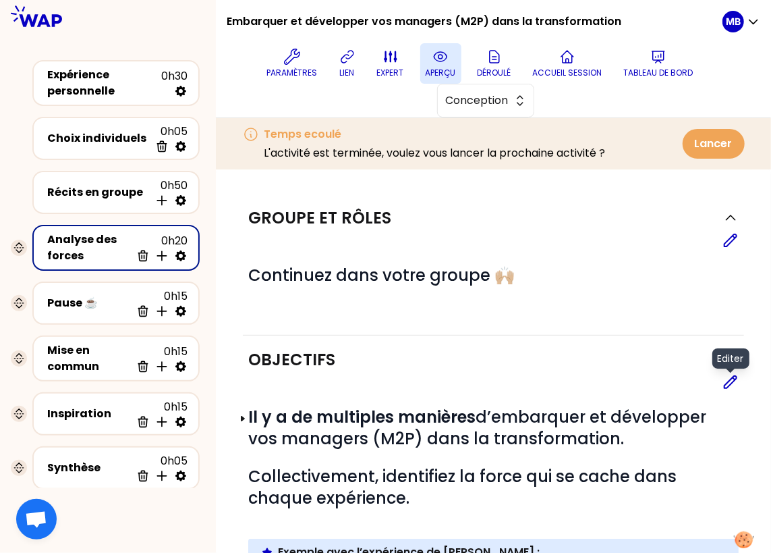
click at [727, 384] on icon at bounding box center [731, 382] width 16 height 16
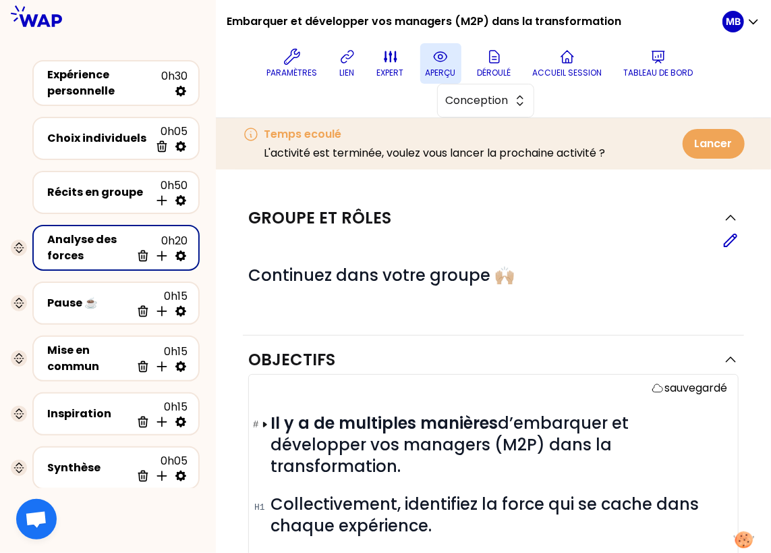
click at [638, 420] on h1 "# Il y a de multiples manières d’embarquer et développer vos managers (M2P) dan…" at bounding box center [499, 444] width 457 height 65
click at [433, 71] on p "aperçu" at bounding box center [441, 72] width 30 height 11
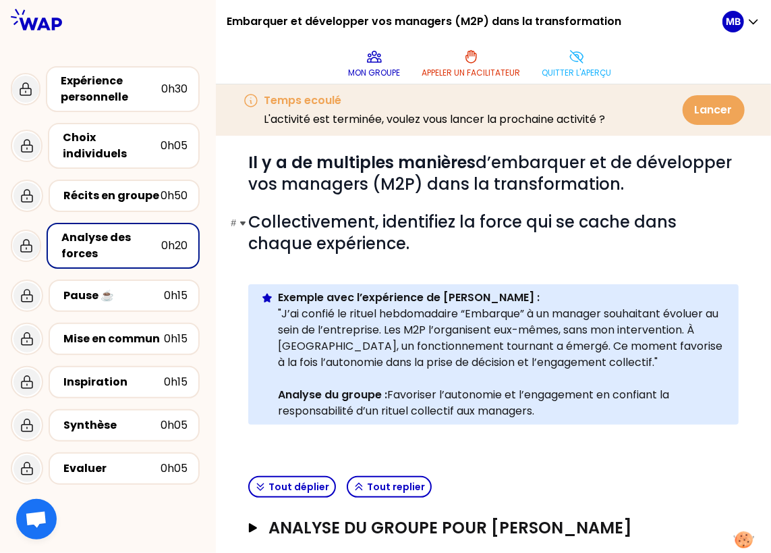
scroll to position [65, 0]
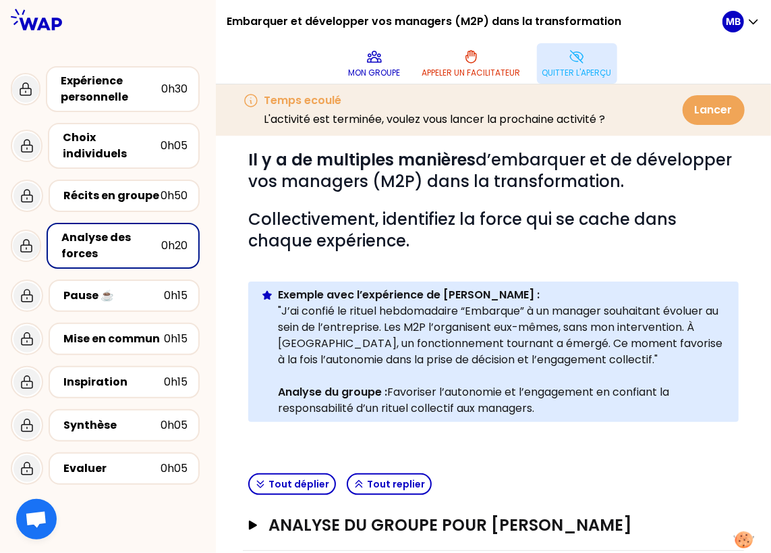
click at [572, 74] on p "Quitter l'aperçu" at bounding box center [578, 72] width 70 height 11
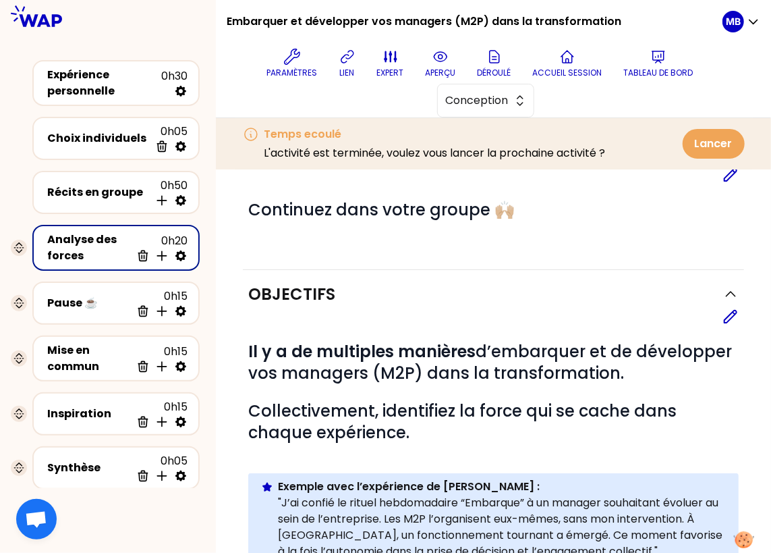
click at [740, 322] on div "Objectifs Editer # Il y a de multiples manières d’embarquer et de développer vo…" at bounding box center [493, 465] width 501 height 390
click at [725, 316] on icon at bounding box center [731, 316] width 16 height 16
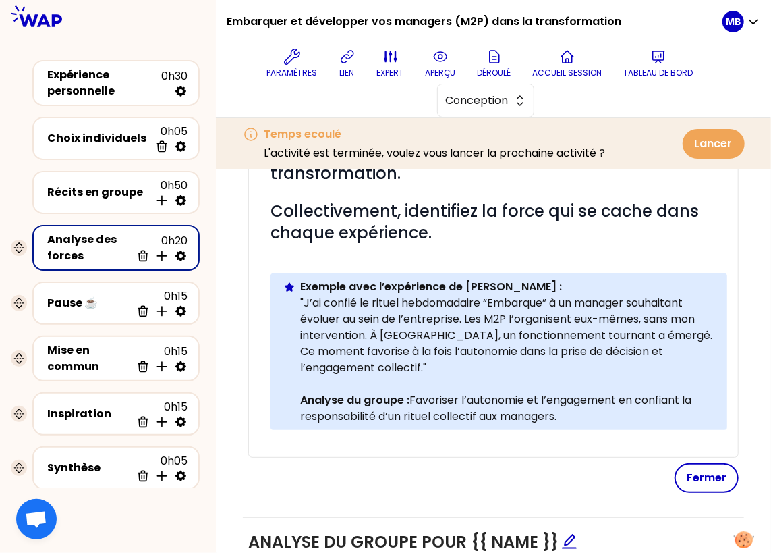
scroll to position [394, 0]
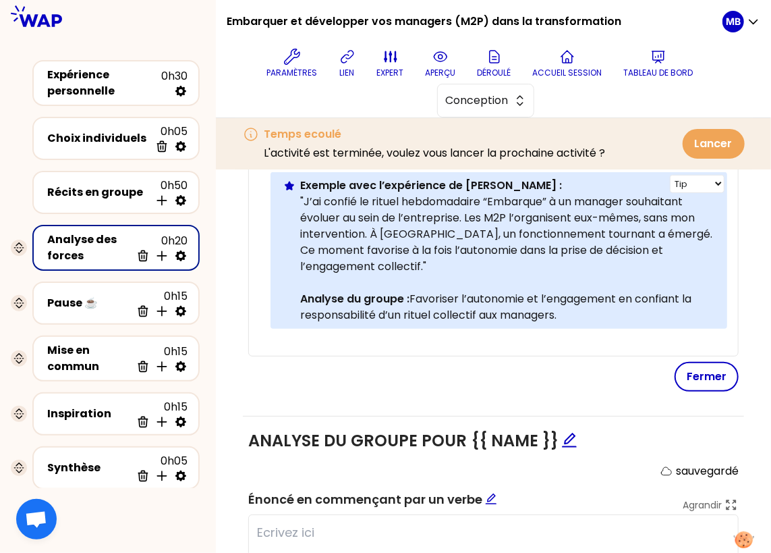
click at [500, 313] on p "Analyse du groupe : Favoriser l’autonomie et l’engagement en confiant la respon…" at bounding box center [508, 307] width 416 height 32
click at [700, 379] on button "Fermer" at bounding box center [707, 377] width 64 height 30
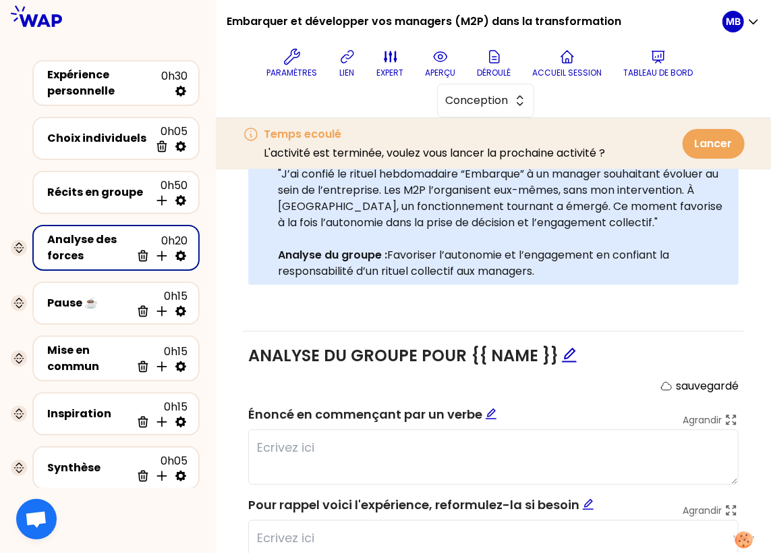
scroll to position [464, 0]
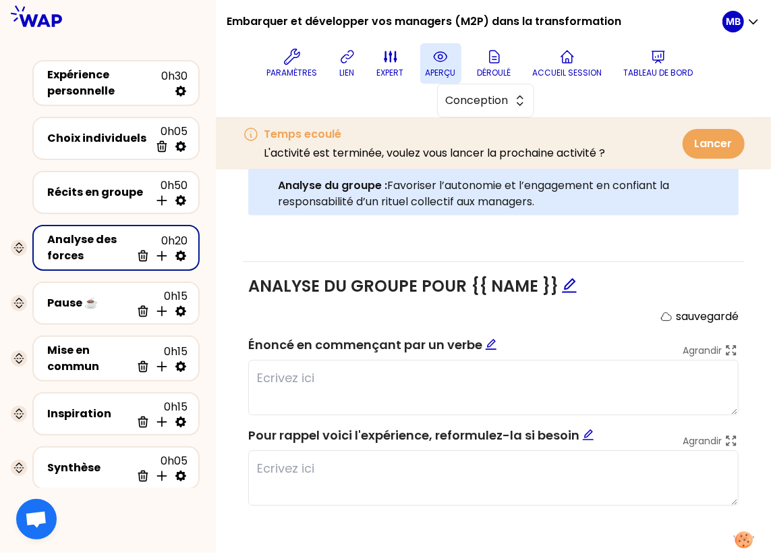
click at [432, 55] on button "aperçu" at bounding box center [440, 63] width 41 height 40
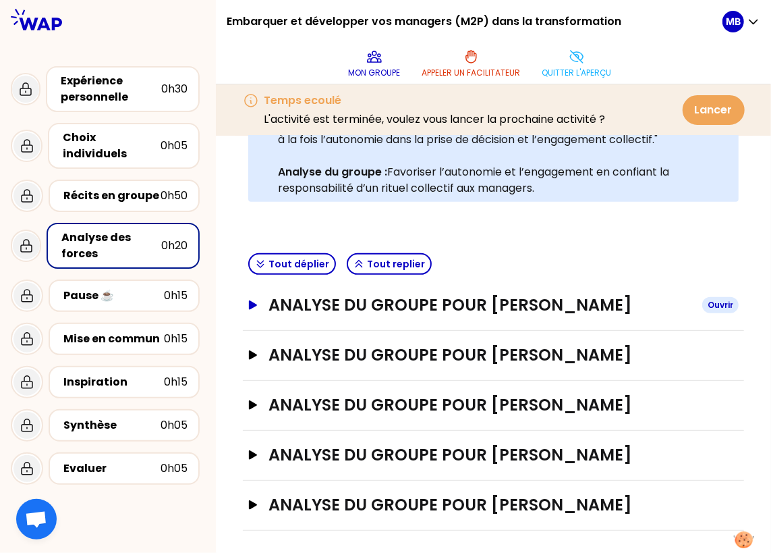
click at [416, 312] on h3 "ANALYSE DU GROUPE POUR [PERSON_NAME]" at bounding box center [480, 305] width 423 height 22
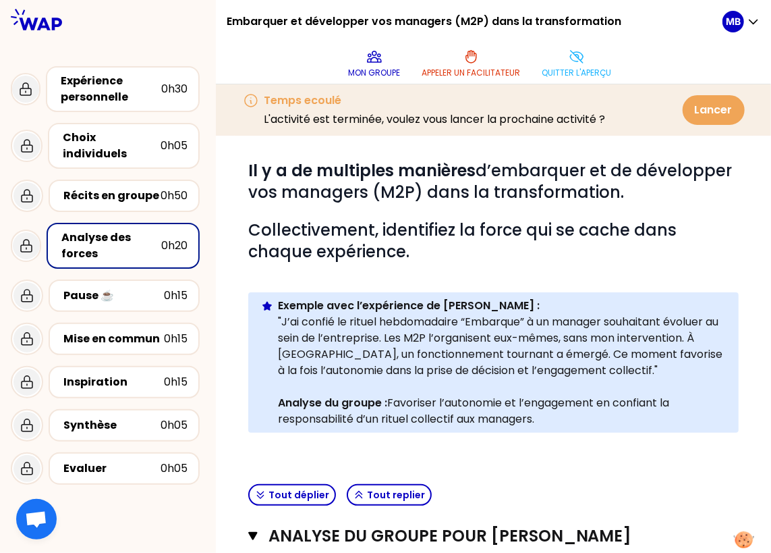
scroll to position [0, 0]
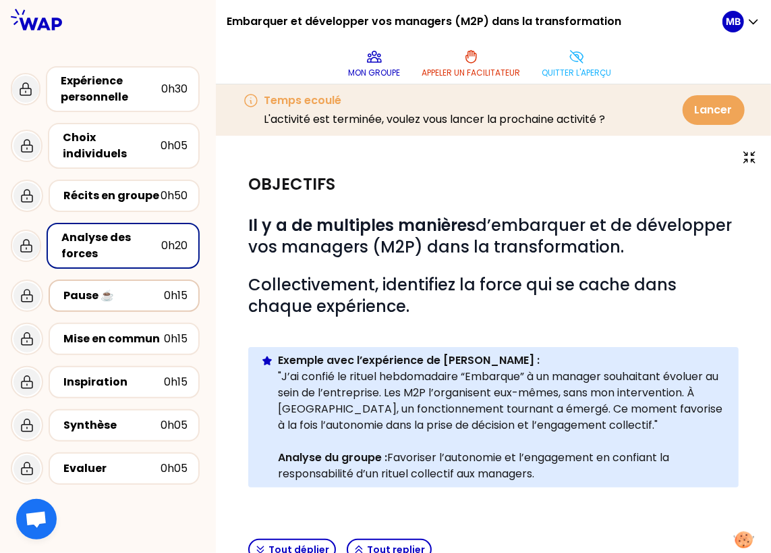
click at [130, 288] on div "Pause ☕️" at bounding box center [113, 296] width 101 height 16
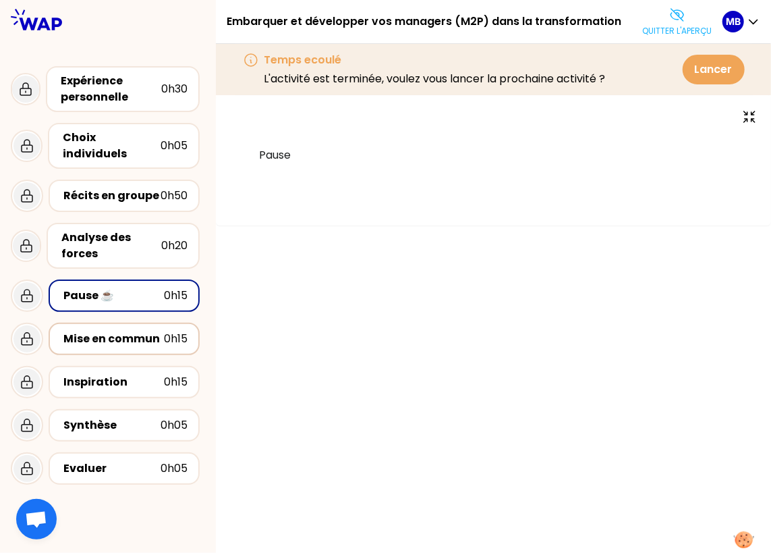
click at [131, 331] on div "Mise en commun" at bounding box center [113, 339] width 101 height 16
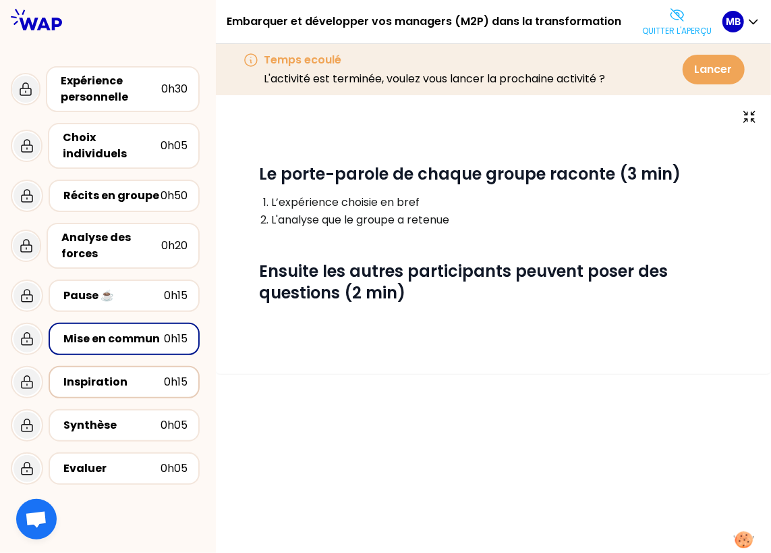
click at [131, 374] on div "Inspiration" at bounding box center [113, 382] width 101 height 16
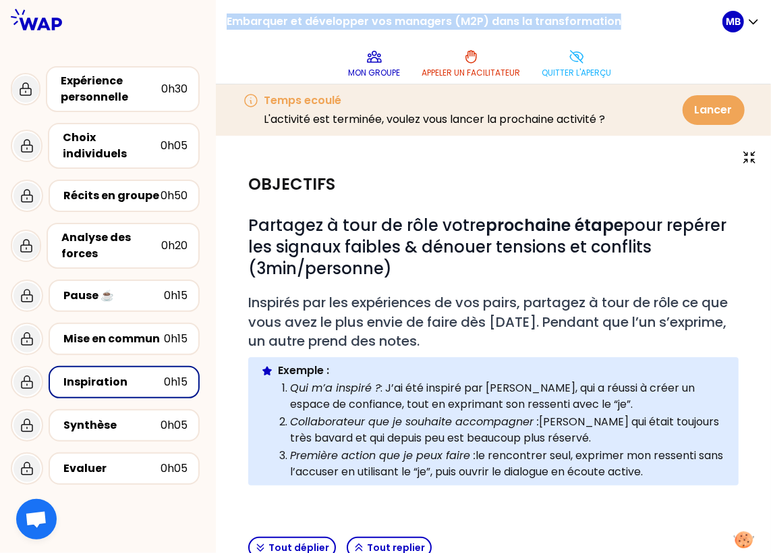
drag, startPoint x: 227, startPoint y: 22, endPoint x: 628, endPoint y: 17, distance: 400.3
click at [628, 17] on div "Embarquer et développer vos managers (M2P) dans la transformation Mon groupe Ap…" at bounding box center [475, 42] width 496 height 84
click at [563, 54] on button "Quitter l'aperçu" at bounding box center [577, 63] width 80 height 40
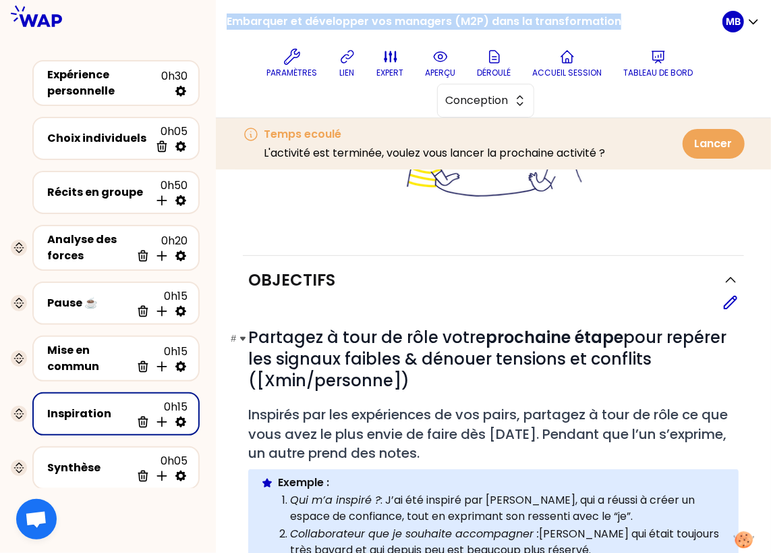
scroll to position [248, 0]
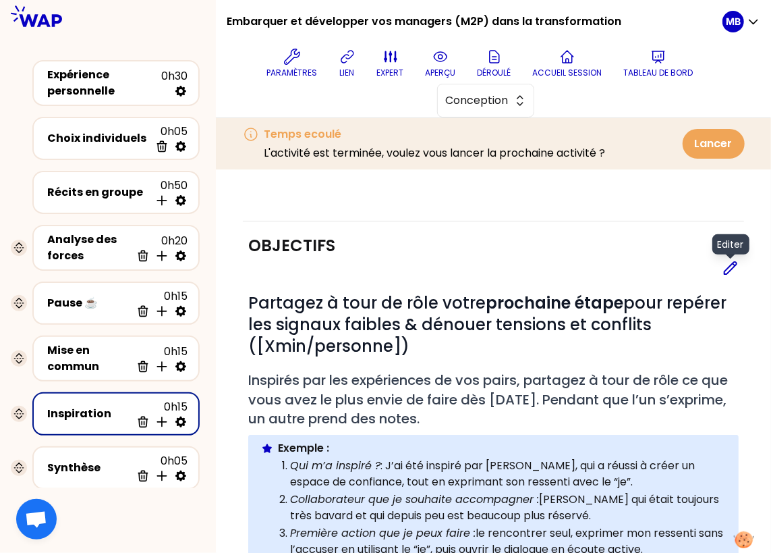
click at [724, 267] on icon at bounding box center [731, 268] width 16 height 16
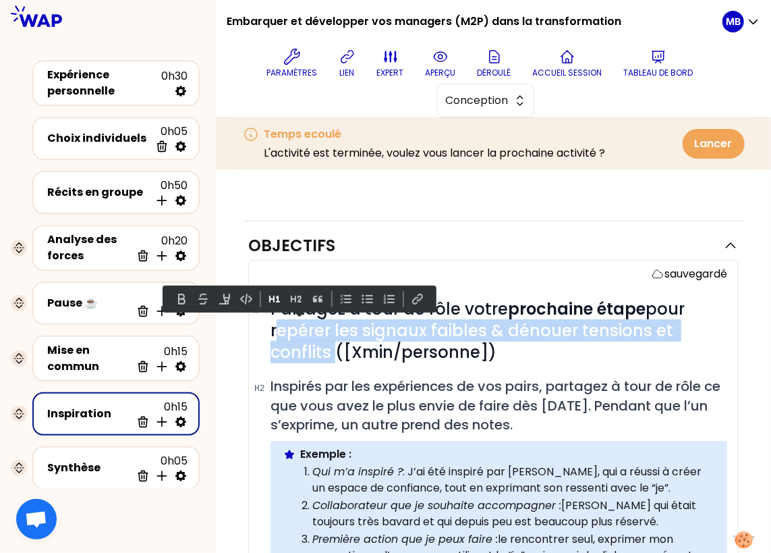
drag, startPoint x: 328, startPoint y: 354, endPoint x: 272, endPoint y: 333, distance: 59.8
click at [272, 333] on span "Partagez à tour de rôle votre prochaine étape pour repérer les signaux faibles …" at bounding box center [480, 330] width 418 height 65
paste div
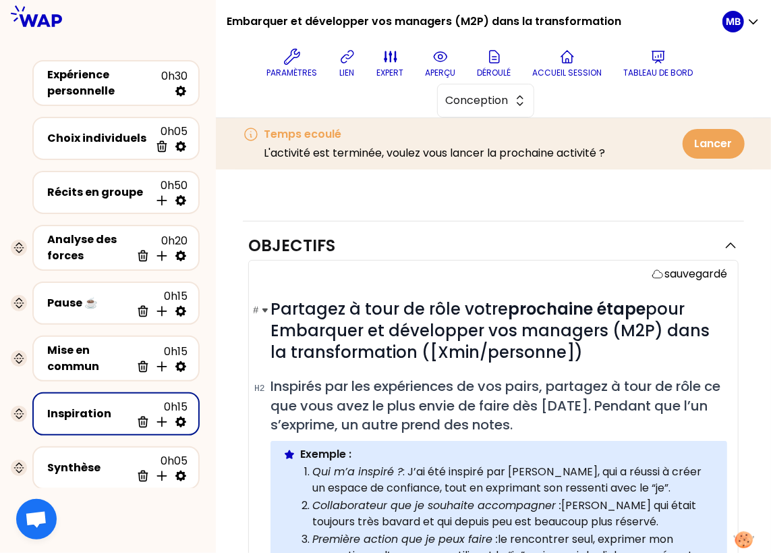
click at [279, 327] on span "Partagez à tour de rôle votre prochaine étape pour Embarquer et développer vos …" at bounding box center [492, 330] width 443 height 65
click at [589, 349] on h1 "# Partagez à tour de rôle votre prochaine étape pour embarquer et développer vo…" at bounding box center [499, 330] width 457 height 65
click at [272, 326] on span "Partagez à tour de rôle votre prochaine étape pour embarquer et développer vos …" at bounding box center [493, 330] width 445 height 65
click at [593, 358] on h1 "# Partagez à tour de rôle votre prochaine étape pour embarquer et développer vo…" at bounding box center [499, 330] width 457 height 65
click at [433, 63] on icon at bounding box center [441, 57] width 16 height 16
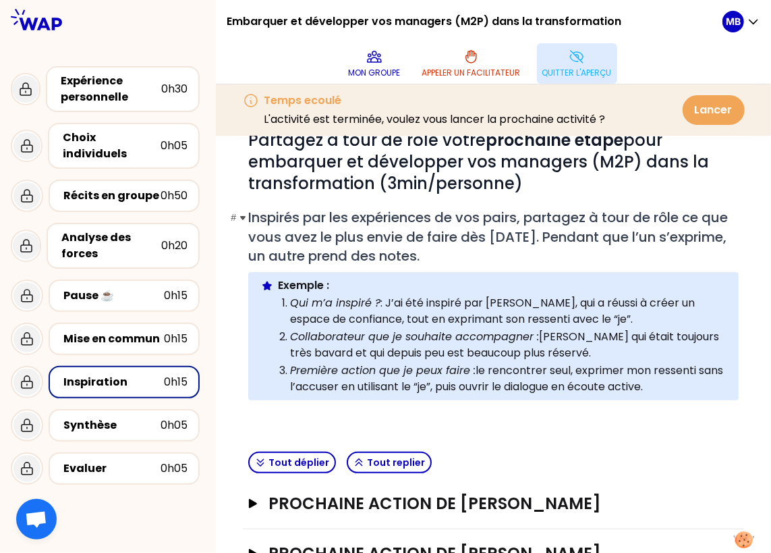
scroll to position [0, 0]
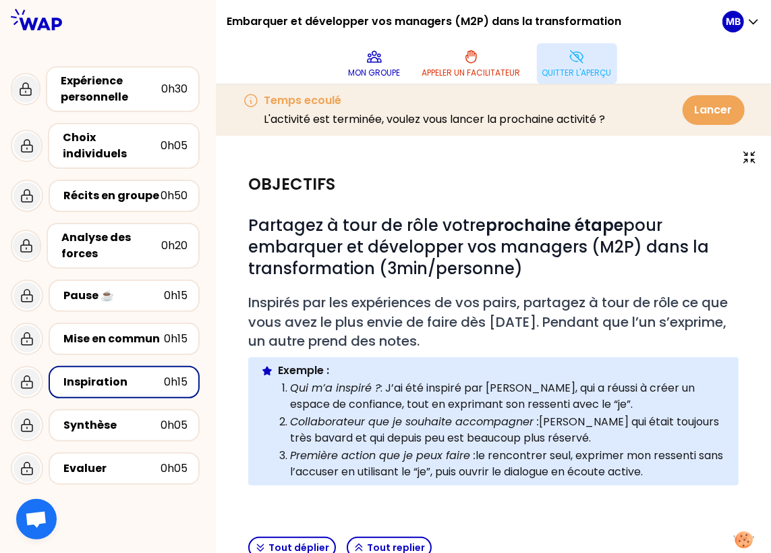
click at [580, 60] on icon at bounding box center [577, 57] width 16 height 16
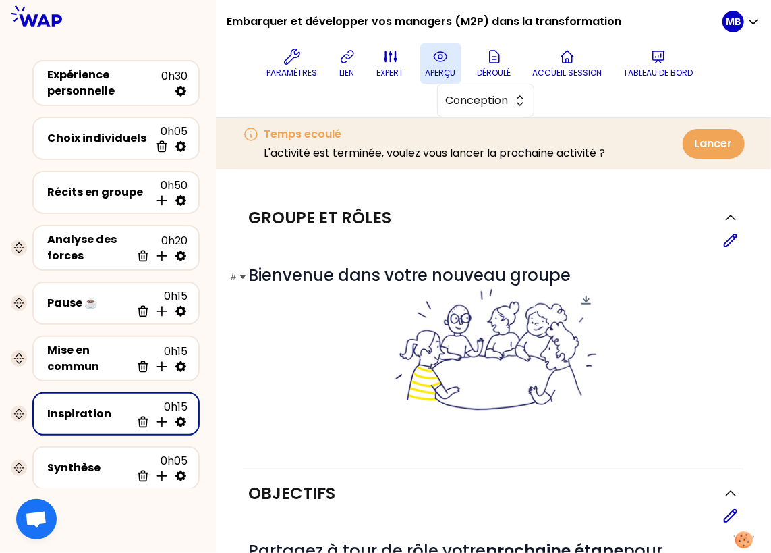
scroll to position [235, 0]
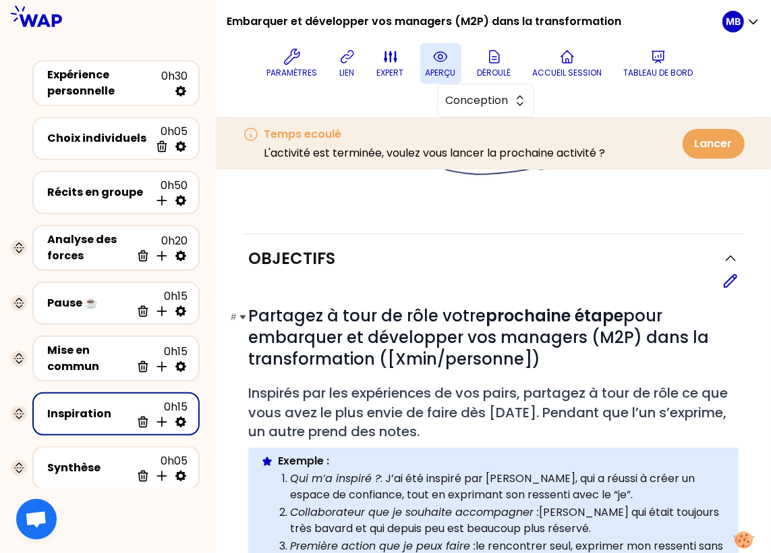
click at [548, 354] on h1 "# Partagez à tour de rôle votre prochaine étape pour embarquer et développer vo…" at bounding box center [493, 337] width 491 height 65
click at [727, 278] on icon at bounding box center [731, 281] width 16 height 16
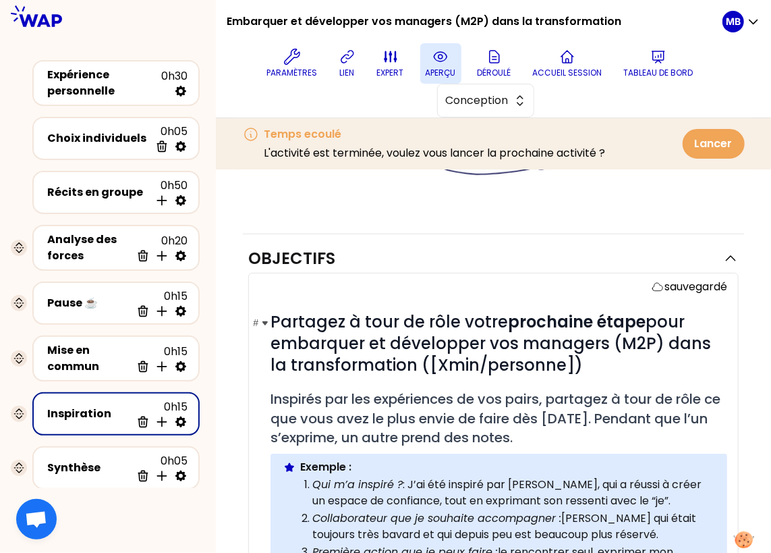
click at [558, 371] on h1 "# Partagez à tour de rôle votre prochaine étape pour embarquer et développer vo…" at bounding box center [499, 343] width 457 height 65
click at [441, 46] on button "aperçu" at bounding box center [440, 63] width 41 height 40
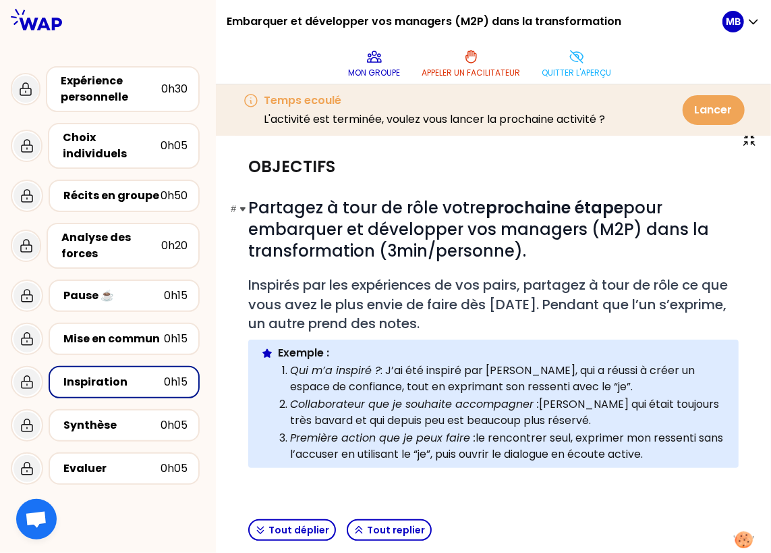
scroll to position [0, 0]
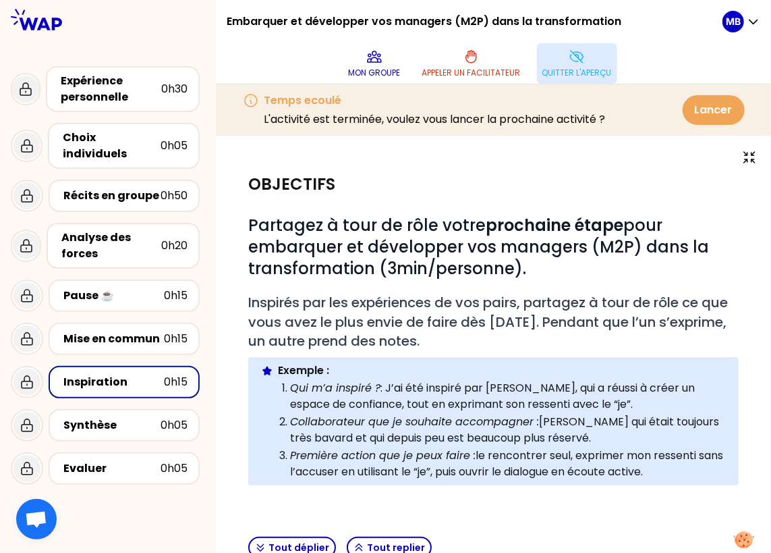
click at [551, 57] on button "Quitter l'aperçu" at bounding box center [577, 63] width 80 height 40
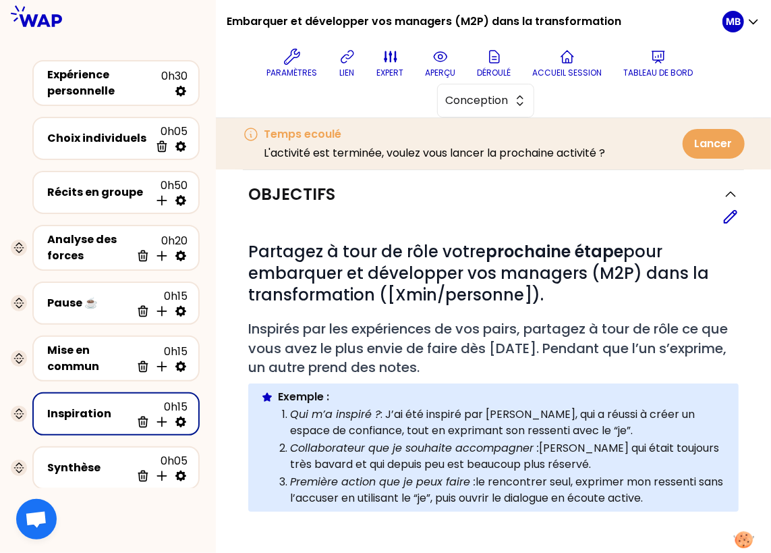
scroll to position [302, 0]
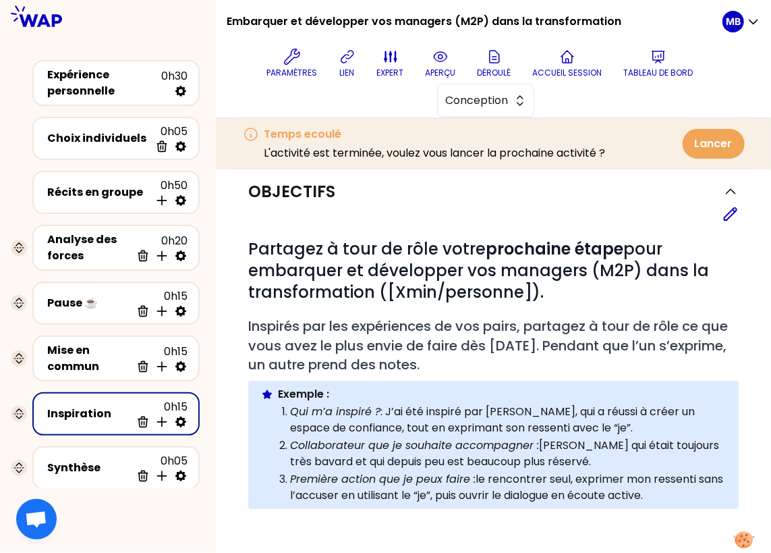
click at [724, 202] on div "Objectifs Editer # Partagez à tour de rôle votre prochaine étape pour embarquer…" at bounding box center [493, 361] width 501 height 388
click at [730, 210] on icon at bounding box center [731, 214] width 12 height 12
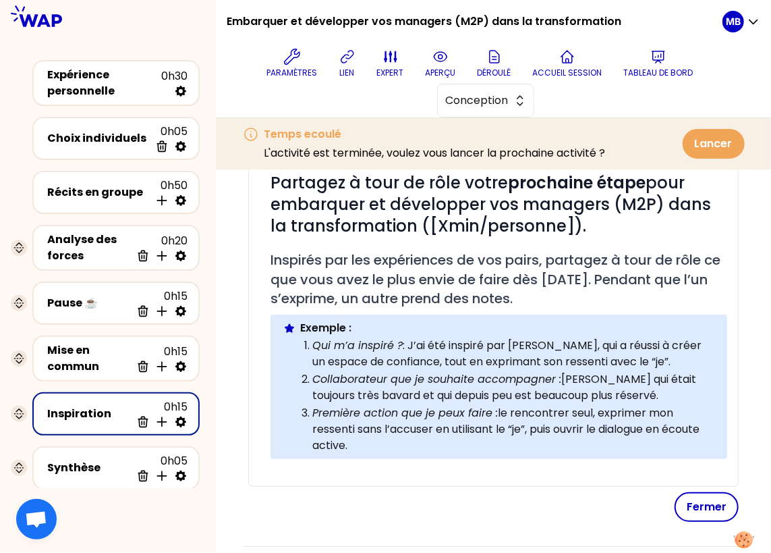
scroll to position [443, 0]
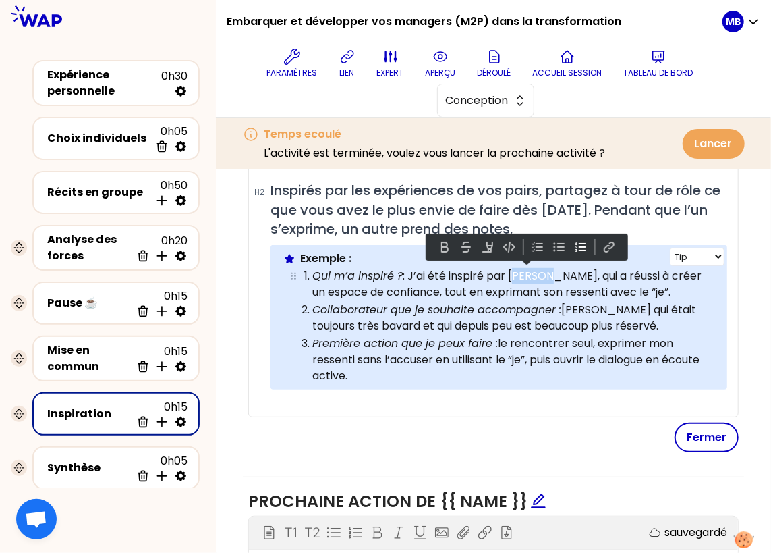
drag, startPoint x: 512, startPoint y: 274, endPoint x: 543, endPoint y: 276, distance: 30.4
click at [543, 276] on p "Qui m’a inspiré ? : J’ai été inspiré par [PERSON_NAME], qui a réussi à créer un…" at bounding box center [514, 284] width 403 height 32
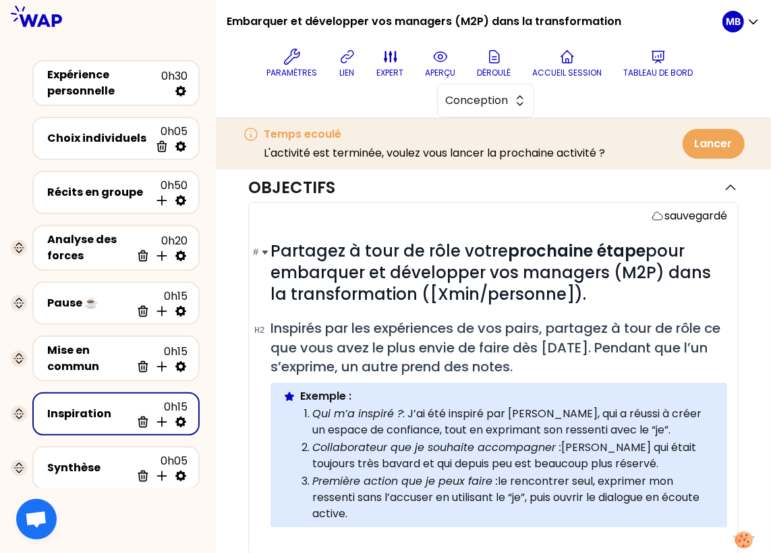
scroll to position [354, 0]
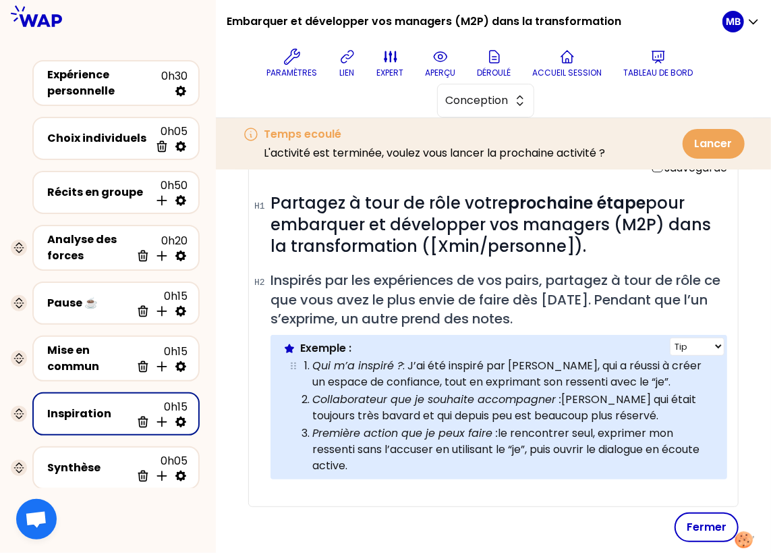
click at [624, 377] on p "Qui m’a inspiré ? : J’ai été inspiré par [PERSON_NAME], qui a réussi à créer un…" at bounding box center [514, 374] width 403 height 32
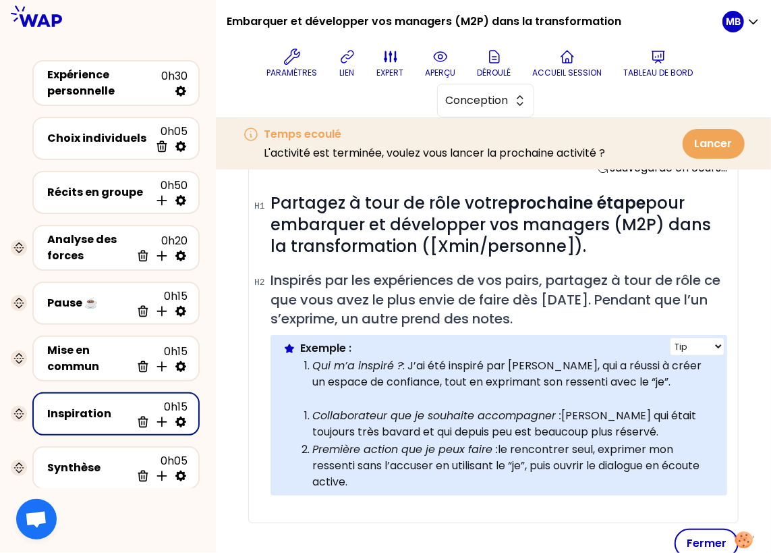
click at [627, 379] on p "Qui m’a inspiré ? : J’ai été inspiré par [PERSON_NAME], qui a réussi à créer un…" at bounding box center [514, 374] width 403 height 32
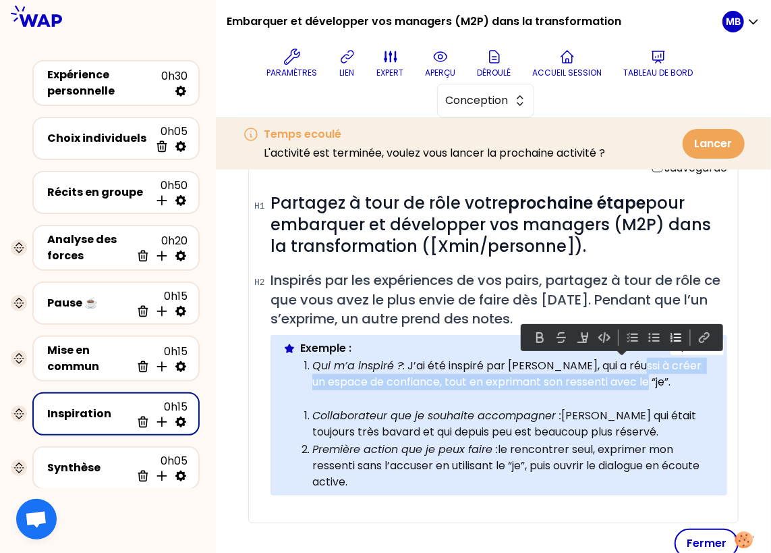
drag, startPoint x: 628, startPoint y: 364, endPoint x: 631, endPoint y: 380, distance: 16.4
click at [631, 380] on p "Qui m’a inspiré ? : J’ai été inspiré par [PERSON_NAME], qui a réussi à créer un…" at bounding box center [514, 374] width 403 height 32
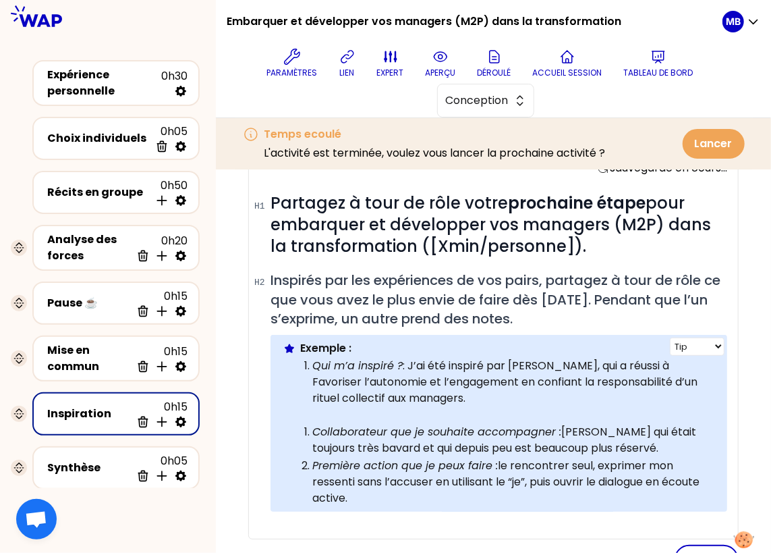
click at [633, 358] on p "Qui m’a inspiré ? : J’ai été inspiré par [PERSON_NAME], qui a réussi à Favorise…" at bounding box center [514, 382] width 403 height 49
click at [490, 387] on p "Qui m’a inspiré ? : J’ai été inspiré par [PERSON_NAME], qui a réussi à favorise…" at bounding box center [514, 382] width 403 height 49
click at [472, 381] on p "Qui m’a inspiré ? : J’ai été inspiré par [PERSON_NAME], qui a réussi à favorise…" at bounding box center [514, 382] width 403 height 49
click at [497, 388] on p "Qui m’a inspiré ? : J’ai été inspiré par [PERSON_NAME], qui a réussi à favorise…" at bounding box center [514, 382] width 403 height 49
click at [431, 415] on p at bounding box center [508, 414] width 416 height 16
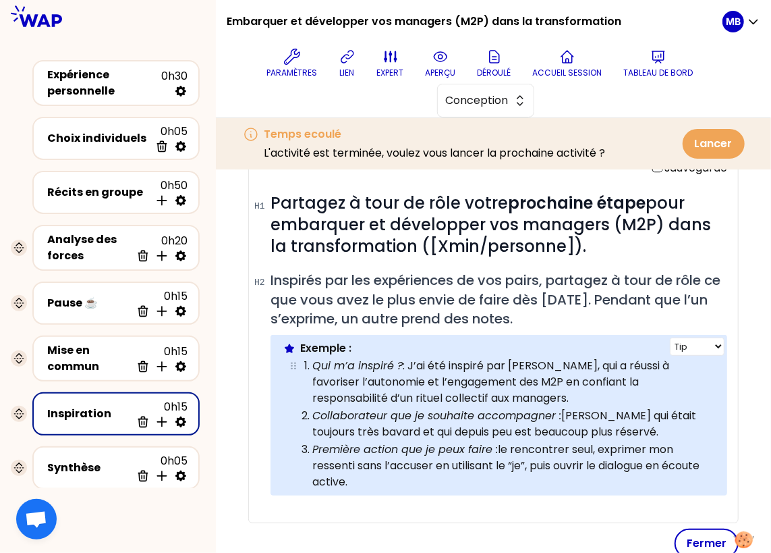
click at [405, 396] on p "Qui m’a inspiré ? : J’ai été inspiré par [PERSON_NAME], qui a réussi à favorise…" at bounding box center [514, 382] width 403 height 49
click at [543, 386] on p "Qui m’a inspiré ? : J’ai été inspiré par [PERSON_NAME], qui a réussi à favorise…" at bounding box center [514, 382] width 403 height 49
click at [531, 396] on p "Qui m’a inspiré ? : J’ai été inspiré par [PERSON_NAME], qui a réussi à favorise…" at bounding box center [514, 382] width 403 height 49
click at [606, 426] on p "Collaborateur que je souhaite accompagner : [PERSON_NAME] qui était toujours tr…" at bounding box center [514, 424] width 403 height 32
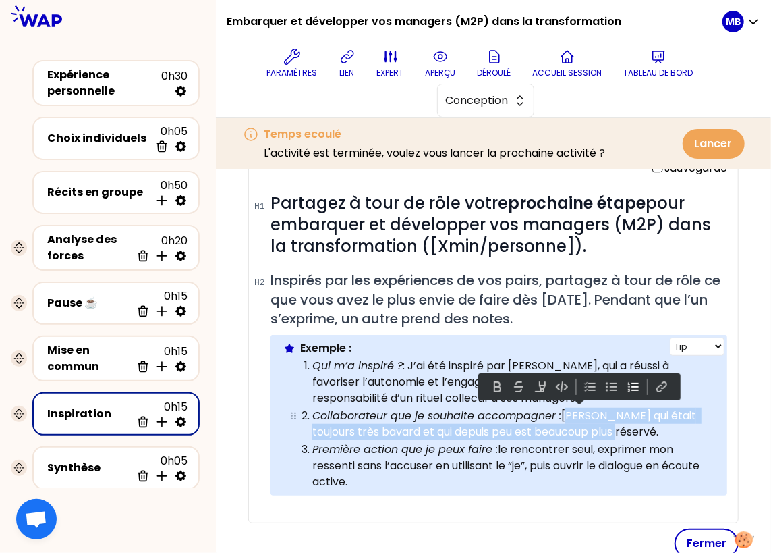
drag, startPoint x: 564, startPoint y: 411, endPoint x: 607, endPoint y: 424, distance: 44.4
click at [607, 424] on p "Collaborateur que je souhaite accompagner : [PERSON_NAME] qui était toujours tr…" at bounding box center [514, 424] width 403 height 32
click at [640, 431] on p "Collaborateur que je souhaite accompagner : [PERSON_NAME] qui était toujours tr…" at bounding box center [514, 424] width 403 height 32
drag, startPoint x: 564, startPoint y: 410, endPoint x: 636, endPoint y: 430, distance: 75.0
click at [636, 430] on p "Collaborateur que je souhaite accompagner : [PERSON_NAME] qui était toujours tr…" at bounding box center [514, 424] width 403 height 32
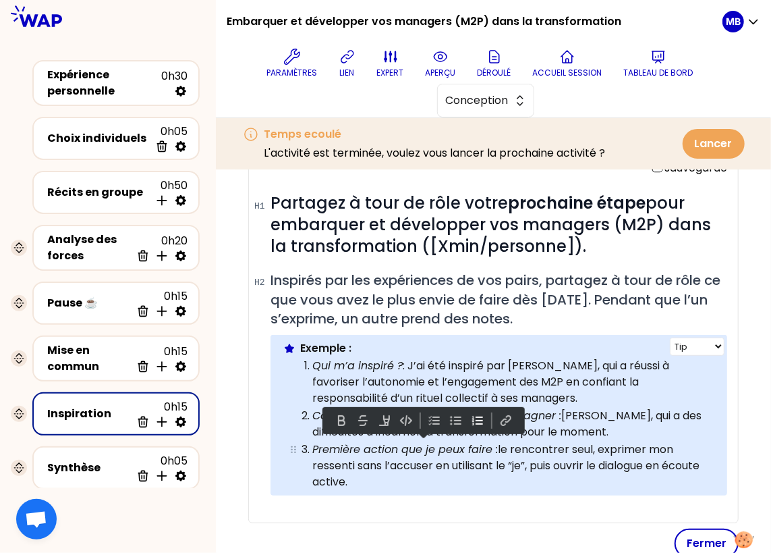
drag, startPoint x: 500, startPoint y: 443, endPoint x: 508, endPoint y: 478, distance: 35.4
click at [508, 478] on p "Première action que je peux faire : le rencontrer seul, exprimer mon ressenti s…" at bounding box center [514, 465] width 403 height 49
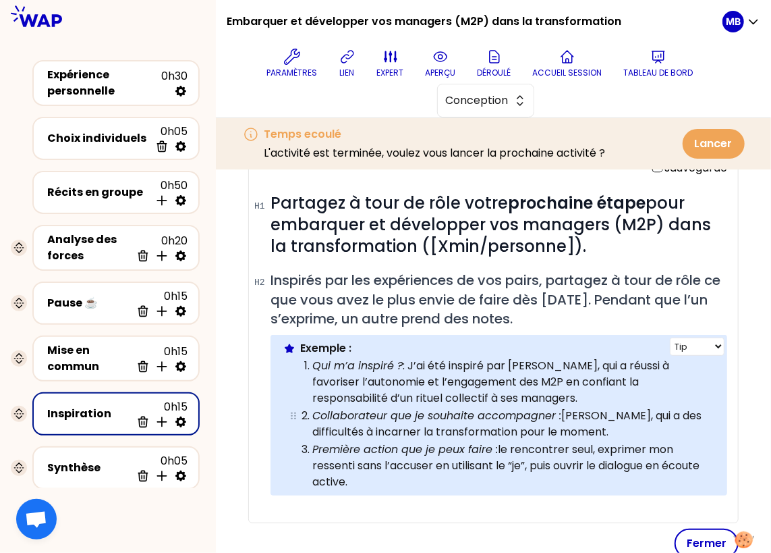
click at [591, 420] on p "Collaborateur que je souhaite accompagner : [PERSON_NAME], qui a des difficulté…" at bounding box center [514, 424] width 403 height 32
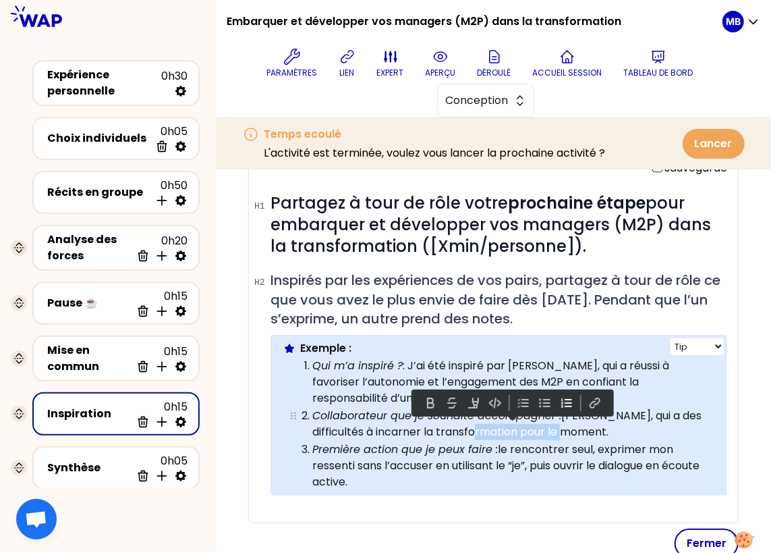
drag, startPoint x: 560, startPoint y: 427, endPoint x: 468, endPoint y: 429, distance: 91.8
click at [468, 429] on p "Collaborateur que je souhaite accompagner : [PERSON_NAME], qui a des difficulté…" at bounding box center [514, 424] width 403 height 32
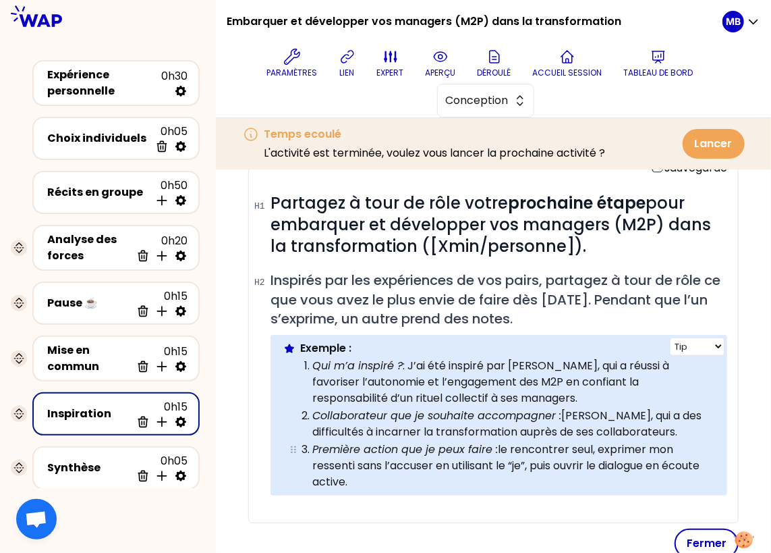
scroll to position [369, 0]
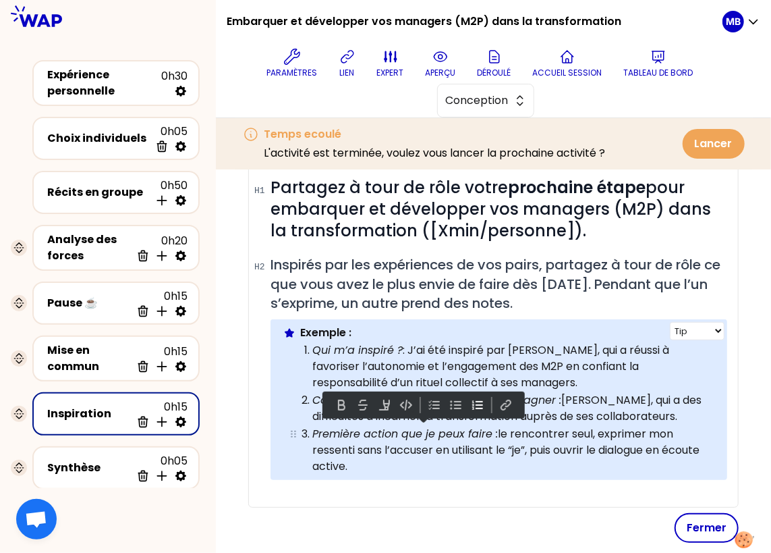
drag, startPoint x: 499, startPoint y: 429, endPoint x: 506, endPoint y: 455, distance: 27.0
click at [506, 455] on p "Première action que je peux faire : le rencontrer seul, exprimer mon ressenti s…" at bounding box center [514, 450] width 403 height 49
click at [451, 466] on p "Première action que je peux faire : le rencontrer seul, exprimer mon ressenti s…" at bounding box center [514, 450] width 403 height 49
drag, startPoint x: 499, startPoint y: 431, endPoint x: 508, endPoint y: 461, distance: 31.0
click at [508, 461] on p "Première action que je peux faire : le rencontrer seul, exprimer mon ressenti s…" at bounding box center [514, 450] width 403 height 49
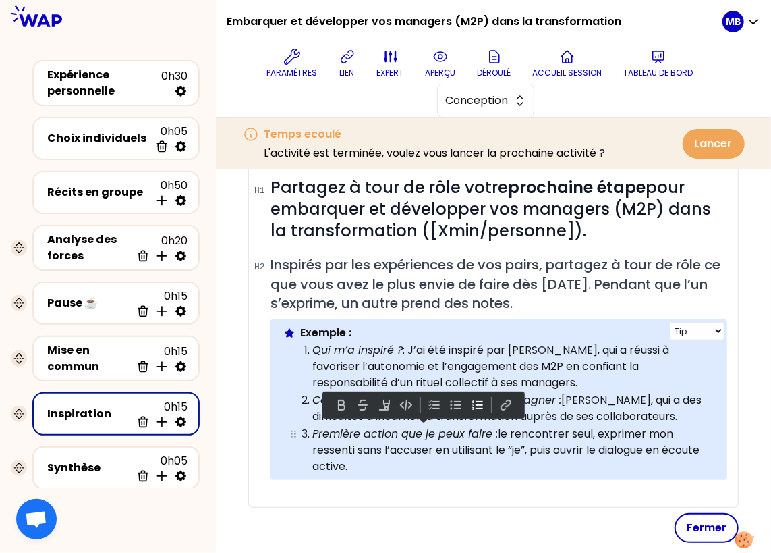
click at [470, 459] on p "Première action que je peux faire : le rencontrer seul, exprimer mon ressenti s…" at bounding box center [514, 450] width 403 height 49
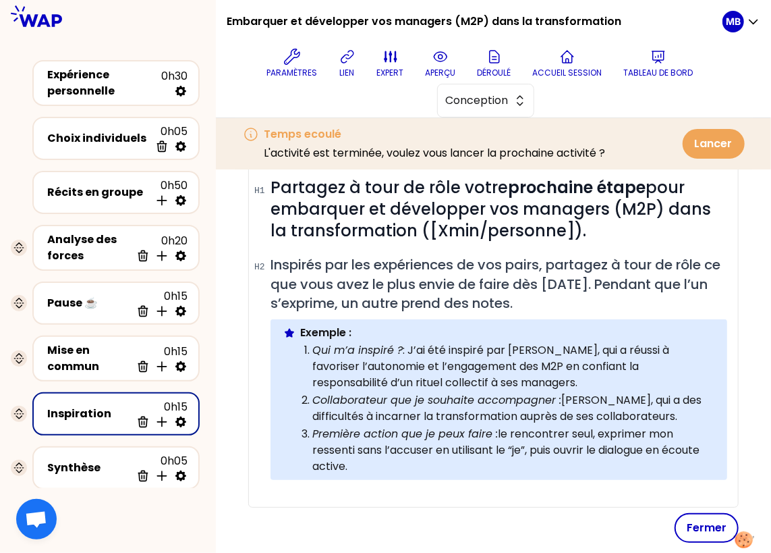
scroll to position [354, 0]
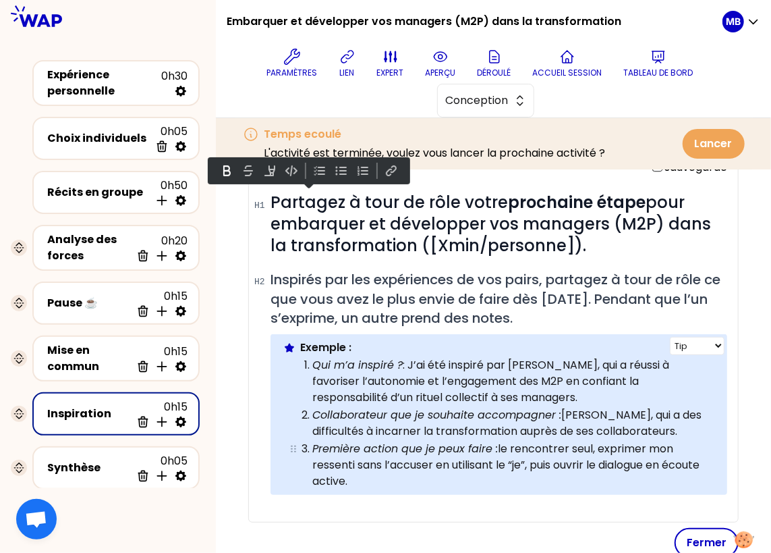
drag, startPoint x: 271, startPoint y: 201, endPoint x: 375, endPoint y: 473, distance: 291.2
click at [375, 473] on div "# Partagez à tour de rôle votre prochaine étape pour embarquer et développer vo…" at bounding box center [499, 354] width 457 height 325
click at [560, 357] on p "Qui m’a inspiré ? : J’ai été inspiré par [PERSON_NAME], qui a réussi à favorise…" at bounding box center [514, 381] width 403 height 49
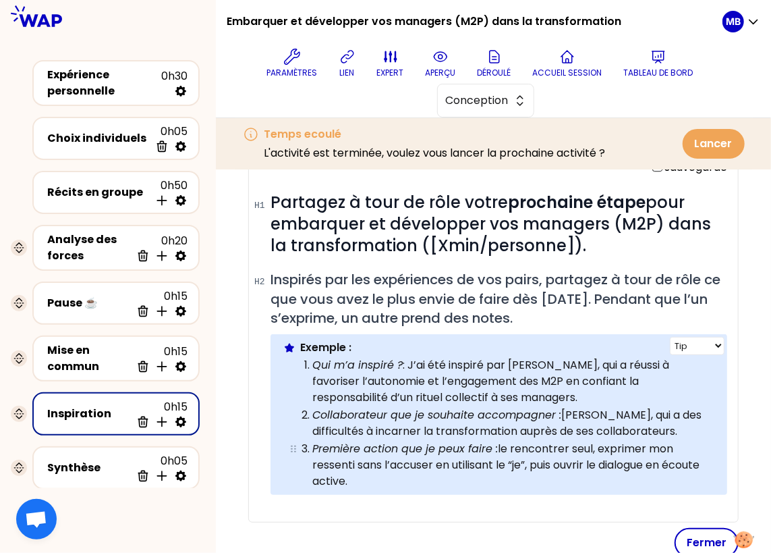
scroll to position [405, 0]
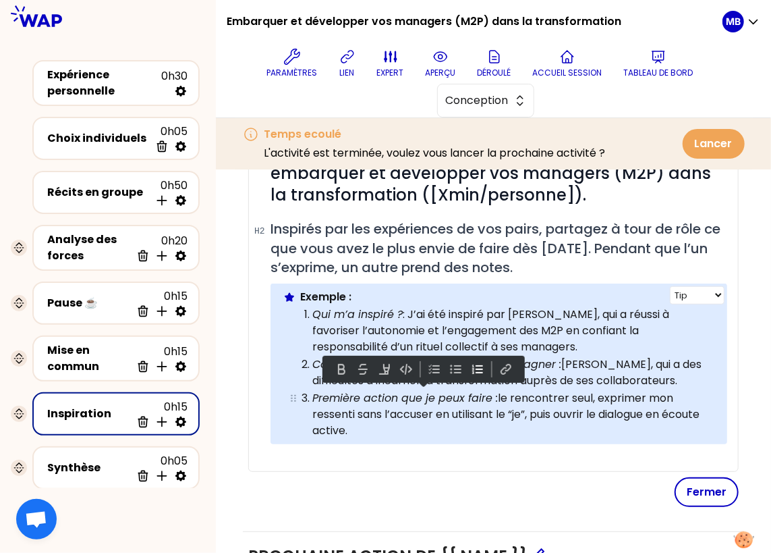
drag, startPoint x: 499, startPoint y: 396, endPoint x: 501, endPoint y: 428, distance: 31.8
click at [501, 428] on p "Première action que je peux faire : le rencontrer seul, exprimer mon ressenti s…" at bounding box center [514, 414] width 403 height 49
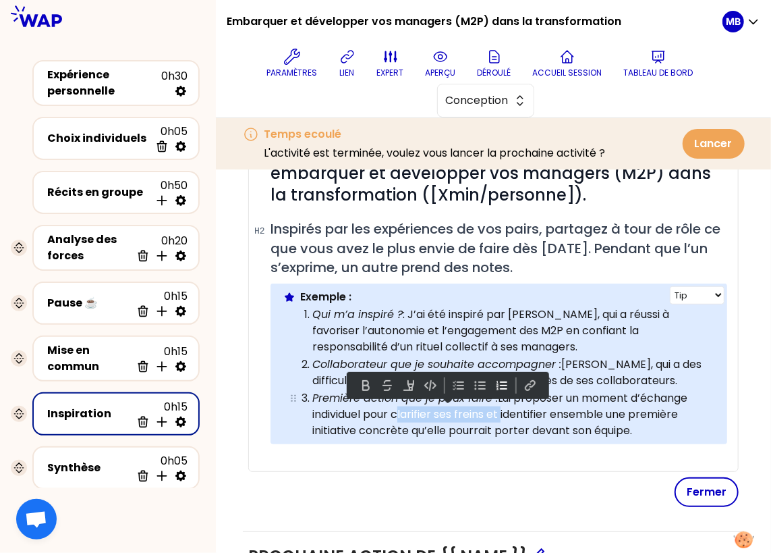
drag, startPoint x: 501, startPoint y: 408, endPoint x: 396, endPoint y: 412, distance: 105.3
click at [396, 412] on p "Première action que je peux faire : Lui proposer un moment d’échange individuel…" at bounding box center [514, 414] width 403 height 49
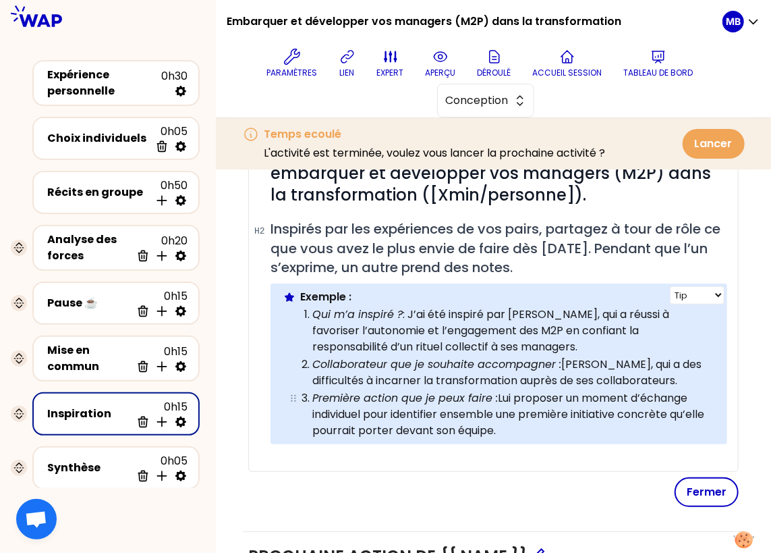
click at [551, 431] on p "Première action que je peux faire : Lui proposer un moment d’échange individuel…" at bounding box center [514, 414] width 403 height 49
click at [502, 395] on p "Première action que je peux faire : Lui proposer un moment d’échange individuel…" at bounding box center [514, 414] width 403 height 49
click at [533, 427] on p "Première action que je peux faire : lui proposer un moment d’échange individuel…" at bounding box center [514, 414] width 403 height 49
click at [703, 487] on button "Fermer" at bounding box center [707, 492] width 64 height 30
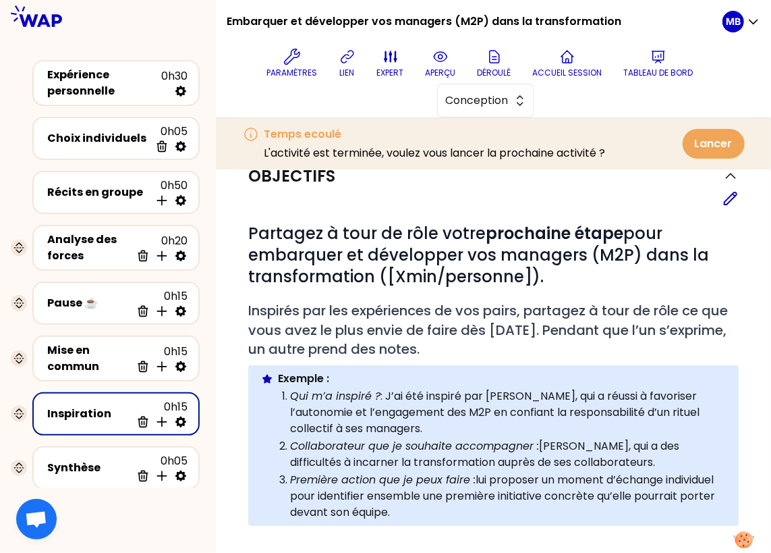
scroll to position [311, 0]
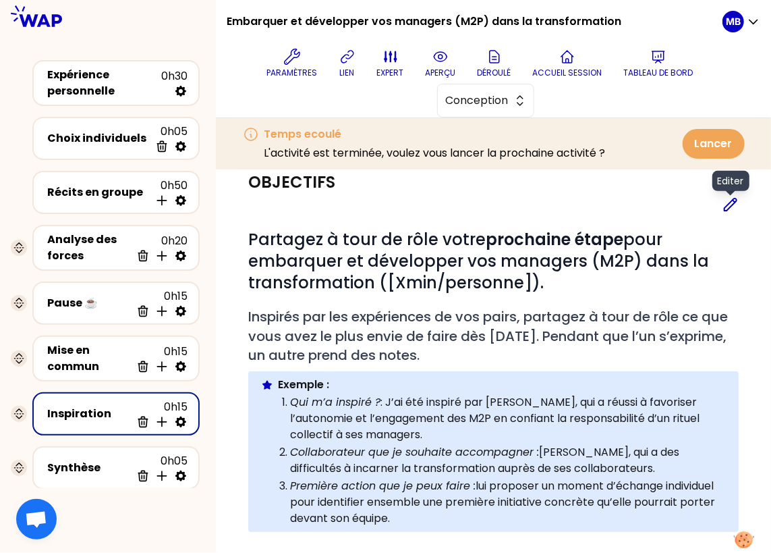
click at [730, 210] on icon at bounding box center [731, 204] width 16 height 16
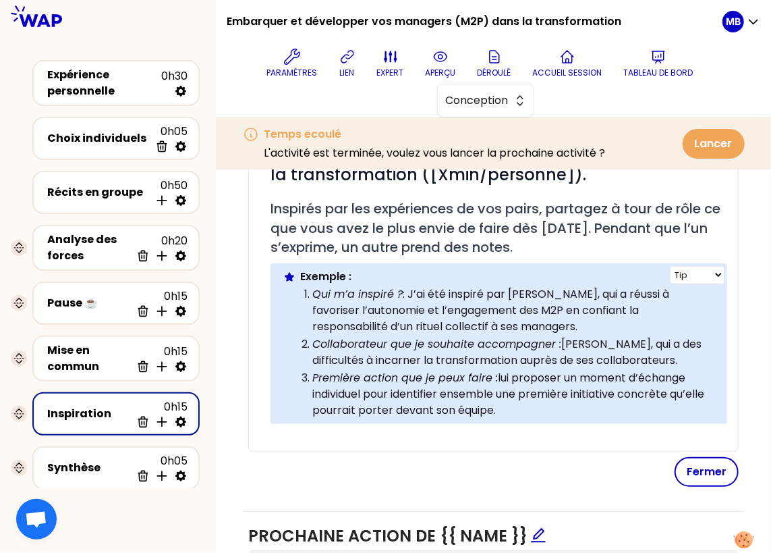
scroll to position [435, 0]
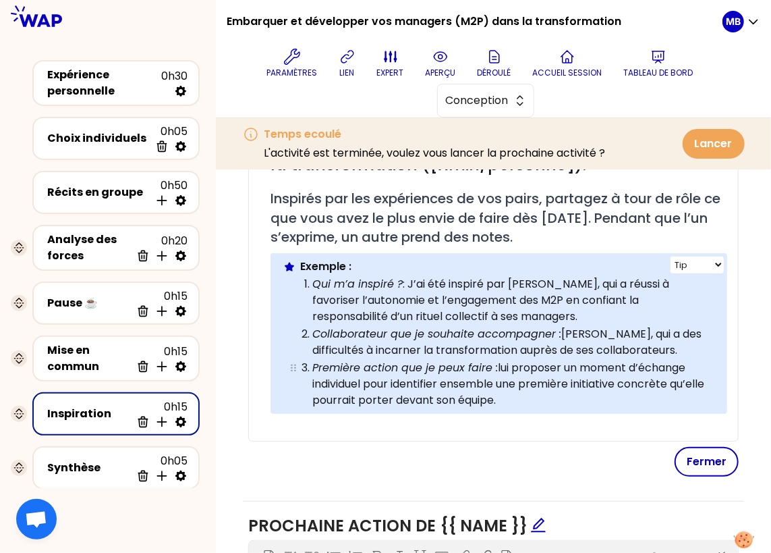
click at [516, 391] on p "Première action que je peux faire : lui proposer un moment d’échange individuel…" at bounding box center [514, 384] width 403 height 49
click at [703, 455] on button "Fermer" at bounding box center [707, 462] width 64 height 30
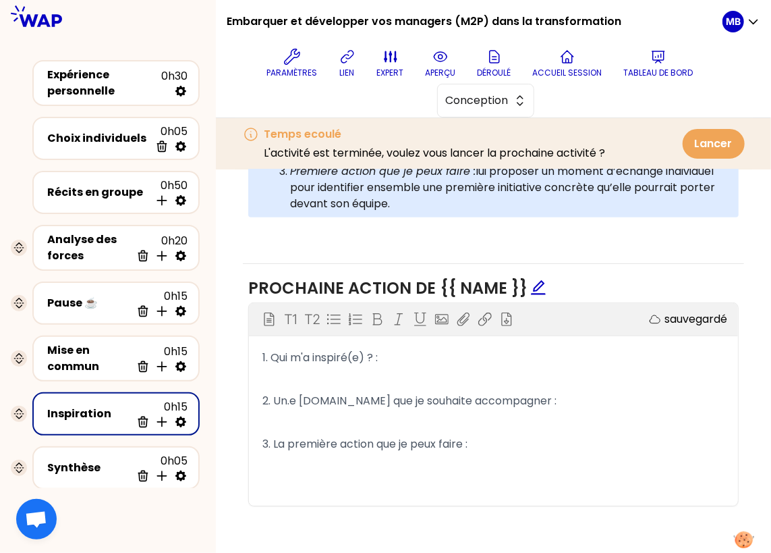
scroll to position [140, 0]
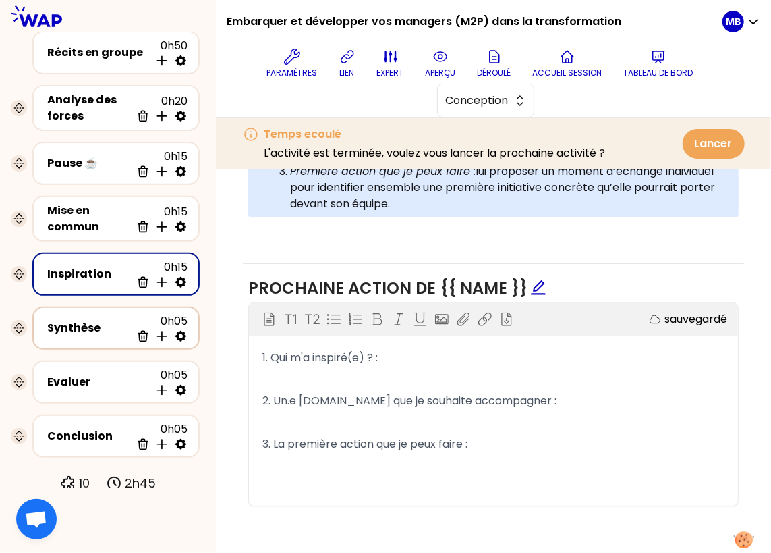
click at [92, 313] on div "Synthèse 0h05 Supprimer Insérer une activité en dessous" at bounding box center [116, 328] width 143 height 30
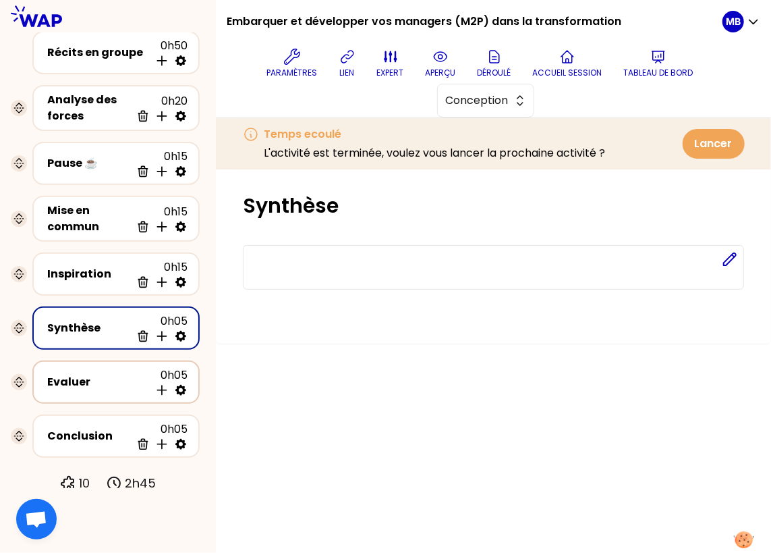
click at [97, 369] on div "Evaluer 0h05 Insérer une activité en dessous" at bounding box center [116, 382] width 143 height 30
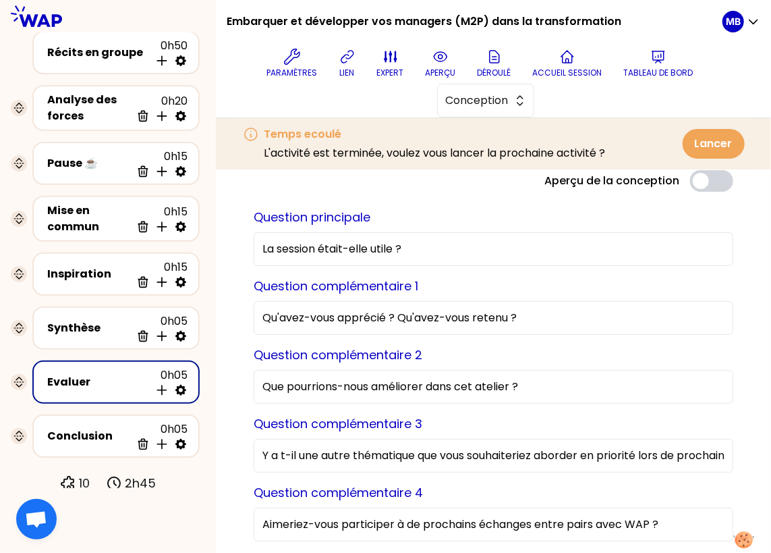
scroll to position [67, 0]
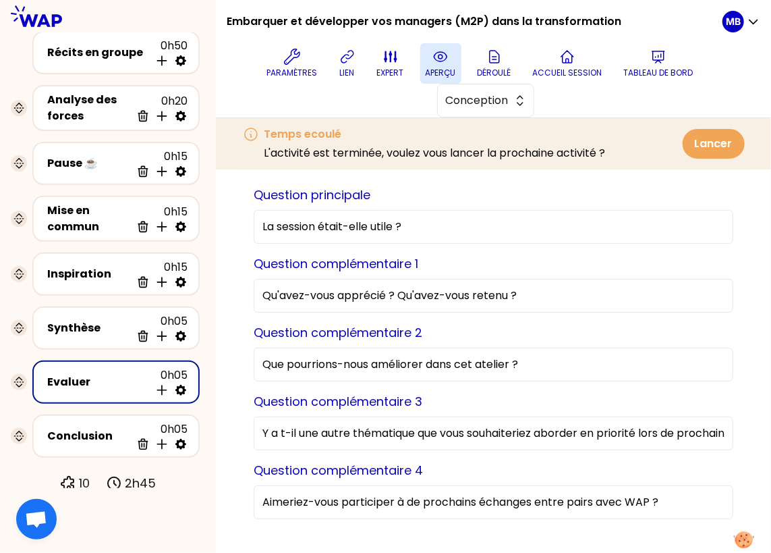
click at [430, 70] on p "aperçu" at bounding box center [441, 72] width 30 height 11
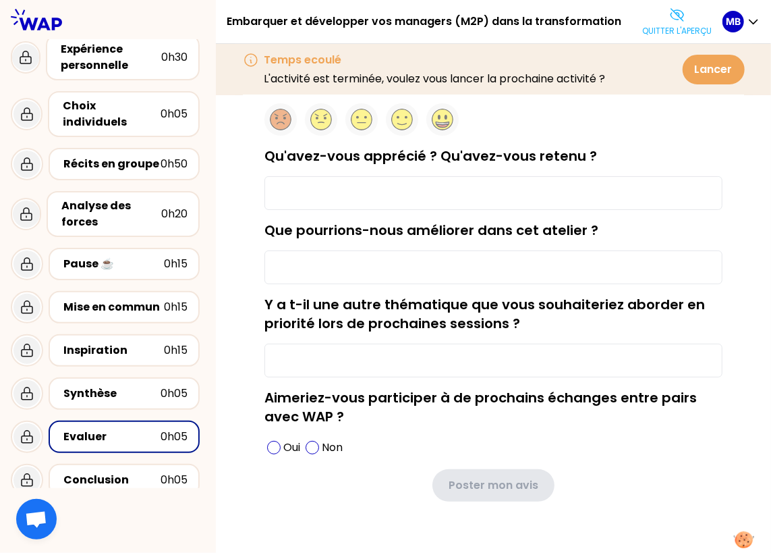
scroll to position [0, 0]
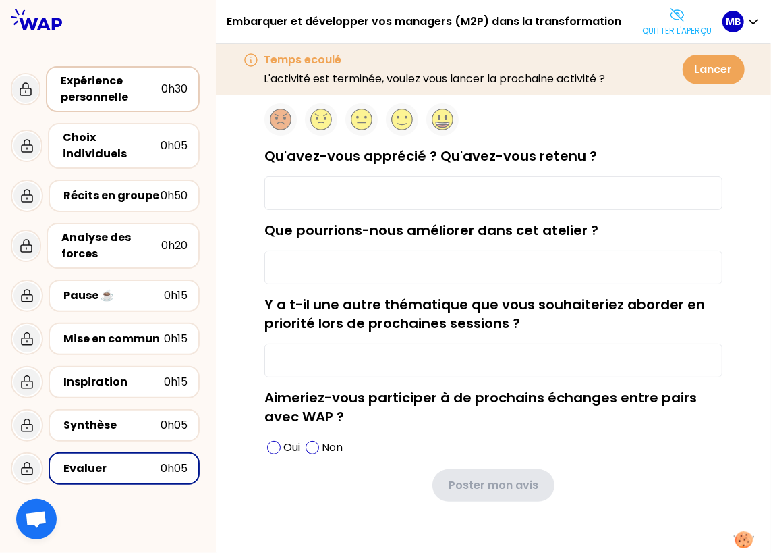
click at [112, 75] on div "Expérience personnelle" at bounding box center [111, 89] width 101 height 32
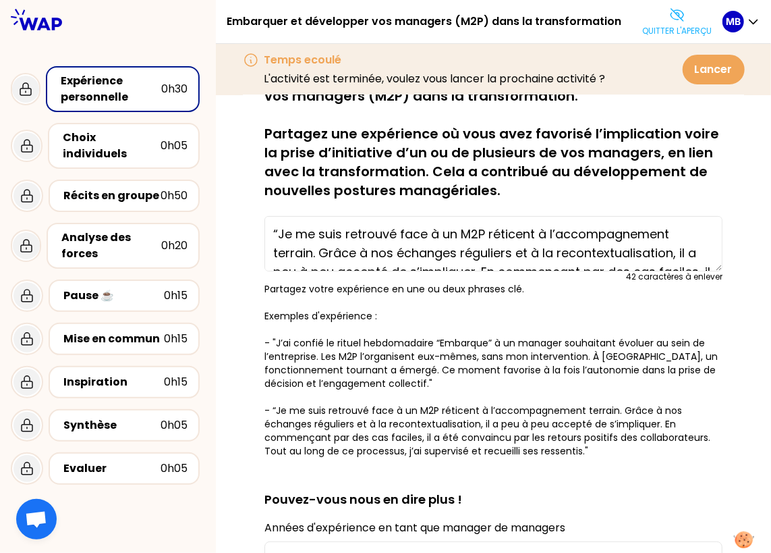
scroll to position [53, 0]
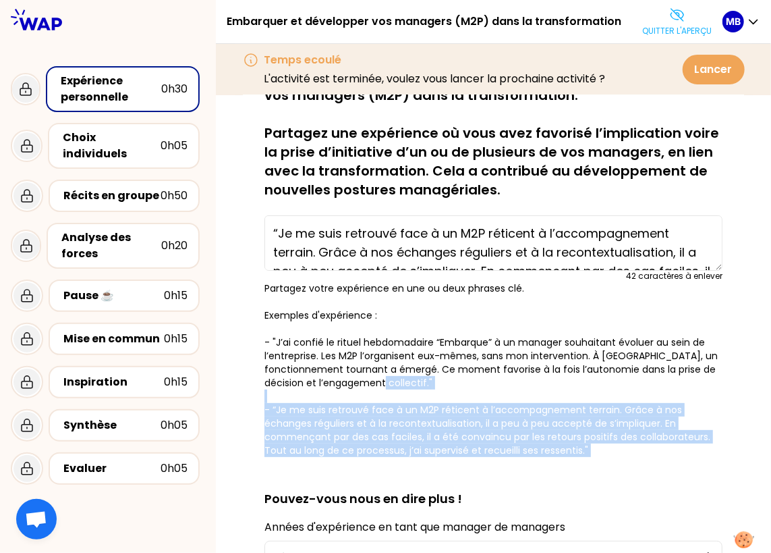
drag, startPoint x: 256, startPoint y: 408, endPoint x: 595, endPoint y: 457, distance: 342.4
click at [597, 458] on div "sauvegardé Vous avez toutes et tous contribué à faire évoluer la posture de vos…" at bounding box center [493, 451] width 501 height 769
click at [655, 13] on button "Quitter l'aperçu" at bounding box center [678, 21] width 80 height 40
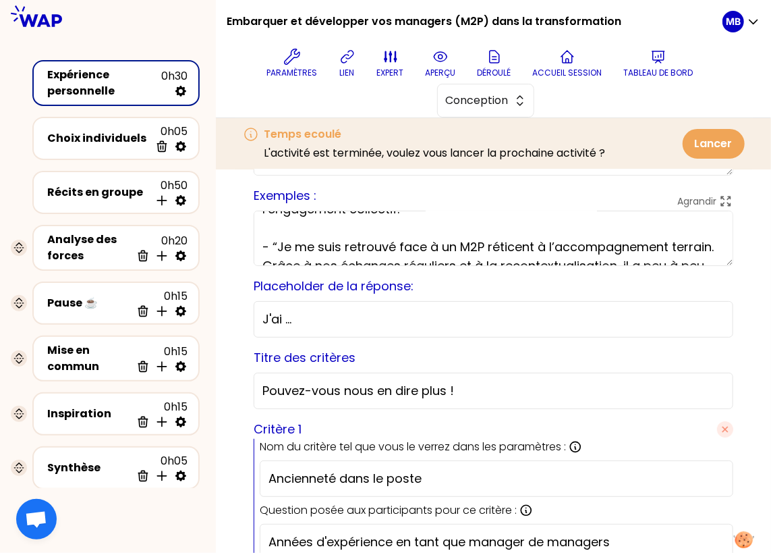
scroll to position [193, 0]
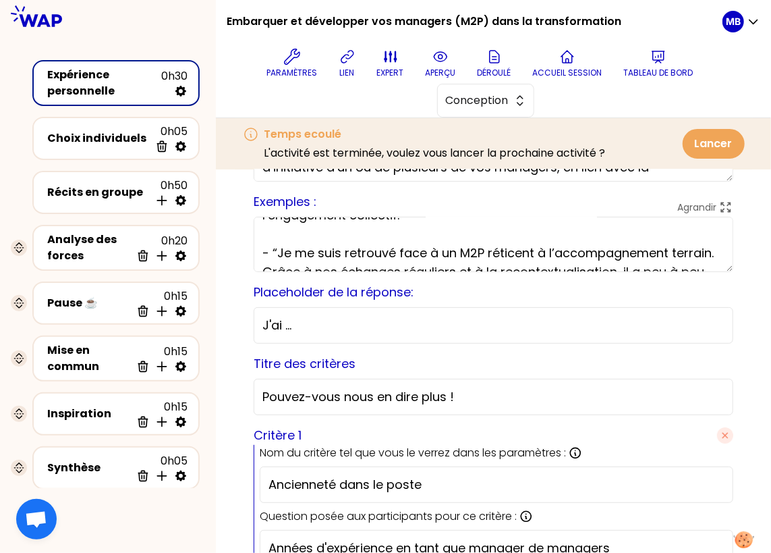
drag, startPoint x: 716, startPoint y: 246, endPoint x: 278, endPoint y: 247, distance: 438.0
click at [278, 247] on textarea "Partagez votre expérience en une ou deux phrases clé. Exemples d'expérience : -…" at bounding box center [494, 244] width 480 height 55
paste textarea "’ai été confronté à un M2P réticent à l’accompagnement terrain."
drag, startPoint x: 677, startPoint y: 250, endPoint x: 277, endPoint y: 257, distance: 400.3
click at [277, 257] on textarea "Partagez votre expérience en une ou deux phrases clé. Exemples d'expérience : -…" at bounding box center [494, 244] width 480 height 55
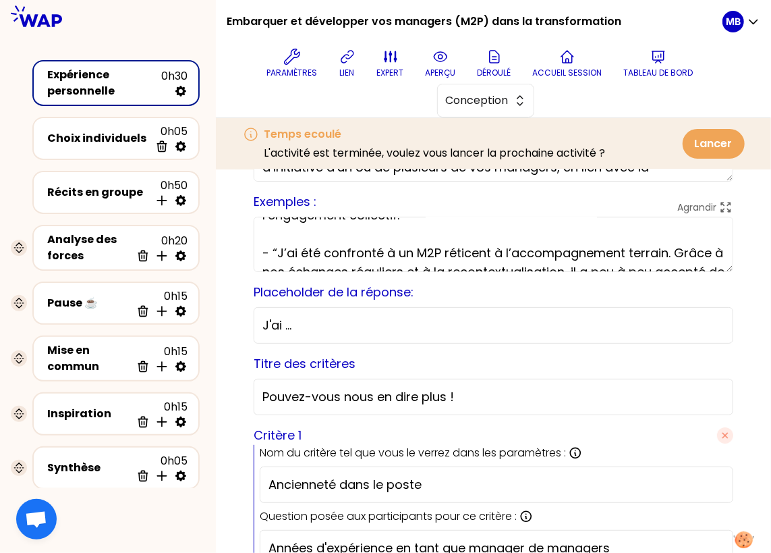
type textarea "Partagez votre expérience en une ou deux phrases clé. Exemples d'expérience : -…"
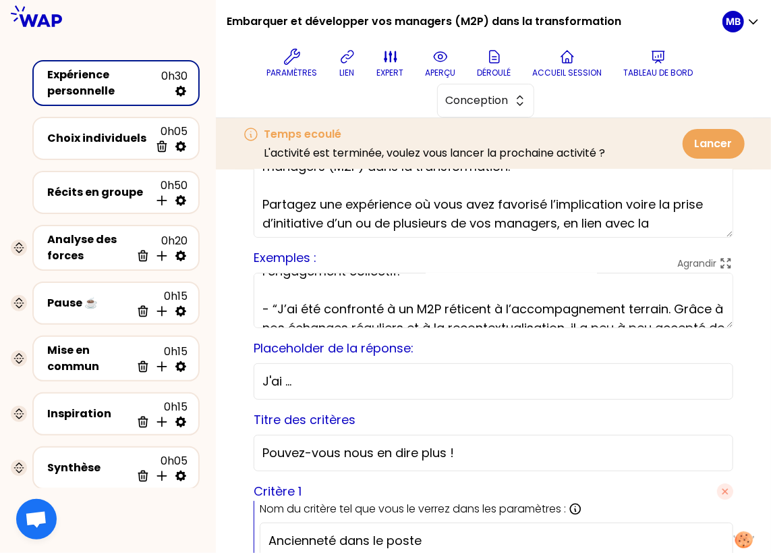
scroll to position [0, 0]
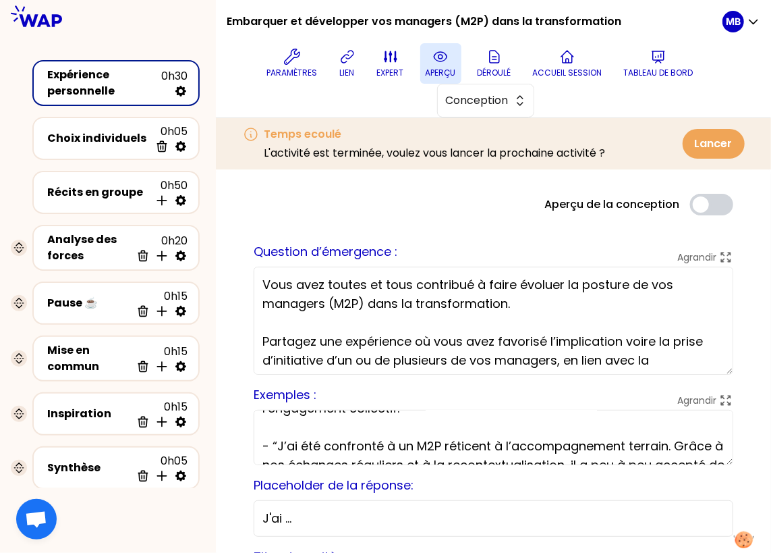
click at [438, 54] on icon at bounding box center [441, 57] width 16 height 16
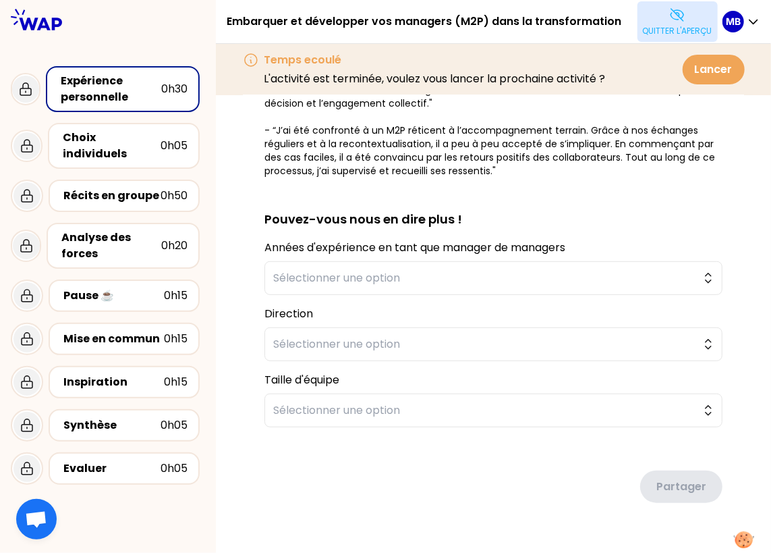
scroll to position [360, 0]
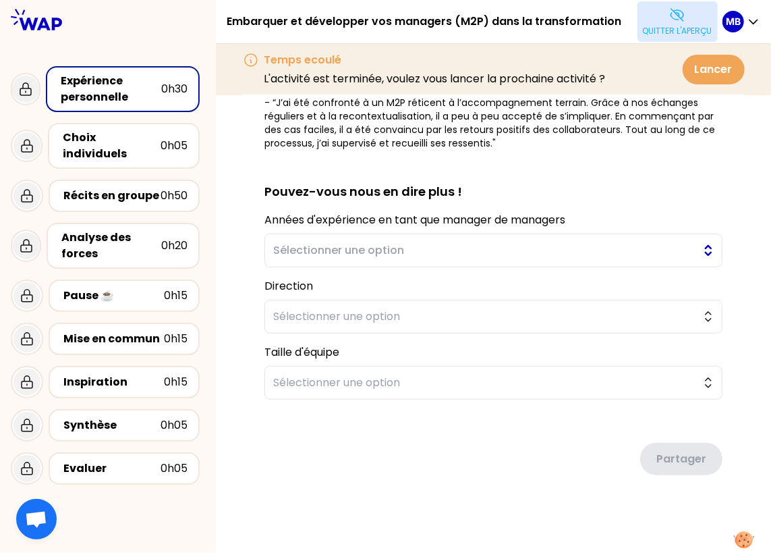
click at [335, 252] on span "Sélectionner une option" at bounding box center [484, 250] width 422 height 16
click at [241, 335] on div "sauvegardé Vous avez toutes et tous contribué à faire évoluer la posture de vos…" at bounding box center [493, 145] width 555 height 821
click at [288, 242] on span "Sélectionner une option" at bounding box center [484, 250] width 422 height 16
click at [229, 320] on div "sauvegardé Vous avez toutes et tous contribué à faire évoluer la posture de vos…" at bounding box center [493, 145] width 555 height 821
click at [296, 317] on span "Sélectionner une option" at bounding box center [484, 316] width 422 height 16
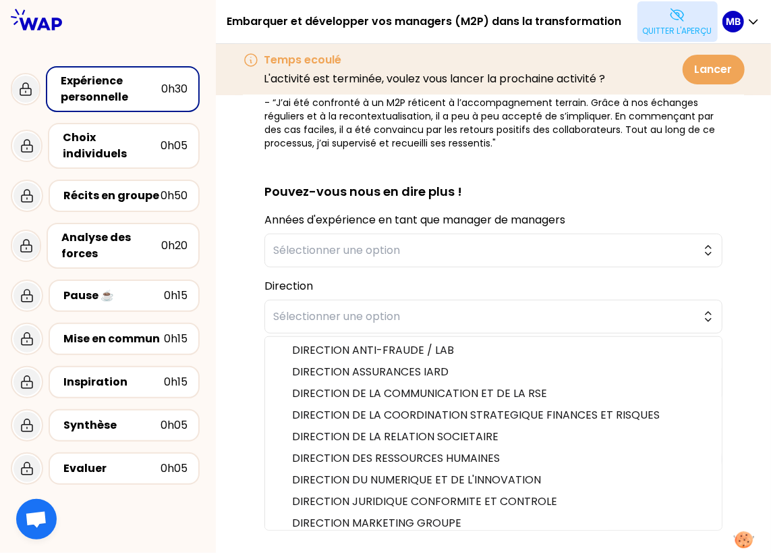
click at [244, 365] on div "sauvegardé Vous avez toutes et tous contribué à faire évoluer la posture de vos…" at bounding box center [493, 144] width 501 height 769
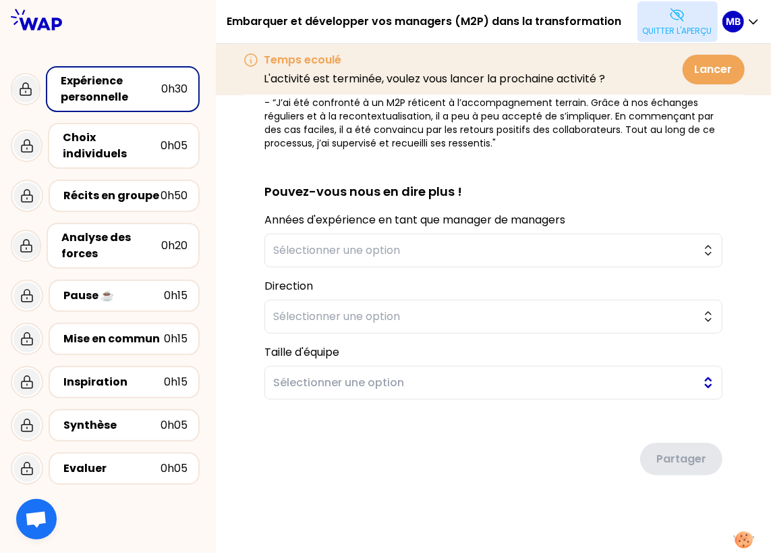
click at [296, 376] on span "Sélectionner une option" at bounding box center [484, 383] width 422 height 16
click at [252, 353] on div "sauvegardé Vous avez toutes et tous contribué à faire évoluer la posture de vos…" at bounding box center [493, 144] width 501 height 769
click at [276, 379] on span "Sélectionner une option" at bounding box center [484, 383] width 422 height 16
click at [218, 271] on div "sauvegardé Vous avez toutes et tous contribué à faire évoluer la posture de vos…" at bounding box center [493, 145] width 555 height 821
click at [140, 188] on div "Récits en groupe" at bounding box center [111, 196] width 97 height 16
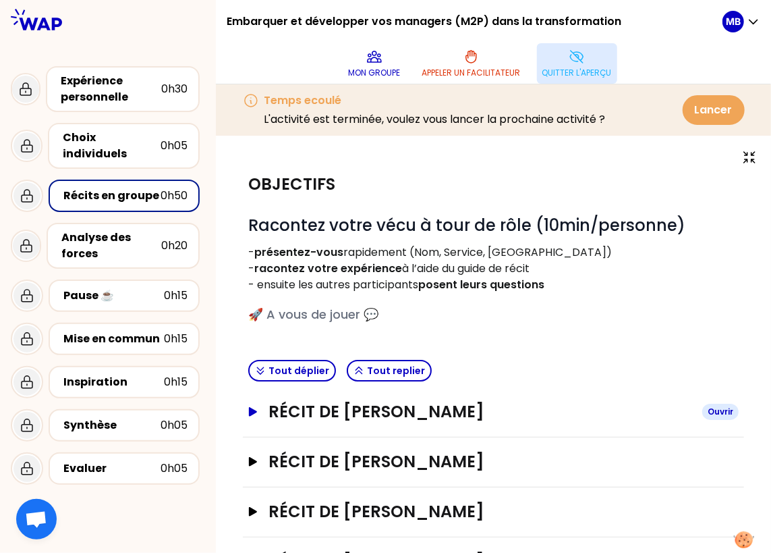
click at [297, 414] on h3 "Récit de [PERSON_NAME]" at bounding box center [480, 412] width 423 height 22
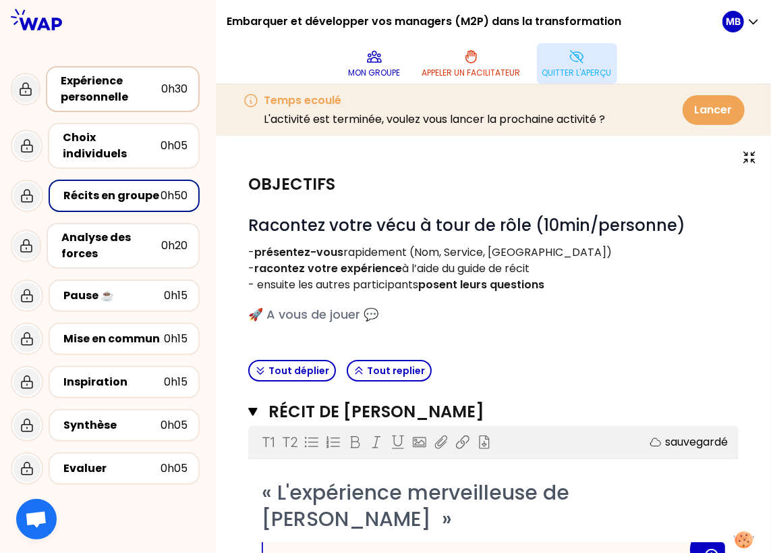
click at [115, 83] on div "Expérience personnelle" at bounding box center [111, 89] width 101 height 32
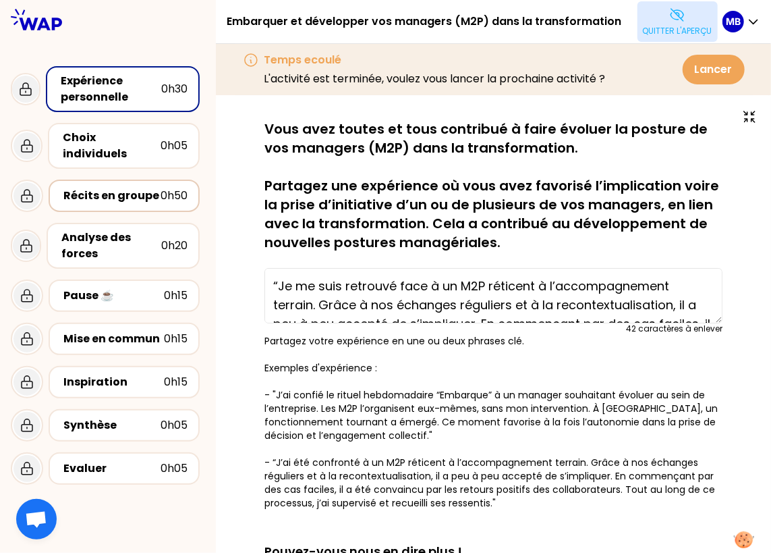
click at [119, 188] on div "Récits en groupe" at bounding box center [111, 196] width 97 height 16
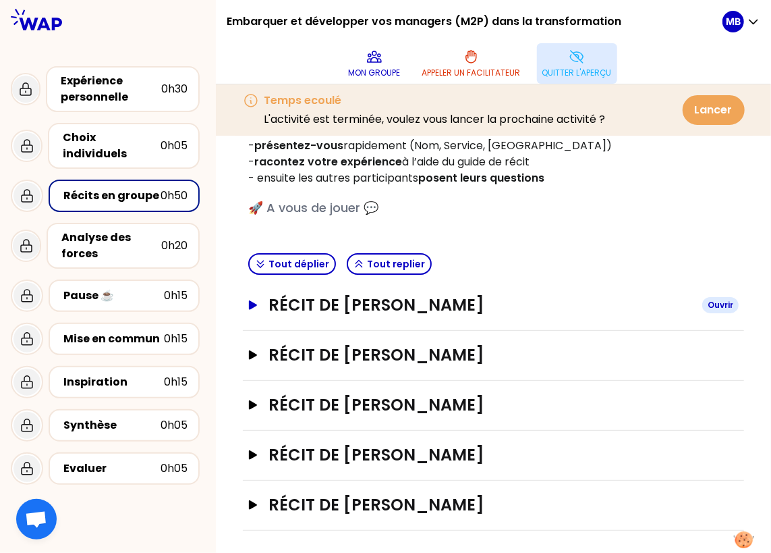
click at [294, 302] on h3 "Récit de [PERSON_NAME]" at bounding box center [480, 305] width 423 height 22
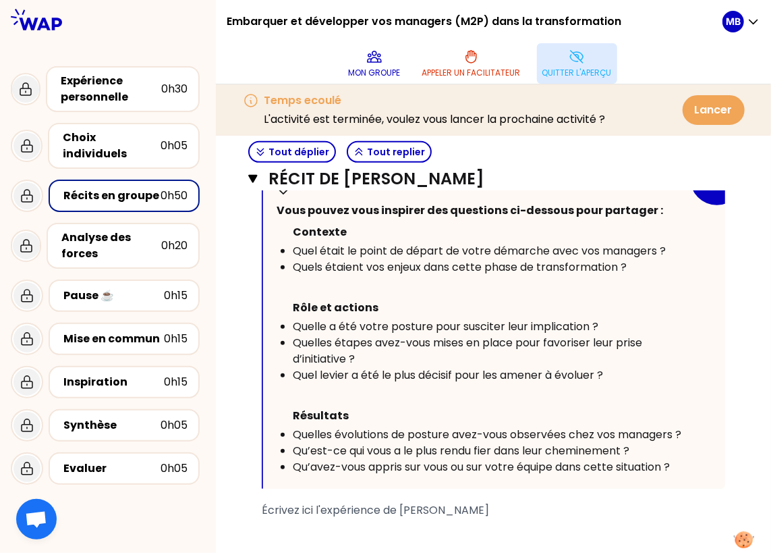
scroll to position [377, 0]
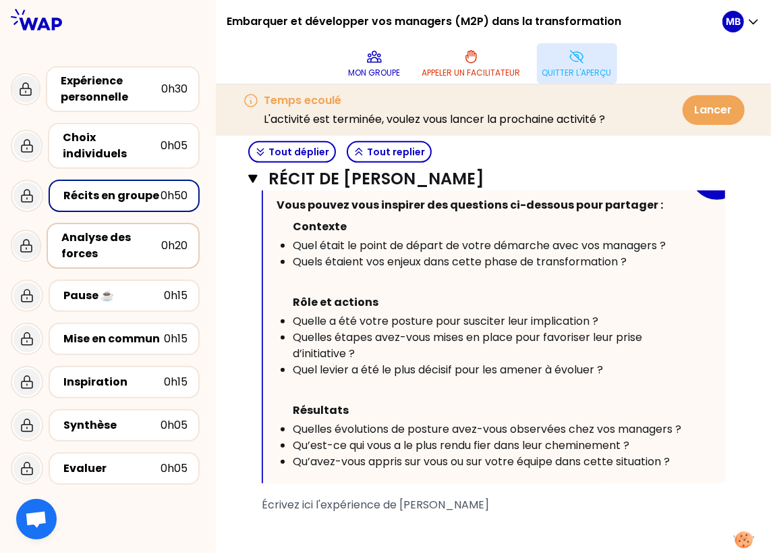
click at [97, 229] on div "Analyse des forces" at bounding box center [111, 245] width 100 height 32
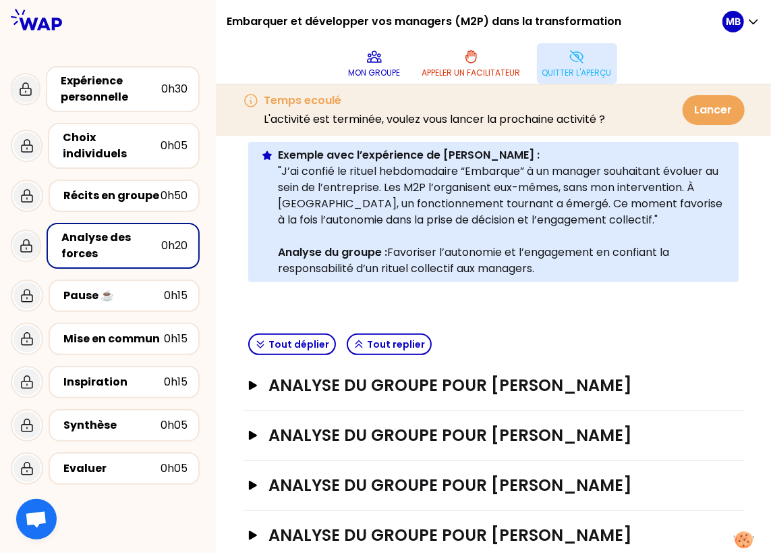
scroll to position [270, 0]
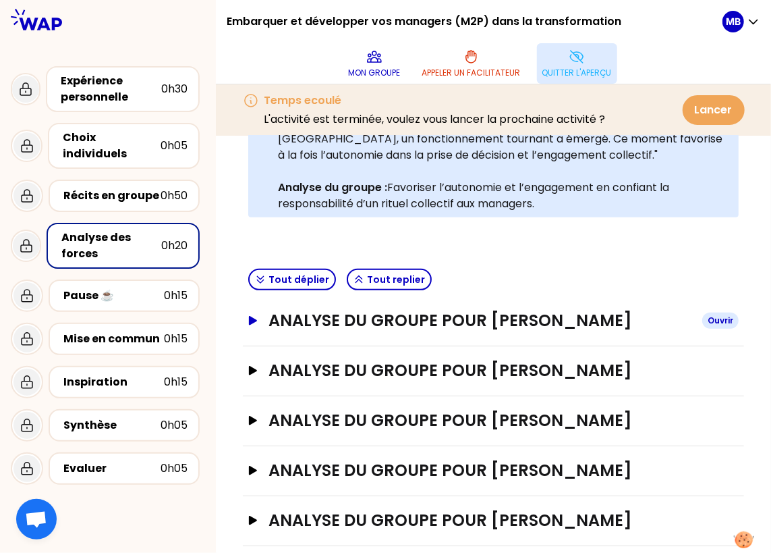
click at [323, 311] on h3 "ANALYSE DU GROUPE POUR [PERSON_NAME]" at bounding box center [480, 321] width 423 height 22
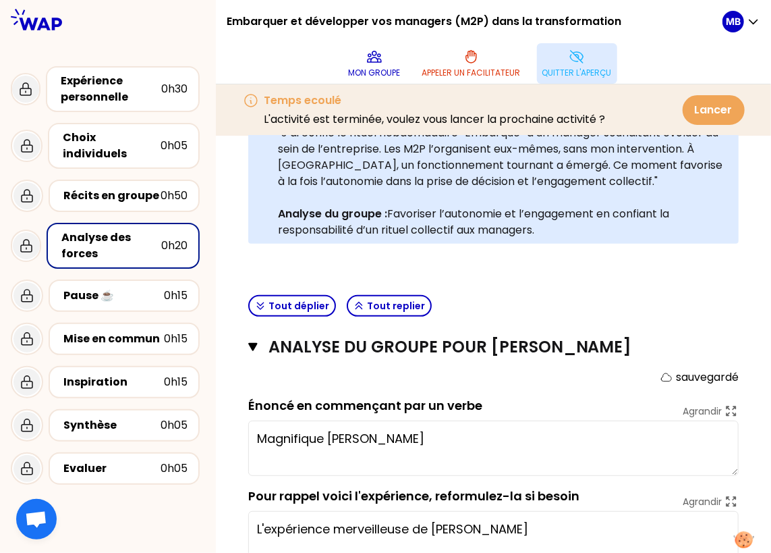
scroll to position [262, 0]
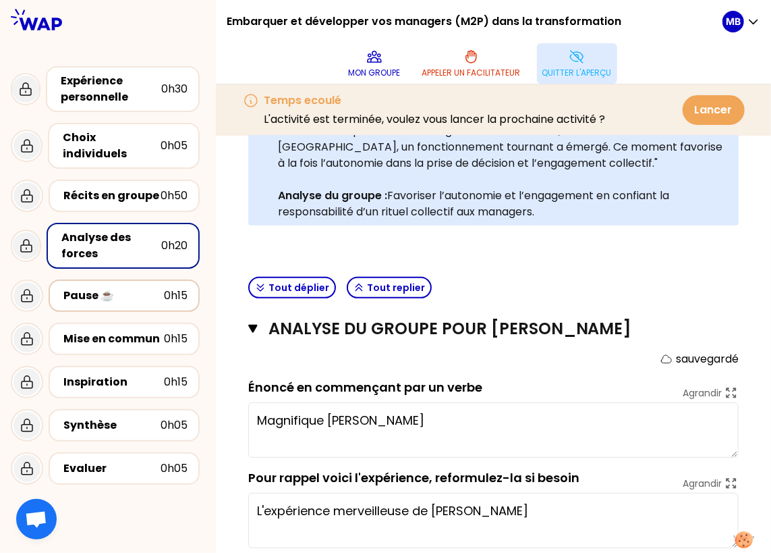
click at [89, 286] on div "Pause ☕️ 0h15" at bounding box center [124, 295] width 127 height 19
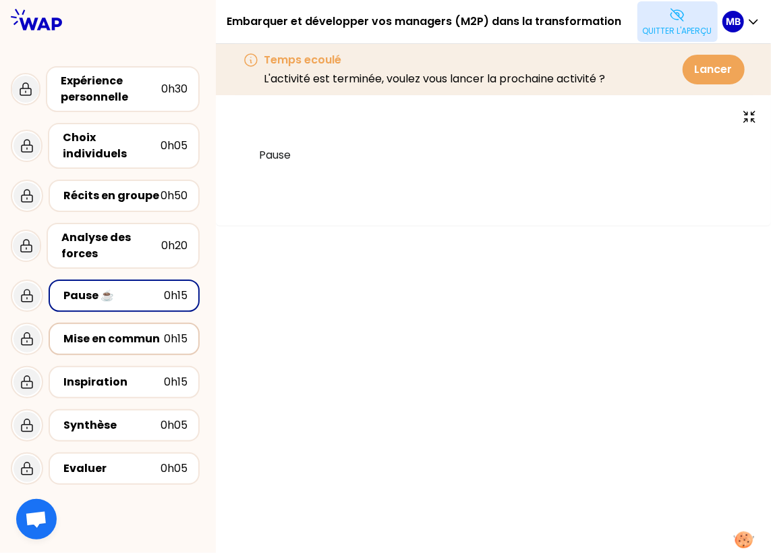
click at [94, 331] on div "Mise en commun" at bounding box center [113, 339] width 101 height 16
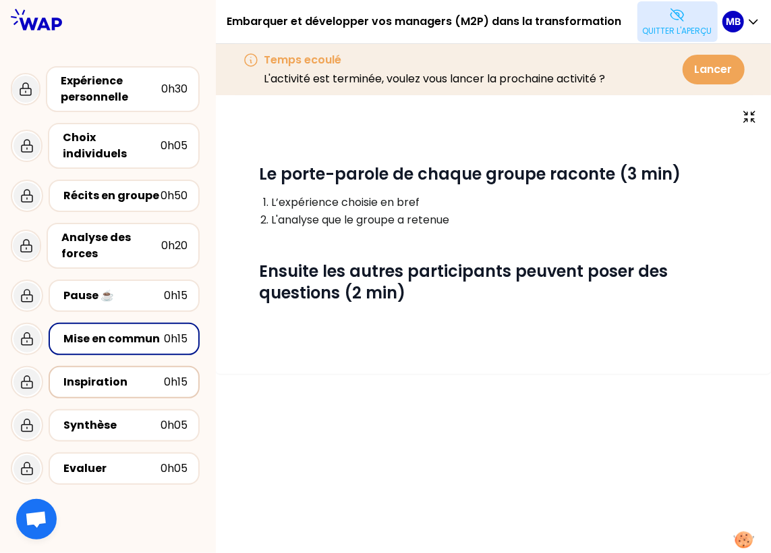
click at [101, 374] on div "Inspiration" at bounding box center [113, 382] width 101 height 16
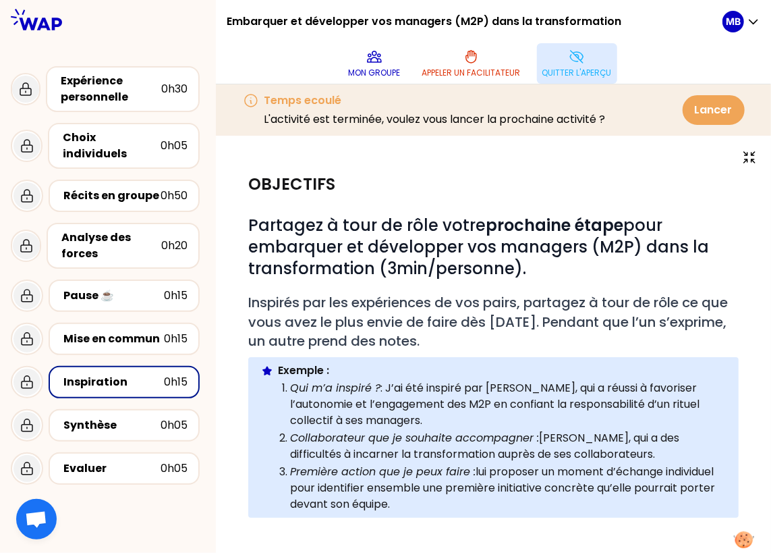
click at [560, 76] on p "Quitter l'aperçu" at bounding box center [578, 72] width 70 height 11
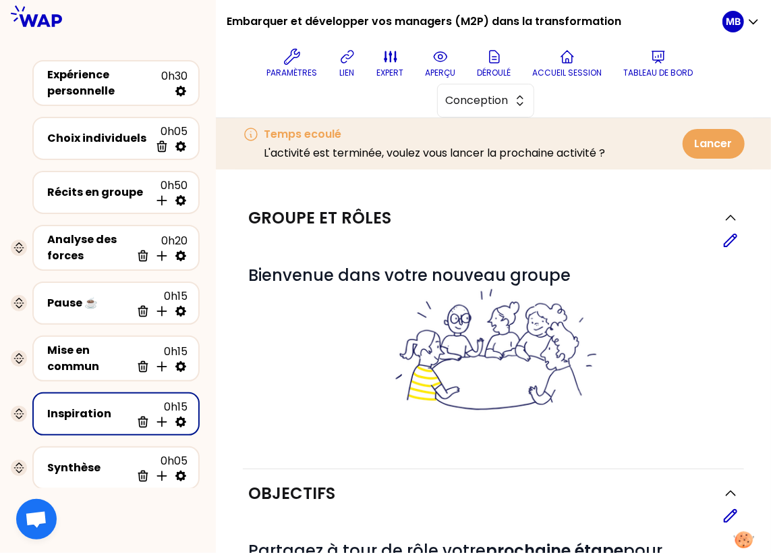
click at [175, 416] on icon at bounding box center [180, 421] width 13 height 13
select select "3"
select select "activity"
select select "share"
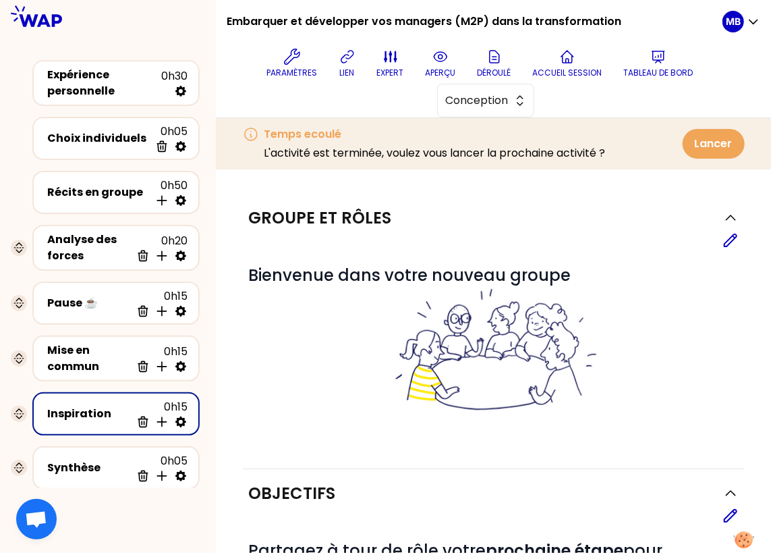
select select "false"
select select "Each"
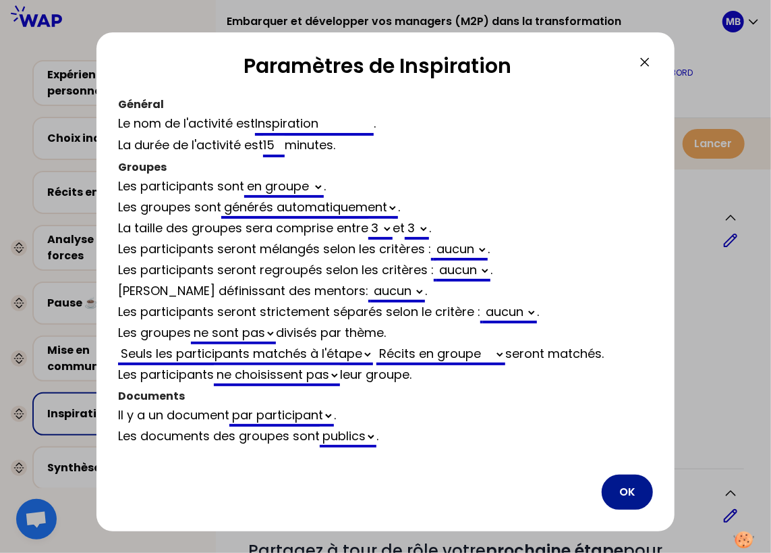
click at [627, 493] on button "OK" at bounding box center [627, 491] width 51 height 35
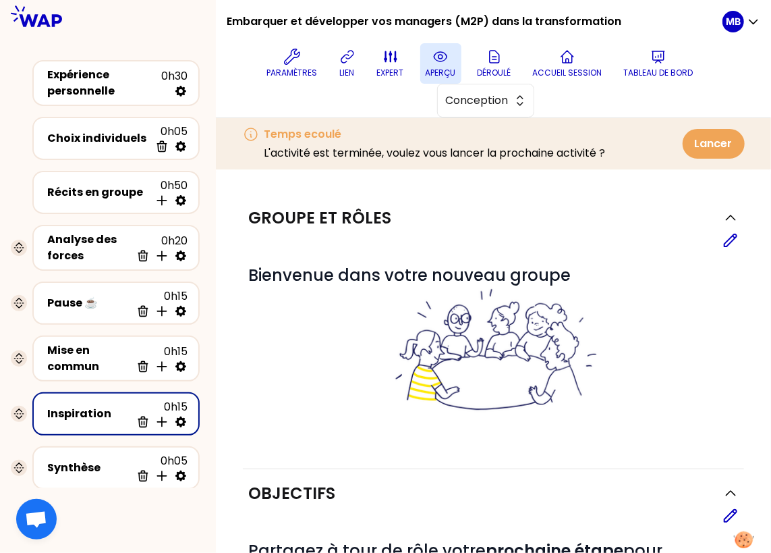
click at [440, 62] on icon at bounding box center [441, 57] width 16 height 16
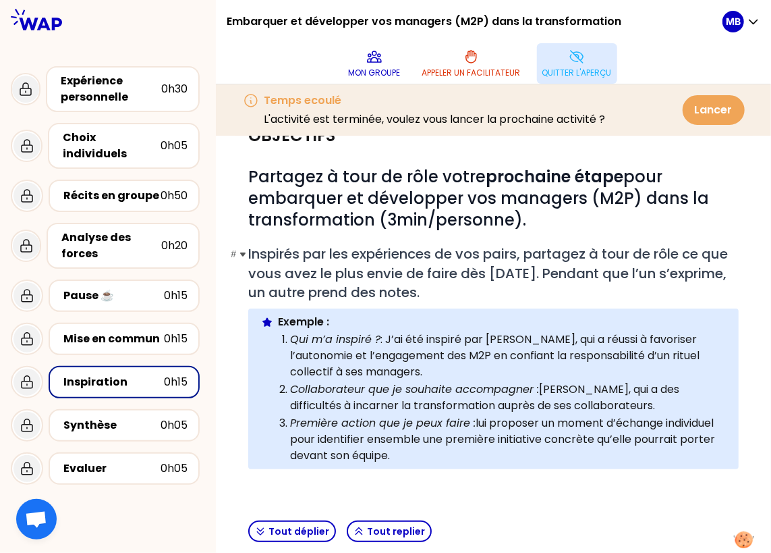
scroll to position [51, 0]
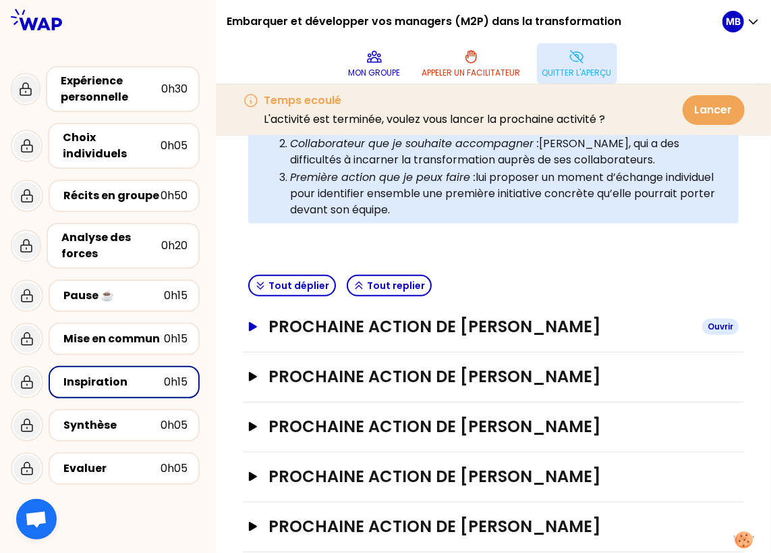
click at [358, 328] on h3 "Prochaine action de [PERSON_NAME]" at bounding box center [480, 327] width 423 height 22
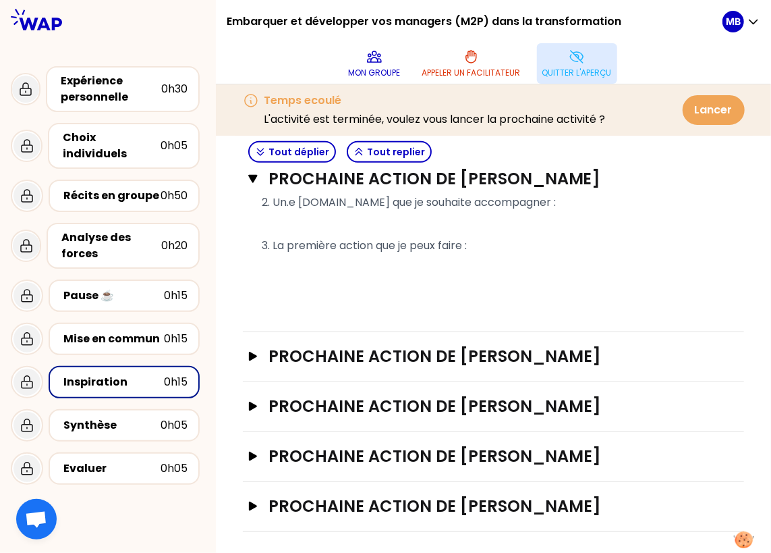
scroll to position [32, 0]
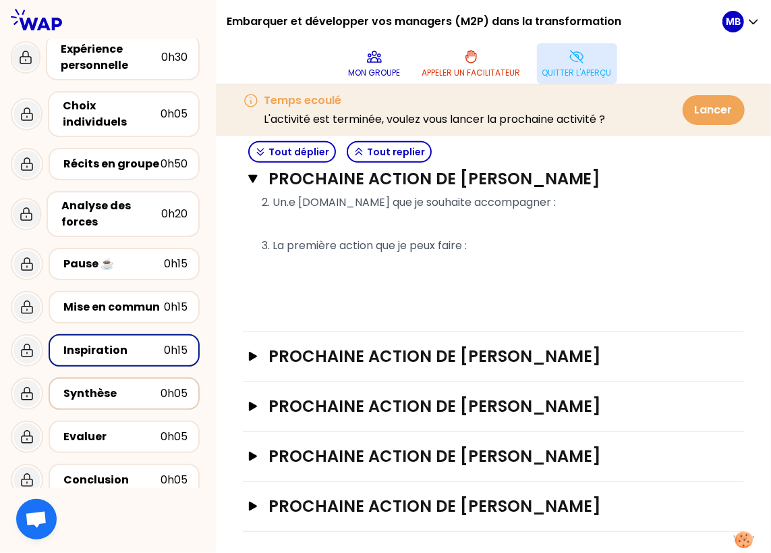
click at [135, 385] on div "Synthèse" at bounding box center [111, 393] width 97 height 16
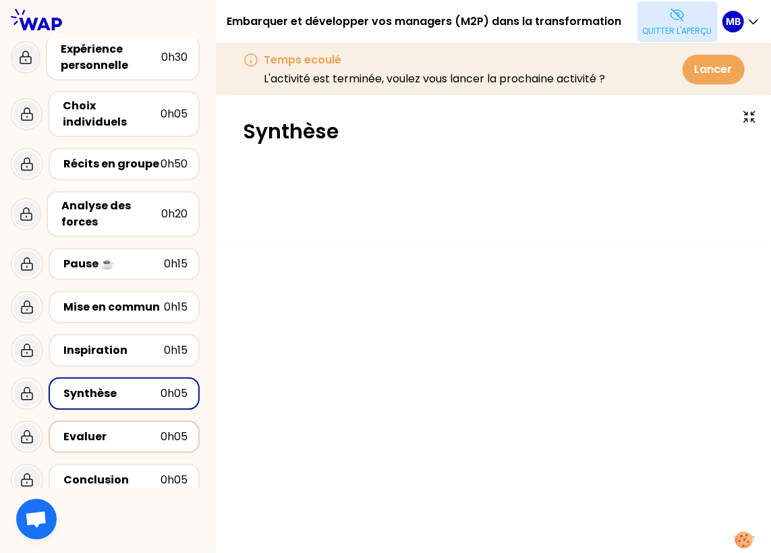
click at [139, 429] on div "Evaluer" at bounding box center [111, 437] width 97 height 16
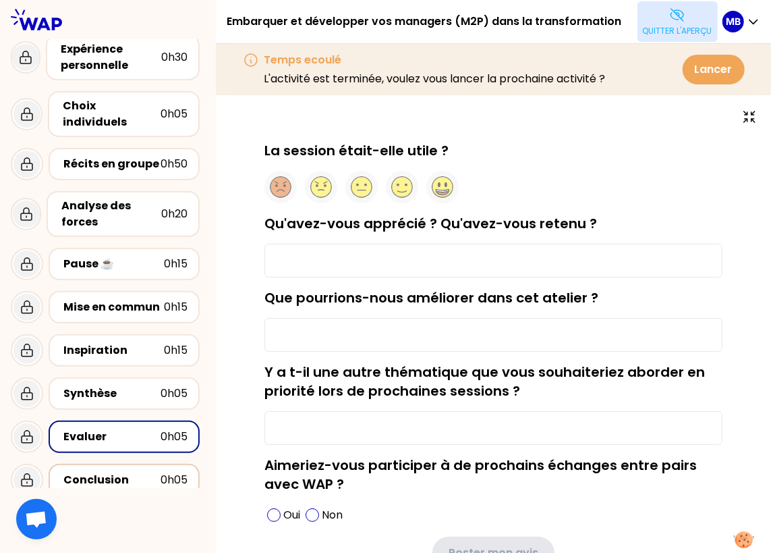
click at [136, 472] on div "Conclusion" at bounding box center [111, 480] width 97 height 16
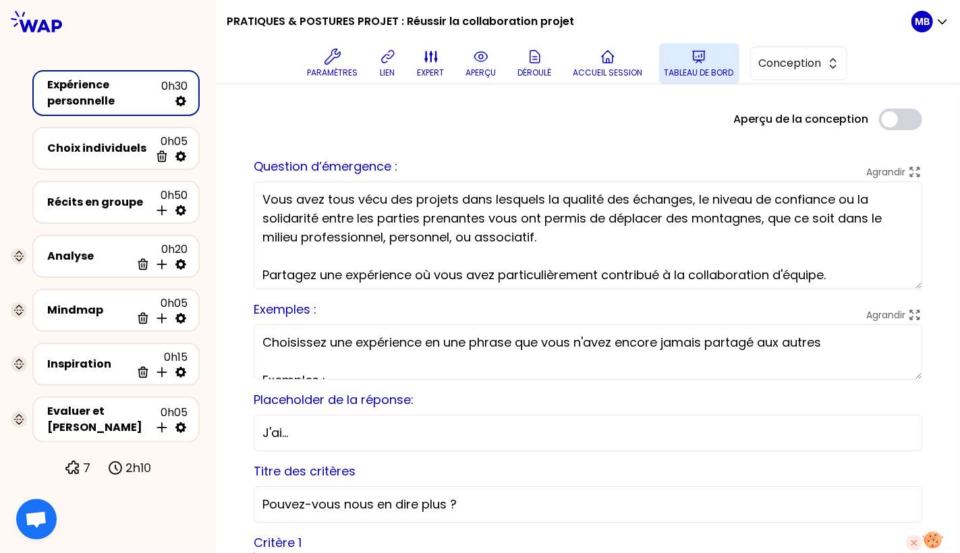
click at [699, 65] on button "Tableau de bord" at bounding box center [699, 63] width 80 height 40
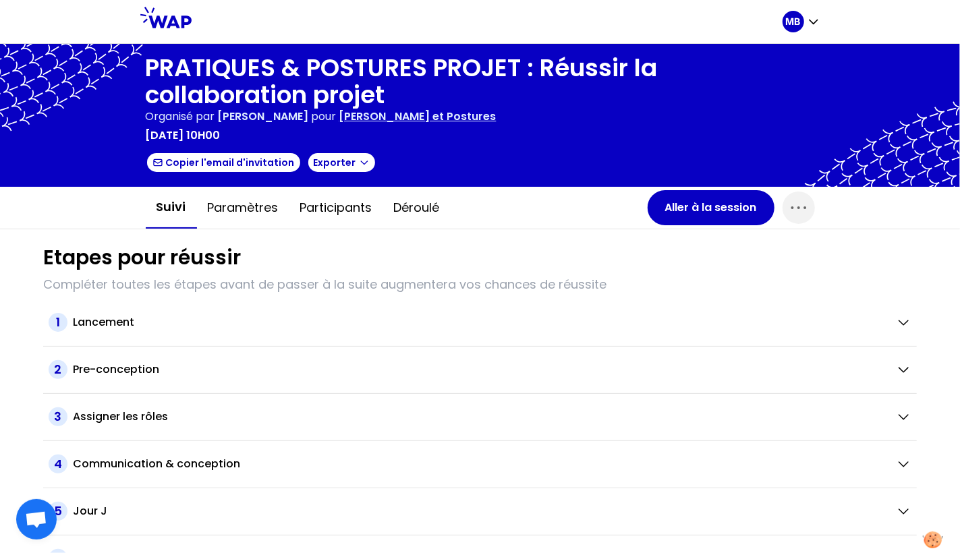
click at [645, 203] on div "Suivi Paramètres Participants Déroulé" at bounding box center [397, 208] width 502 height 42
click at [681, 205] on button "Aller à la session" at bounding box center [711, 207] width 127 height 35
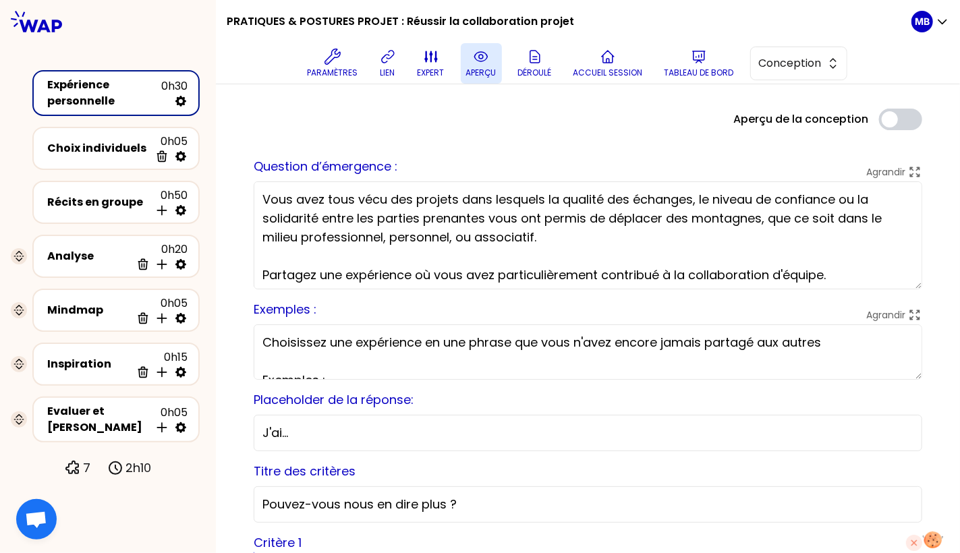
click at [493, 63] on button "aperçu" at bounding box center [481, 63] width 41 height 40
